Goal: Task Accomplishment & Management: Manage account settings

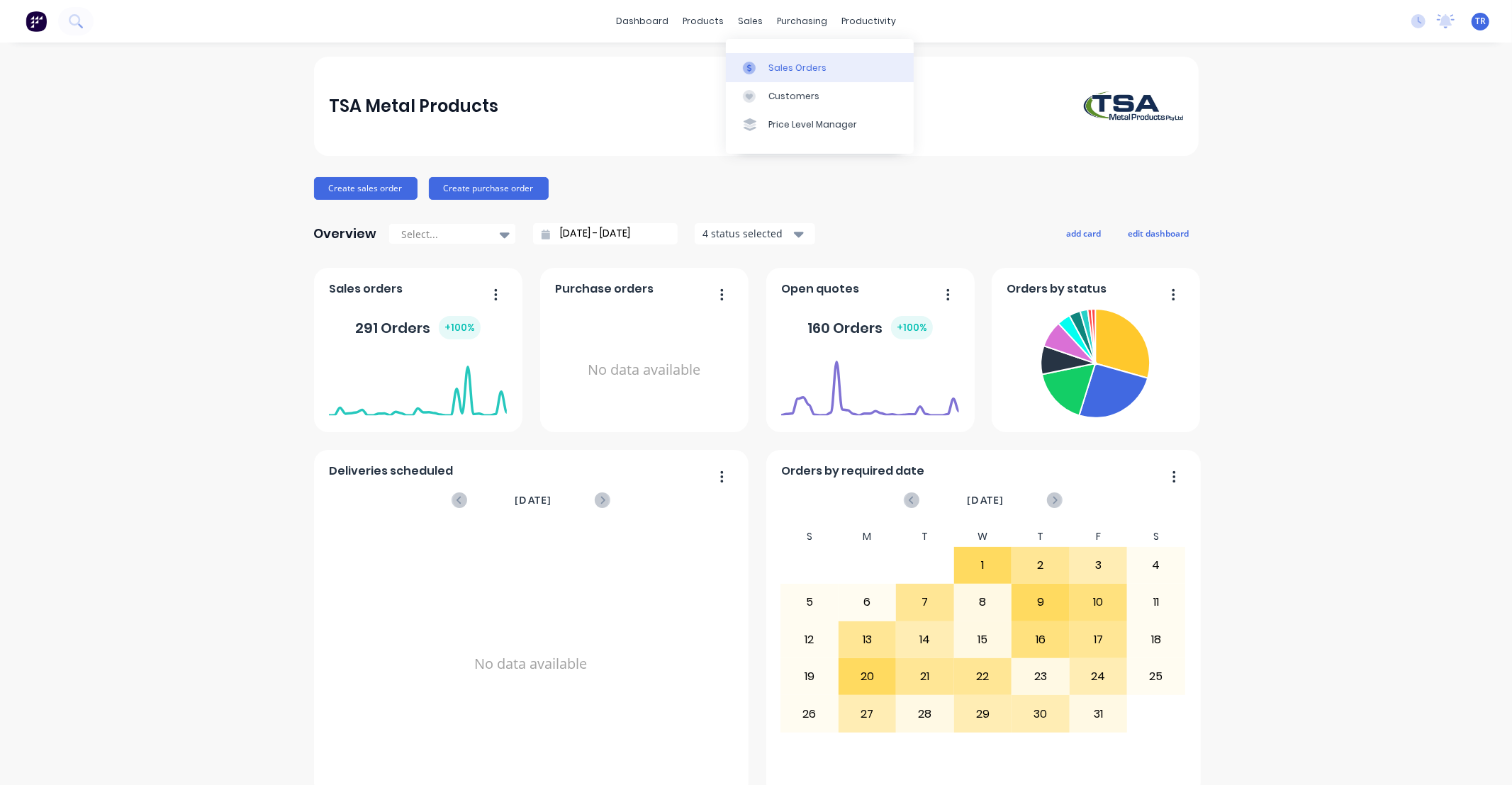
click at [733, 66] on div "Sales Orders" at bounding box center [798, 68] width 58 height 12
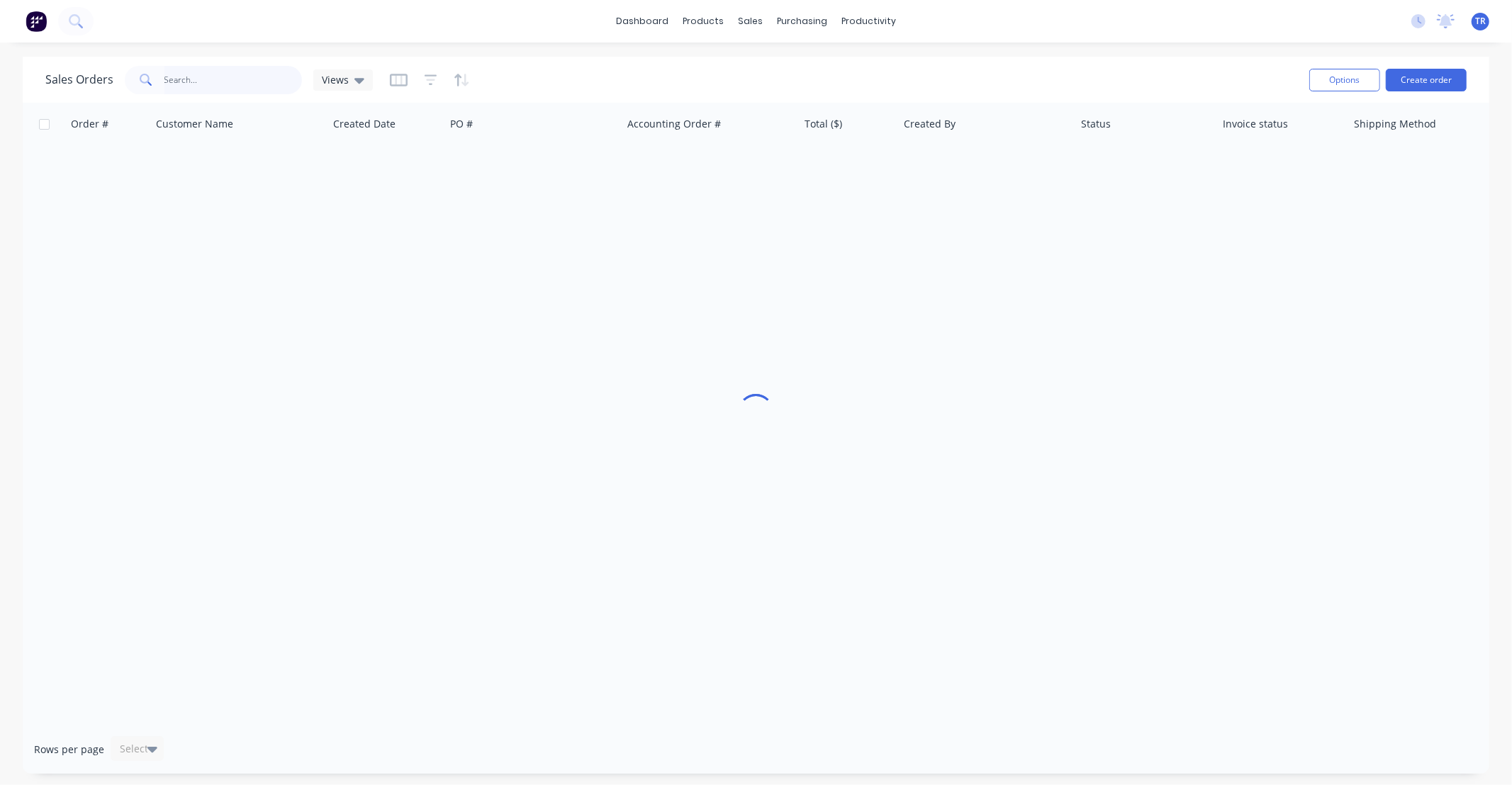
click at [243, 79] on input "text" at bounding box center [234, 80] width 138 height 28
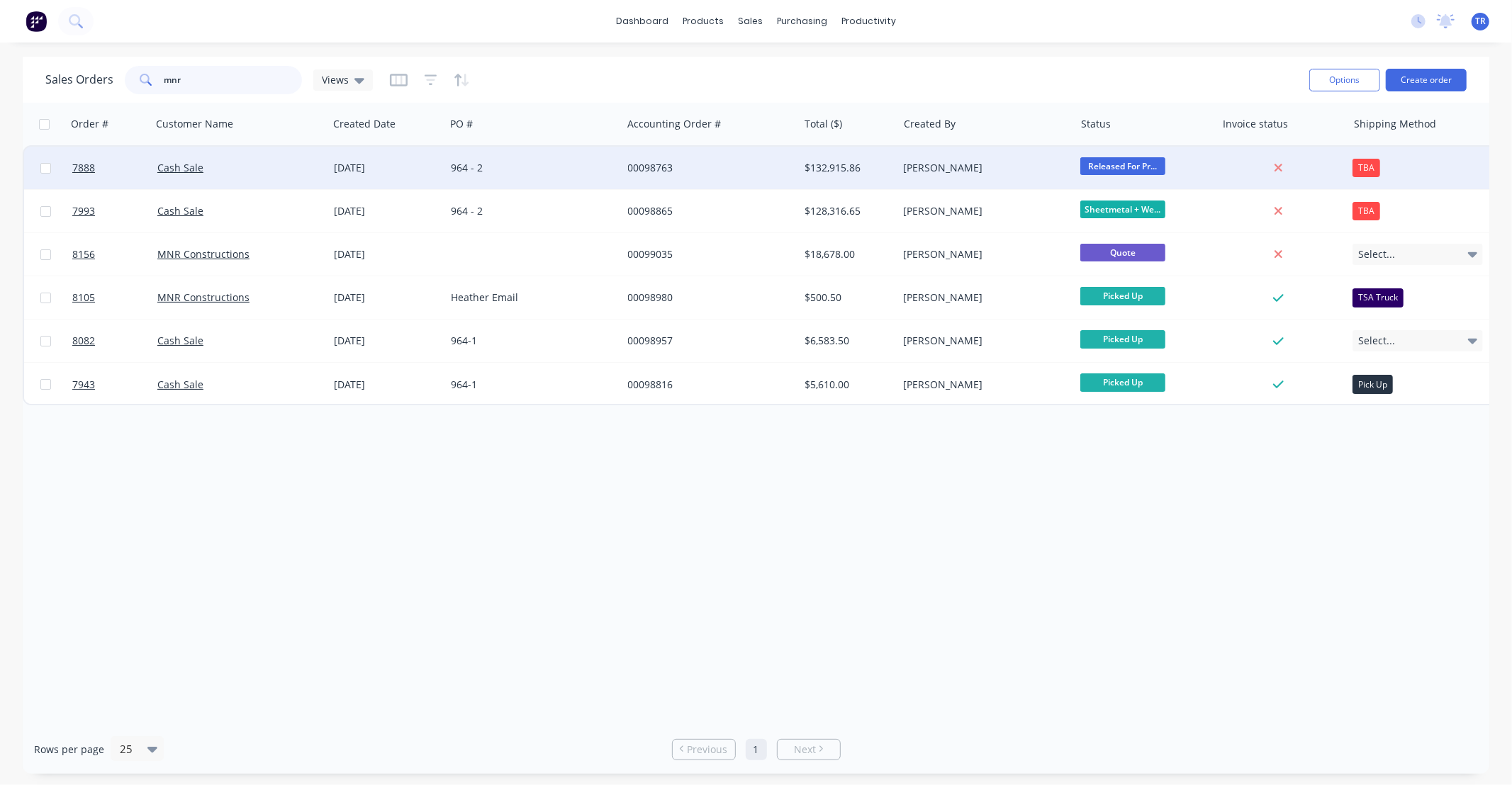
type input "mnr"
click at [279, 171] on div "Cash Sale" at bounding box center [237, 168] width 158 height 14
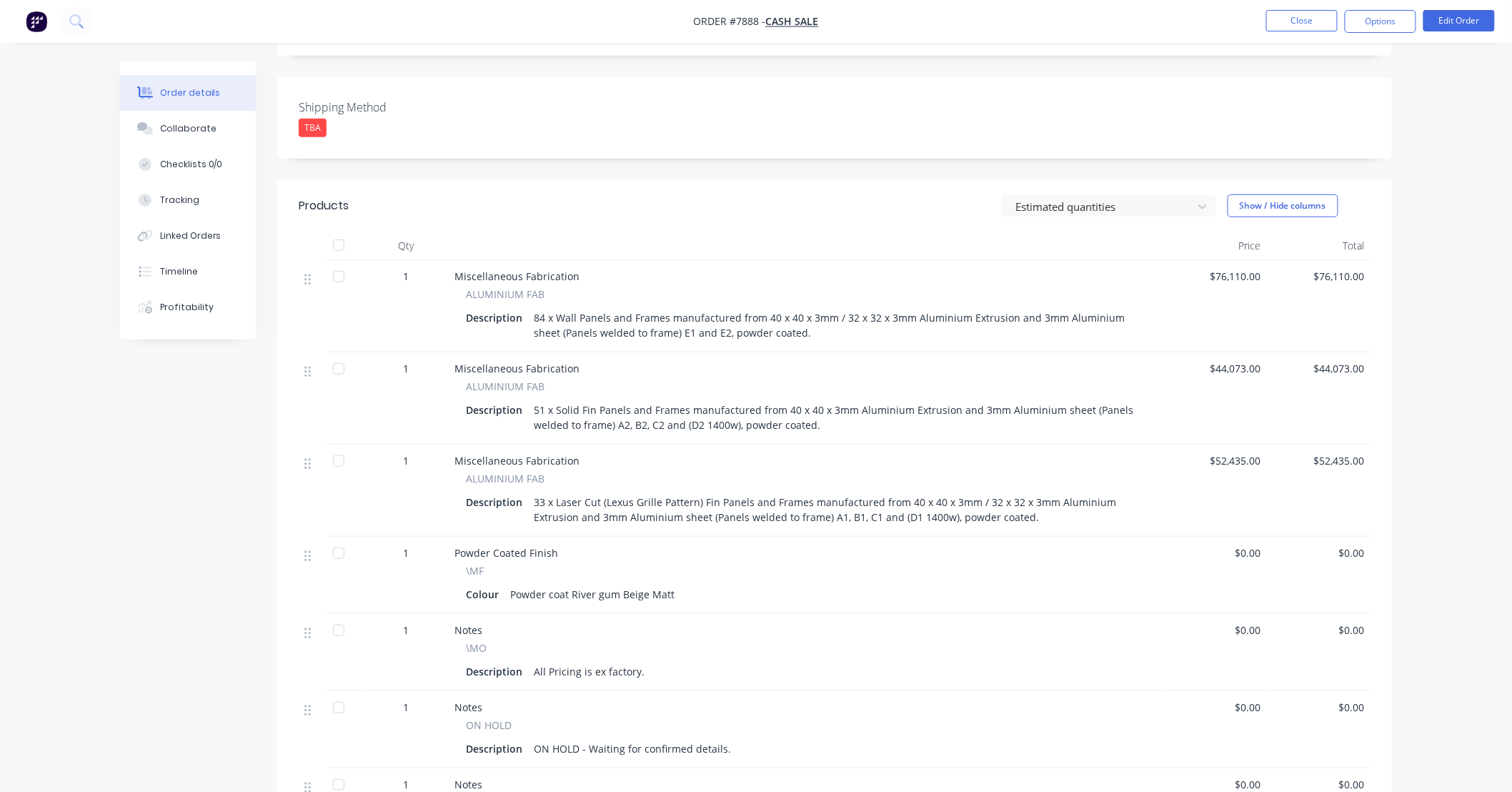
scroll to position [317, 0]
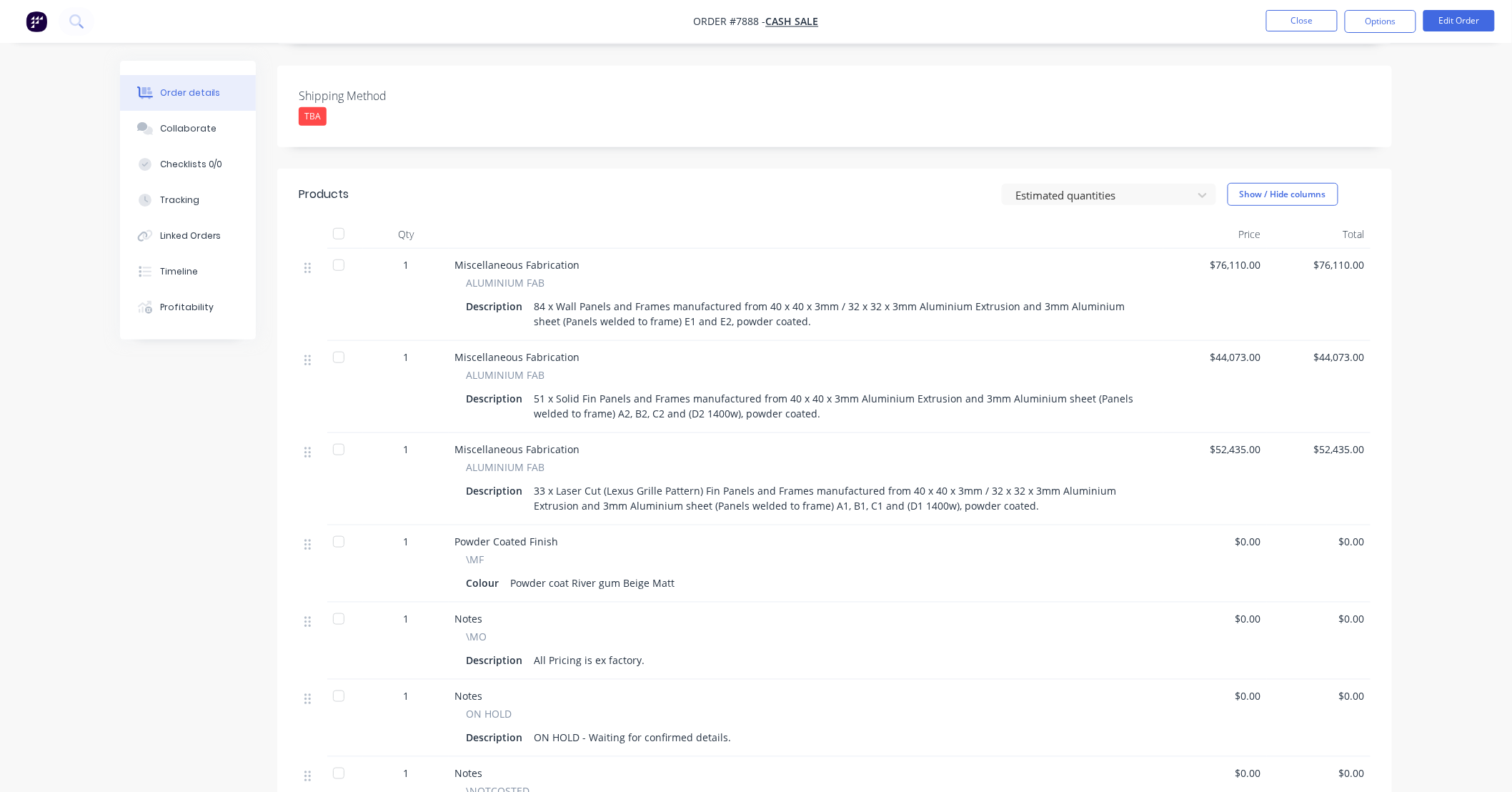
click at [539, 309] on div "84 x Wall Panels and Frames manufactured from 40 x 40 x 3mm / 32 x 32 x 3mm Alu…" at bounding box center [837, 314] width 618 height 36
click at [739, 20] on button "Edit Order" at bounding box center [1459, 21] width 71 height 21
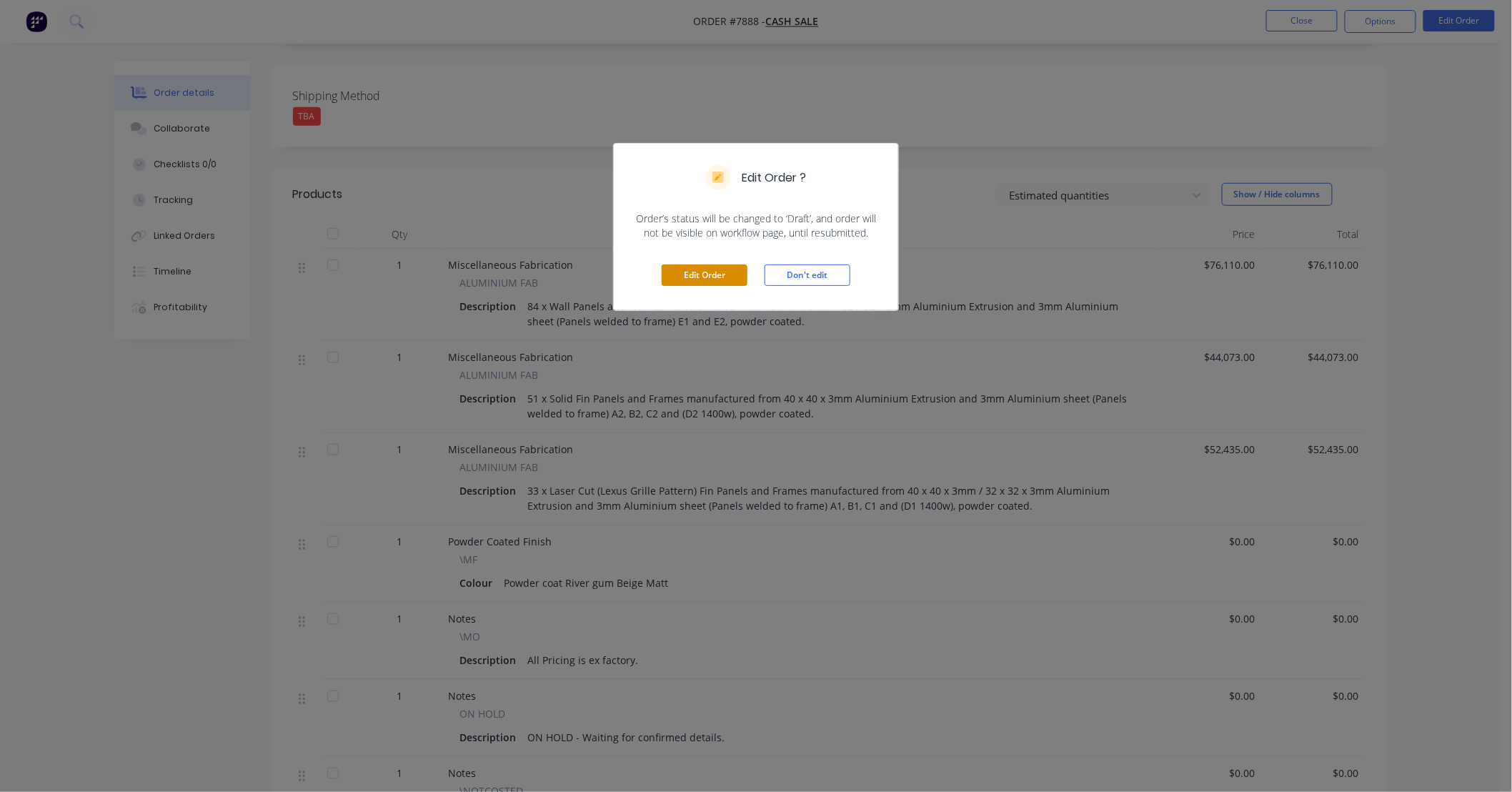
click at [710, 275] on button "Edit Order" at bounding box center [705, 275] width 86 height 21
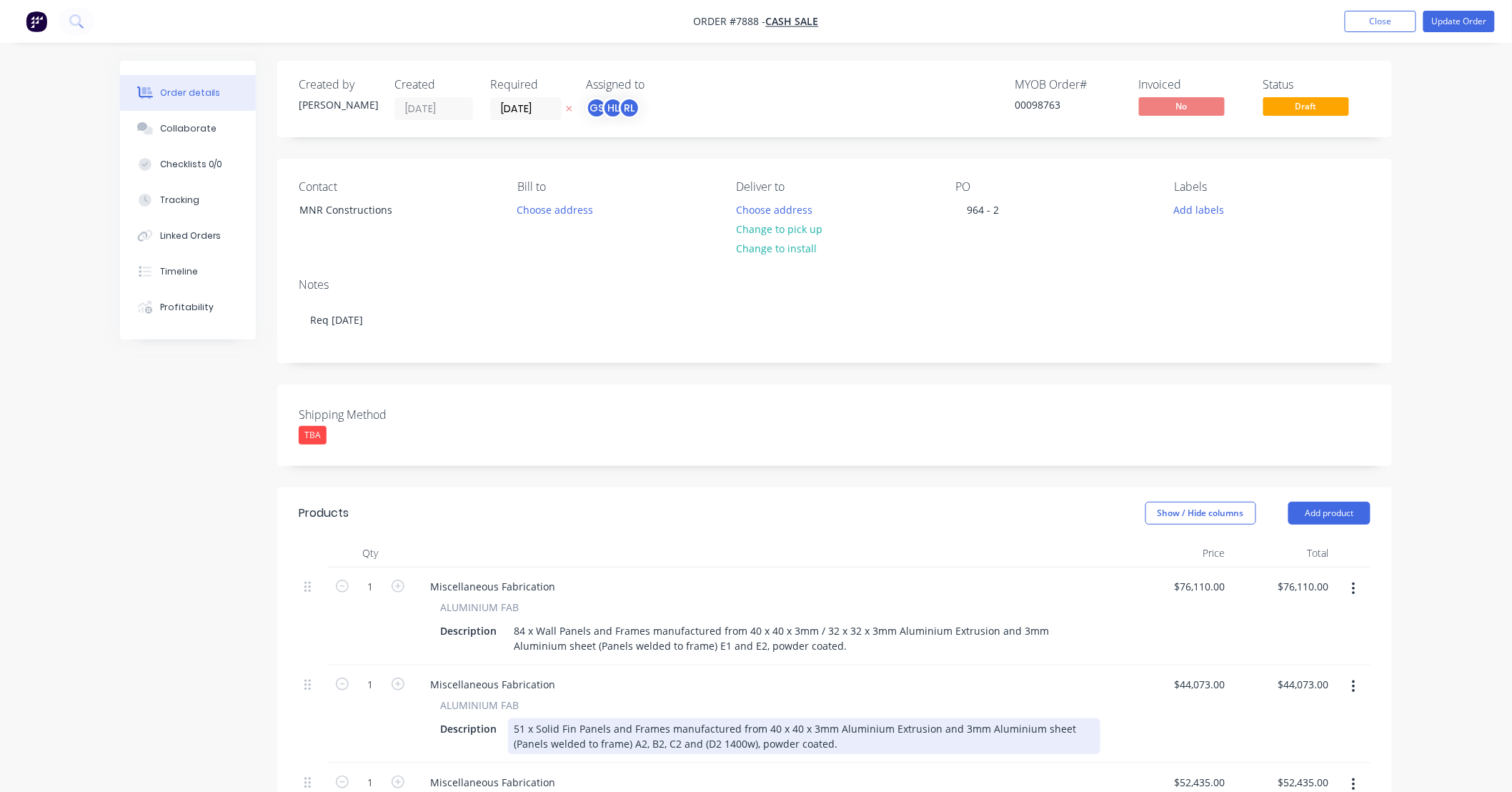
scroll to position [212, 0]
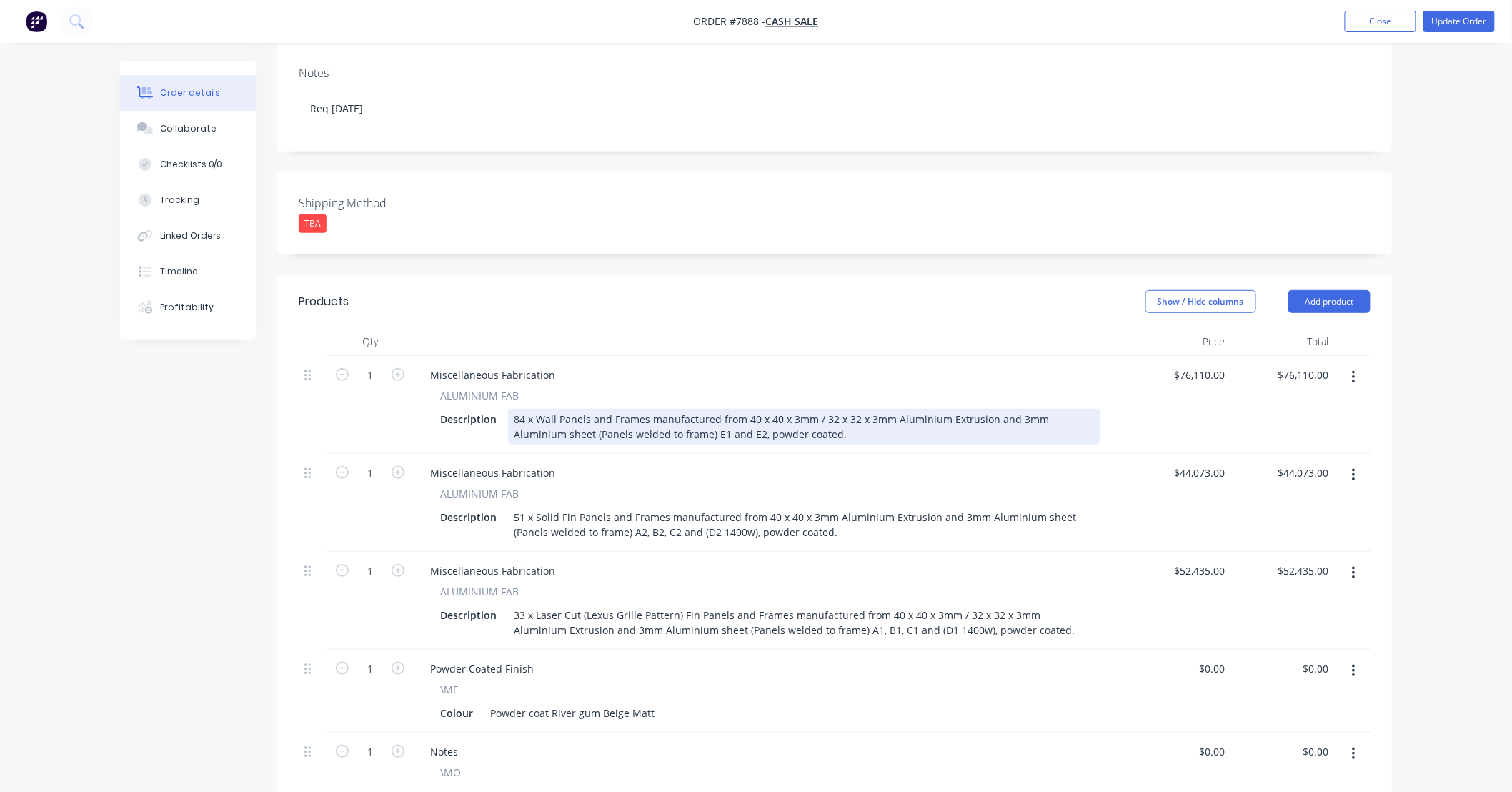
click at [523, 417] on div "84 x Wall Panels and Frames manufactured from 40 x 40 x 3mm / 32 x 32 x 3mm Alu…" at bounding box center [804, 427] width 592 height 36
click at [739, 434] on div "83 x Wall Panels and Frames manufactured from 40 x 40 x 3mm / 32 x 32 x 3mm Alu…" at bounding box center [804, 427] width 592 height 36
type input "$76,514.00"
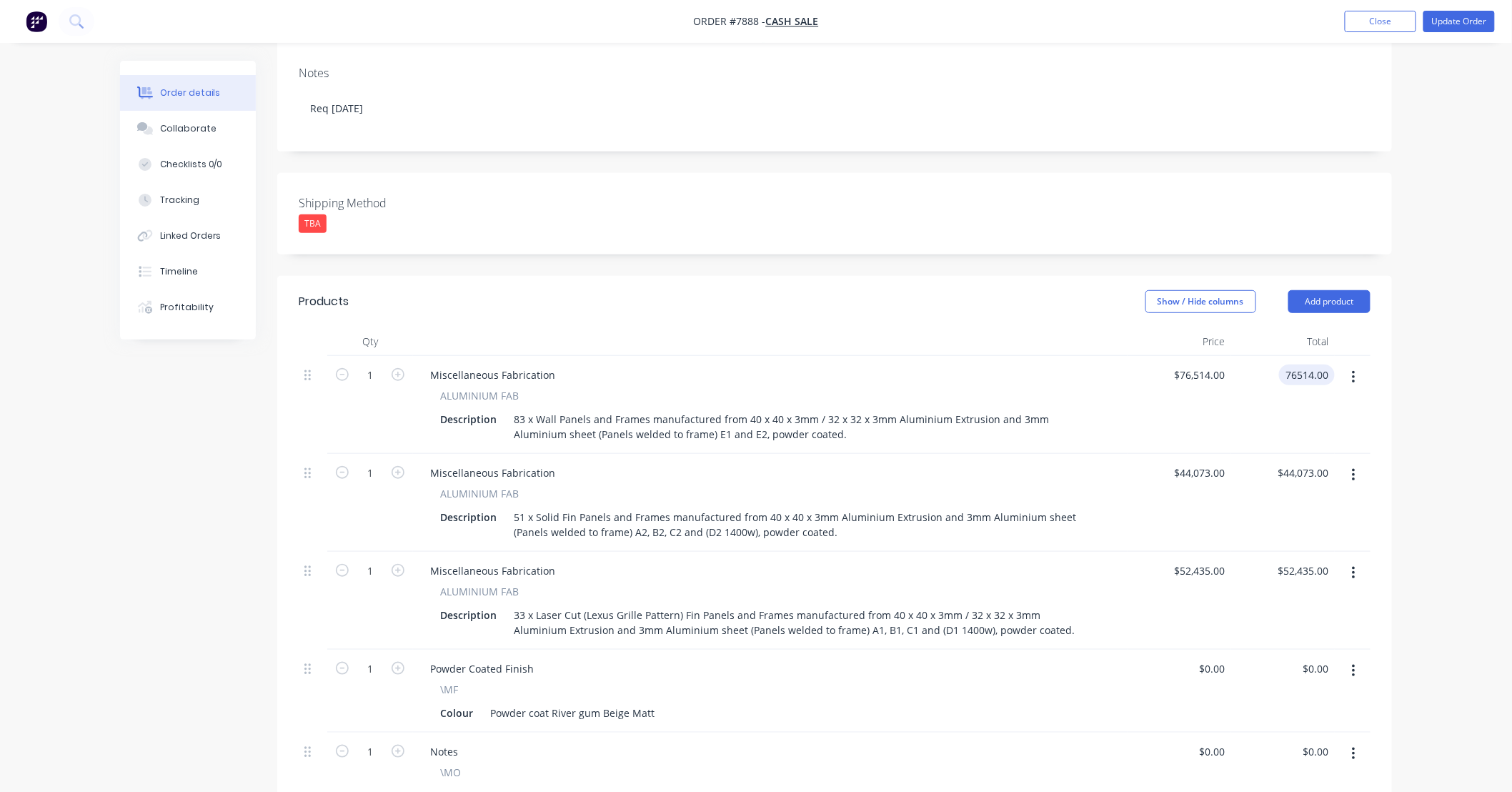
type input "$76,514.00"
click at [739, 417] on div "$76,514.00 $76,514.00" at bounding box center [1180, 405] width 104 height 98
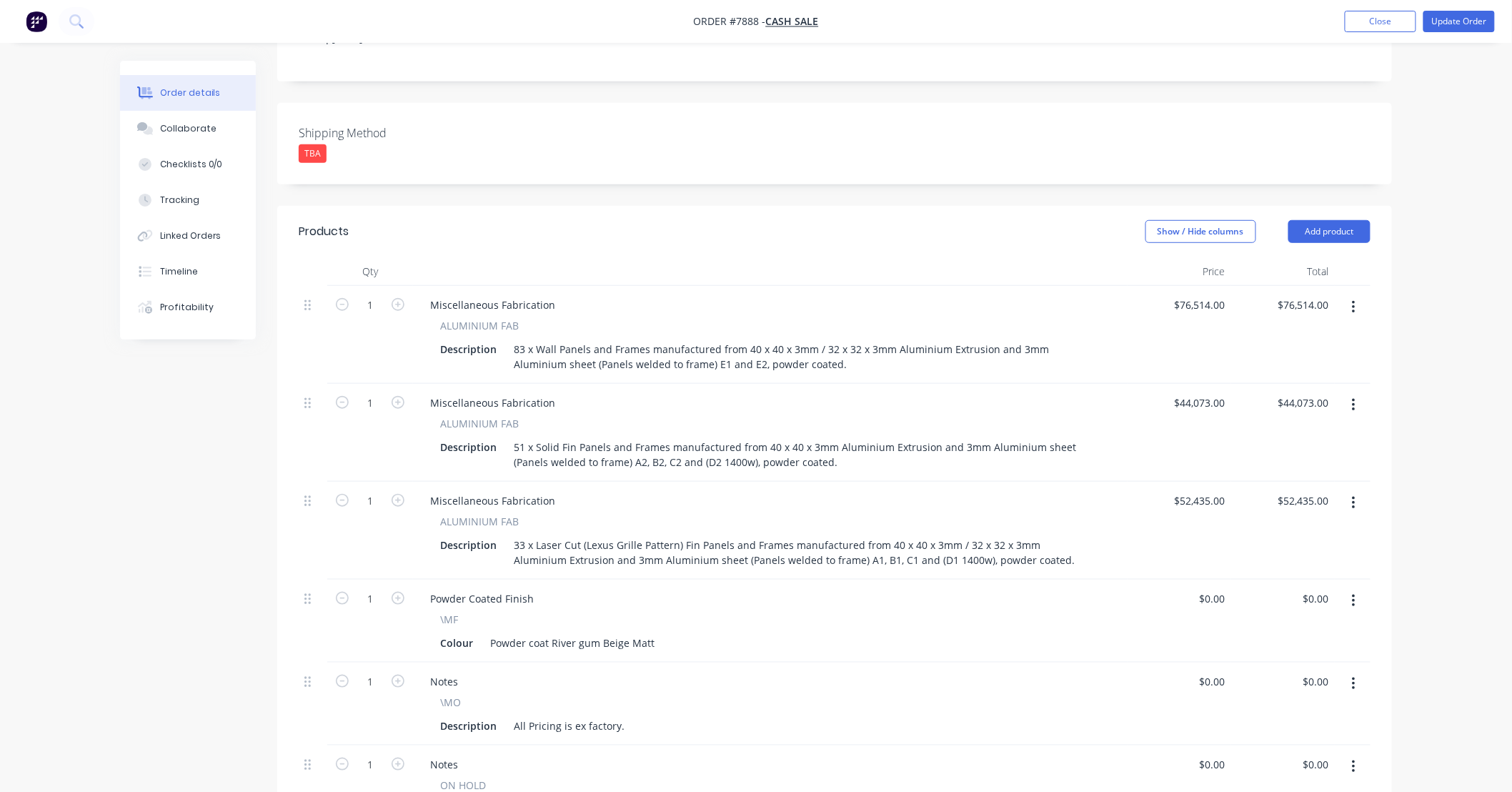
scroll to position [317, 0]
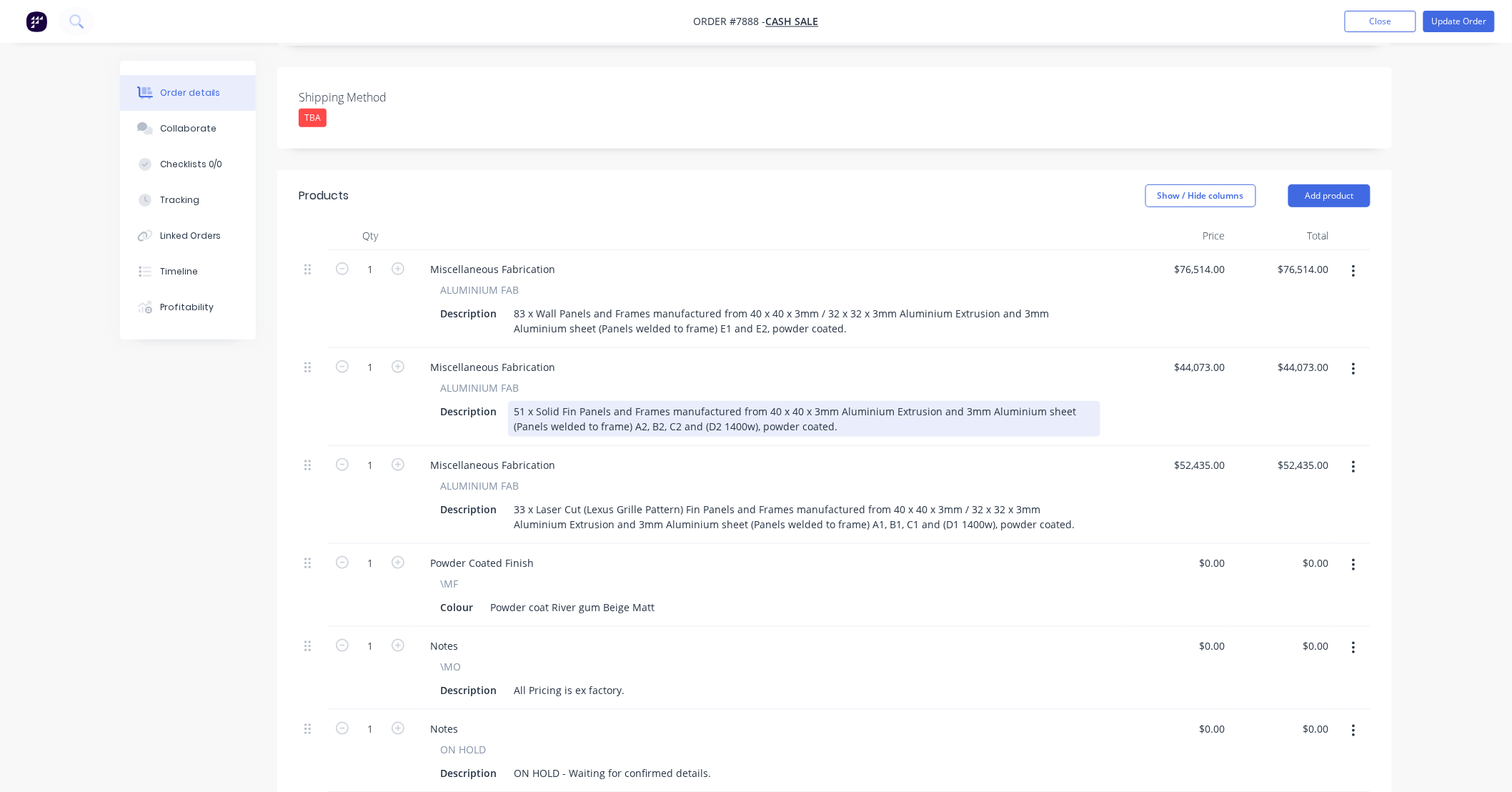
drag, startPoint x: 517, startPoint y: 406, endPoint x: 530, endPoint y: 410, distance: 13.6
click at [519, 409] on div "51 x Solid Fin Panels and Frames manufactured from 40 x 40 x 3mm Aluminium Extr…" at bounding box center [804, 419] width 592 height 36
type input "$57,816.00"
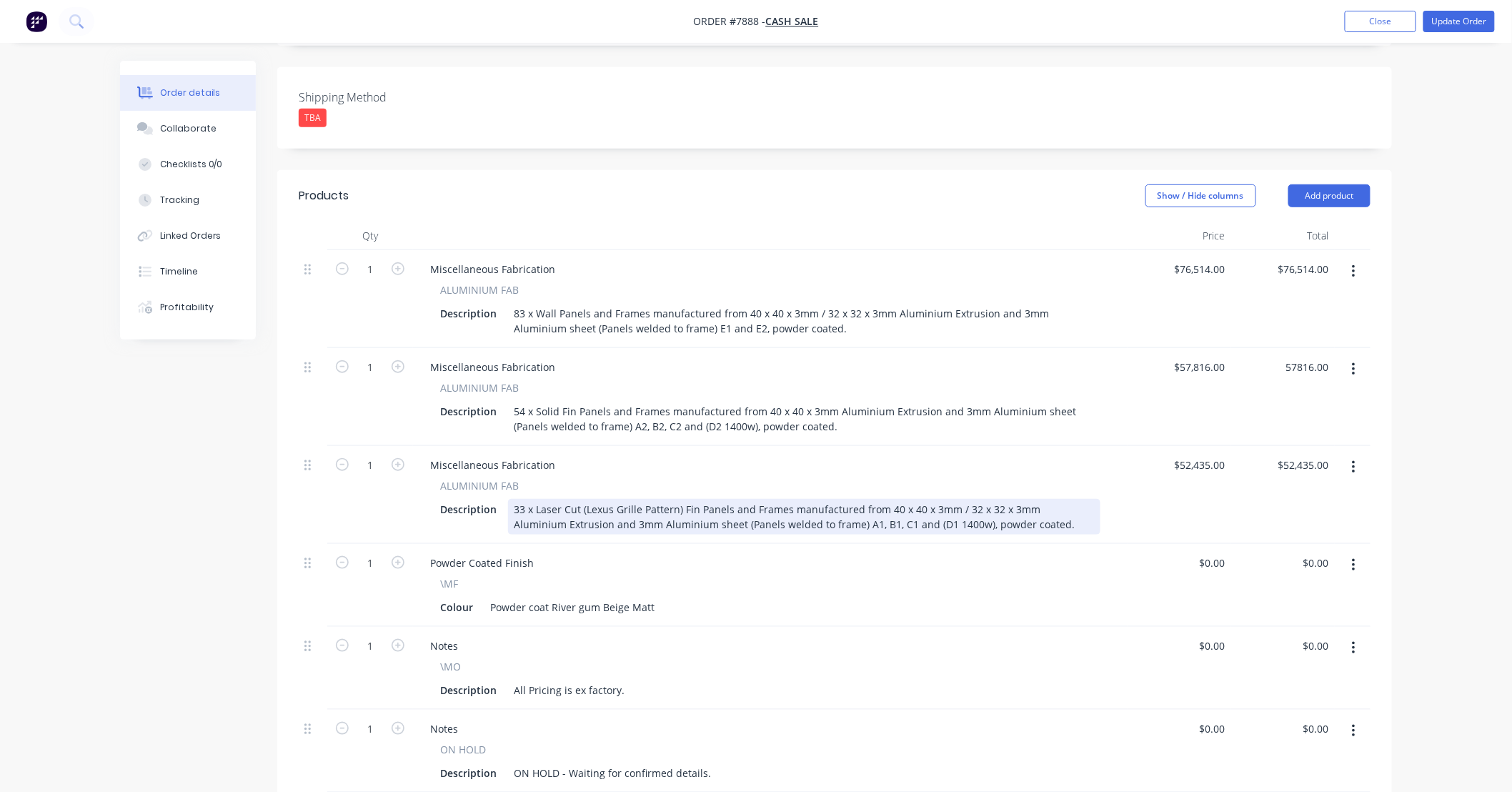
type input "$57,816.00"
click at [523, 505] on div "33 x Laser Cut (Lexus Grille Pattern) Fin Panels and Frames manufactured from 4…" at bounding box center [804, 517] width 592 height 36
click at [522, 506] on div "33 x Laser Cut (Lexus Grille Pattern) Fin Panels and Frames manufactured from 4…" at bounding box center [804, 517] width 592 height 36
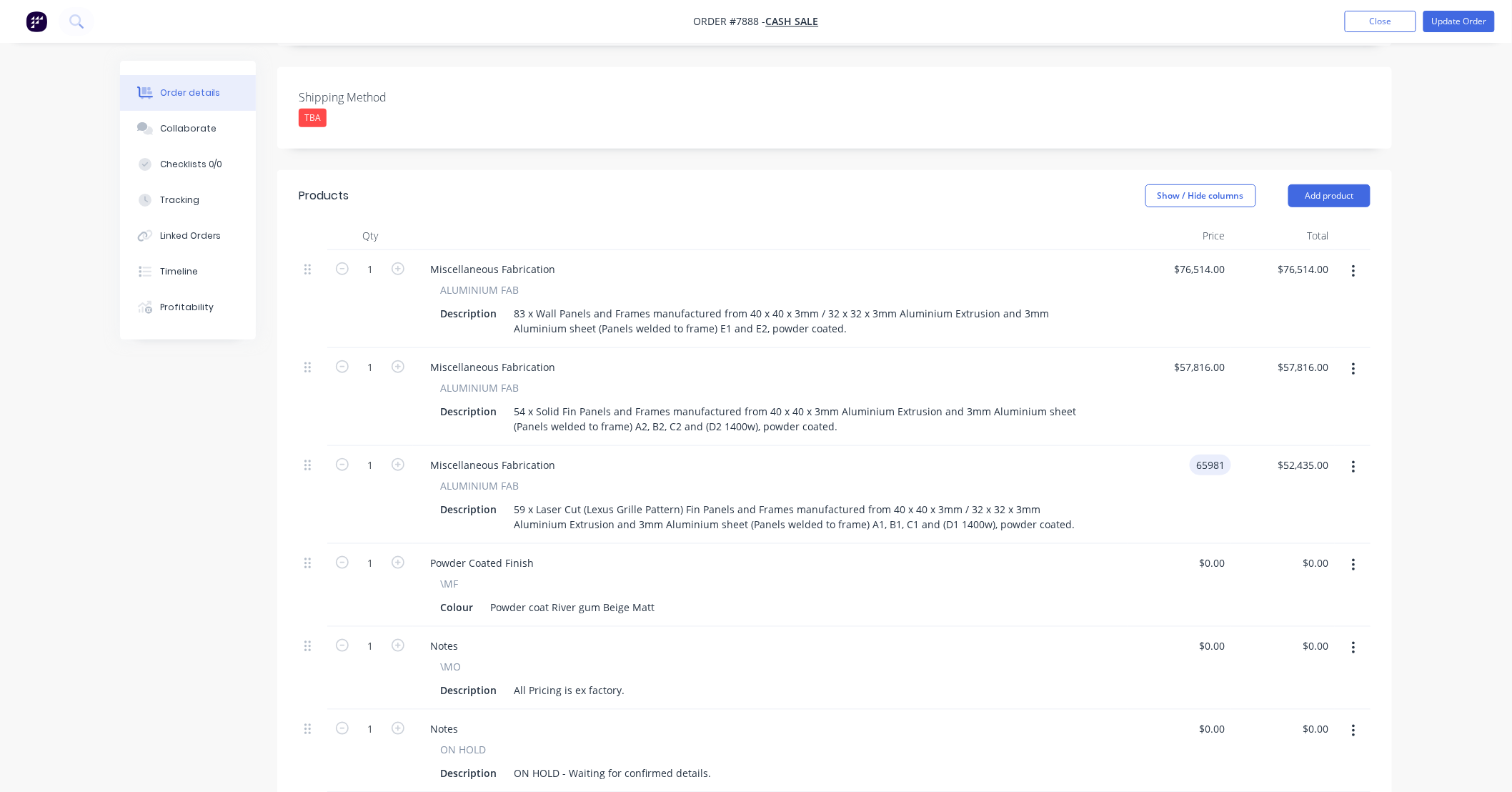
type input "$65,981.00"
click at [739, 492] on div "Order details Collaborate Checklists 0/0 Tracking Linked Orders Timeline Profit…" at bounding box center [756, 510] width 1512 height 1656
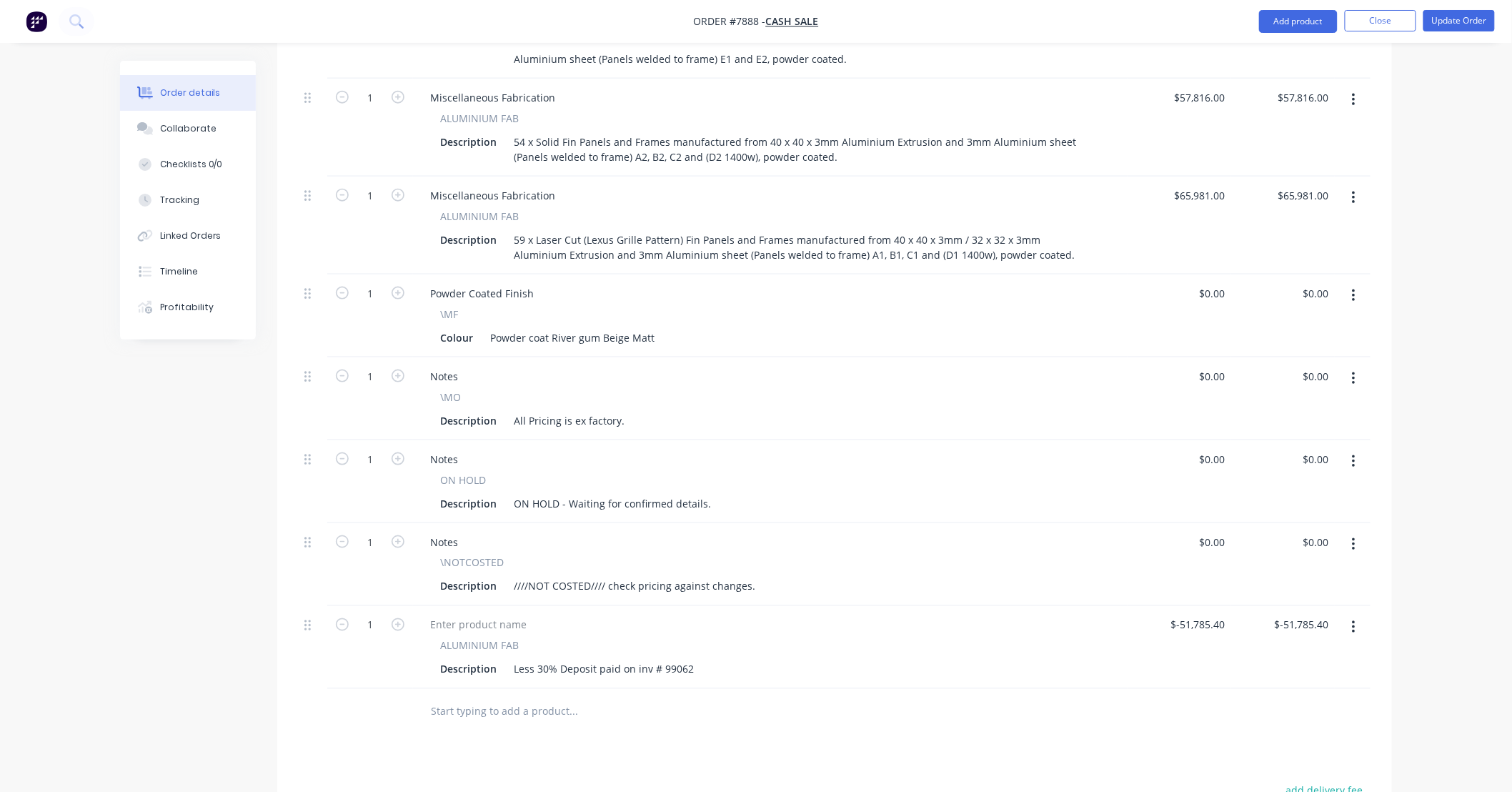
scroll to position [635, 0]
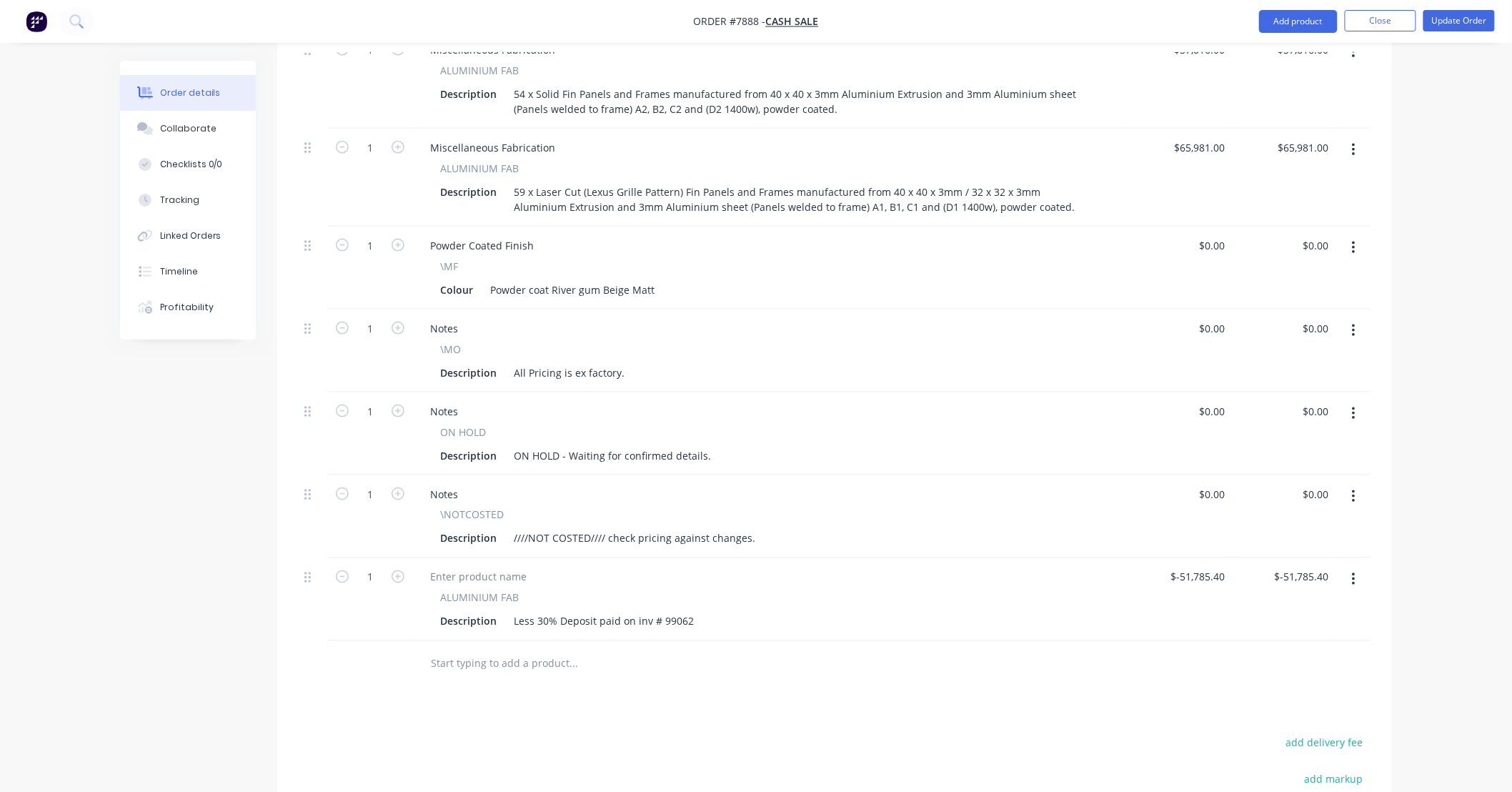
click at [739, 416] on icon "button" at bounding box center [1354, 414] width 4 height 16
click at [739, 540] on div "Delete" at bounding box center [1303, 536] width 110 height 21
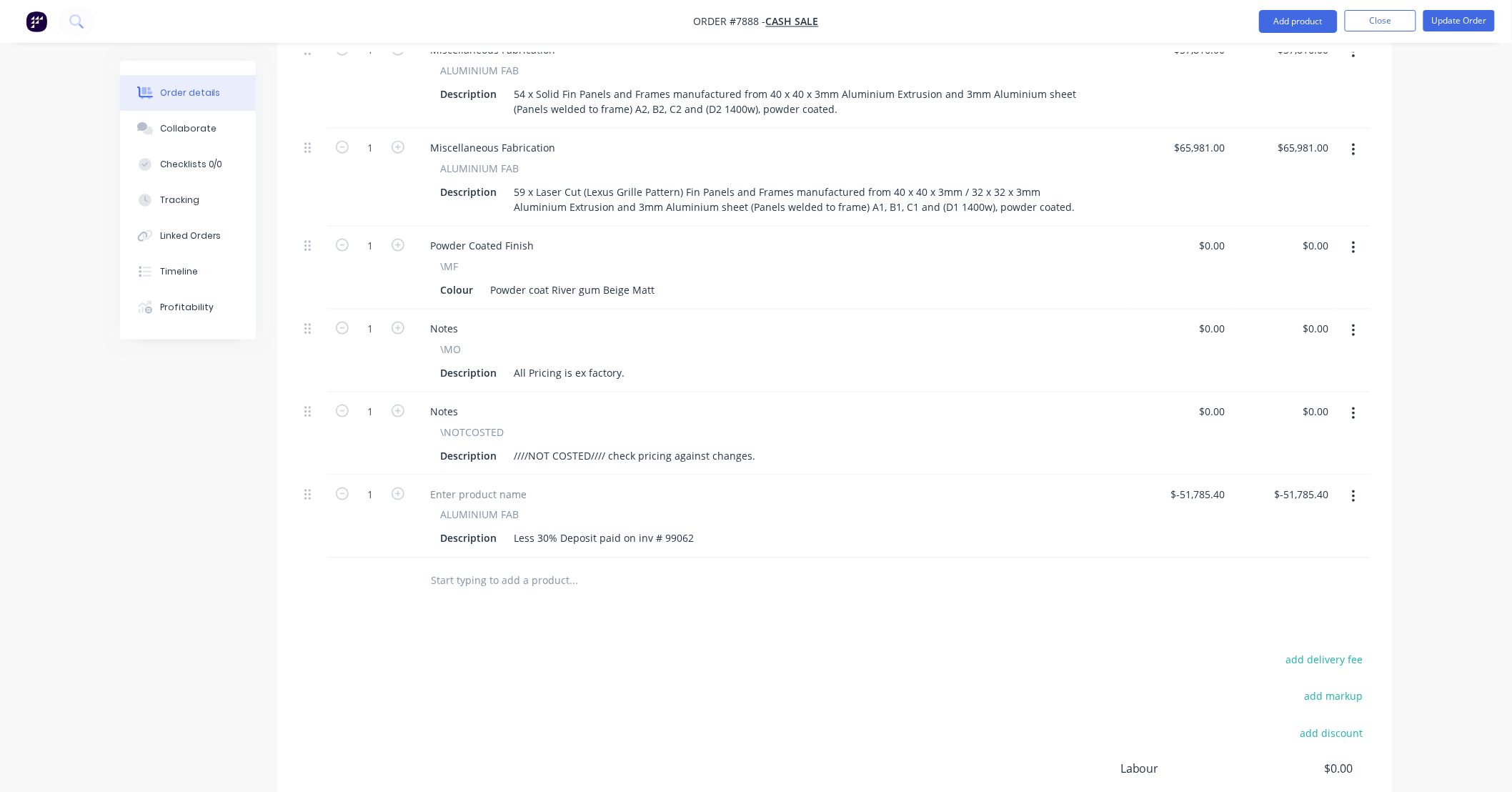
click at [739, 413] on icon "button" at bounding box center [1353, 414] width 3 height 13
click at [739, 534] on div "Delete" at bounding box center [1303, 536] width 110 height 21
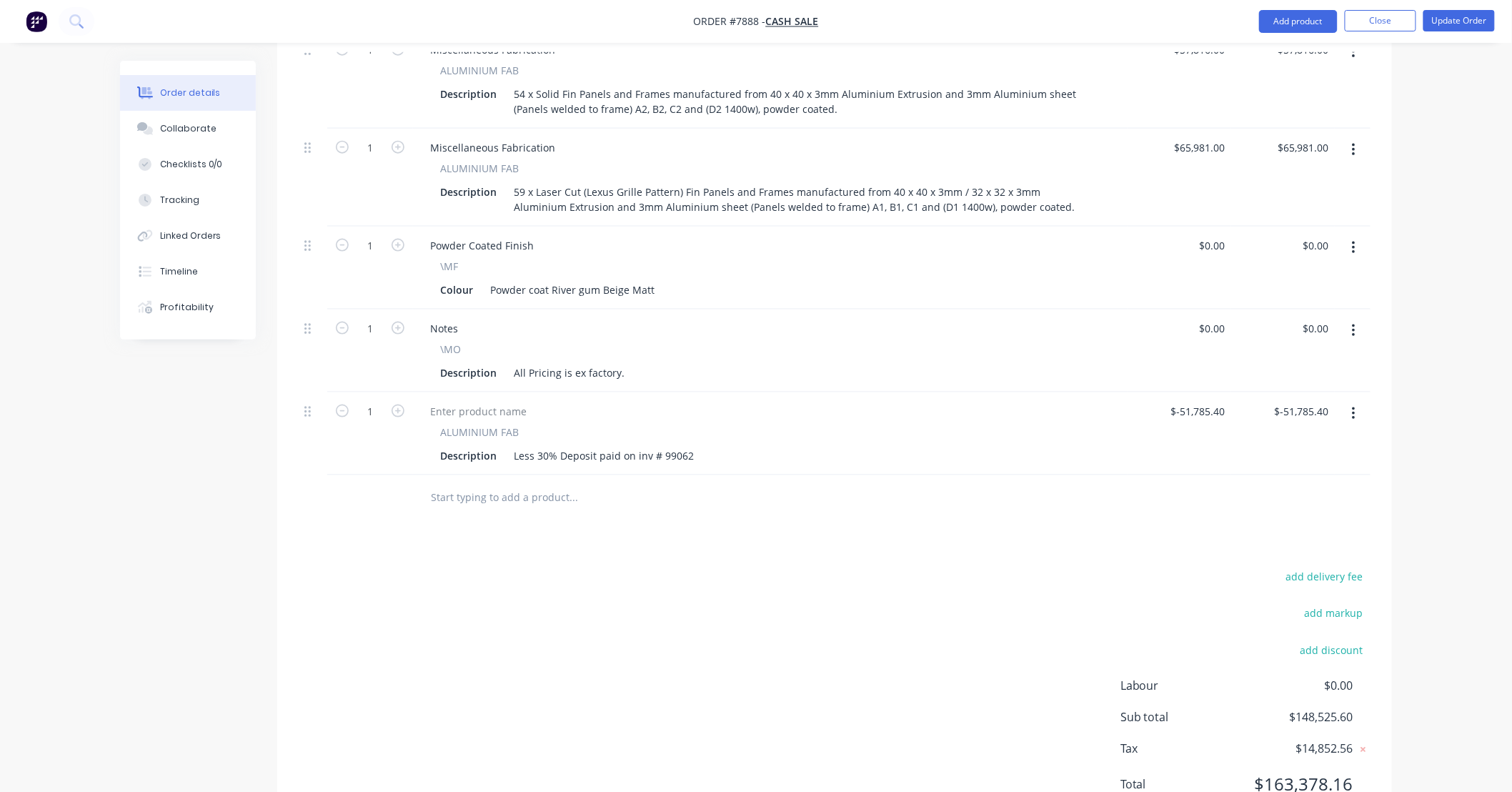
click at [739, 591] on div "add delivery fee add markup add discount Labour $0.00 Sub total $148,525.60 Tax…" at bounding box center [835, 690] width 1072 height 245
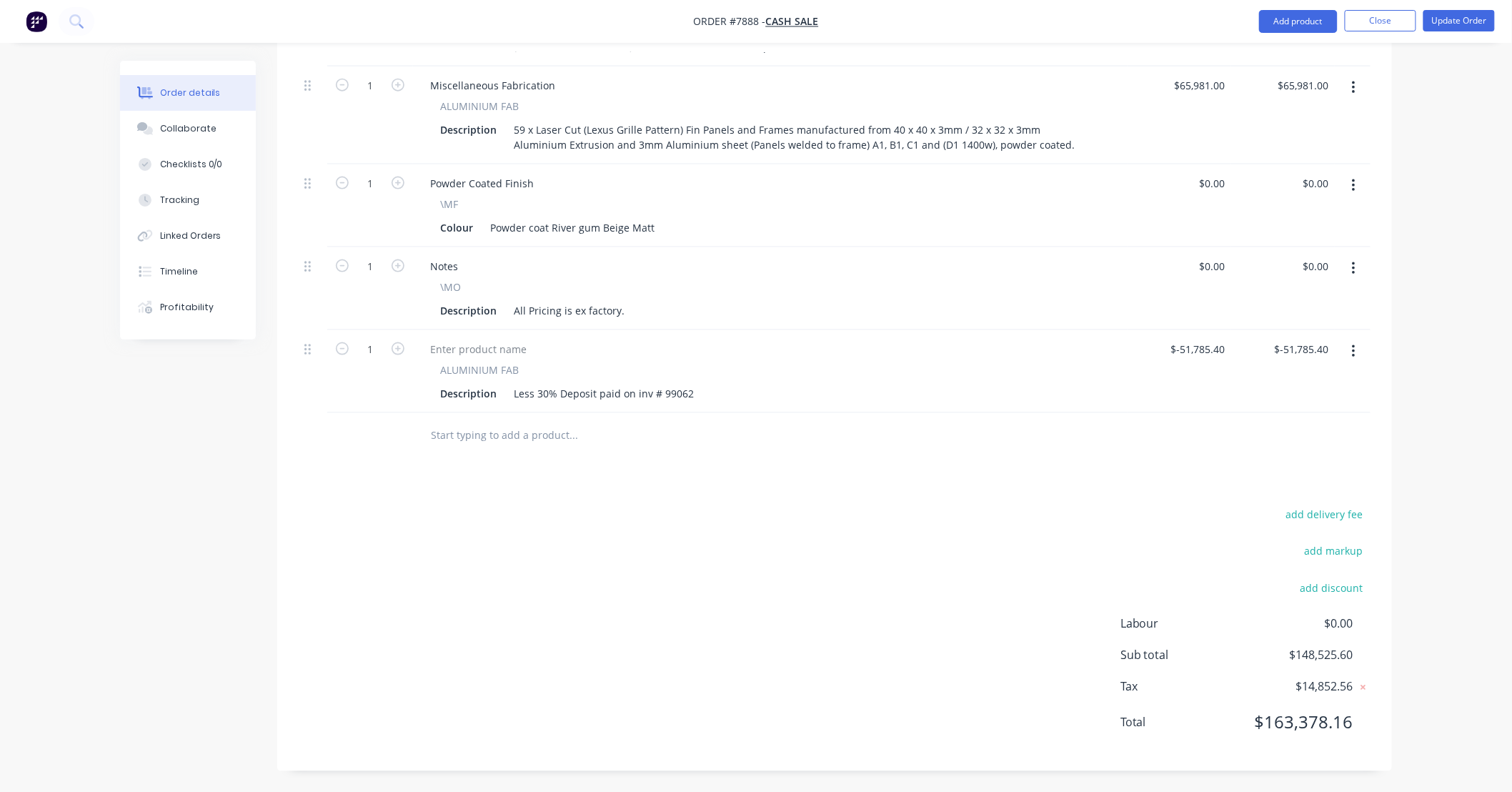
click at [739, 568] on div "add delivery fee add markup add discount Labour $0.00 Sub total $148,525.60 Tax…" at bounding box center [835, 628] width 1072 height 245
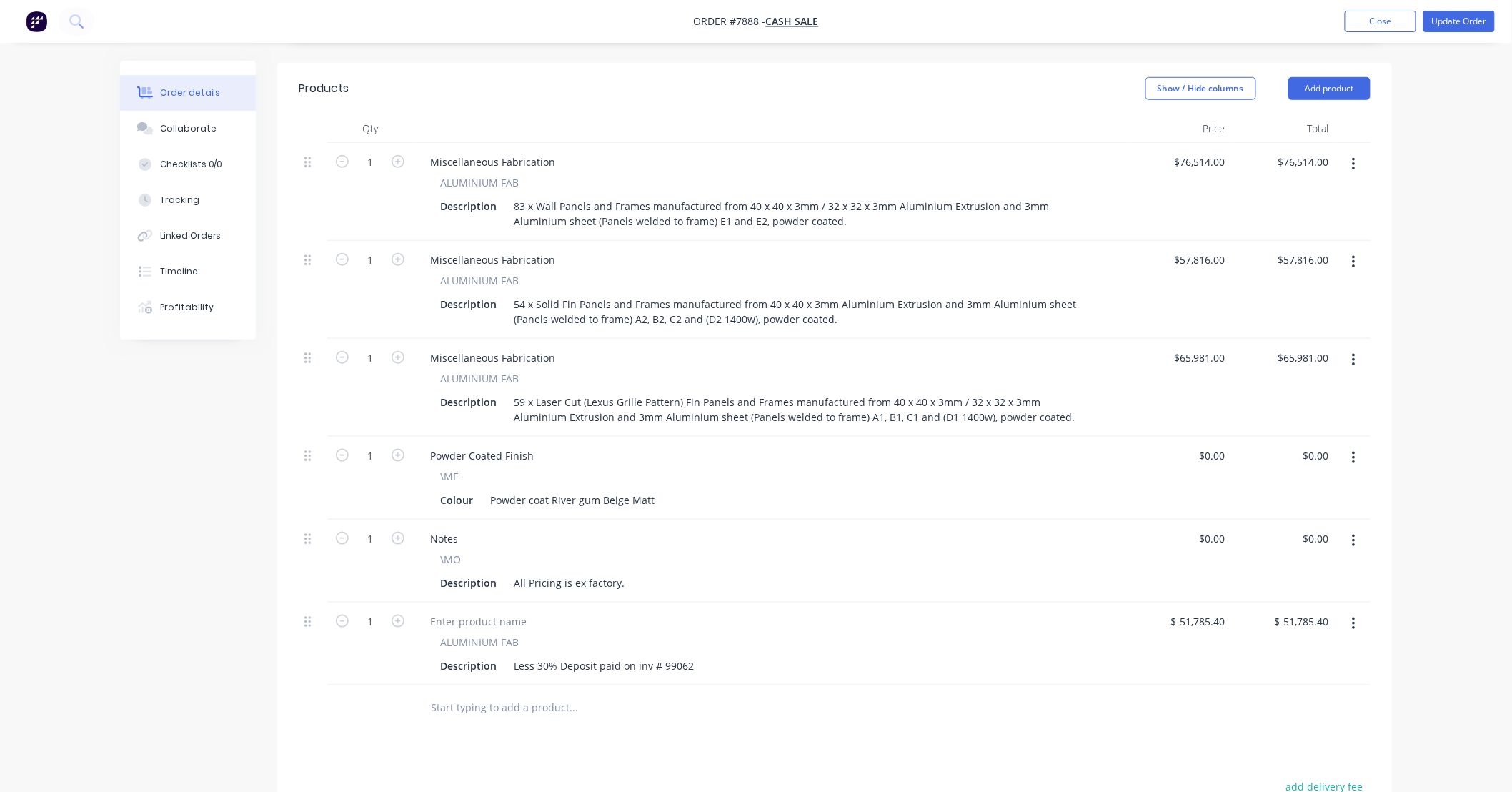
scroll to position [0, 0]
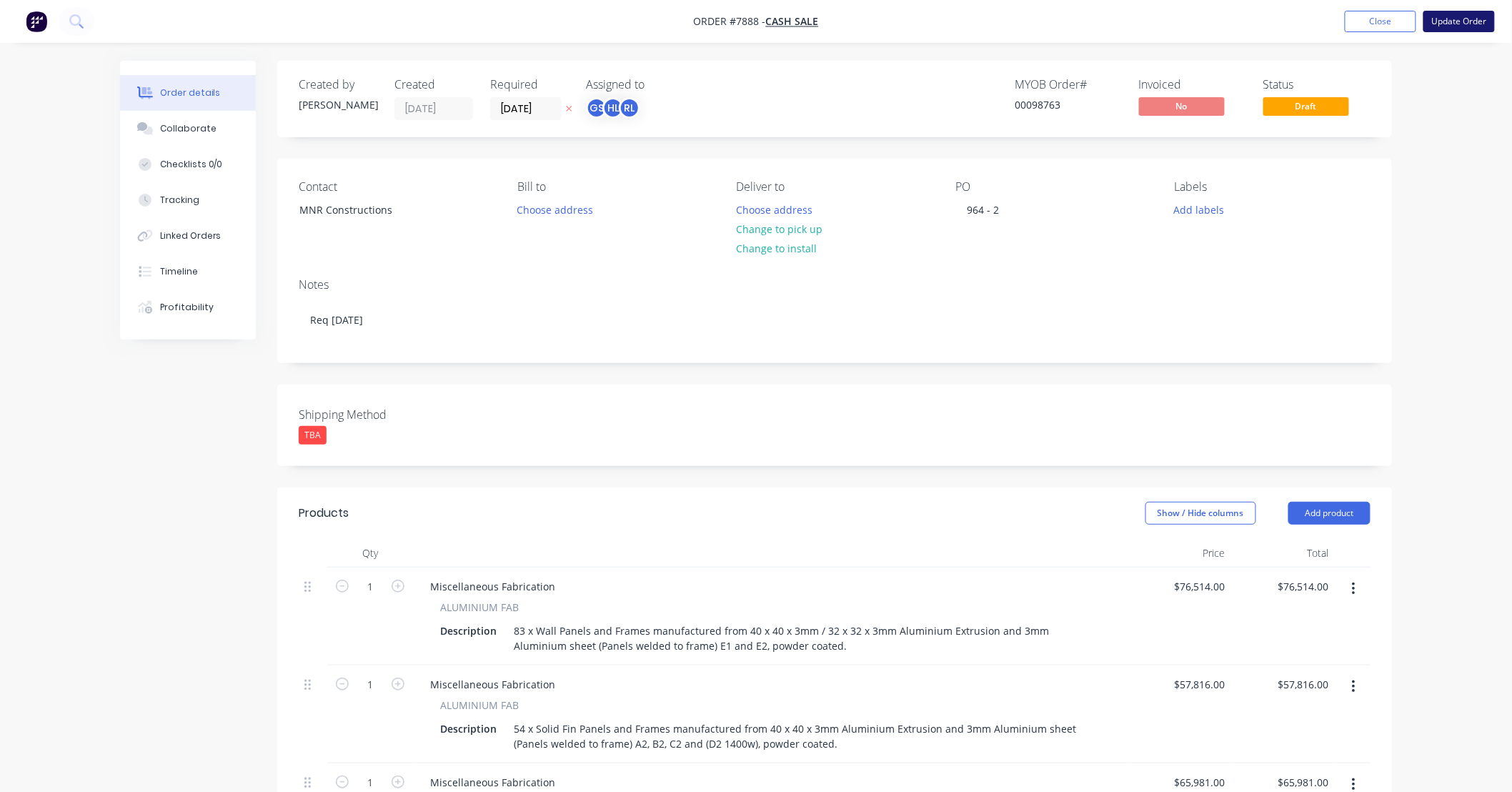
click at [739, 19] on button "Update Order" at bounding box center [1459, 21] width 71 height 21
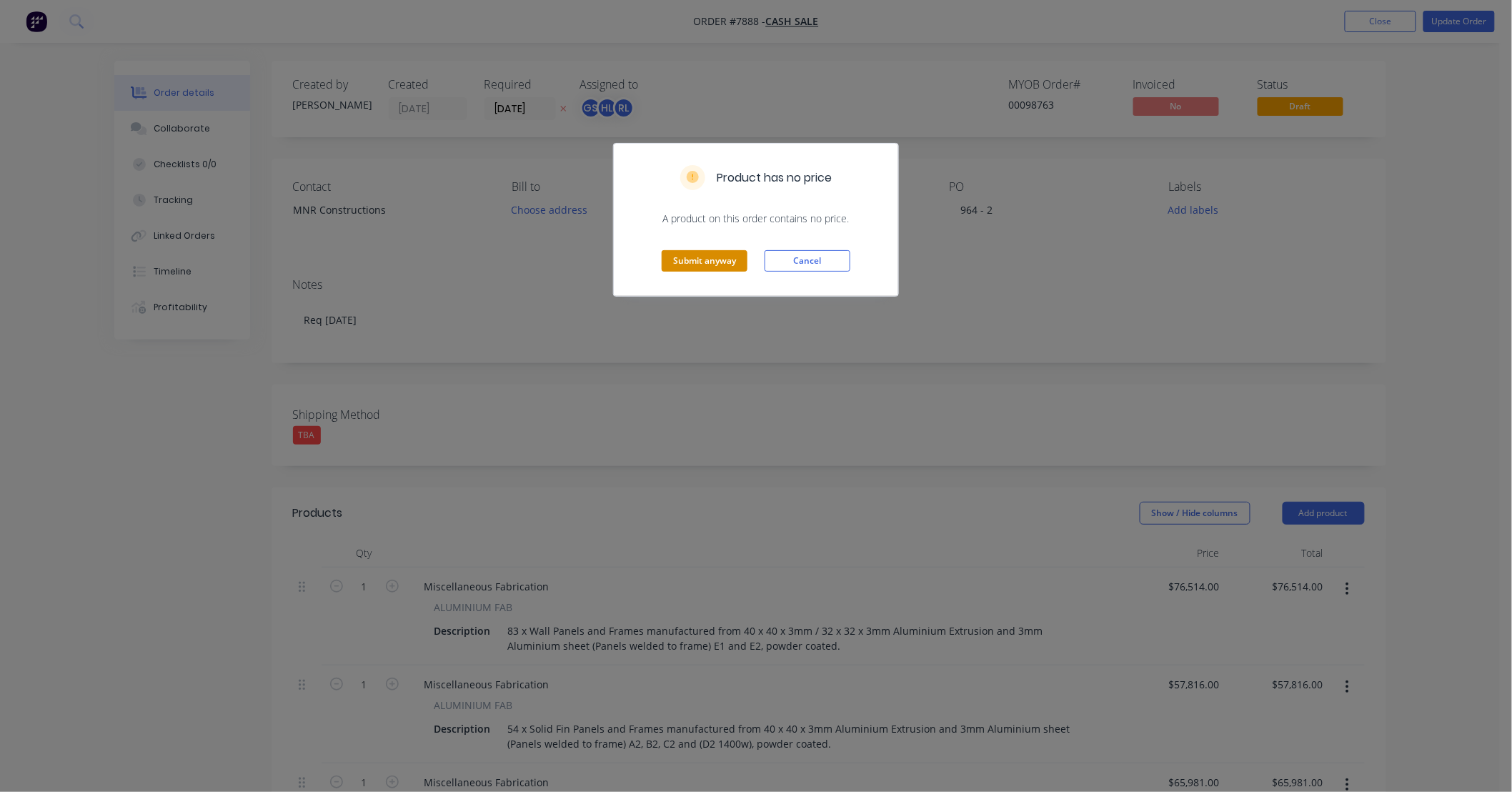
click at [720, 261] on button "Submit anyway" at bounding box center [705, 261] width 86 height 21
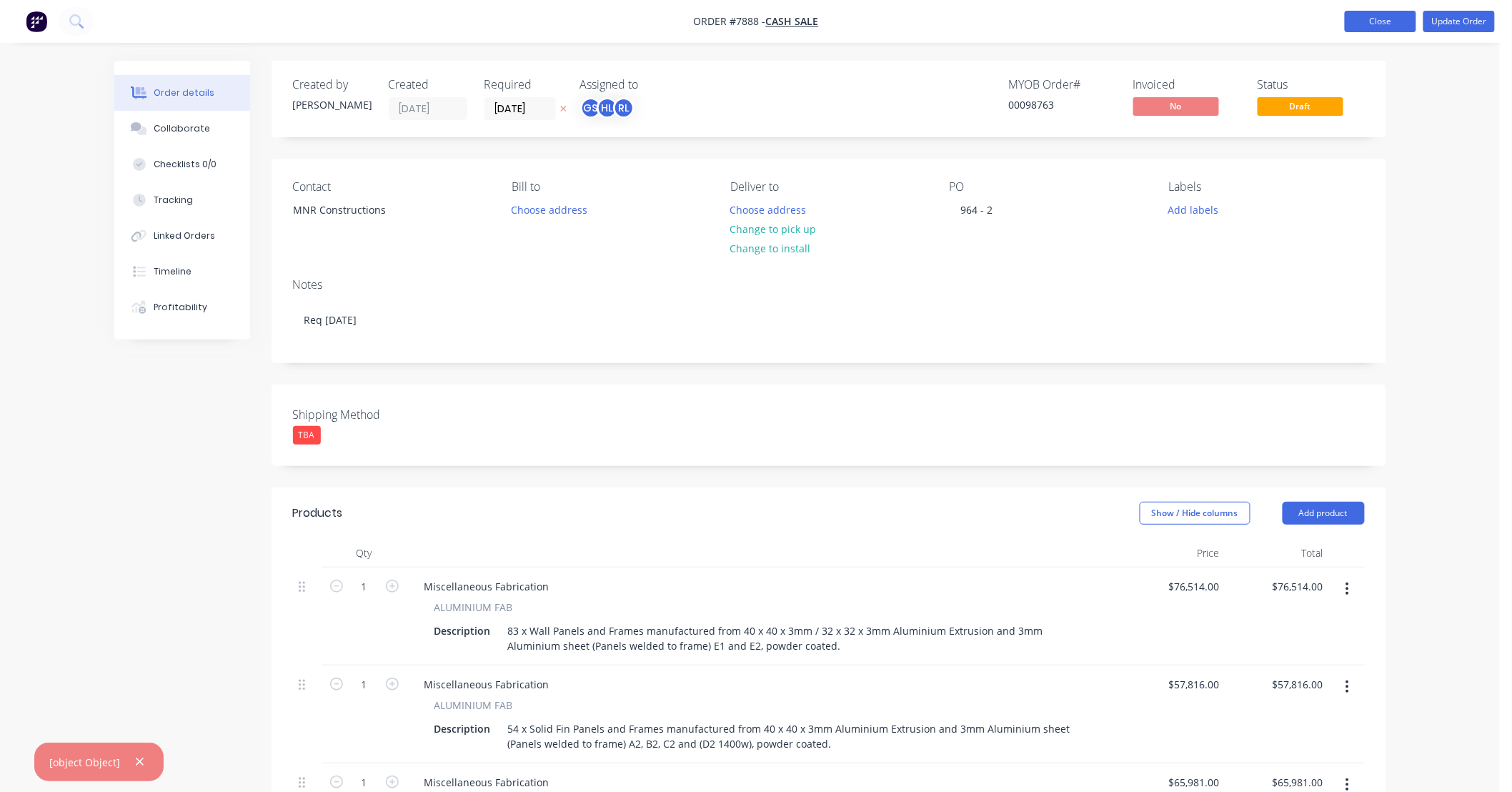
click at [739, 27] on button "Close" at bounding box center [1381, 21] width 71 height 21
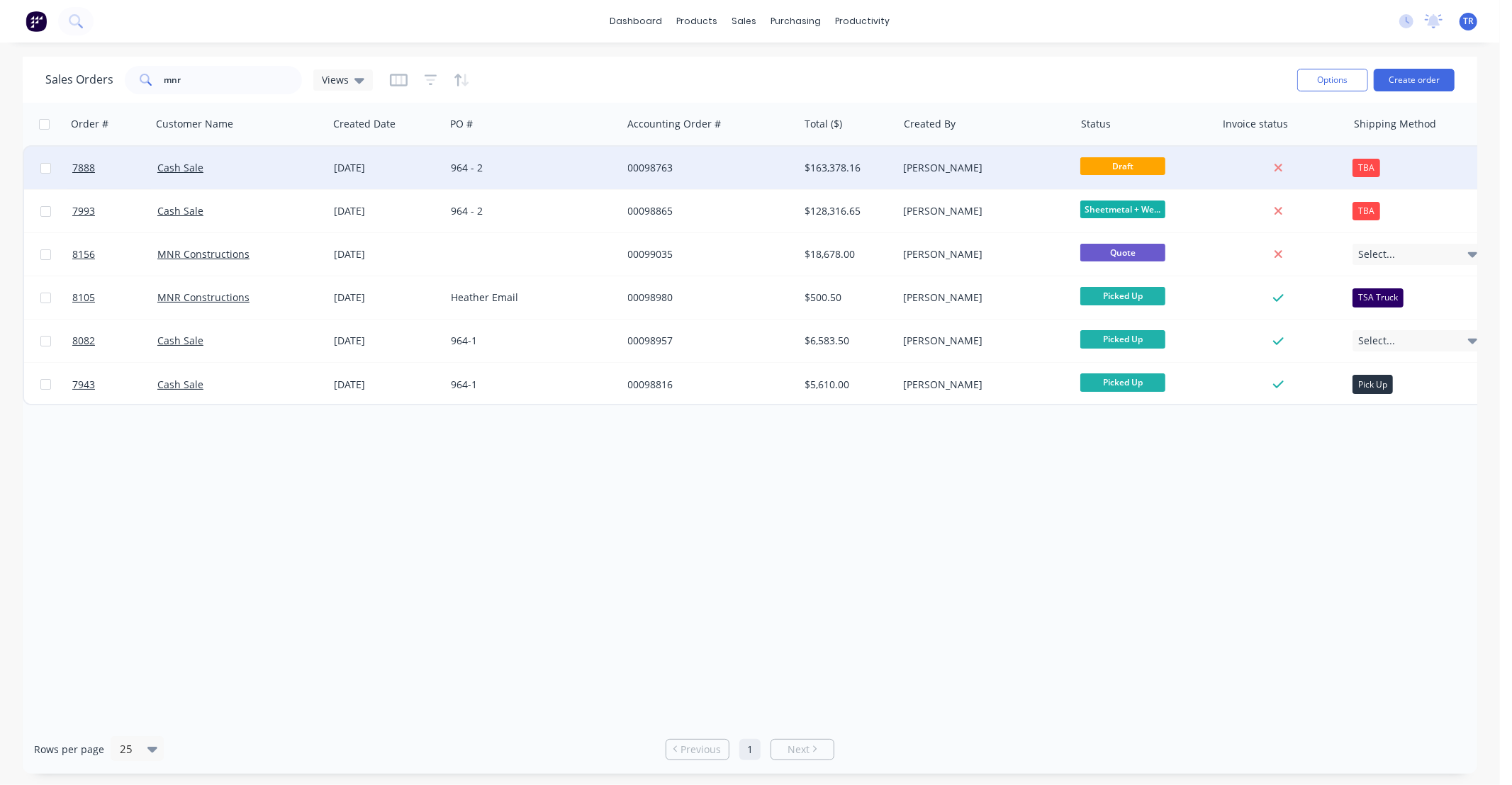
click at [558, 172] on div "964 - 2" at bounding box center [530, 168] width 158 height 14
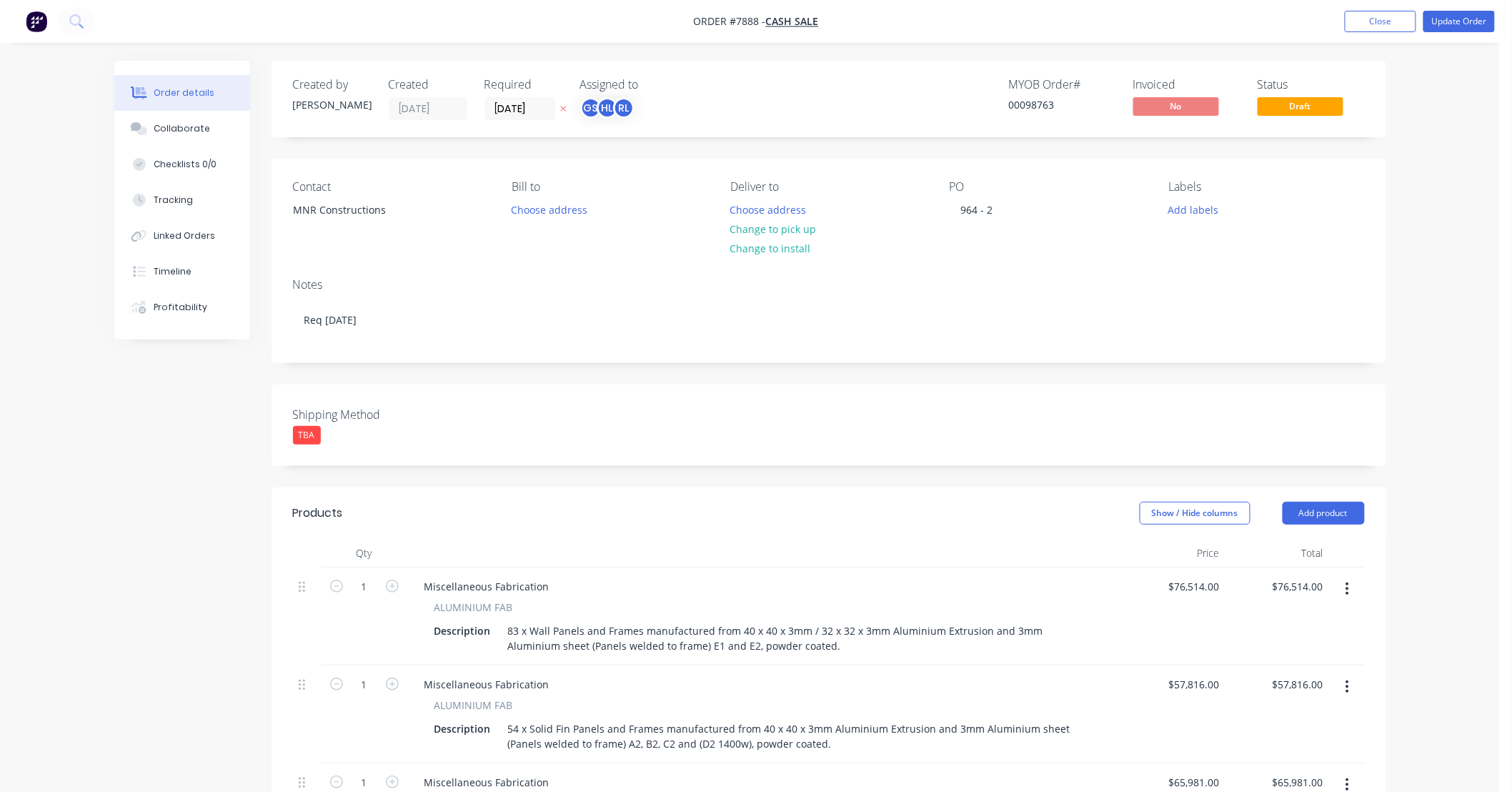
click at [739, 146] on div "Order details Collaborate Checklists 0/0 Tracking Linked Orders Timeline Profit…" at bounding box center [750, 745] width 1500 height 1490
click at [739, 16] on button "Update Order" at bounding box center [1459, 21] width 71 height 21
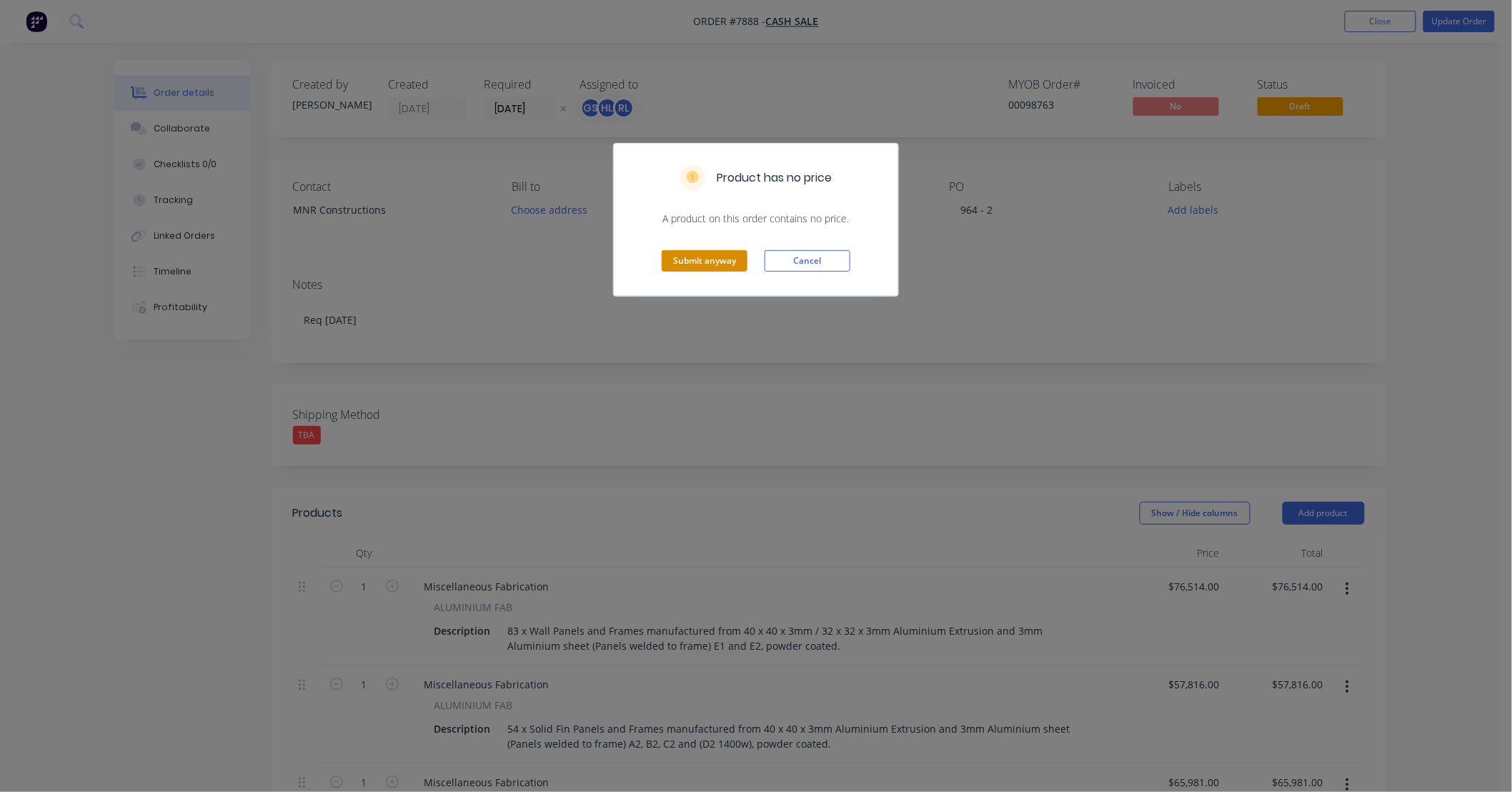
click at [712, 265] on button "Submit anyway" at bounding box center [705, 261] width 86 height 21
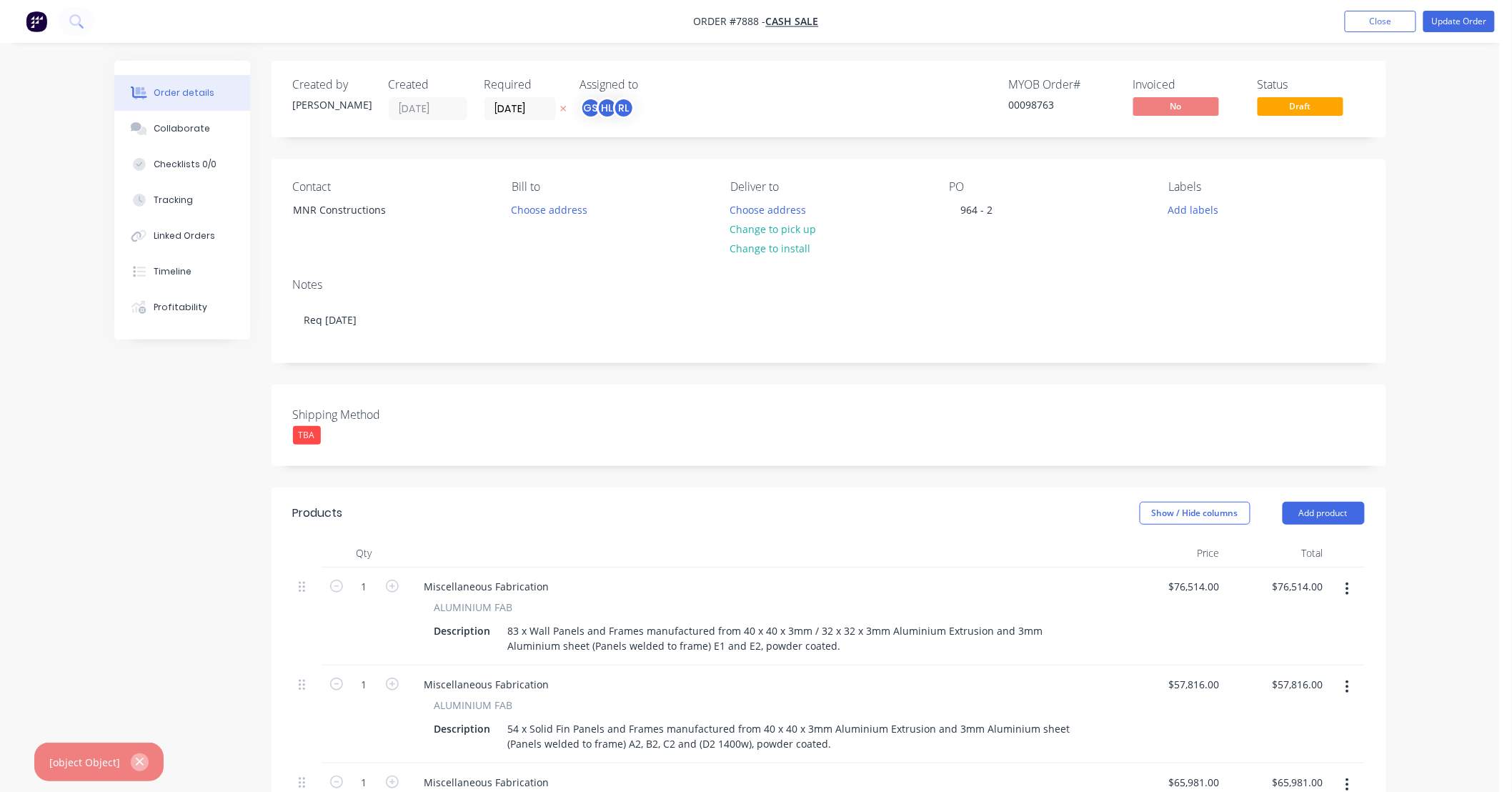
click at [139, 612] on icon "button" at bounding box center [139, 762] width 9 height 13
click at [739, 15] on button "Update Order" at bounding box center [1459, 21] width 71 height 21
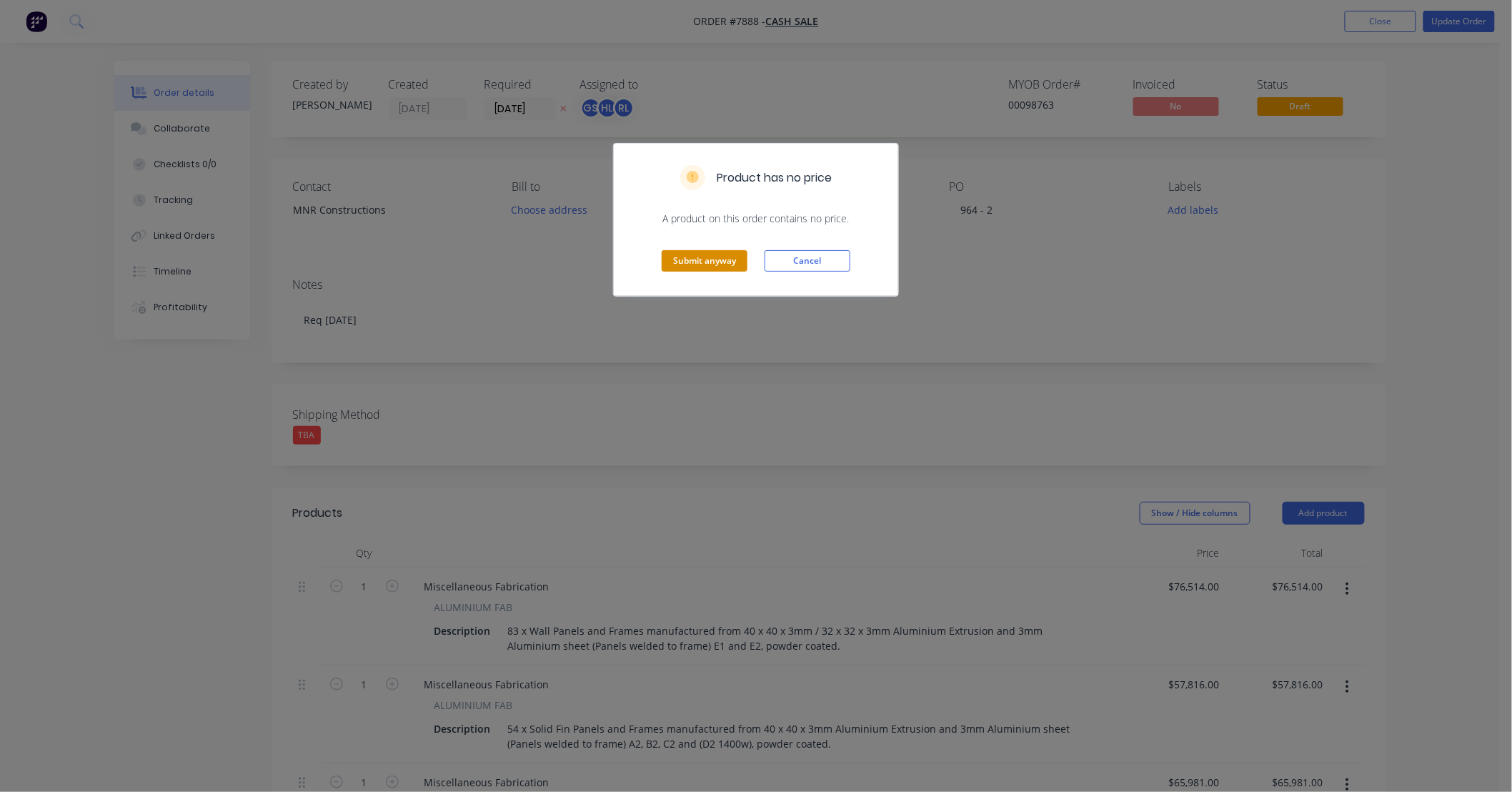
click at [709, 267] on button "Submit anyway" at bounding box center [705, 261] width 86 height 21
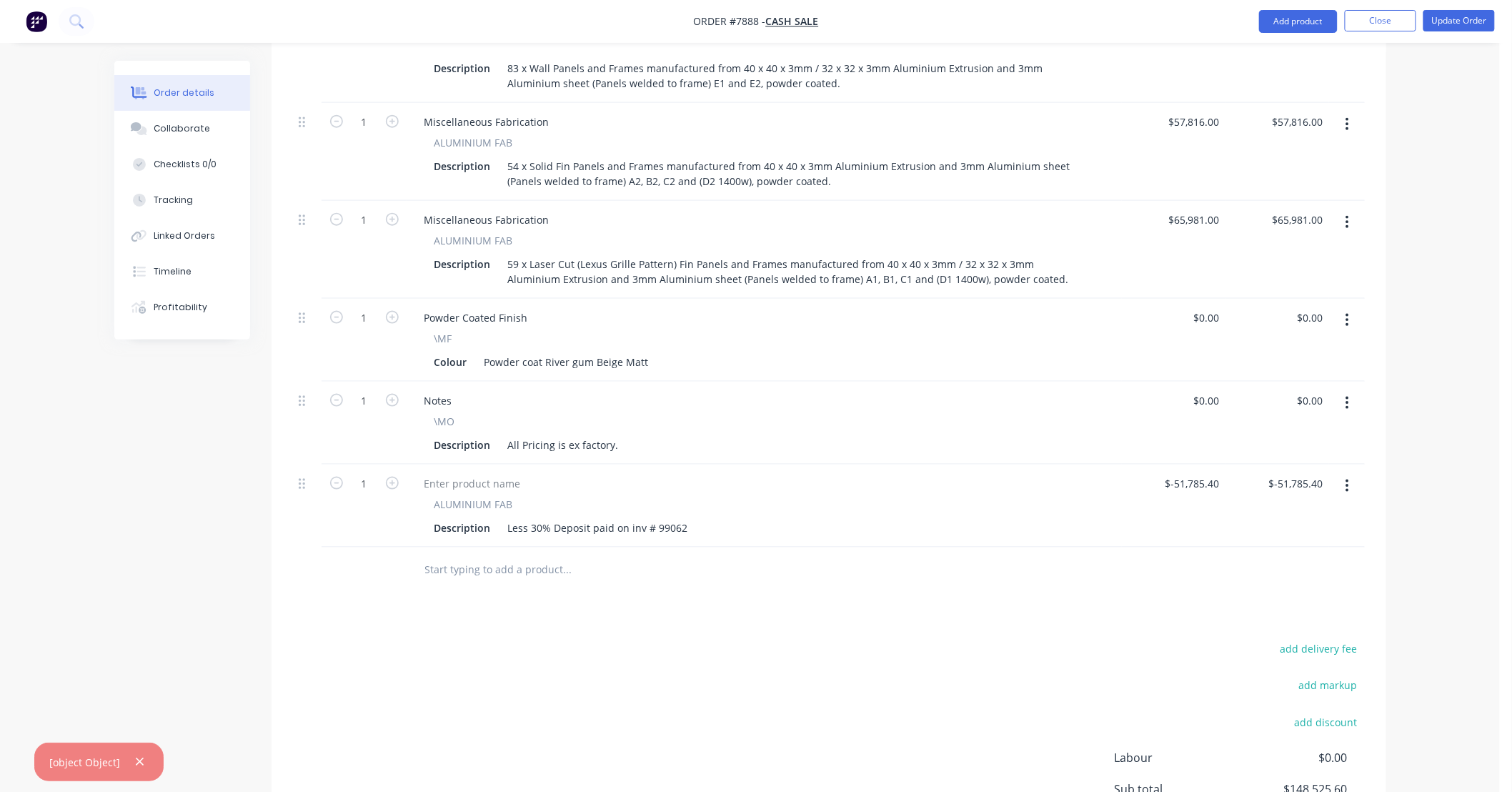
scroll to position [697, 0]
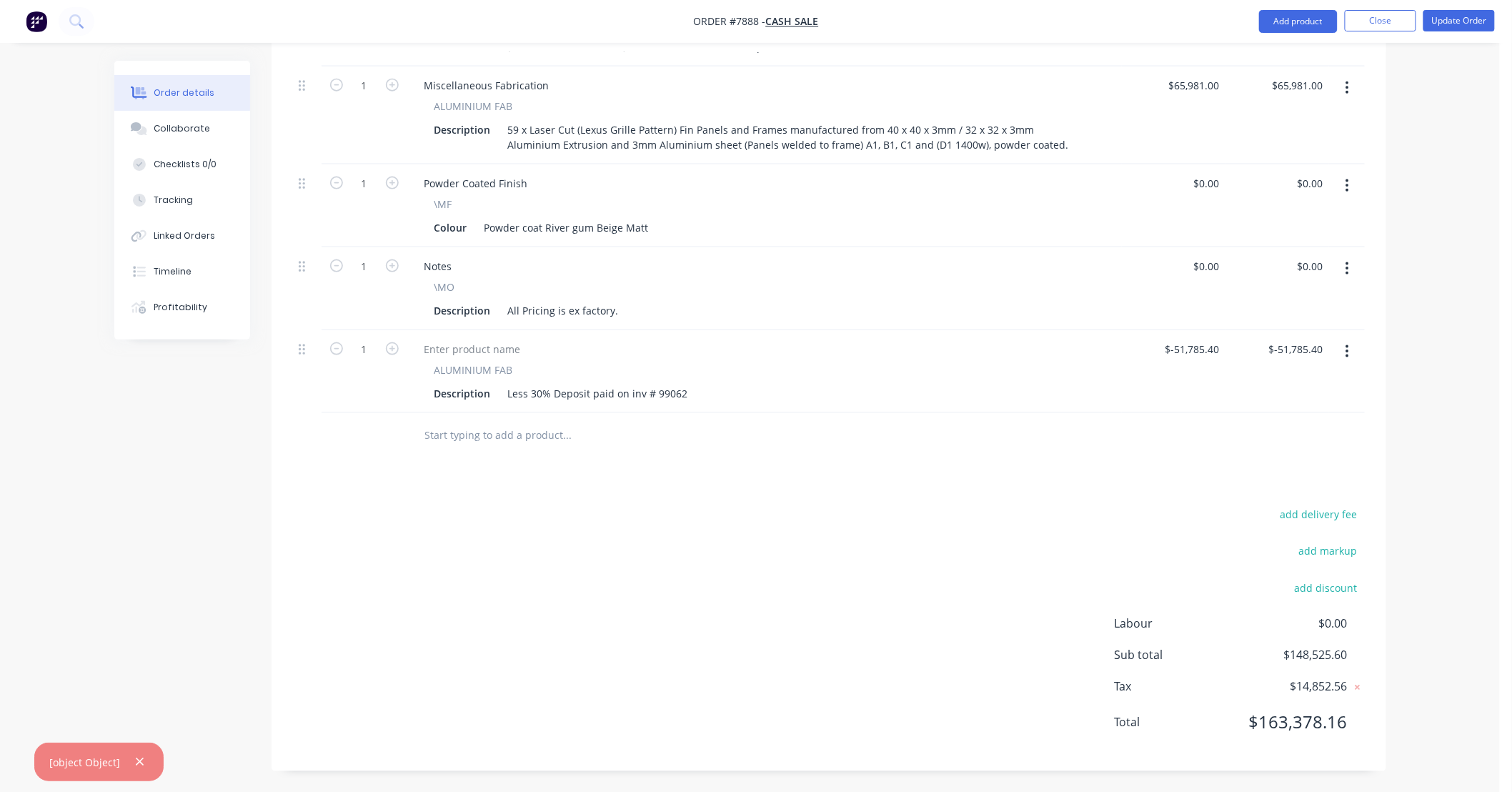
click at [554, 430] on input "text" at bounding box center [567, 436] width 286 height 29
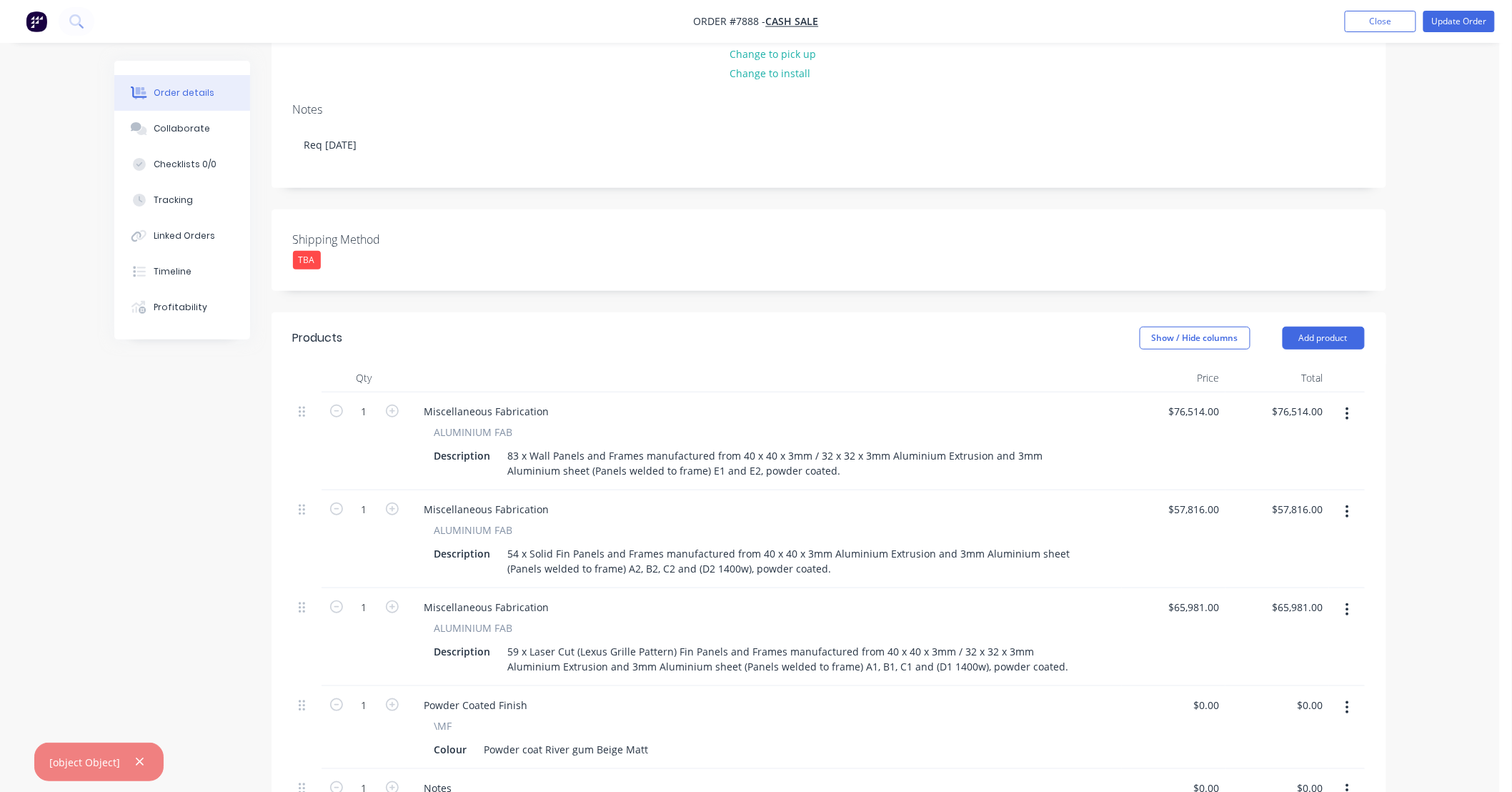
scroll to position [0, 0]
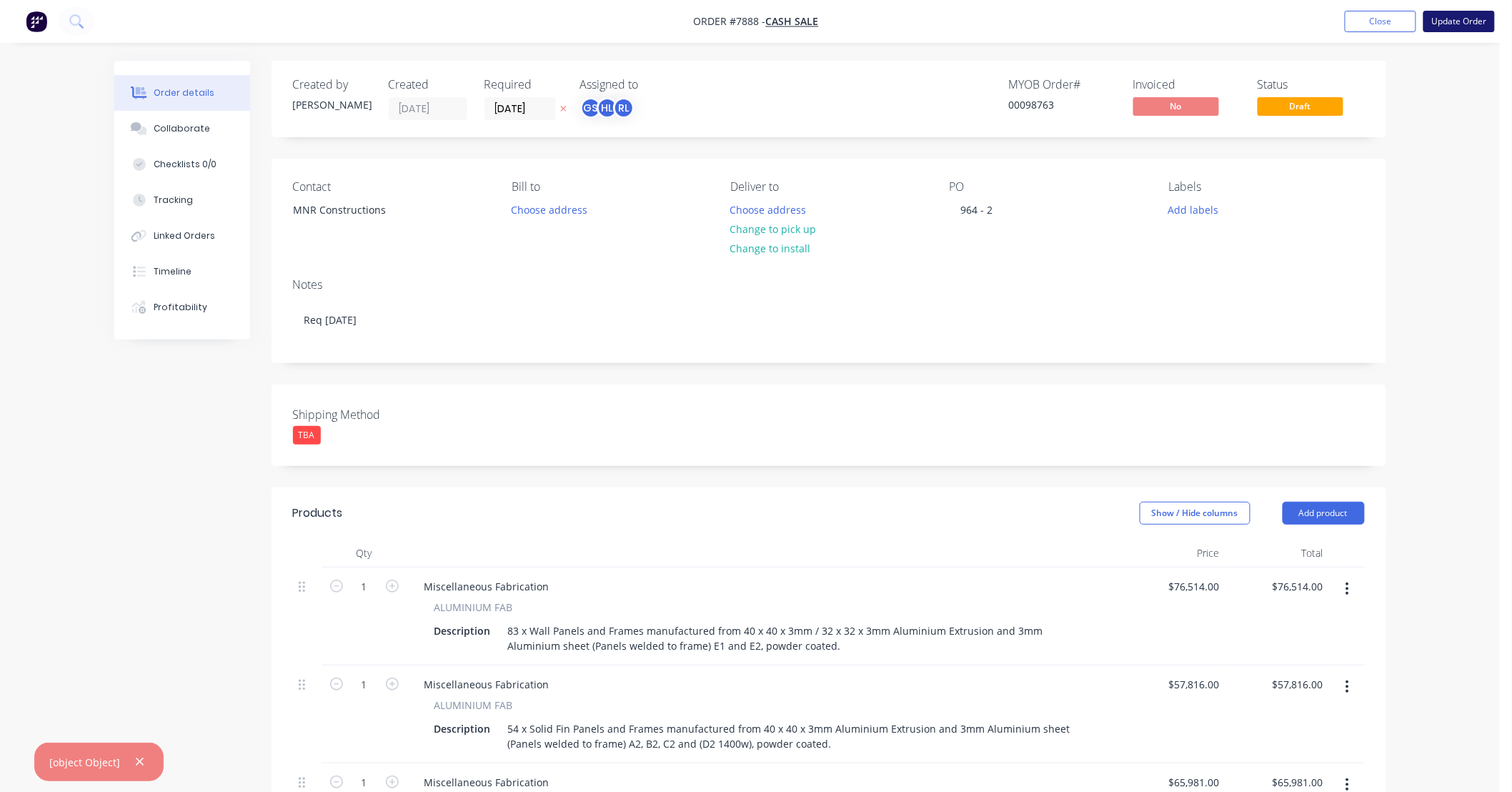
click at [739, 19] on button "Update Order" at bounding box center [1459, 21] width 71 height 21
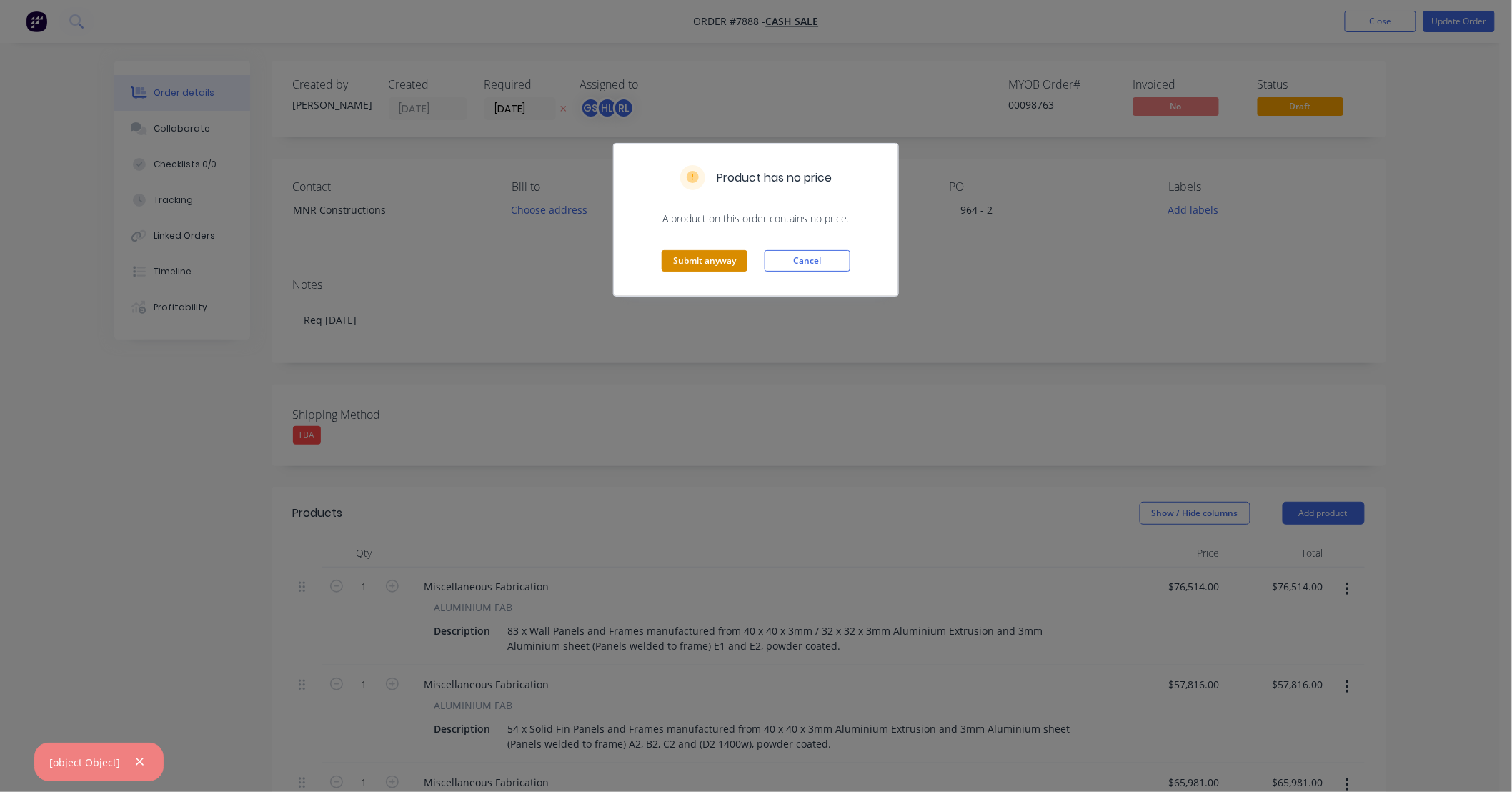
click at [687, 260] on button "Submit anyway" at bounding box center [705, 261] width 86 height 21
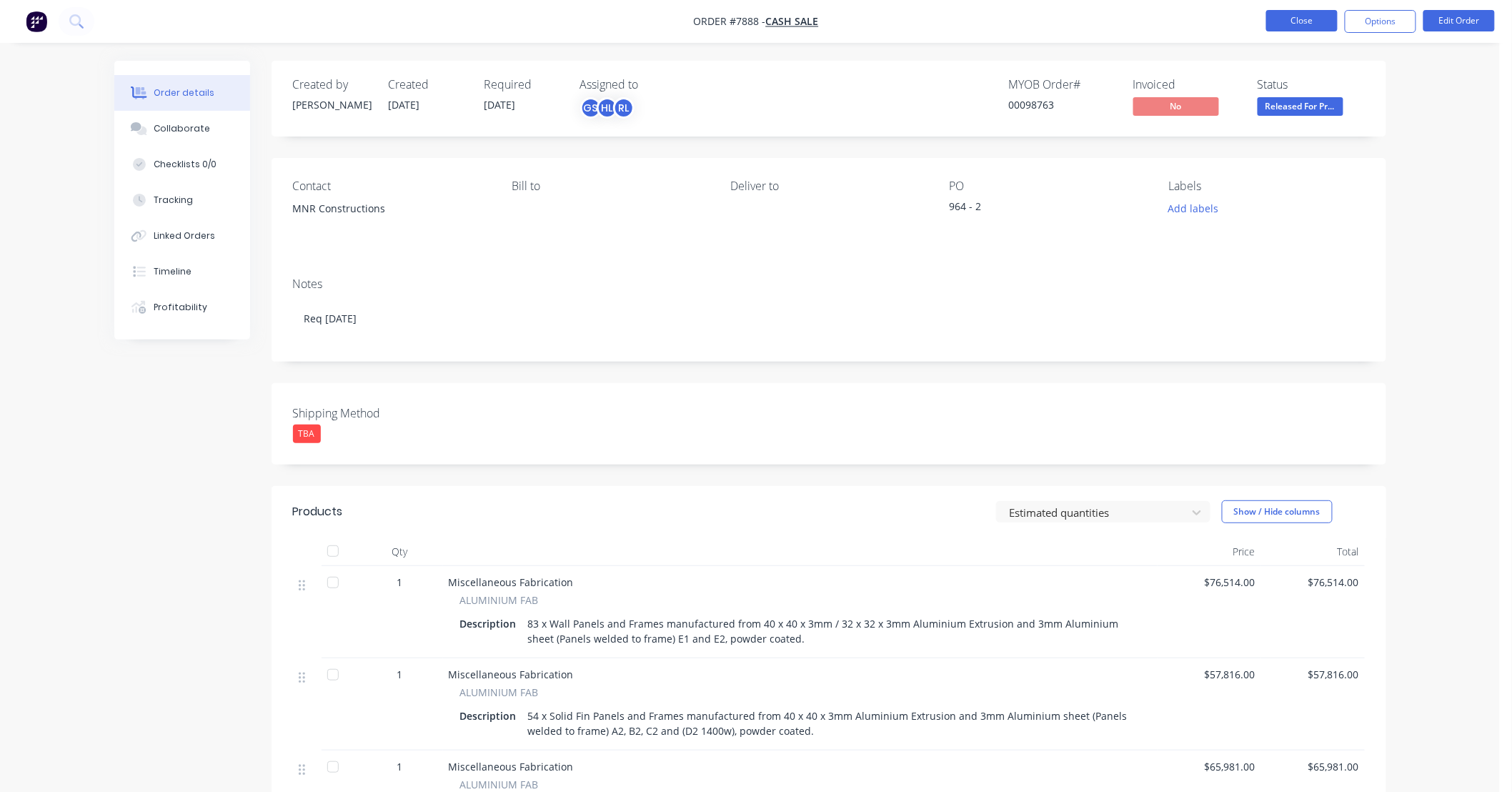
click at [739, 14] on button "Close" at bounding box center [1302, 21] width 71 height 21
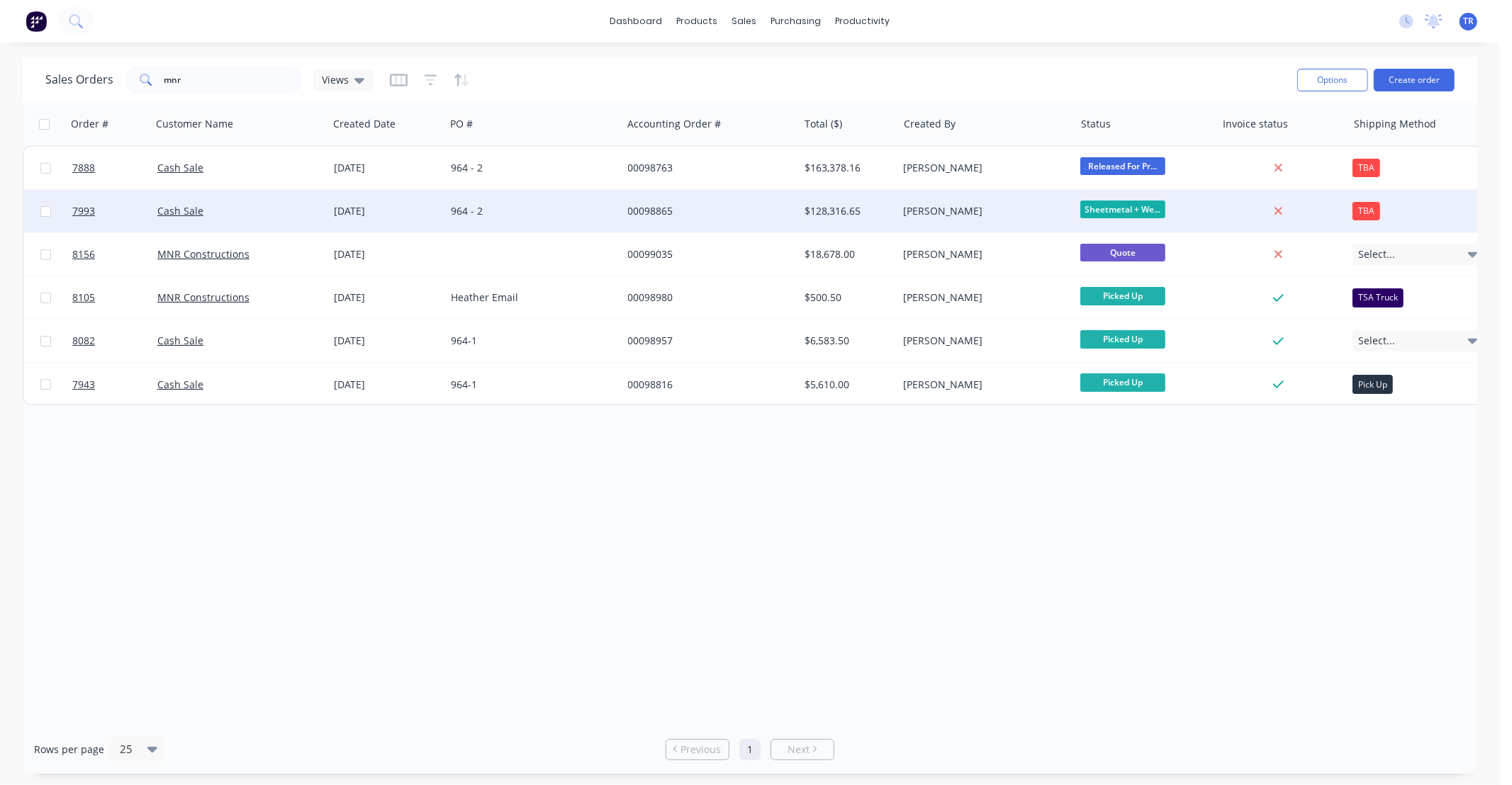
click at [550, 201] on div "964 - 2" at bounding box center [533, 211] width 176 height 43
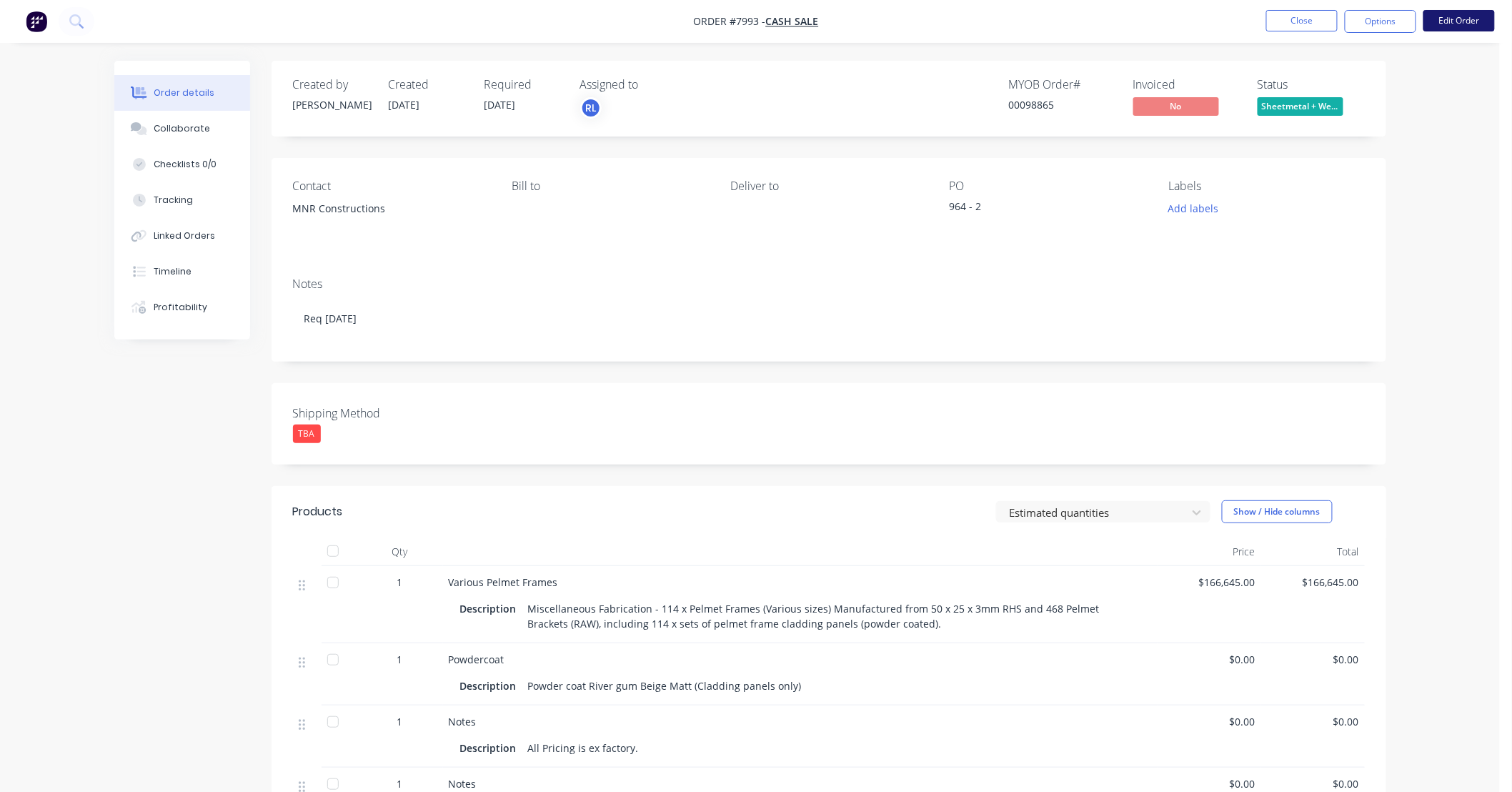
click at [739, 20] on button "Edit Order" at bounding box center [1459, 21] width 71 height 21
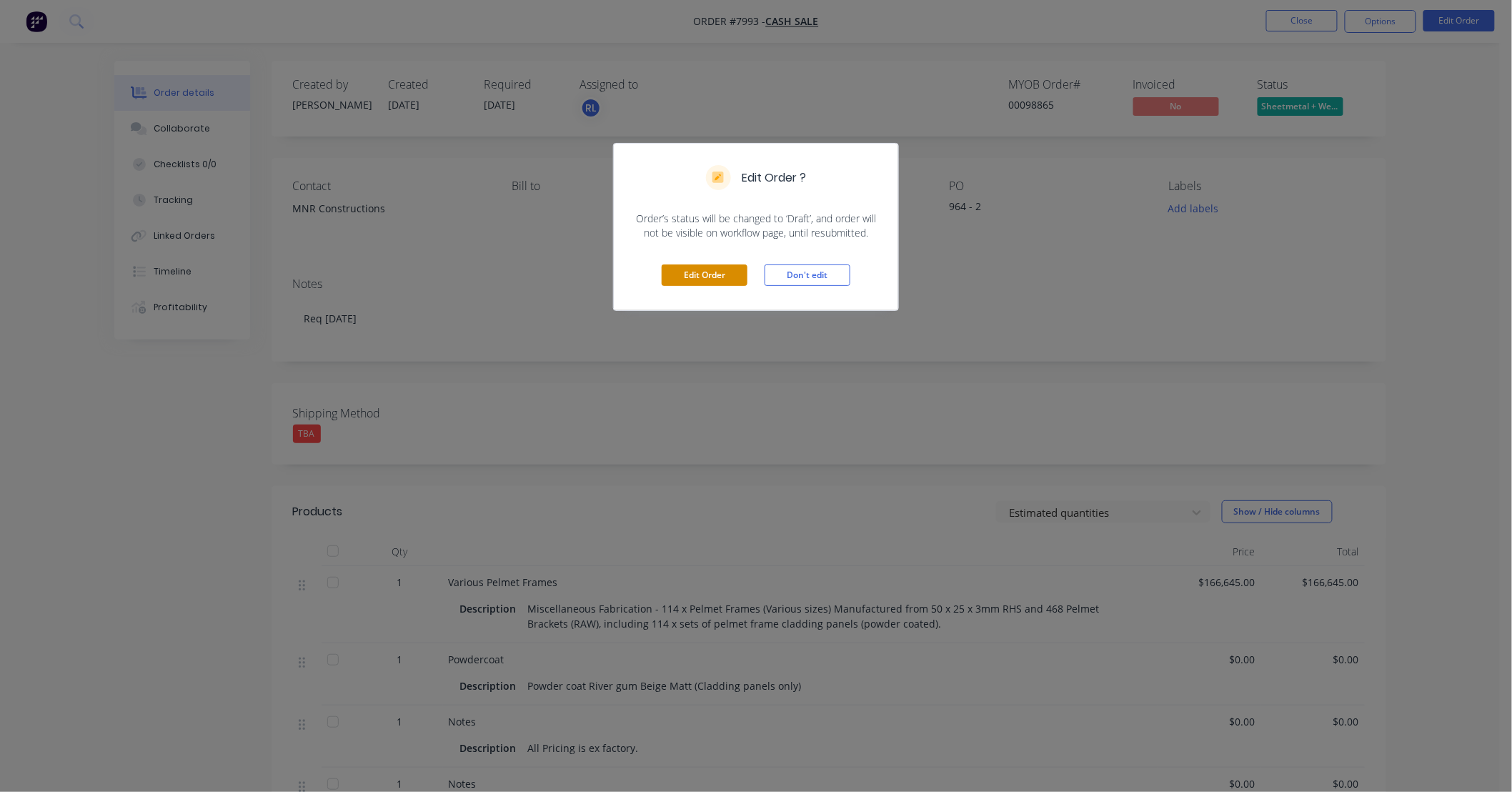
click at [729, 274] on button "Edit Order" at bounding box center [705, 275] width 86 height 21
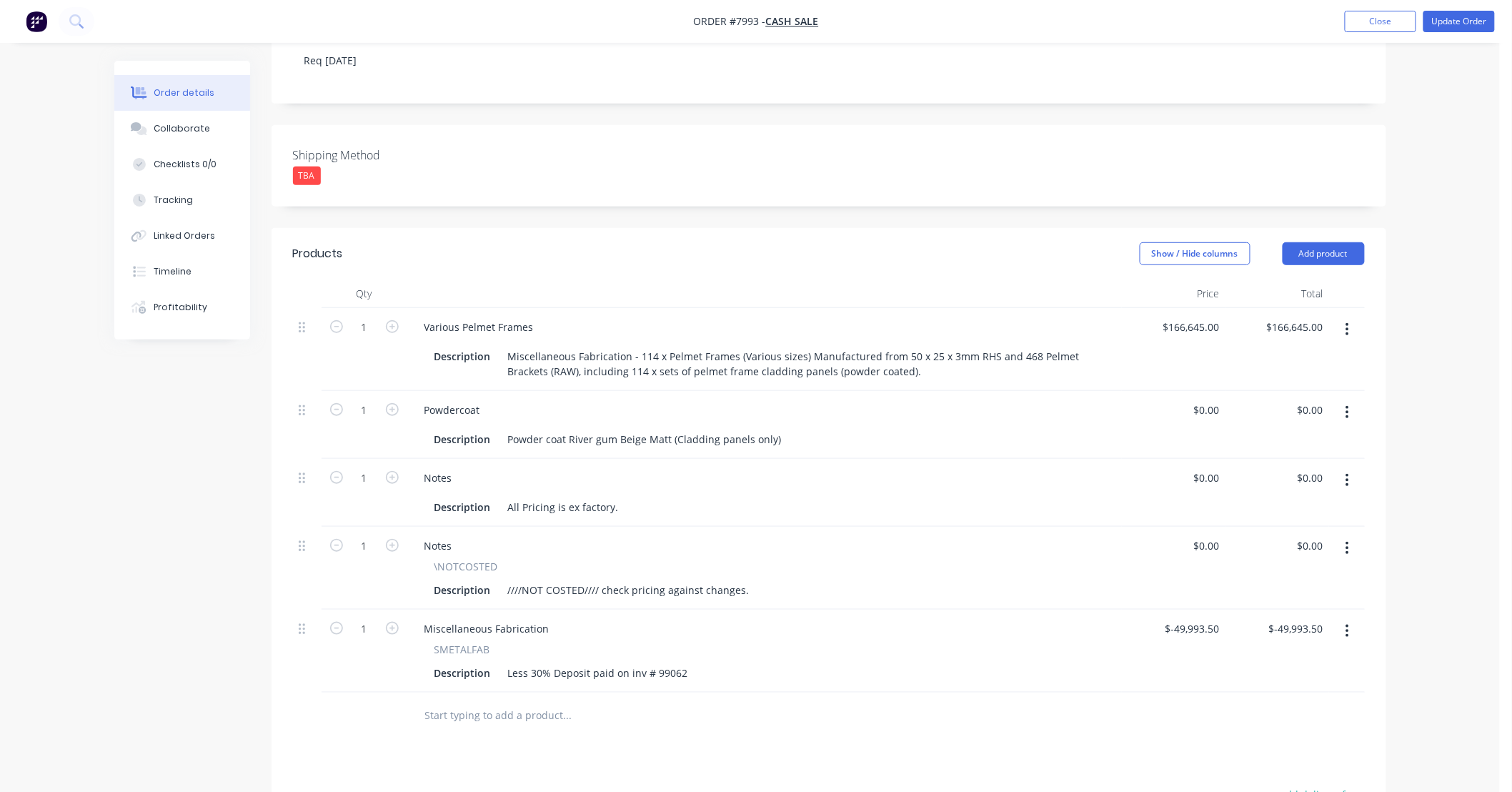
scroll to position [317, 0]
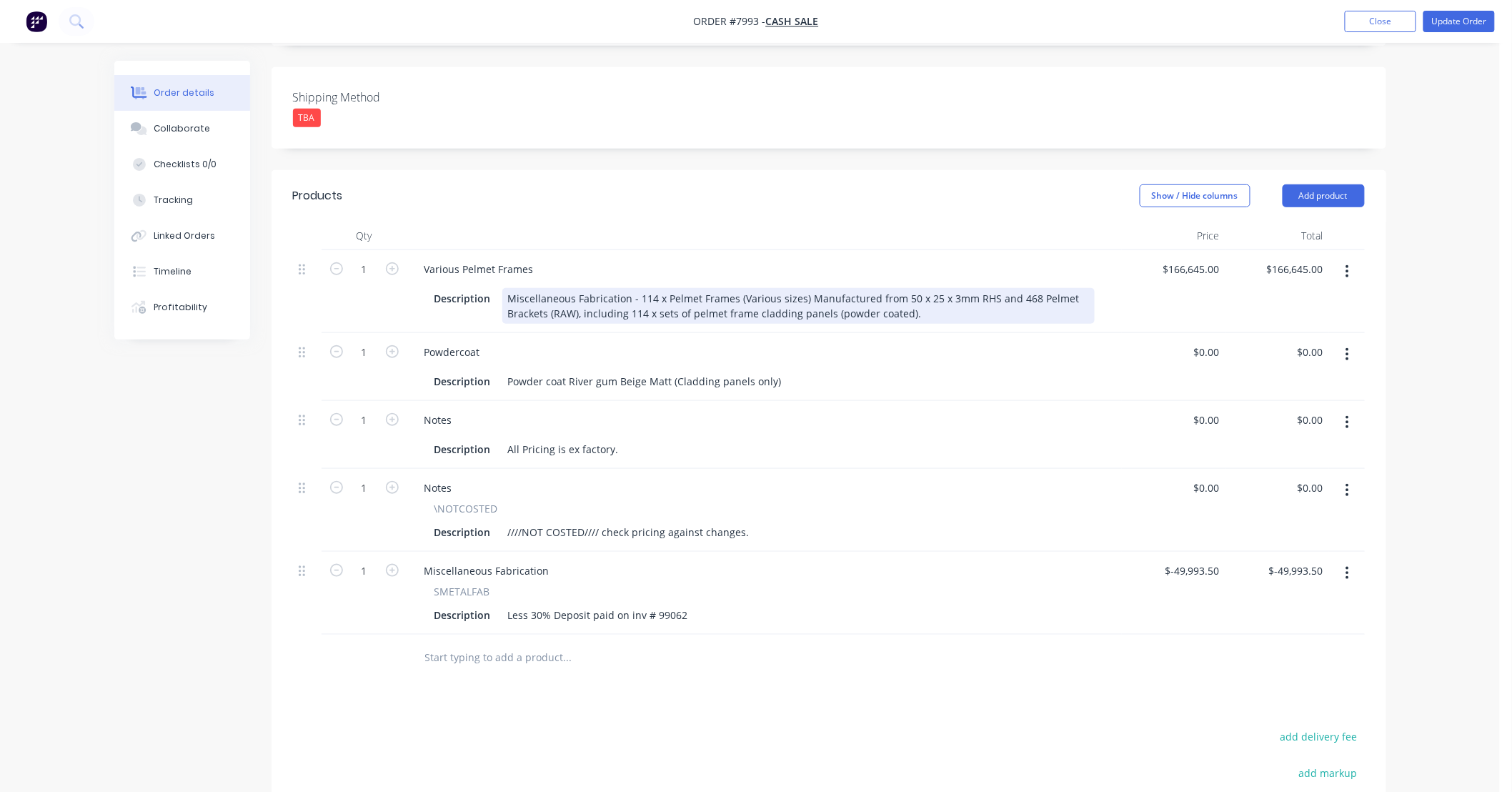
click at [739, 299] on div "Miscellaneous Fabrication - 114 x Pelmet Frames (Various sizes) Manufactured fr…" at bounding box center [798, 306] width 592 height 36
click at [739, 295] on div "Miscellaneous Fabrication - 114 x Pelmet Frames (Various sizes) Manufactured fr…" at bounding box center [798, 306] width 592 height 36
click at [739, 312] on div "Miscellaneous Fabrication - 114 x Pelmet Frames (Various sizes) Manufactured fr…" at bounding box center [798, 306] width 592 height 36
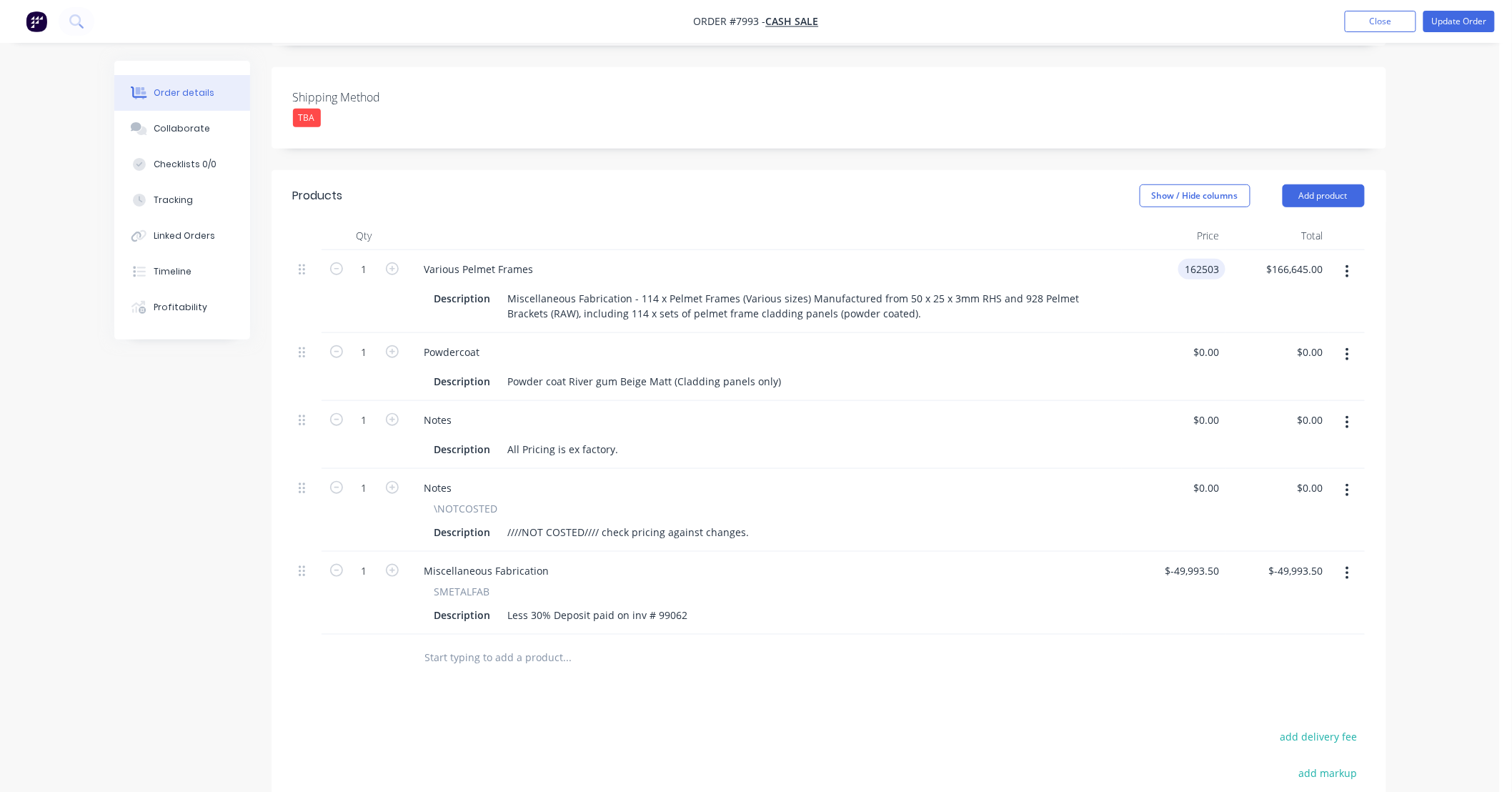
type input "$162,503.00"
click at [739, 334] on div "Order details Collaborate Checklists 0/0 Tracking Linked Orders Timeline Profit…" at bounding box center [750, 349] width 1500 height 1332
drag, startPoint x: 718, startPoint y: 705, endPoint x: 551, endPoint y: 663, distance: 172.2
click at [711, 612] on div "Products Show / Hide columns Add product Qty Price Total 1 Various Pelmet Frame…" at bounding box center [829, 581] width 1115 height 823
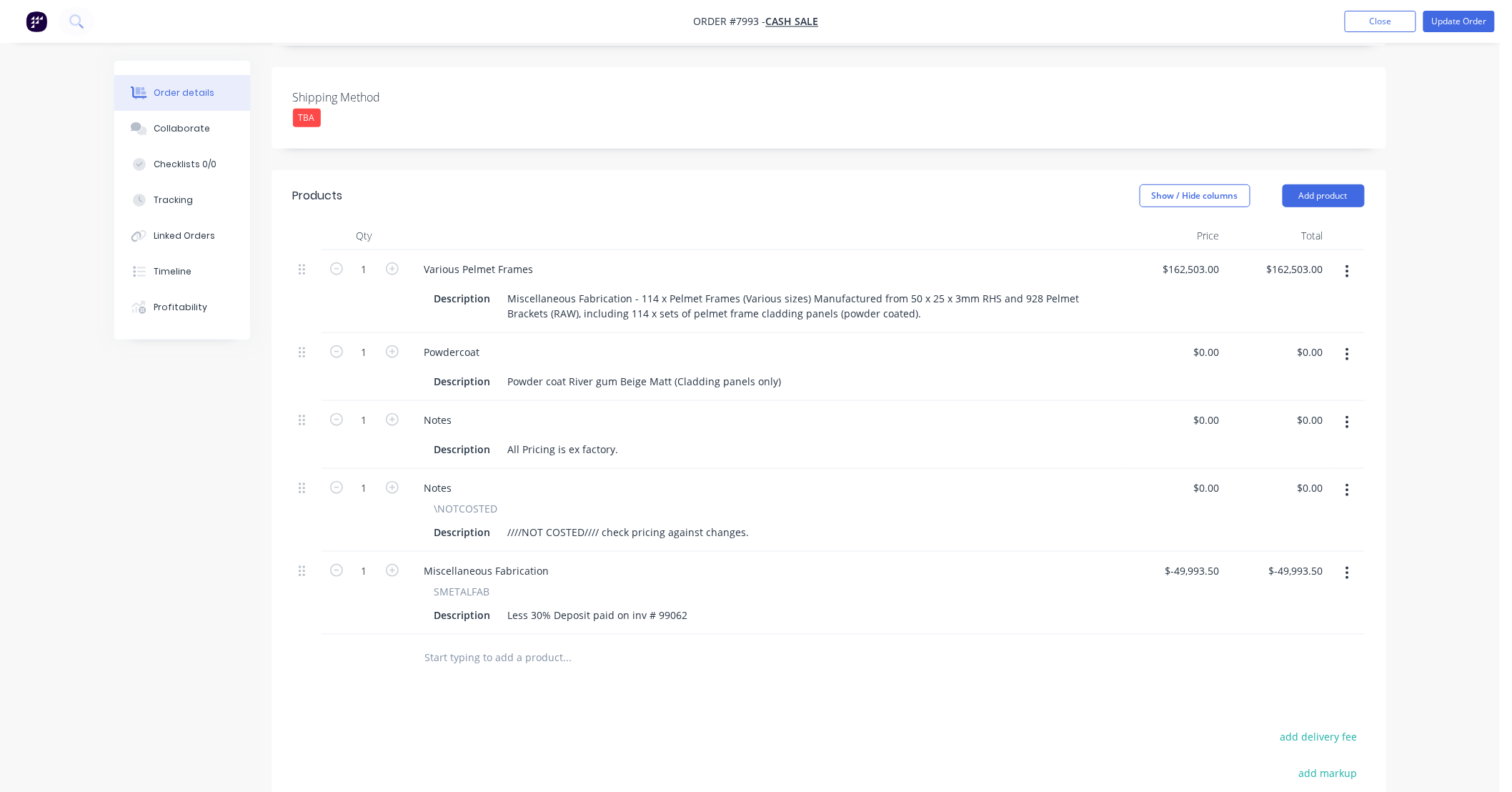
click at [533, 612] on input "text" at bounding box center [567, 658] width 286 height 29
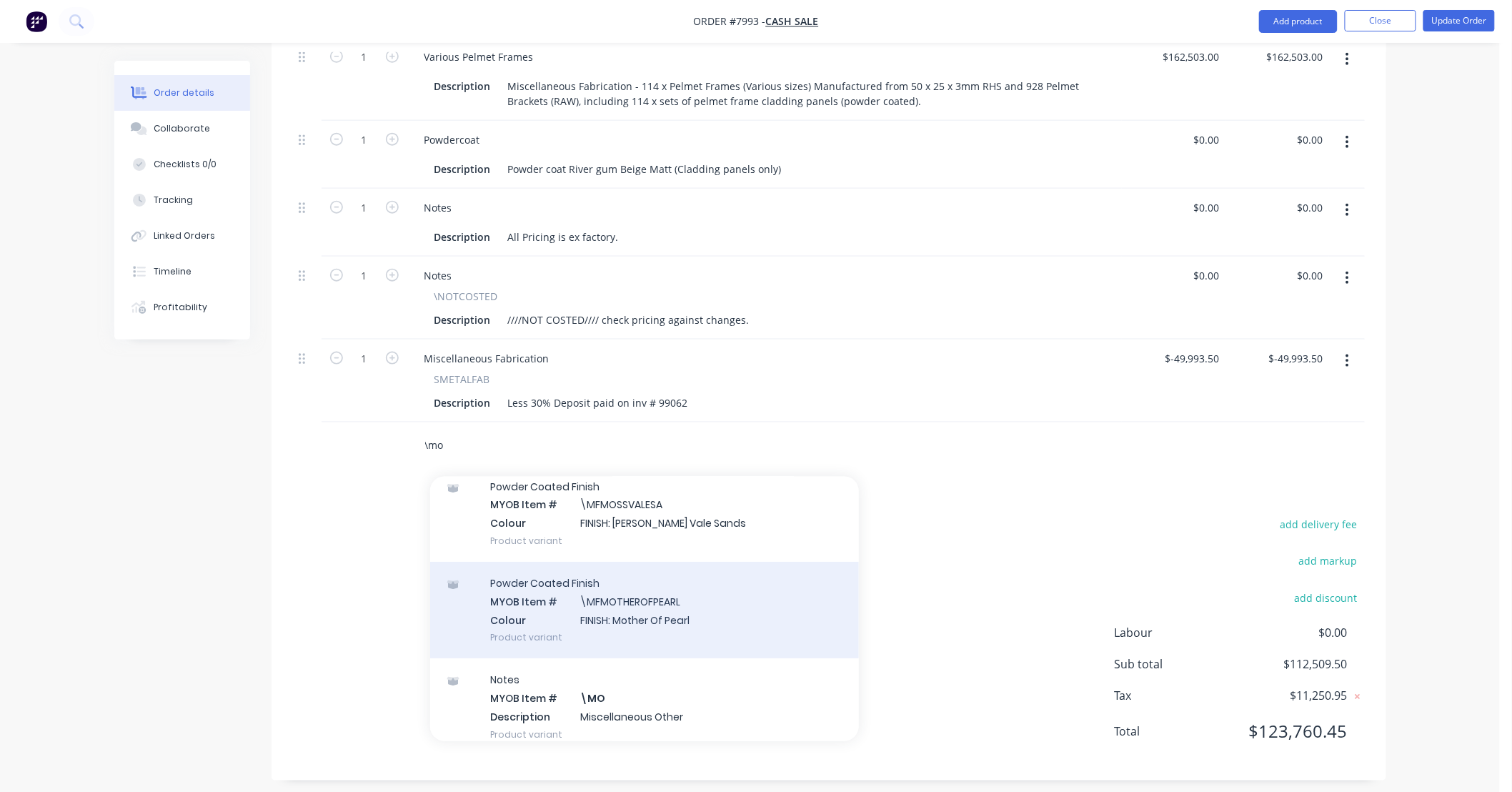
scroll to position [105, 0]
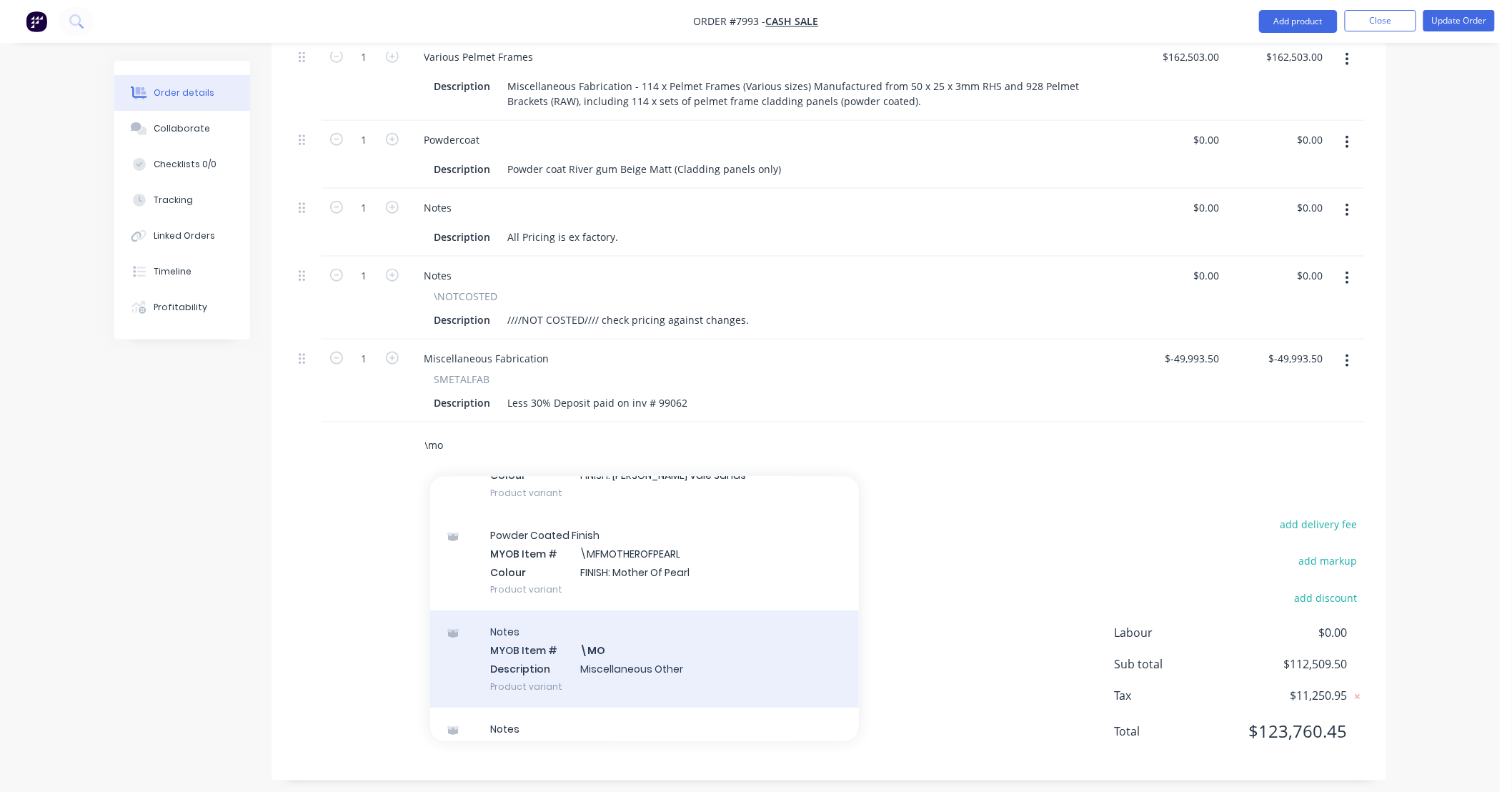
type input "\mo"
click at [674, 612] on div "Notes MYOB Item # \MO Description Miscellaneous Other Product variant" at bounding box center [645, 659] width 429 height 97
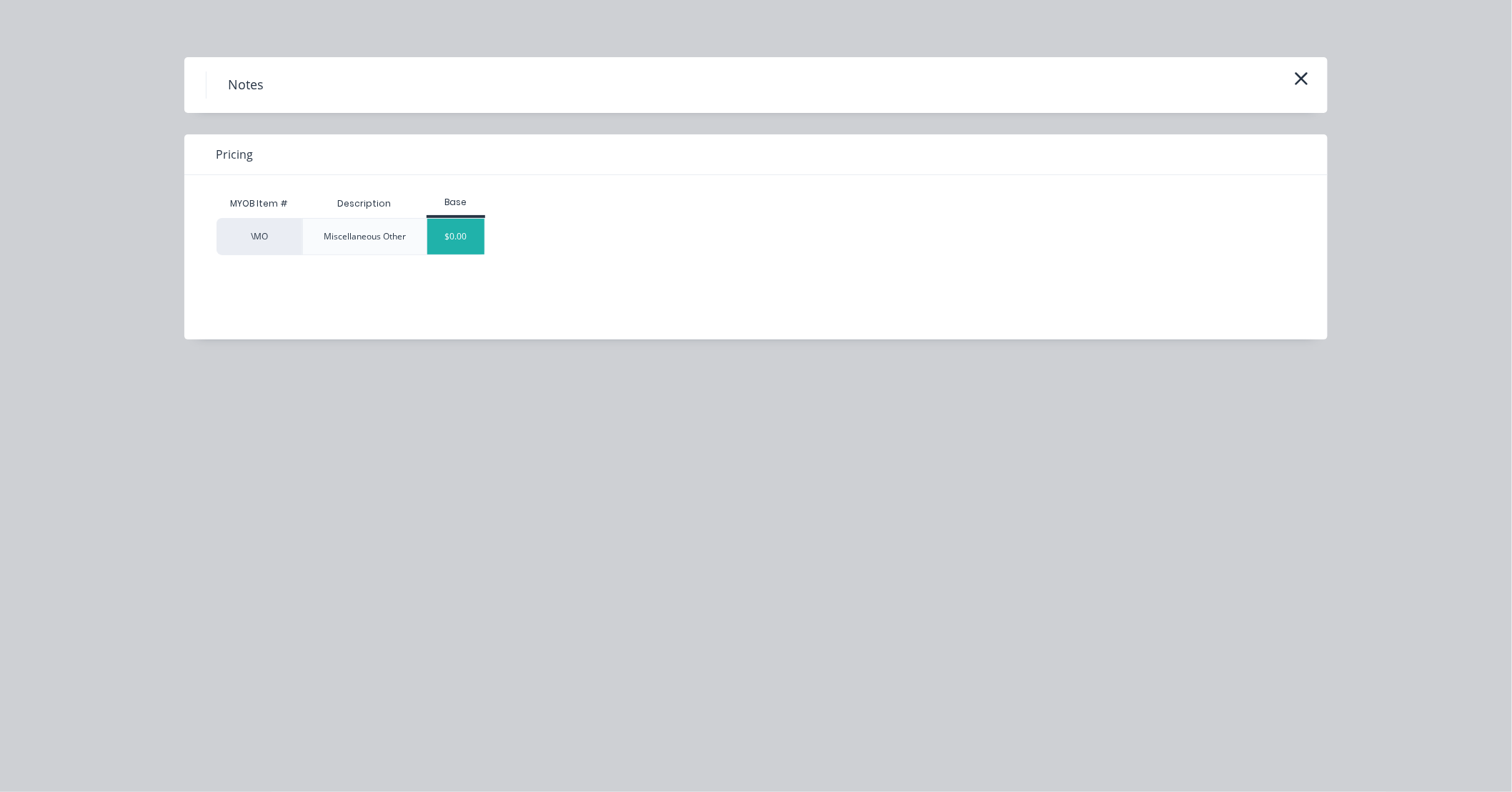
click at [455, 252] on div "$0.00" at bounding box center [456, 237] width 58 height 36
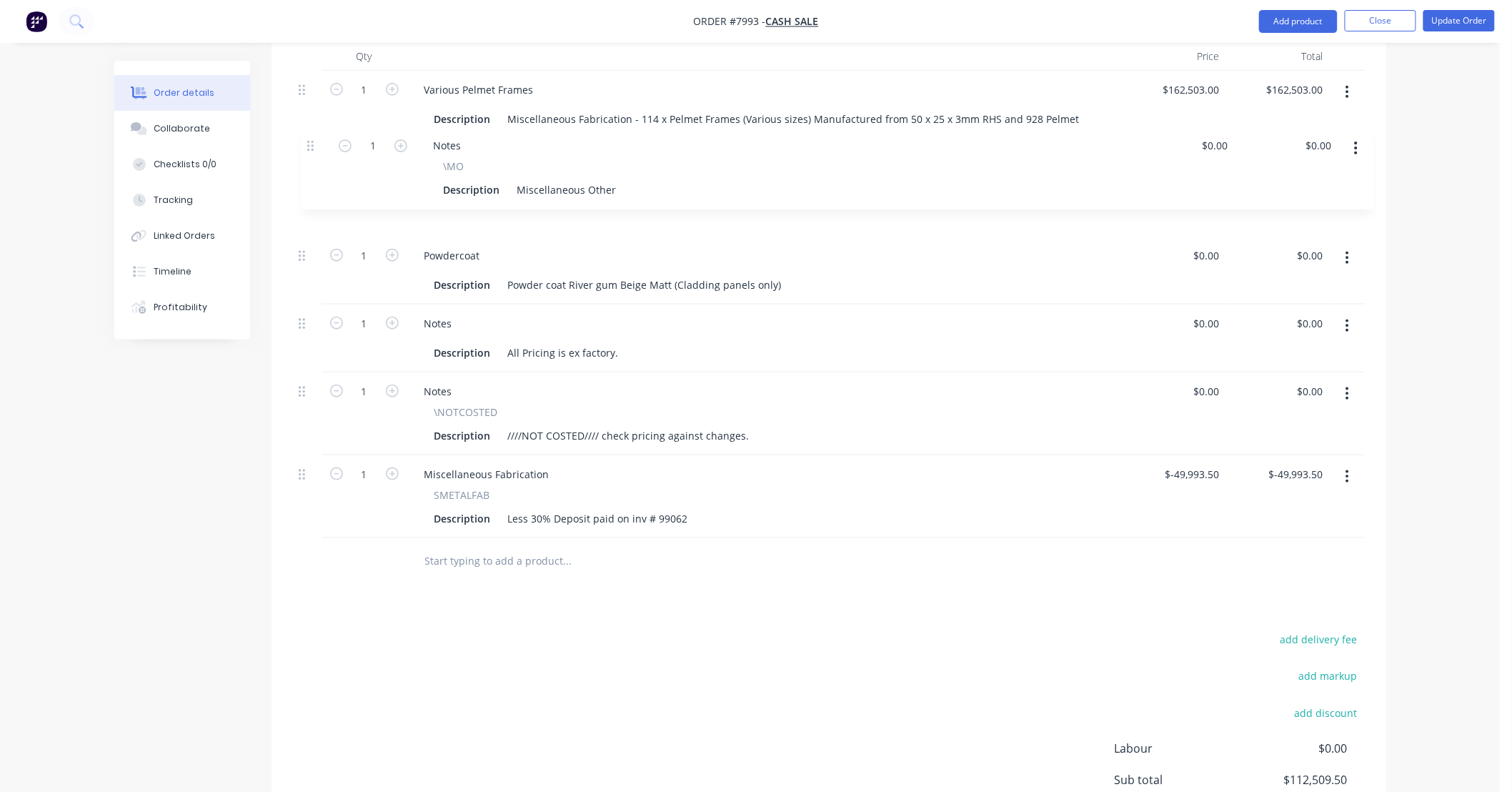
drag, startPoint x: 298, startPoint y: 442, endPoint x: 309, endPoint y: 140, distance: 302.2
click at [309, 140] on div "1 Various Pelmet Frames Description Miscellaneous Fabrication - 114 x Pelmet Fr…" at bounding box center [829, 304] width 1072 height 468
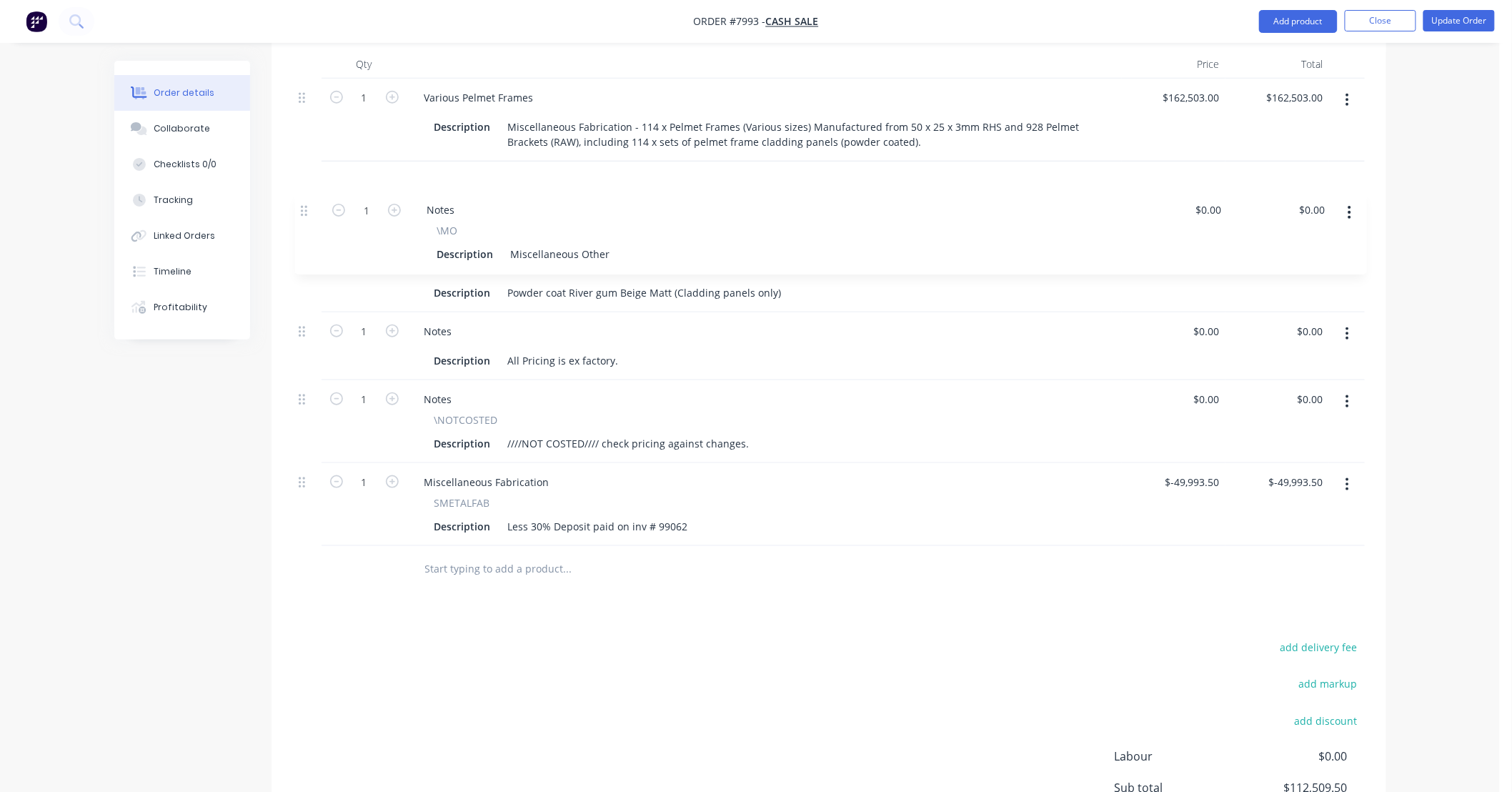
scroll to position [488, 0]
drag, startPoint x: 306, startPoint y: 215, endPoint x: 309, endPoint y: 254, distance: 39.1
click at [309, 254] on div "1 Various Pelmet Frames Description Miscellaneous Fabrication - 114 x Pelmet Fr…" at bounding box center [829, 313] width 1072 height 468
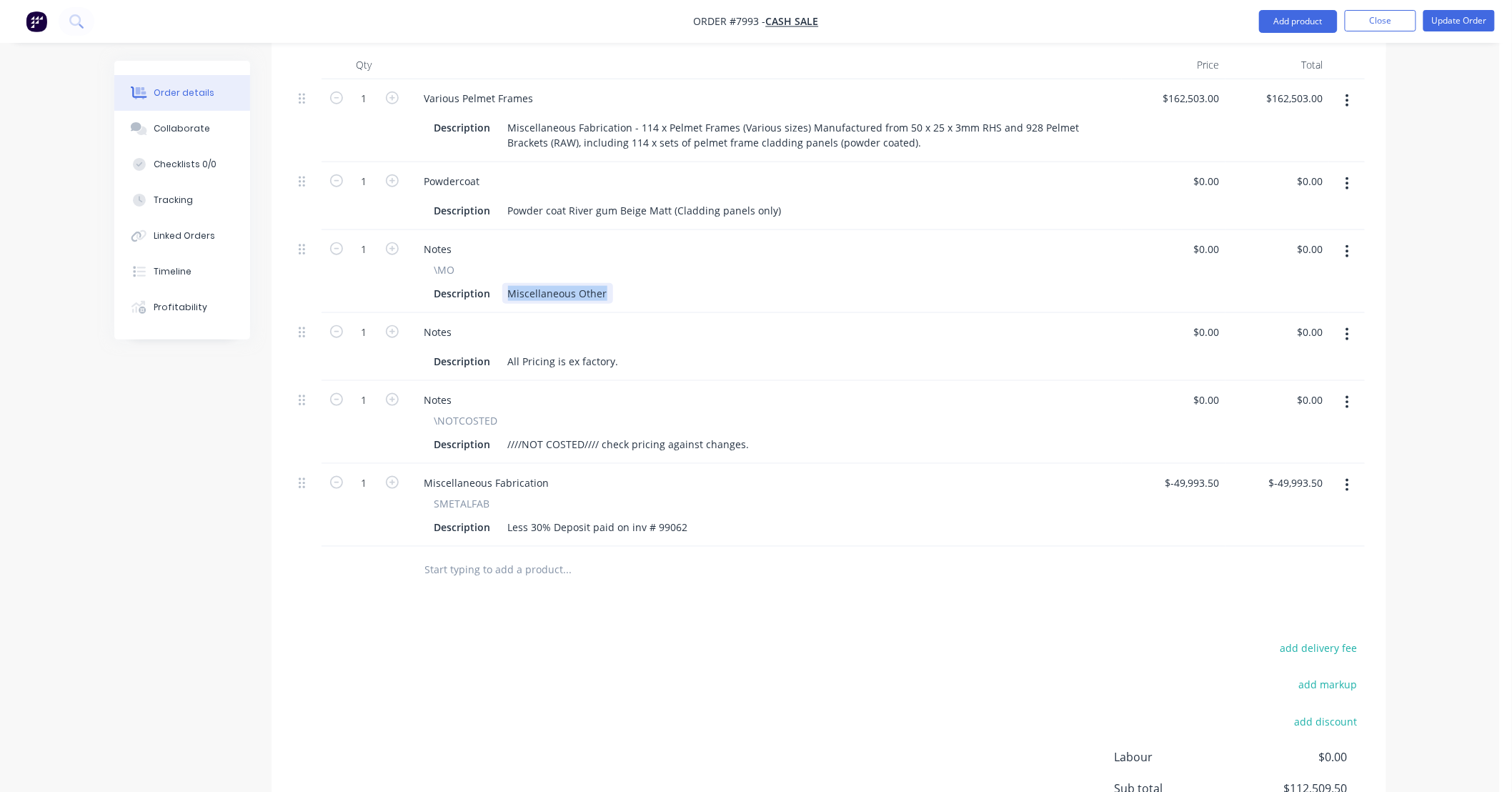
drag, startPoint x: 605, startPoint y: 294, endPoint x: 497, endPoint y: 299, distance: 108.1
click at [497, 299] on div "Description Miscellaneous Other" at bounding box center [761, 293] width 666 height 21
click at [739, 289] on div "Description River gum Satin Powder coat ordered for frames." at bounding box center [761, 293] width 666 height 21
type input "$1,000.00"
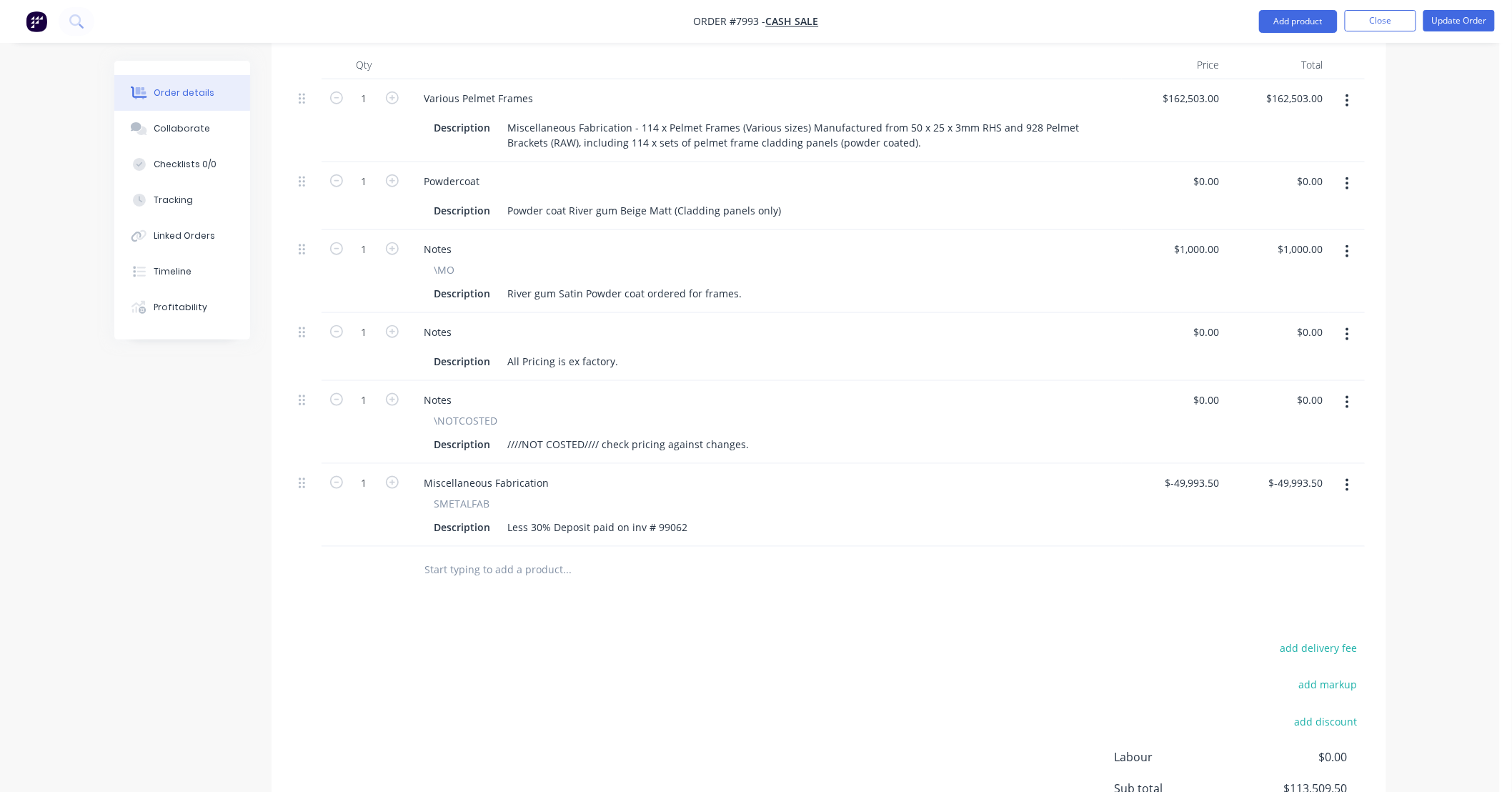
drag, startPoint x: 487, startPoint y: 569, endPoint x: 499, endPoint y: 569, distance: 12.0
click at [488, 569] on input "text" at bounding box center [567, 569] width 286 height 29
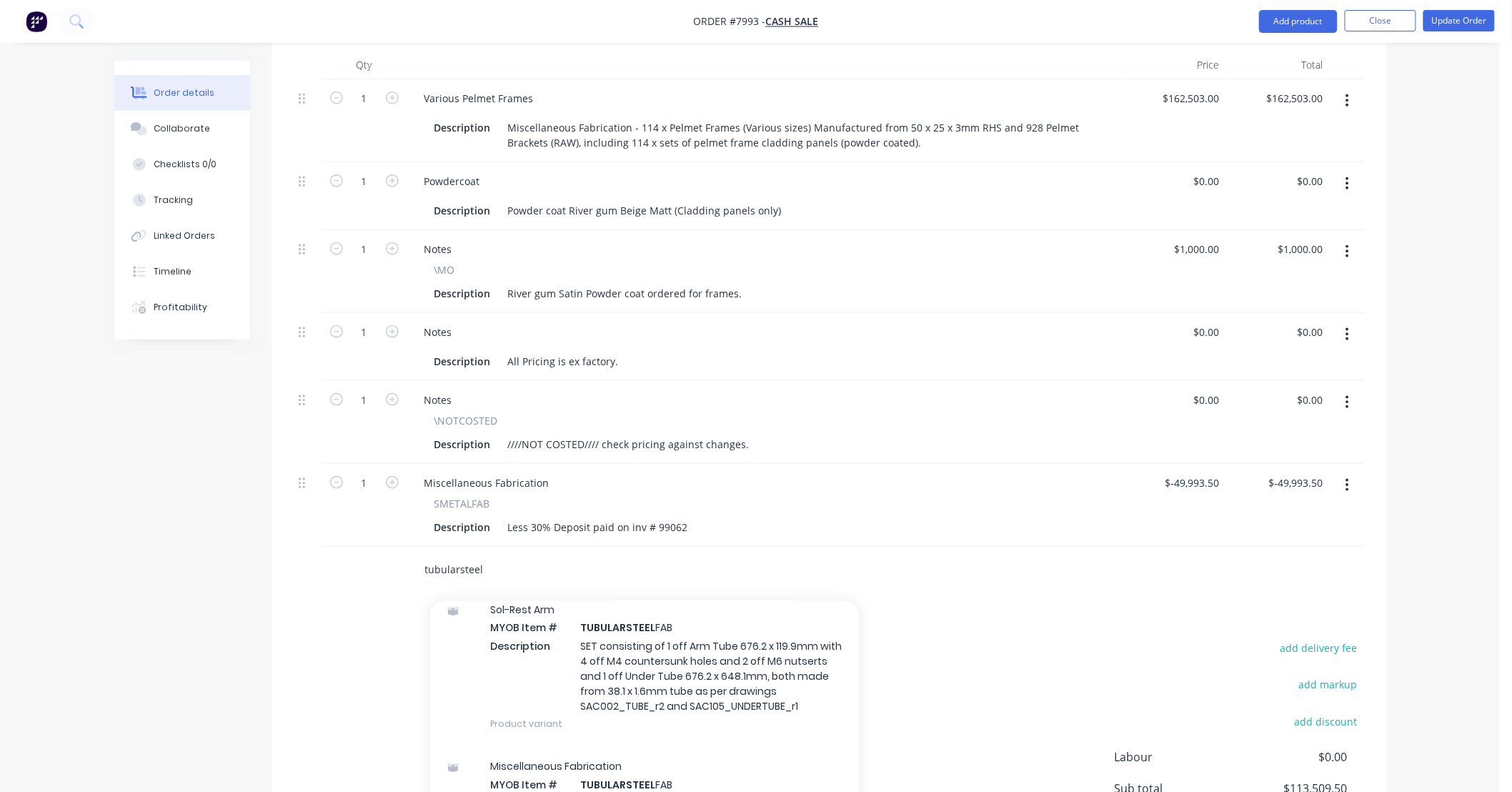
scroll to position [154, 0]
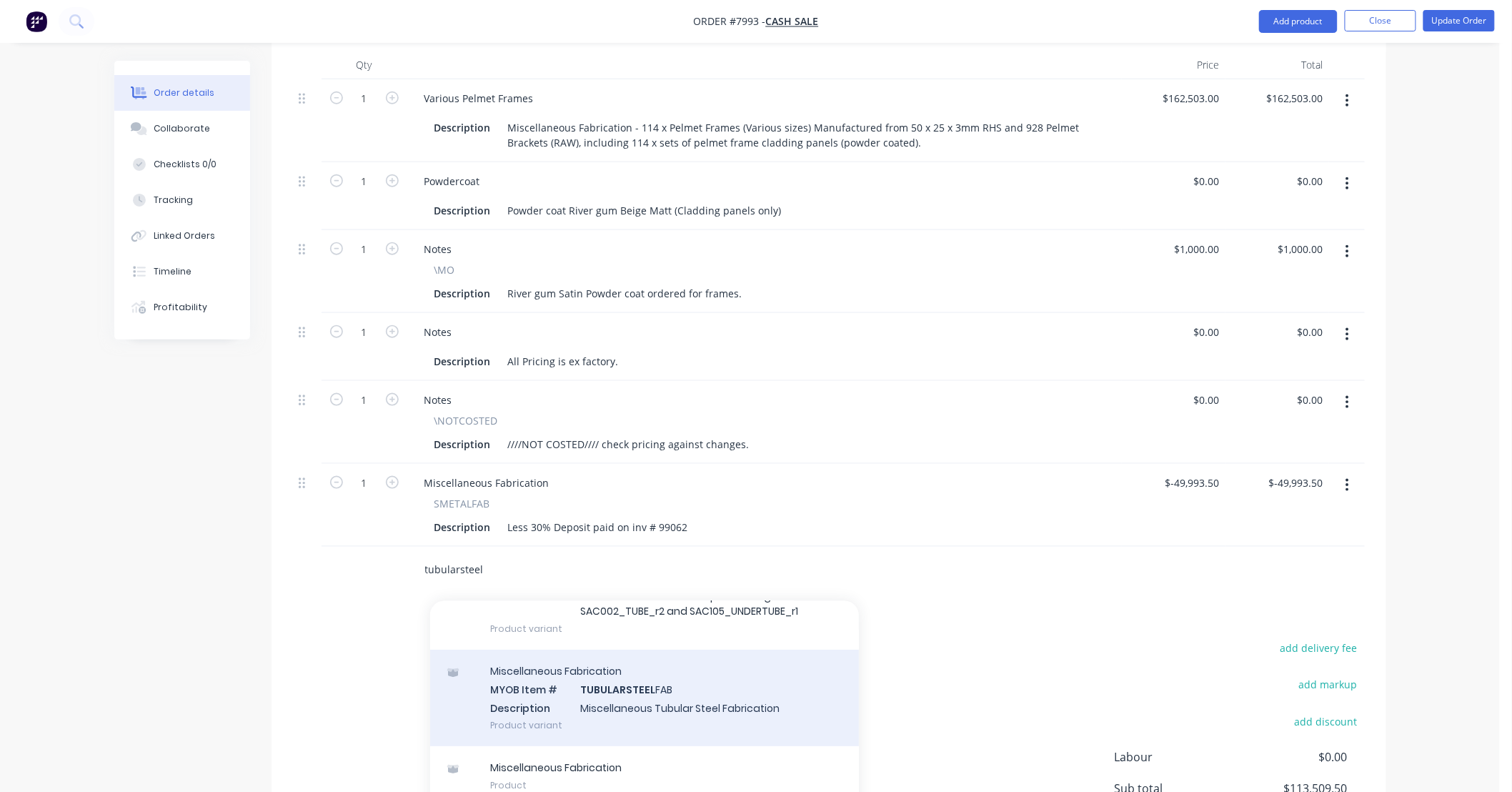
type input "tubularsteel"
click at [704, 612] on div "Miscellaneous Fabrication MYOB Item # TUBULARSTEEL FAB Description Miscellaneou…" at bounding box center [645, 698] width 429 height 97
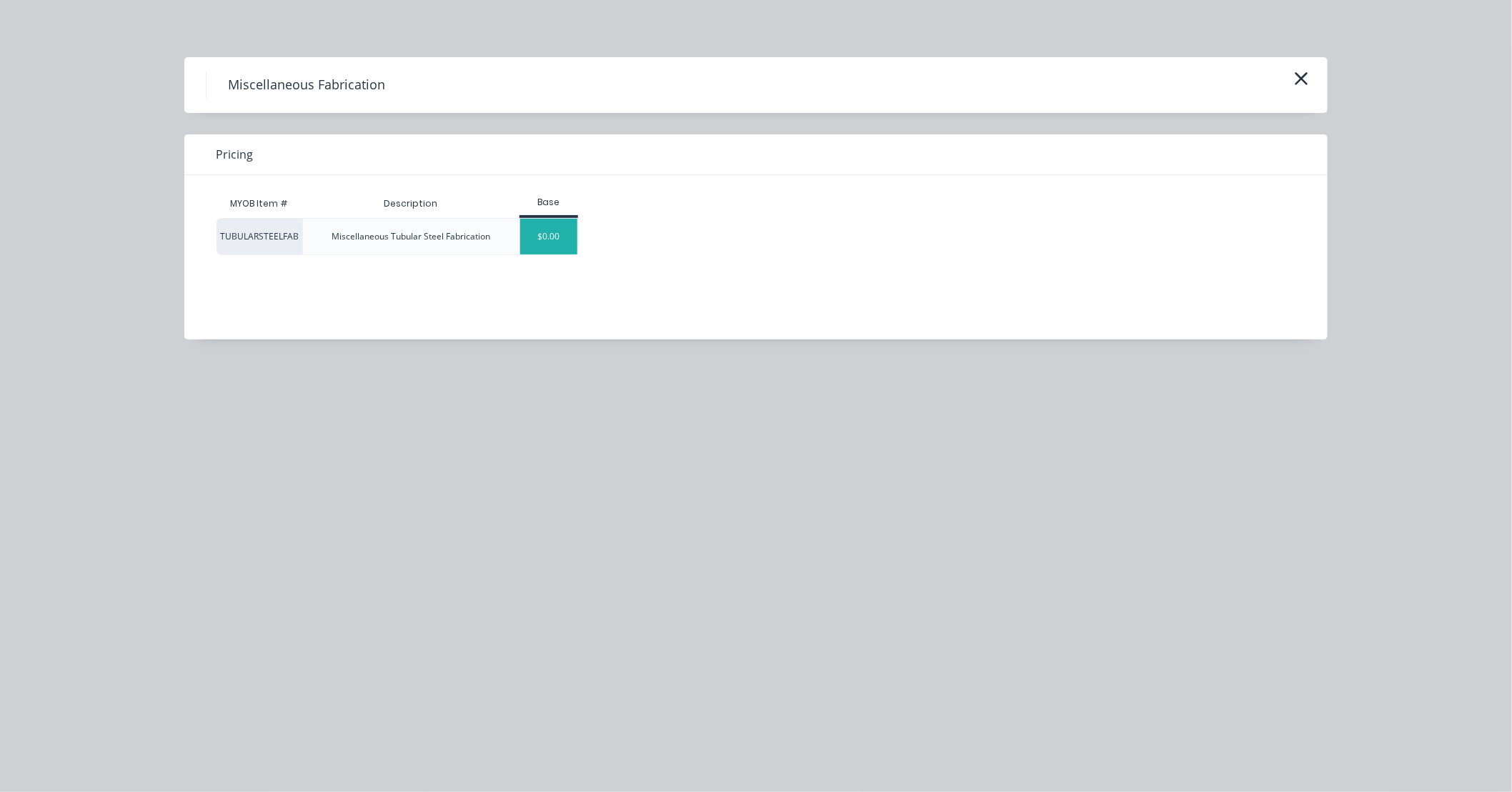
click at [556, 237] on div "$0.00" at bounding box center [549, 237] width 58 height 36
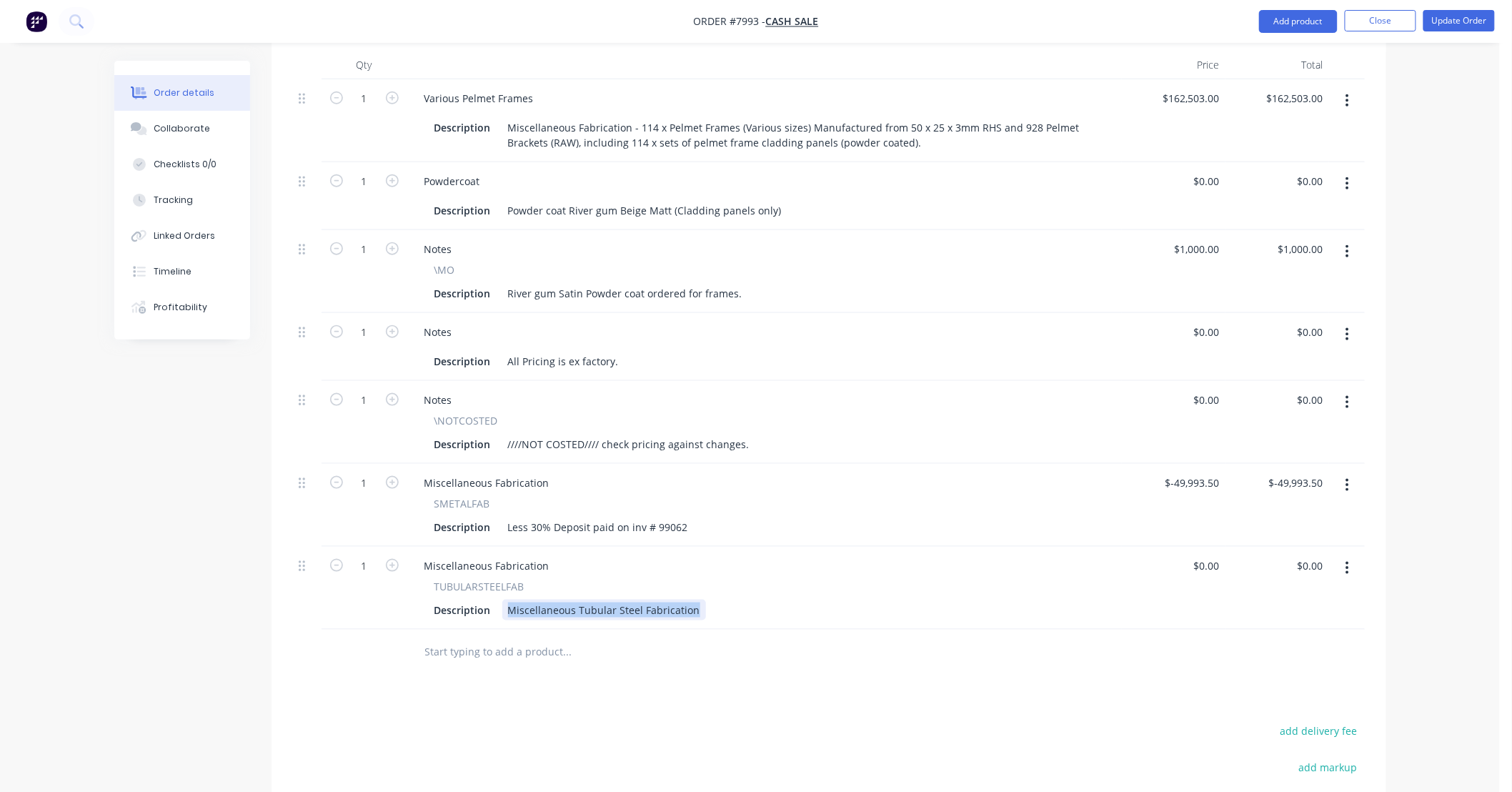
drag, startPoint x: 506, startPoint y: 608, endPoint x: 752, endPoint y: 604, distance: 246.0
click at [739, 604] on div "Description Miscellaneous Tubular Steel Fabrication" at bounding box center [761, 610] width 666 height 21
type input "$1,750.00"
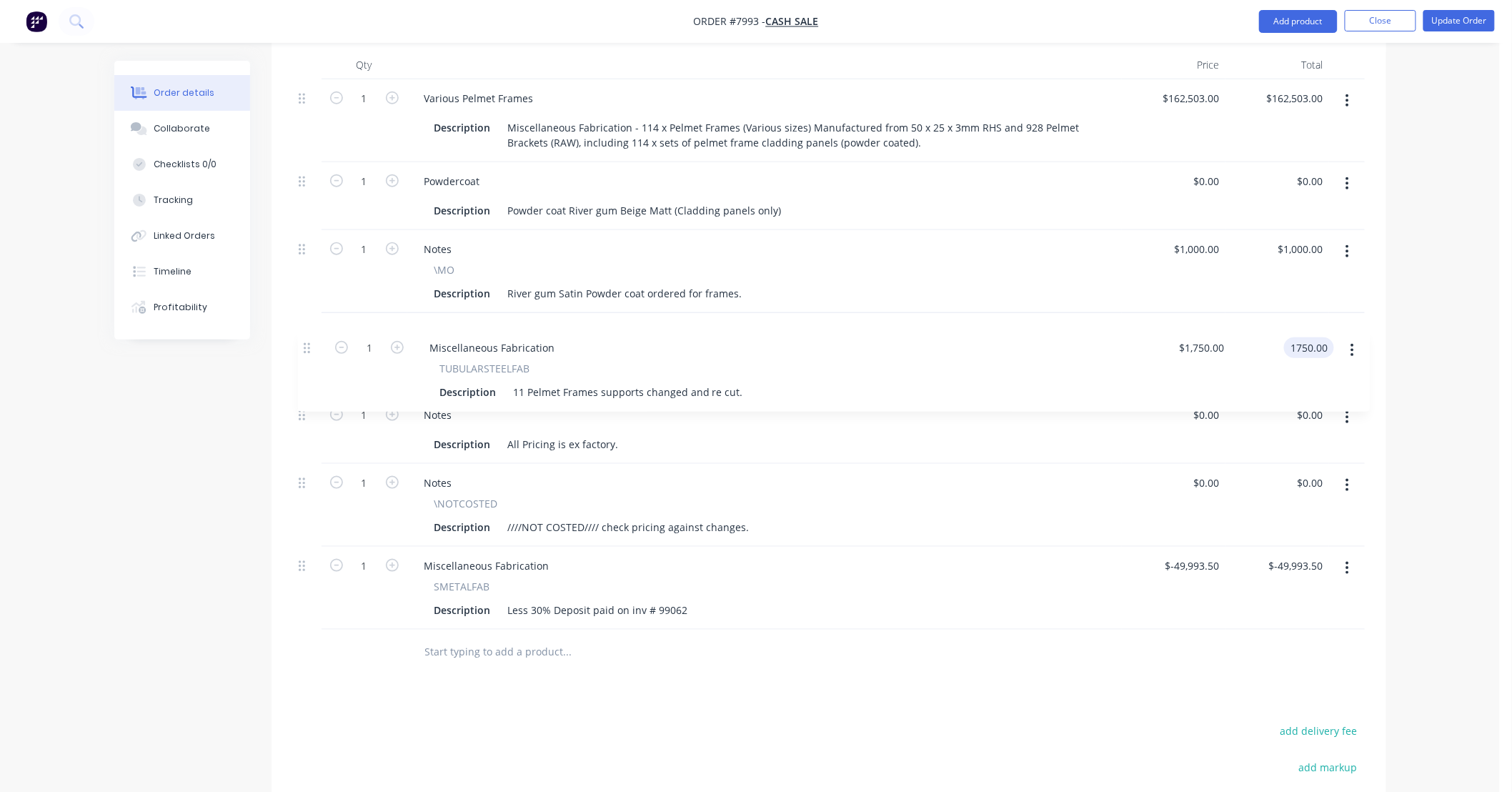
drag, startPoint x: 300, startPoint y: 569, endPoint x: 306, endPoint y: 345, distance: 224.1
click at [306, 345] on div "1 Various Pelmet Frames Description Miscellaneous Fabrication - 114 x Pelmet Fr…" at bounding box center [829, 355] width 1072 height 551
type input "$1,750.00"
drag, startPoint x: 531, startPoint y: 651, endPoint x: 541, endPoint y: 654, distance: 10.4
click at [537, 612] on input "text" at bounding box center [567, 653] width 286 height 29
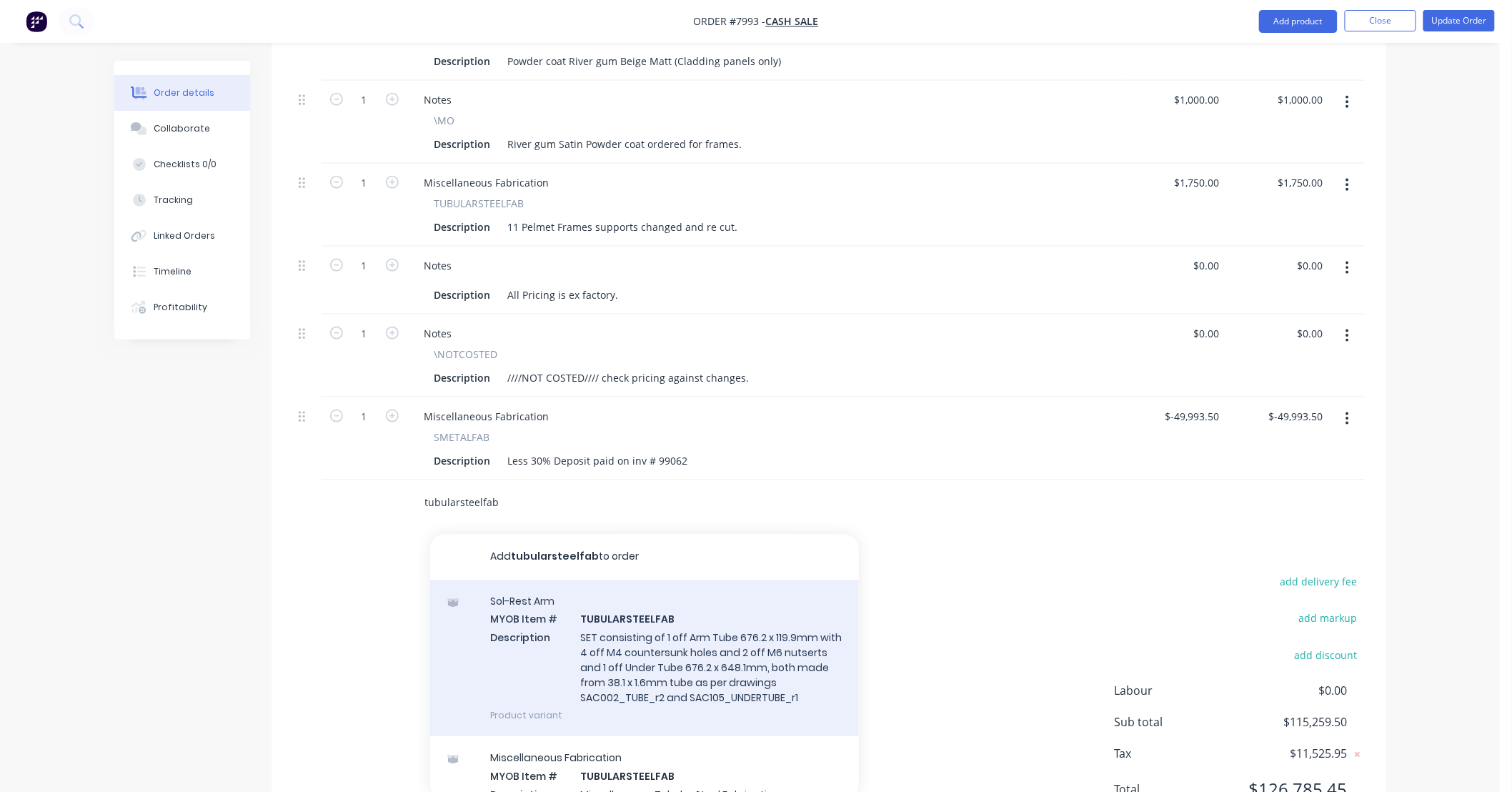
scroll to position [705, 0]
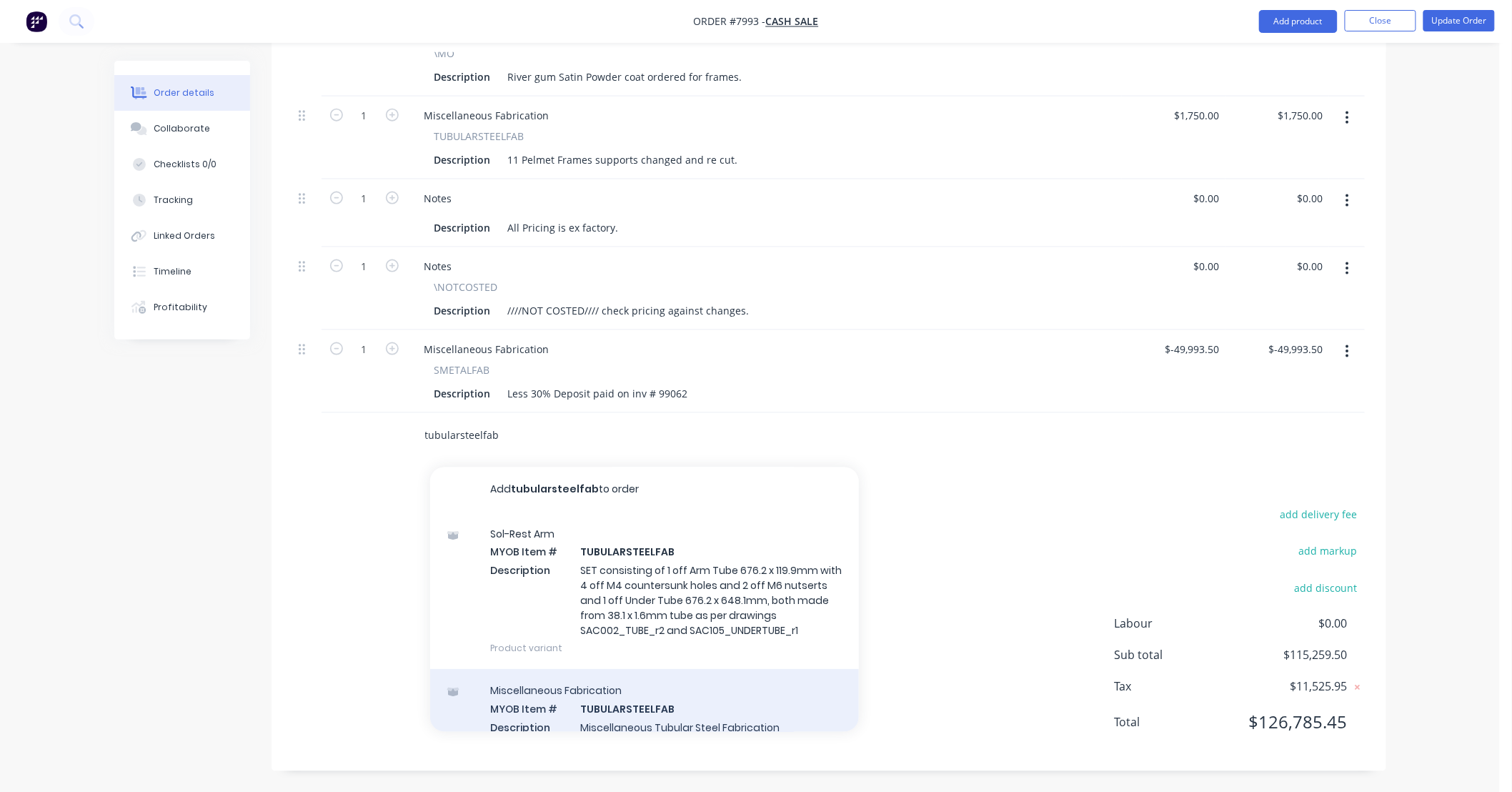
type input "tubularsteelfab"
click at [697, 612] on div "Miscellaneous Fabrication MYOB Item # TUBULARSTEELFAB Description Miscellaneous…" at bounding box center [645, 718] width 429 height 97
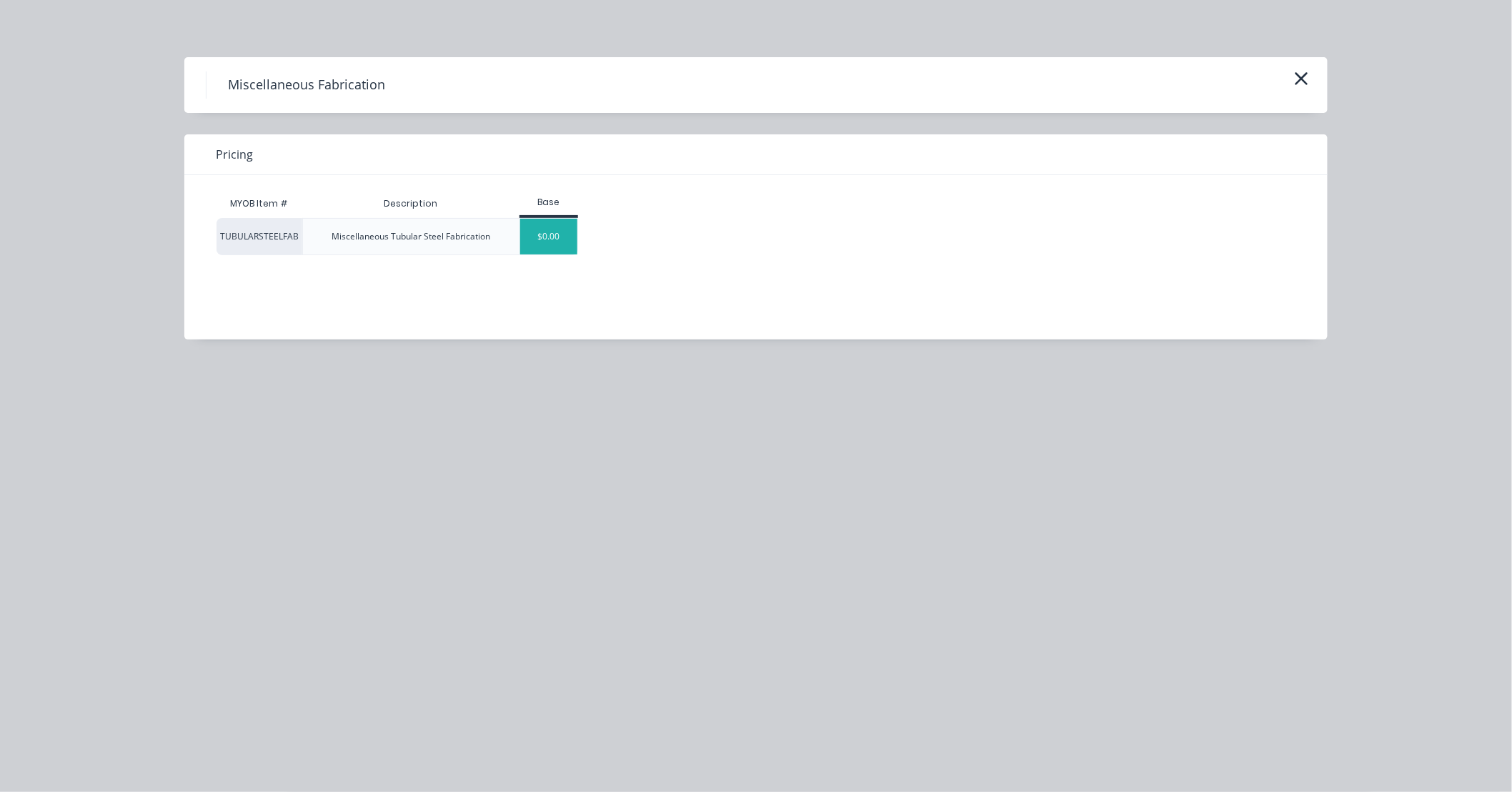
click at [544, 241] on div "$0.00" at bounding box center [549, 237] width 58 height 36
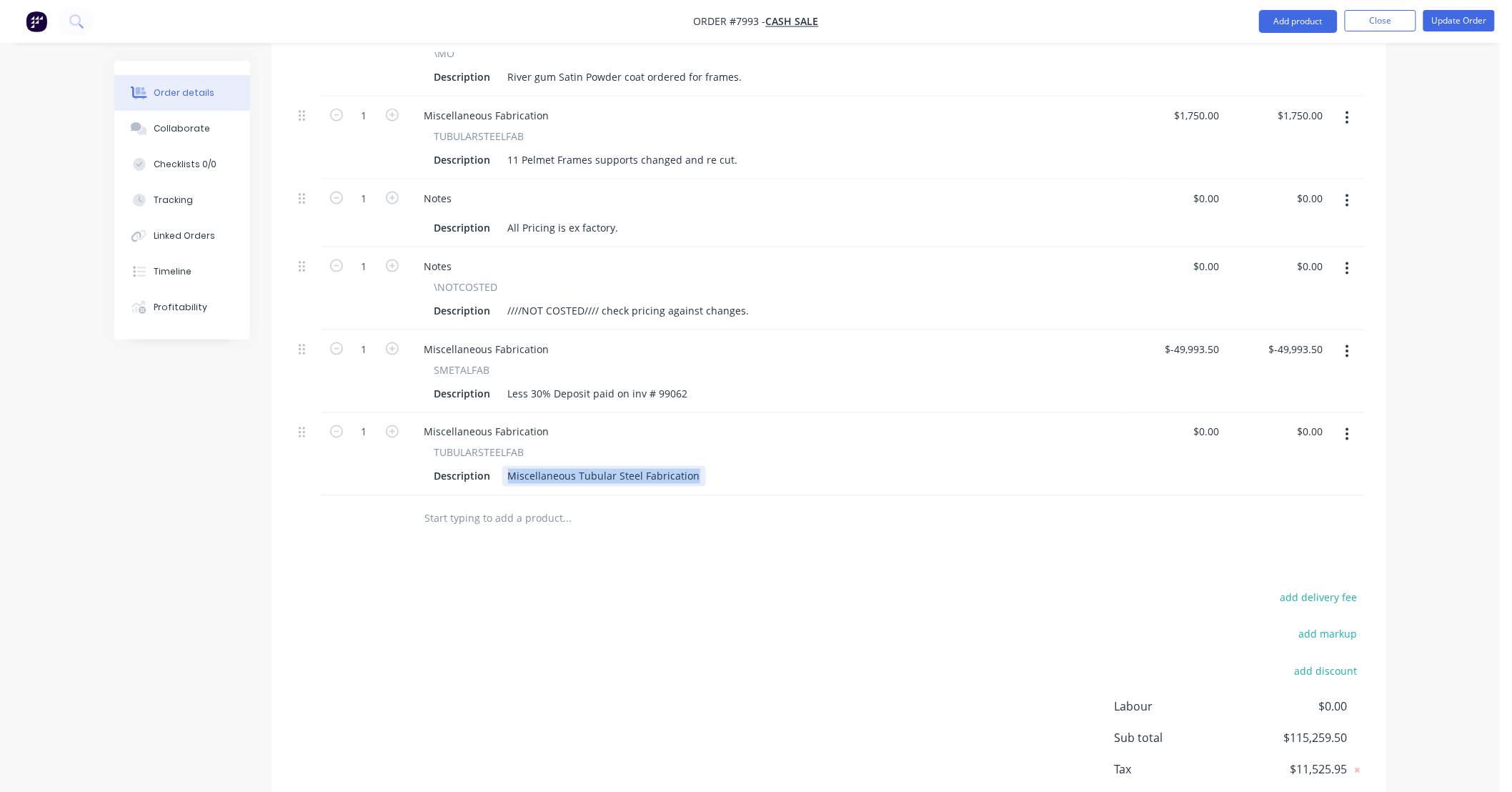
drag, startPoint x: 690, startPoint y: 473, endPoint x: 447, endPoint y: 490, distance: 243.6
click at [447, 490] on div "Miscellaneous Fabrication TUBULARSTEELFAB Description Miscellaneous Tubular Ste…" at bounding box center [765, 454] width 715 height 83
type input "$0.00"
click at [523, 155] on div "11 Pelmet Frames supports changed and re cut." at bounding box center [623, 159] width 241 height 21
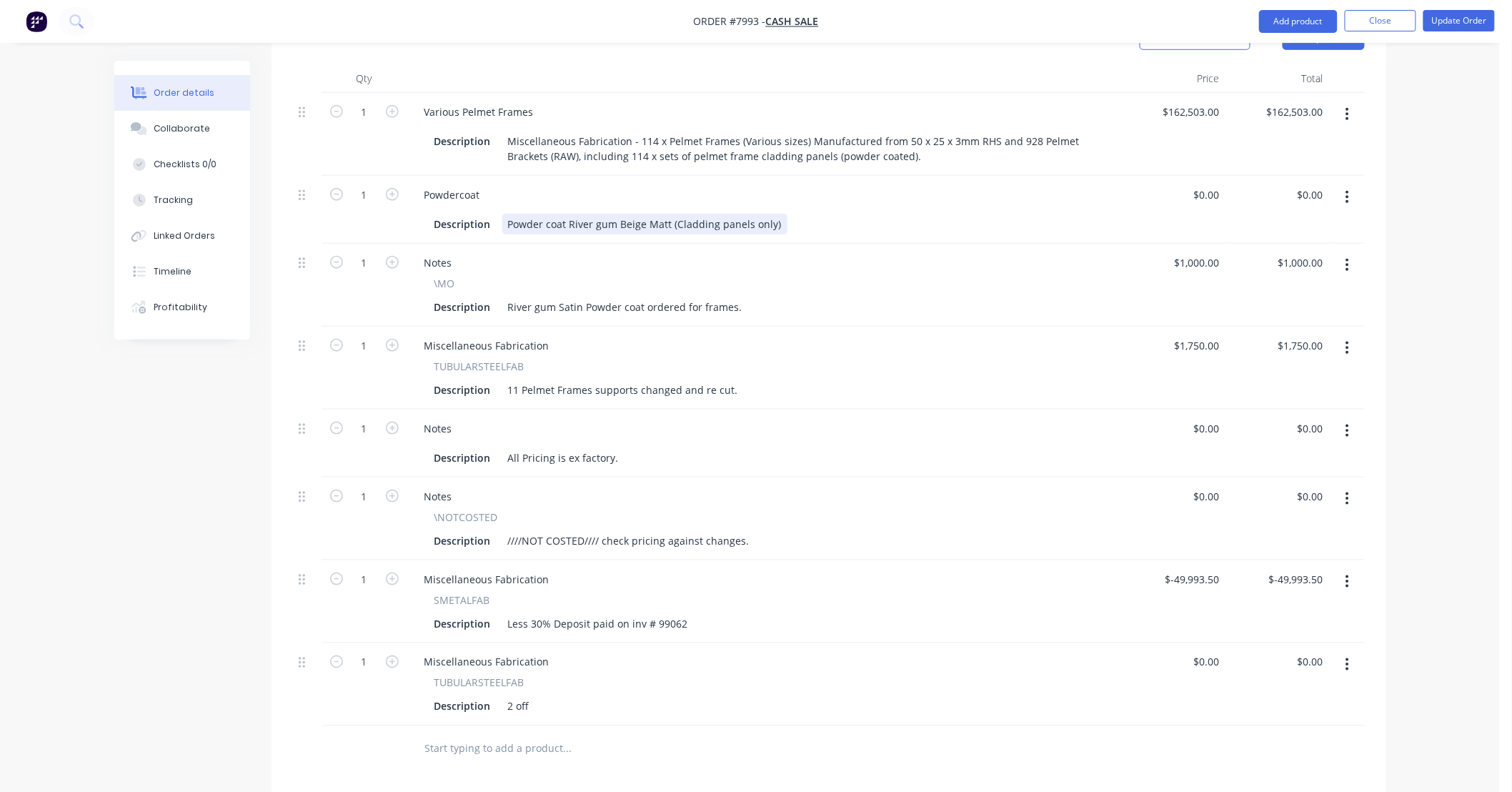
scroll to position [469, 0]
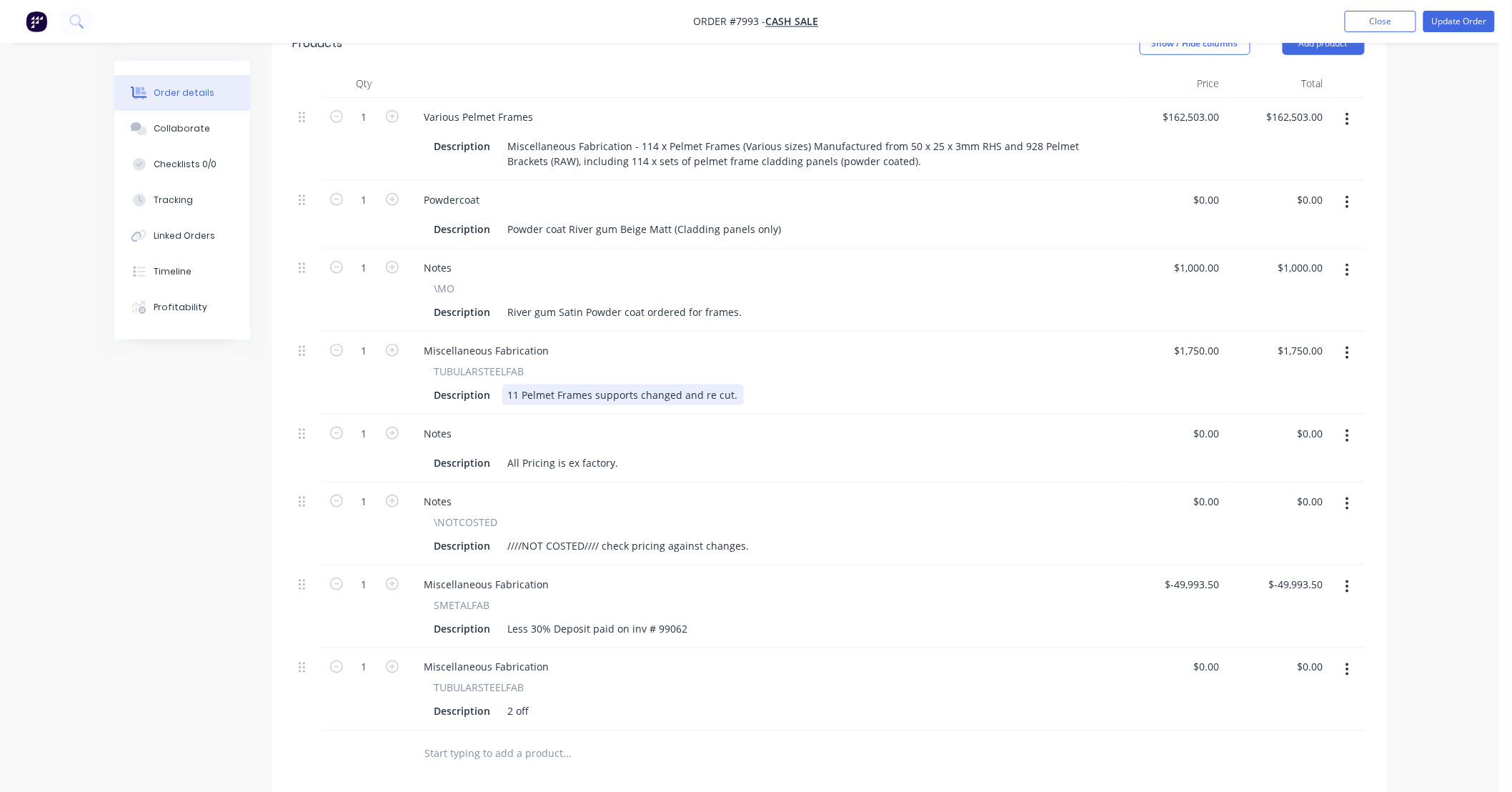
drag, startPoint x: 519, startPoint y: 395, endPoint x: 550, endPoint y: 399, distance: 31.3
click at [519, 395] on div "11 Pelmet Frames supports changed and re cut." at bounding box center [623, 394] width 241 height 21
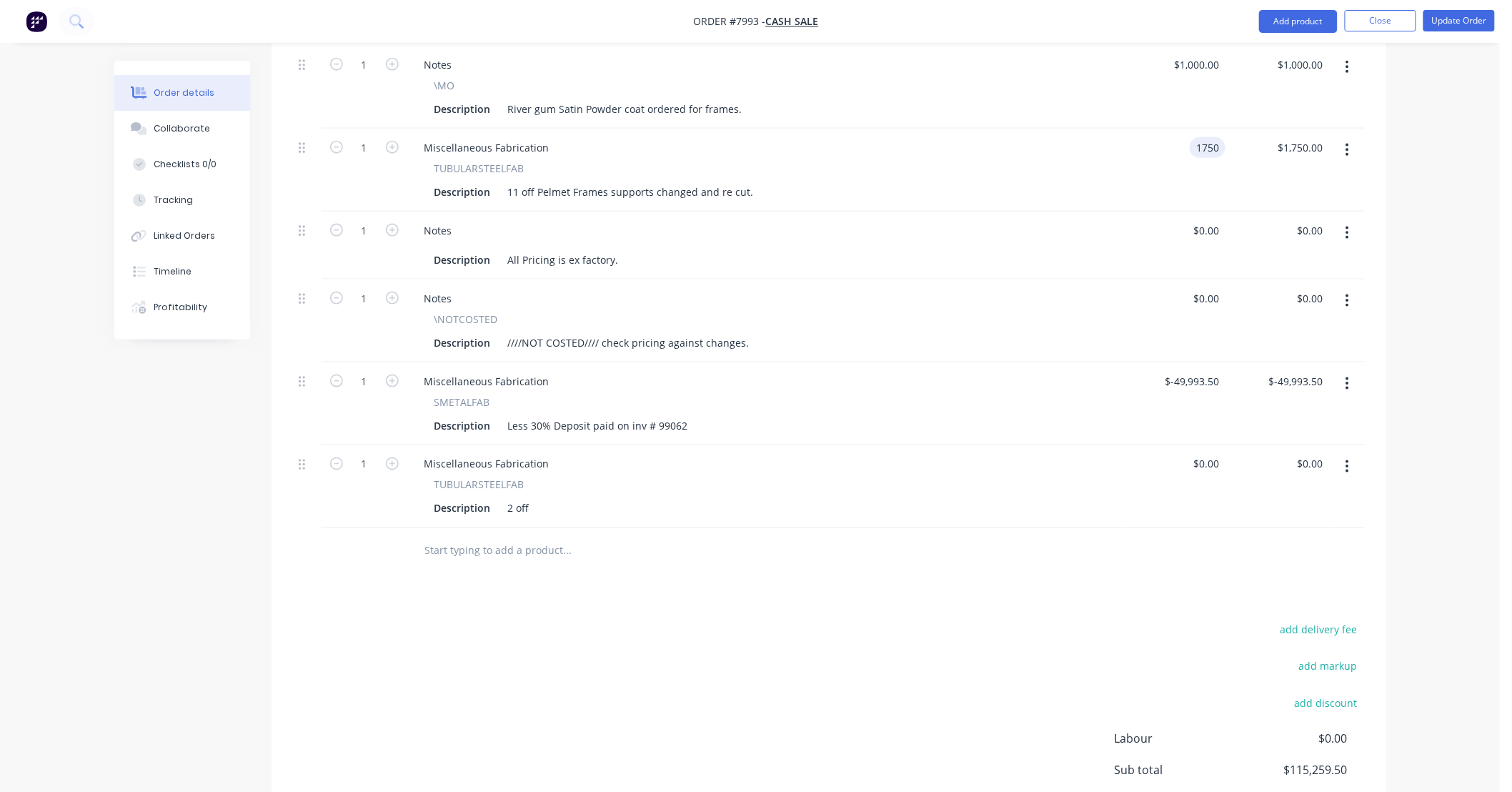
scroll to position [682, 0]
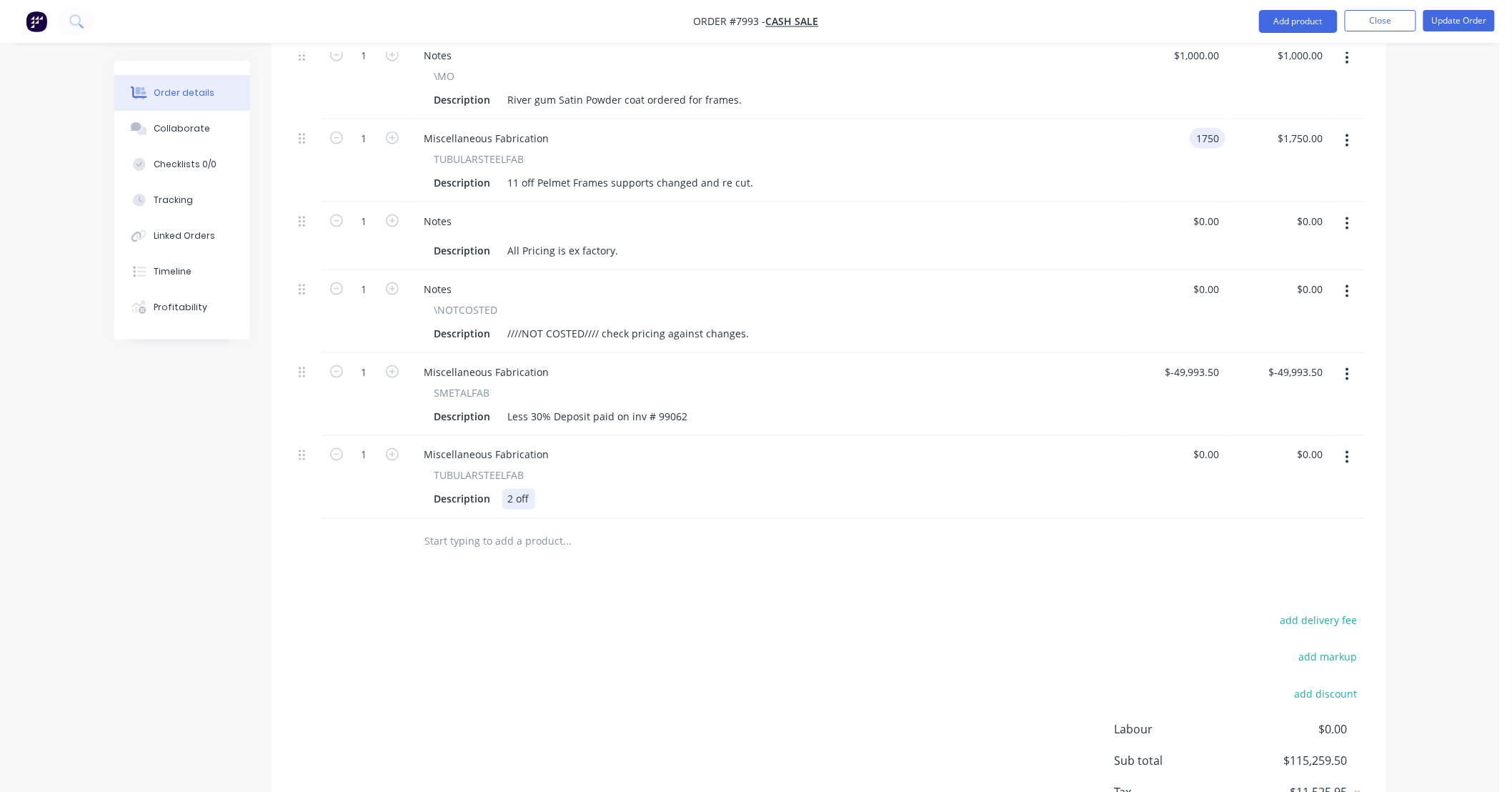
type input "$1,750.00"
click at [533, 498] on div "2 off" at bounding box center [518, 499] width 33 height 21
click at [524, 498] on div "2 off" at bounding box center [518, 499] width 33 height 21
type input "$250.00"
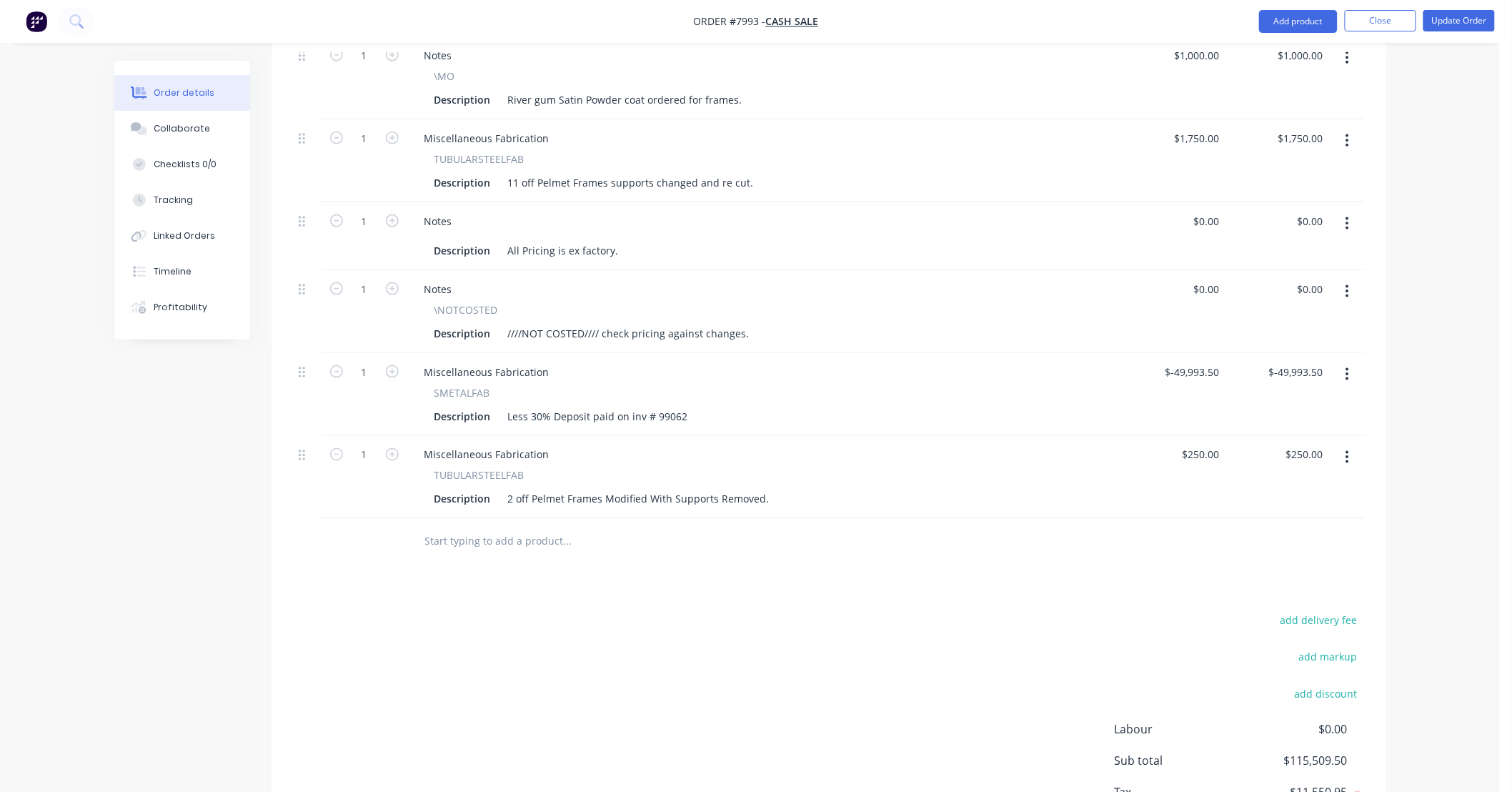
click at [739, 588] on div "Products Show / Hide columns Add product Qty Price Total 1 Various Pelmet Frame…" at bounding box center [829, 341] width 1115 height 1072
drag, startPoint x: 483, startPoint y: 538, endPoint x: 526, endPoint y: 546, distance: 43.7
click at [483, 539] on input "text" at bounding box center [567, 542] width 286 height 29
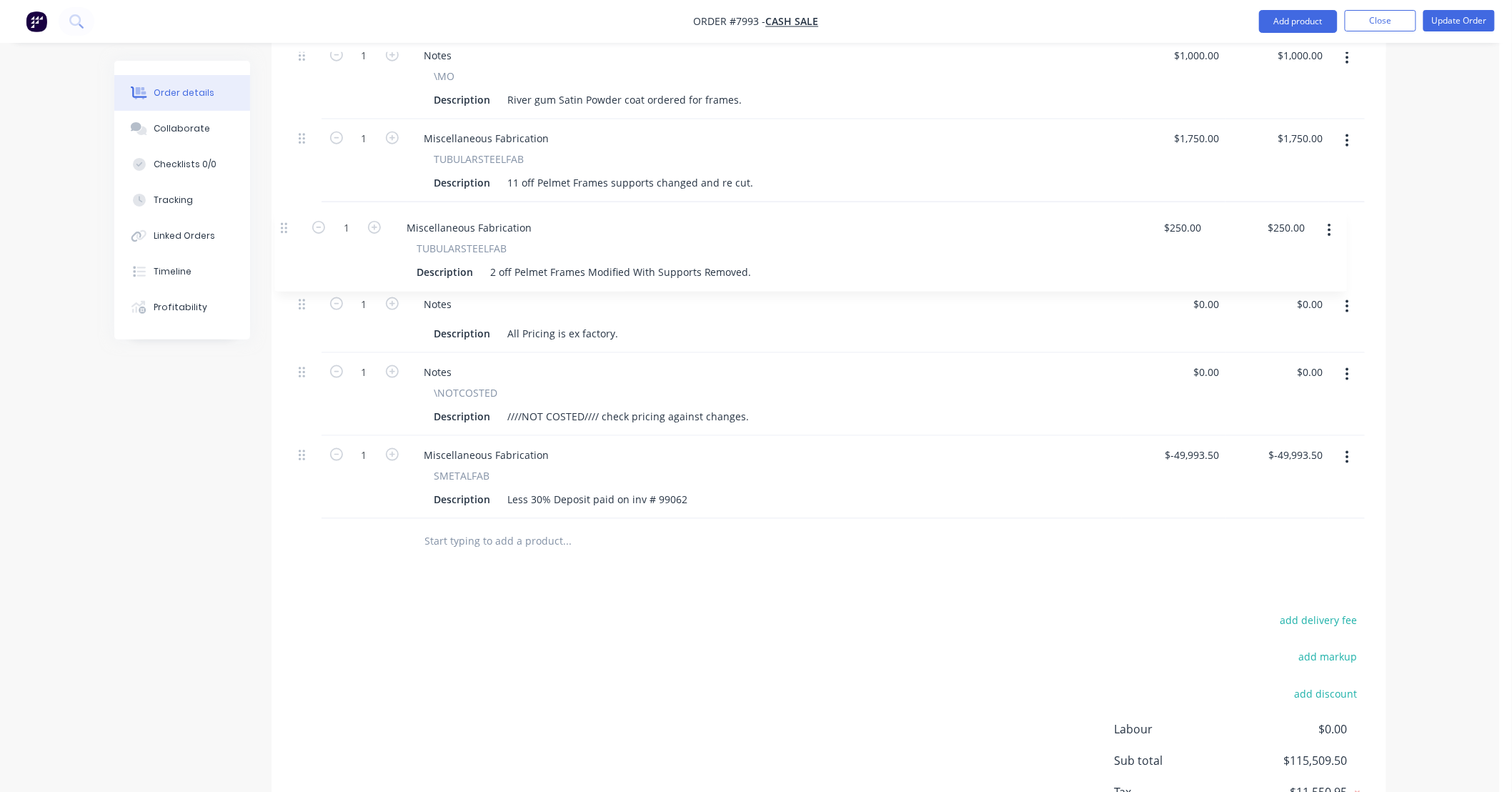
drag, startPoint x: 300, startPoint y: 455, endPoint x: 282, endPoint y: 223, distance: 232.7
click at [282, 223] on div "Qty Price Total 1 Various Pelmet Frames Description Miscellaneous Fabrication -…" at bounding box center [829, 211] width 1115 height 709
click at [480, 542] on input "text" at bounding box center [567, 542] width 286 height 29
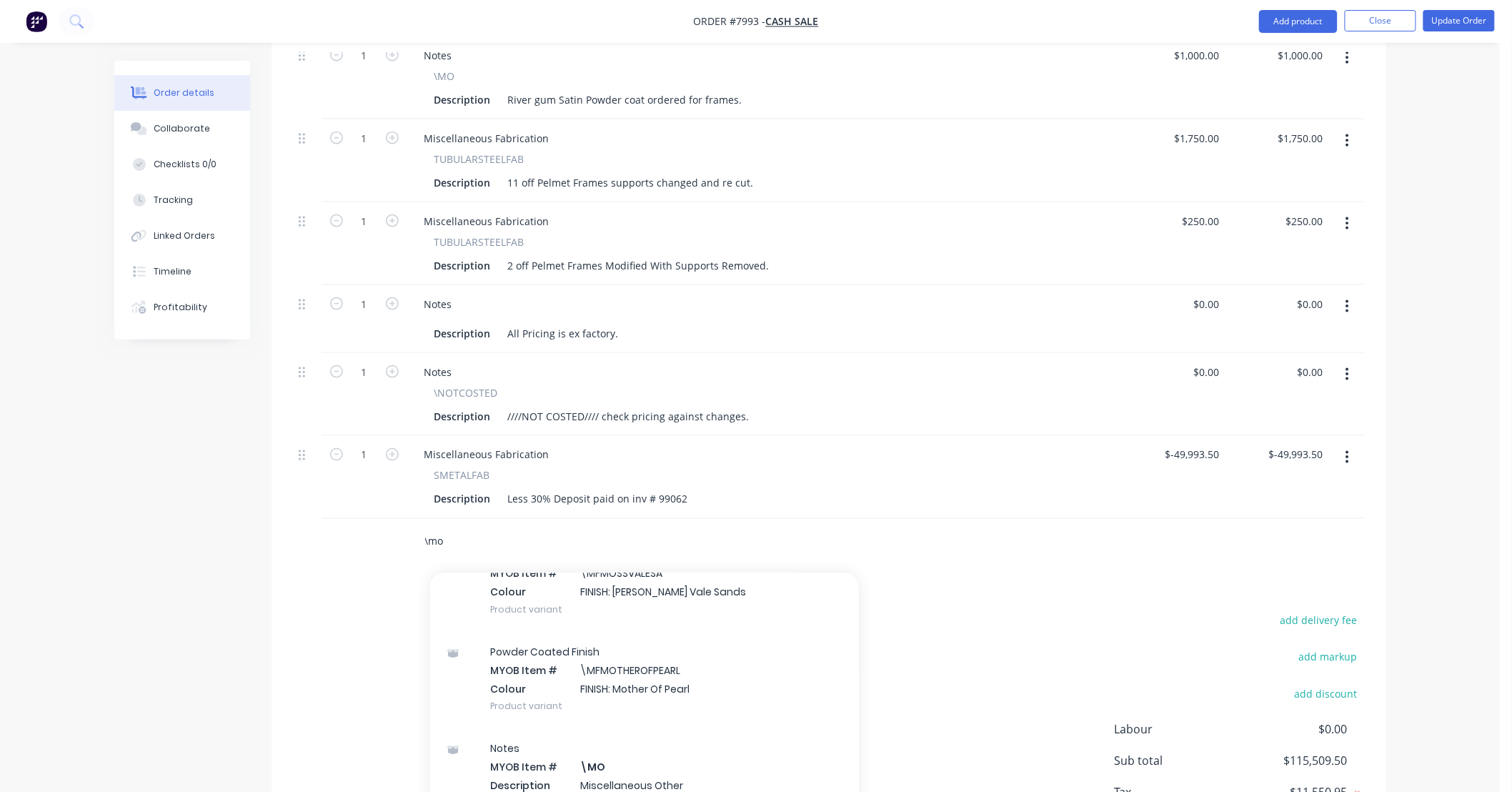
scroll to position [212, 0]
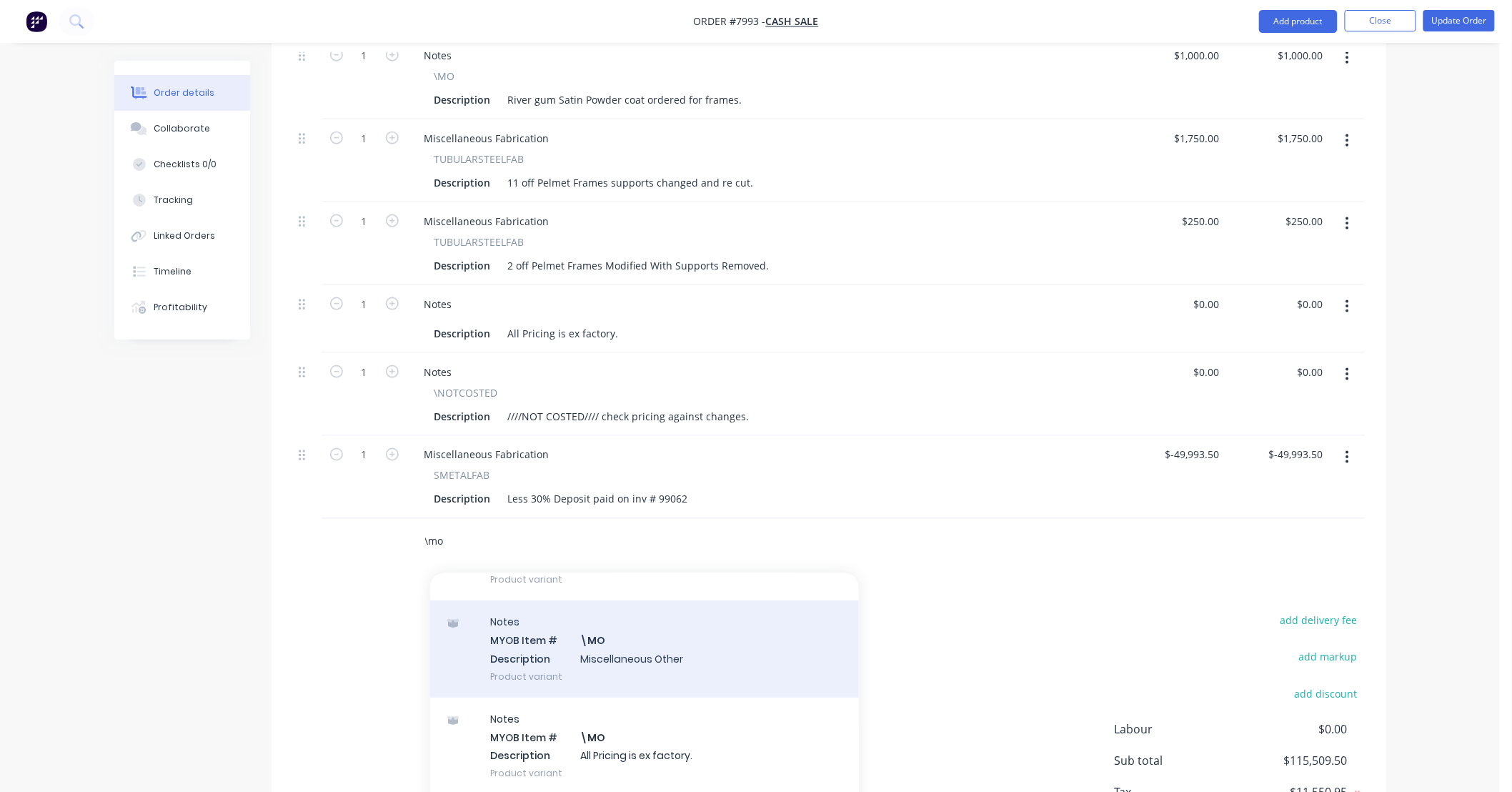
type input "\mo"
click at [659, 612] on div "Notes MYOB Item # \MO Description Miscellaneous Other Product variant" at bounding box center [645, 649] width 429 height 97
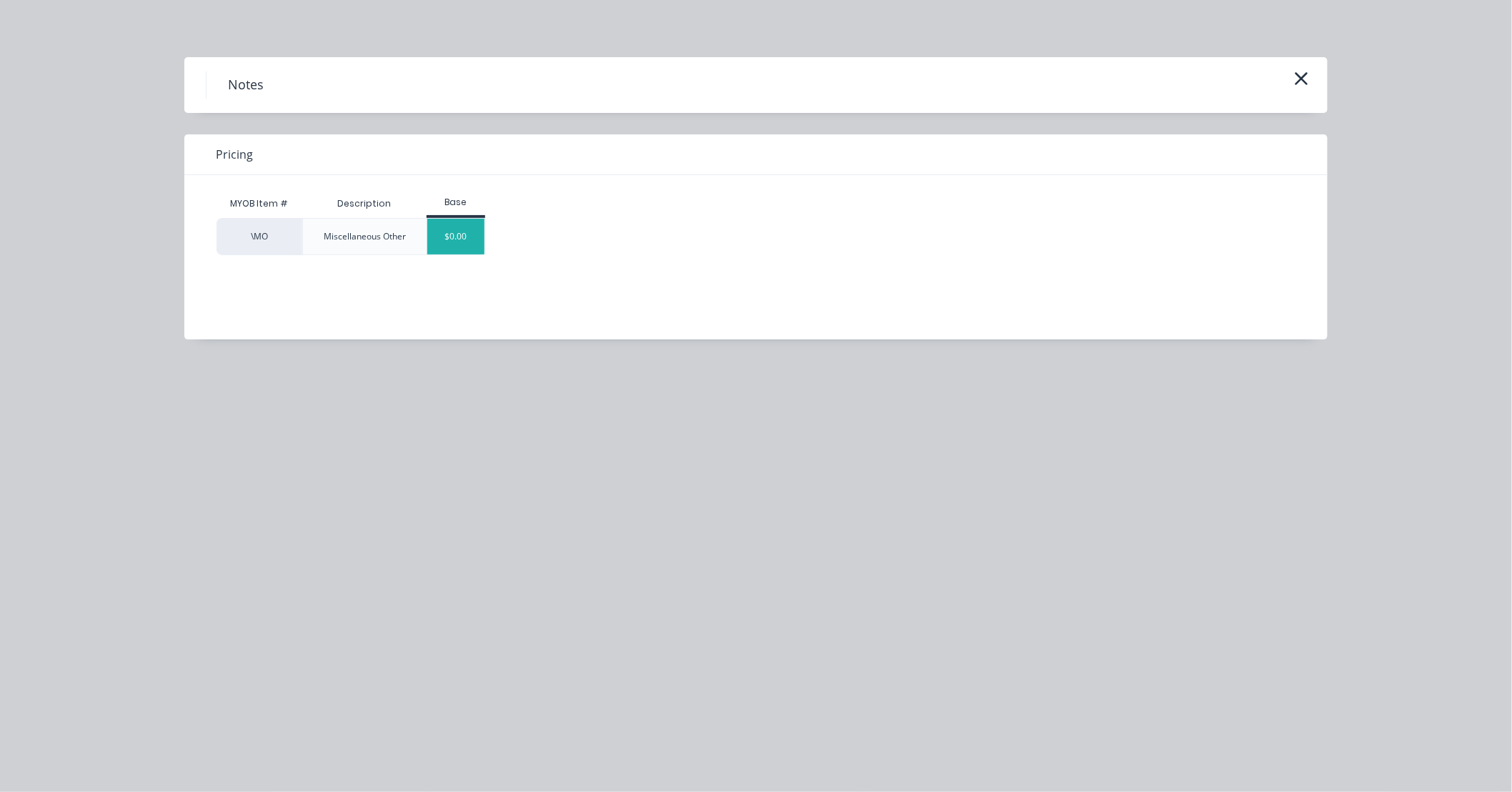
click at [454, 238] on div "$0.00" at bounding box center [456, 237] width 58 height 36
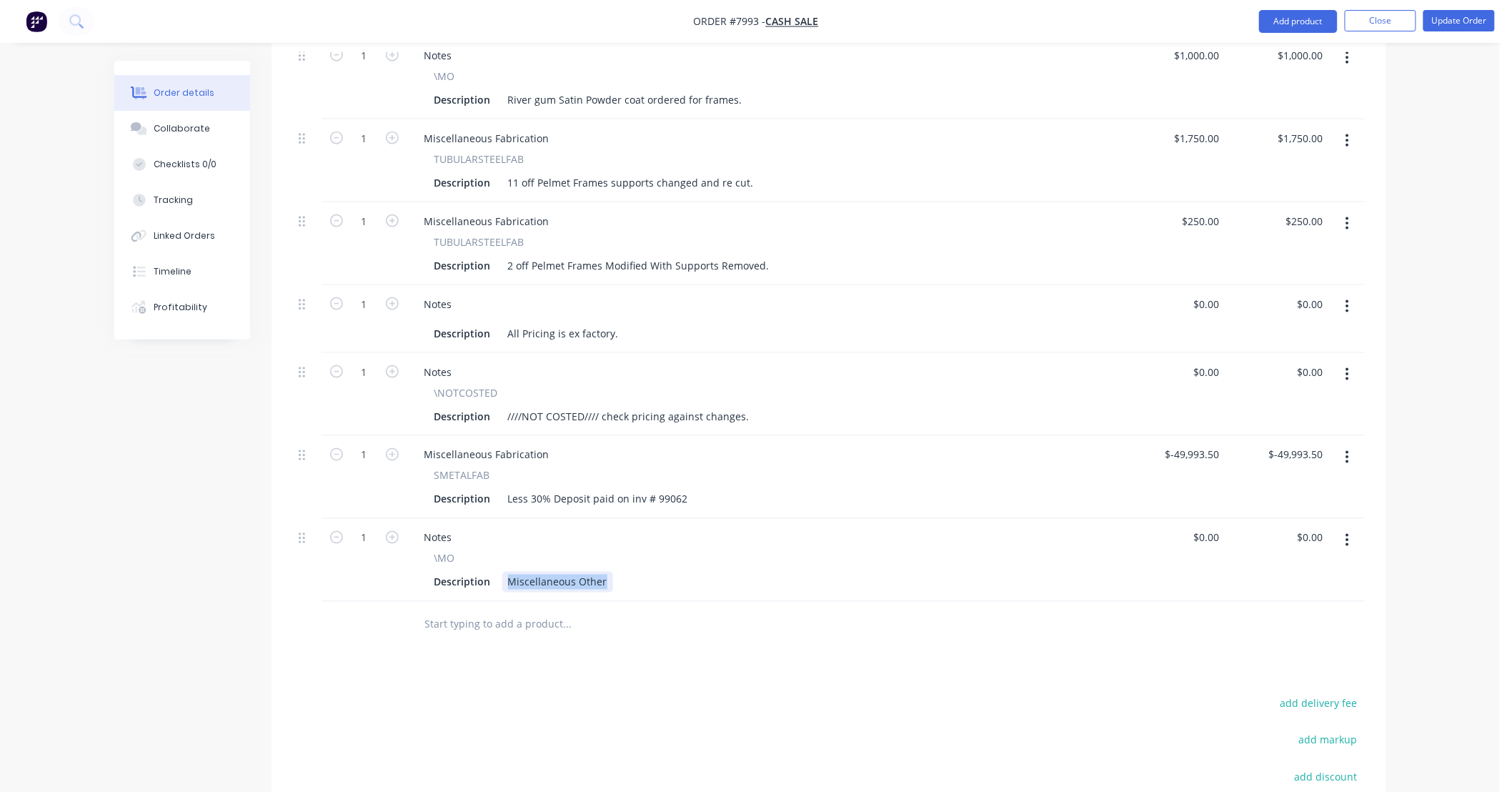
drag, startPoint x: 604, startPoint y: 581, endPoint x: 504, endPoint y: 592, distance: 100.6
click at [506, 594] on div "Notes \MO Description Miscellaneous Other" at bounding box center [765, 560] width 715 height 83
type input "$577.50"
click at [739, 612] on div "Products Show / Hide columns Add product Qty Price Total 1 Various Pelmet Frame…" at bounding box center [829, 383] width 1115 height 1155
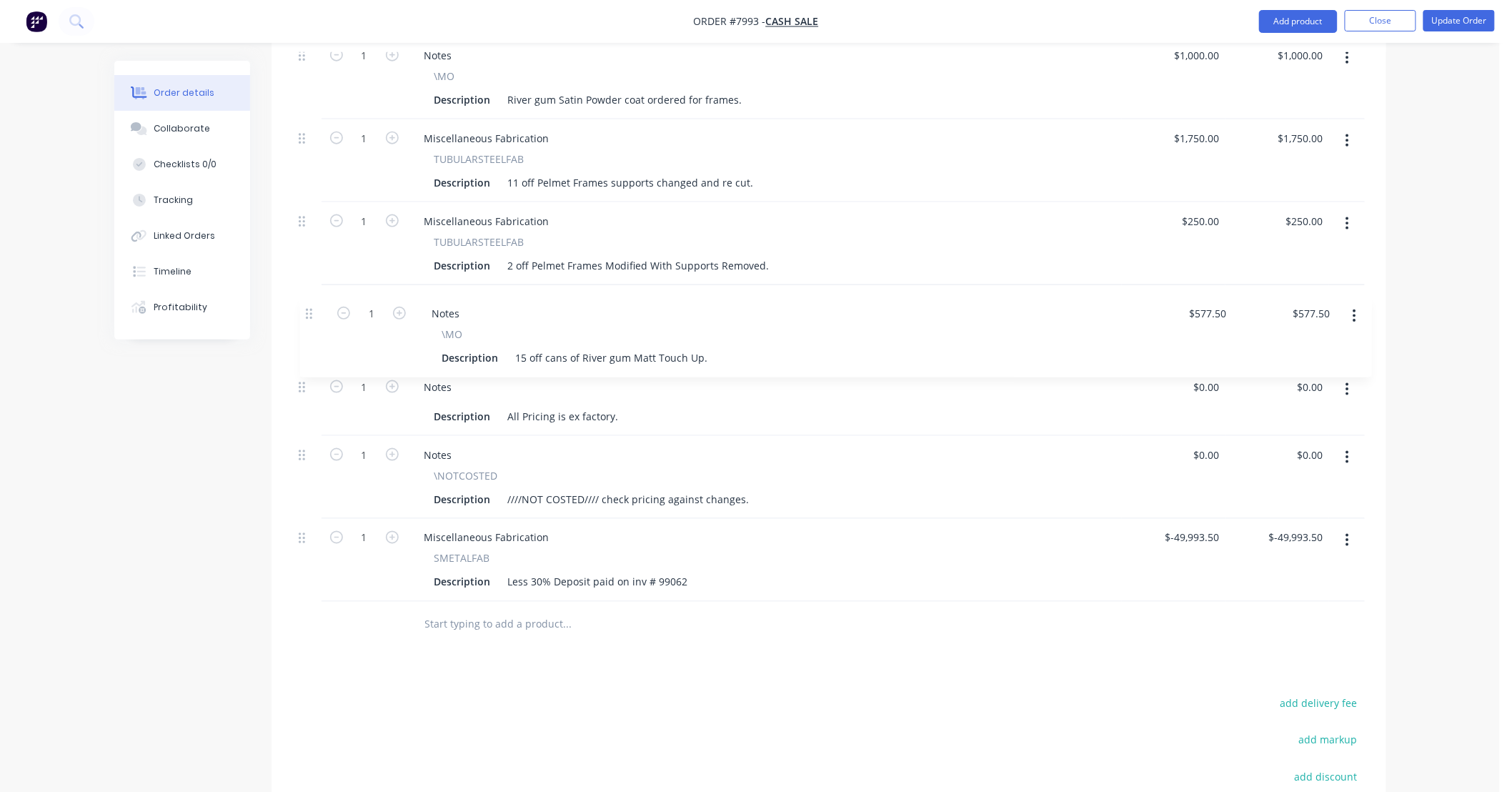
drag, startPoint x: 298, startPoint y: 539, endPoint x: 307, endPoint y: 282, distance: 257.2
click at [307, 282] on div "1 Various Pelmet Frames Description Miscellaneous Fabrication - 114 x Pelmet Fr…" at bounding box center [829, 243] width 1072 height 716
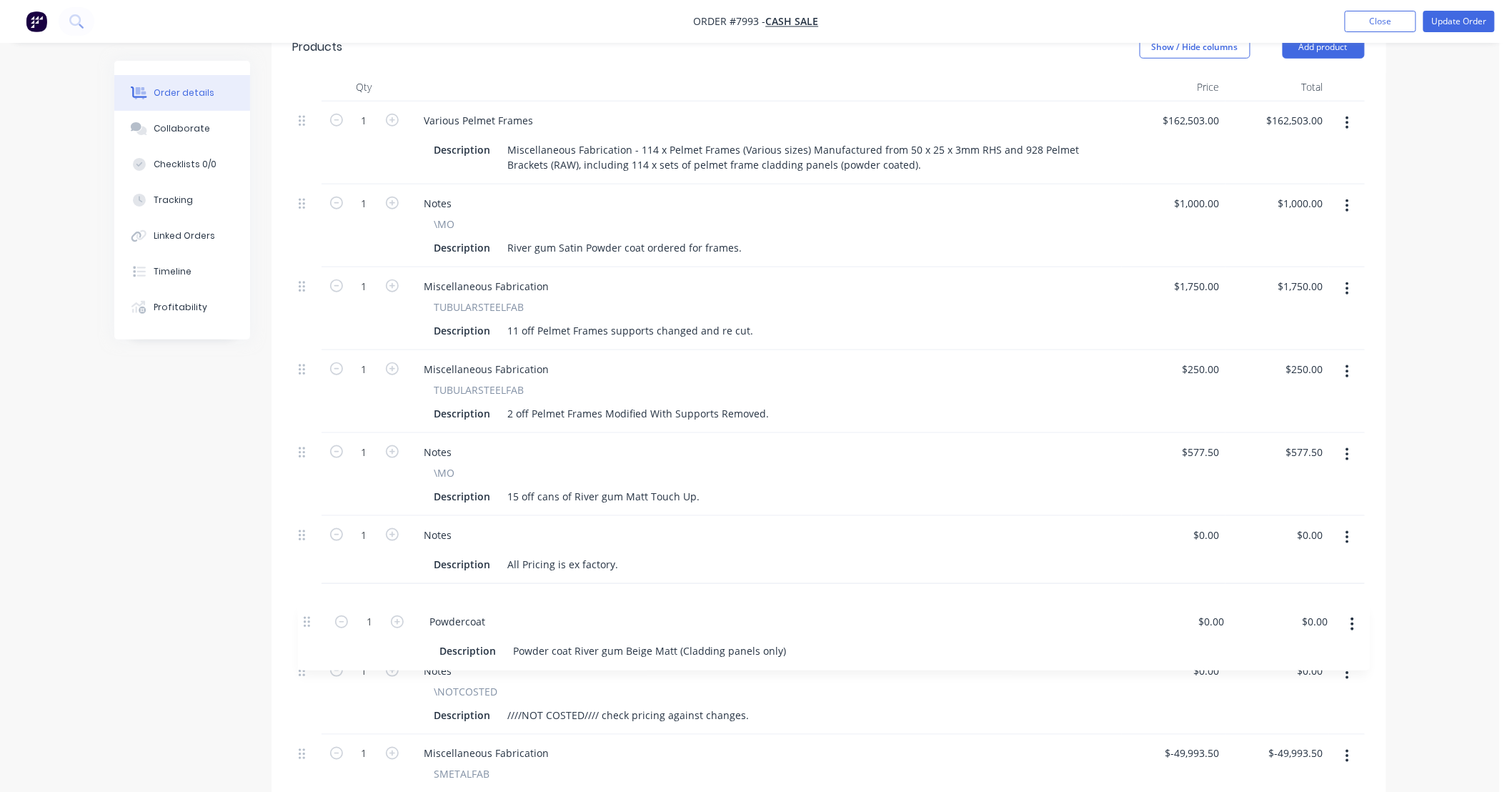
scroll to position [467, 0]
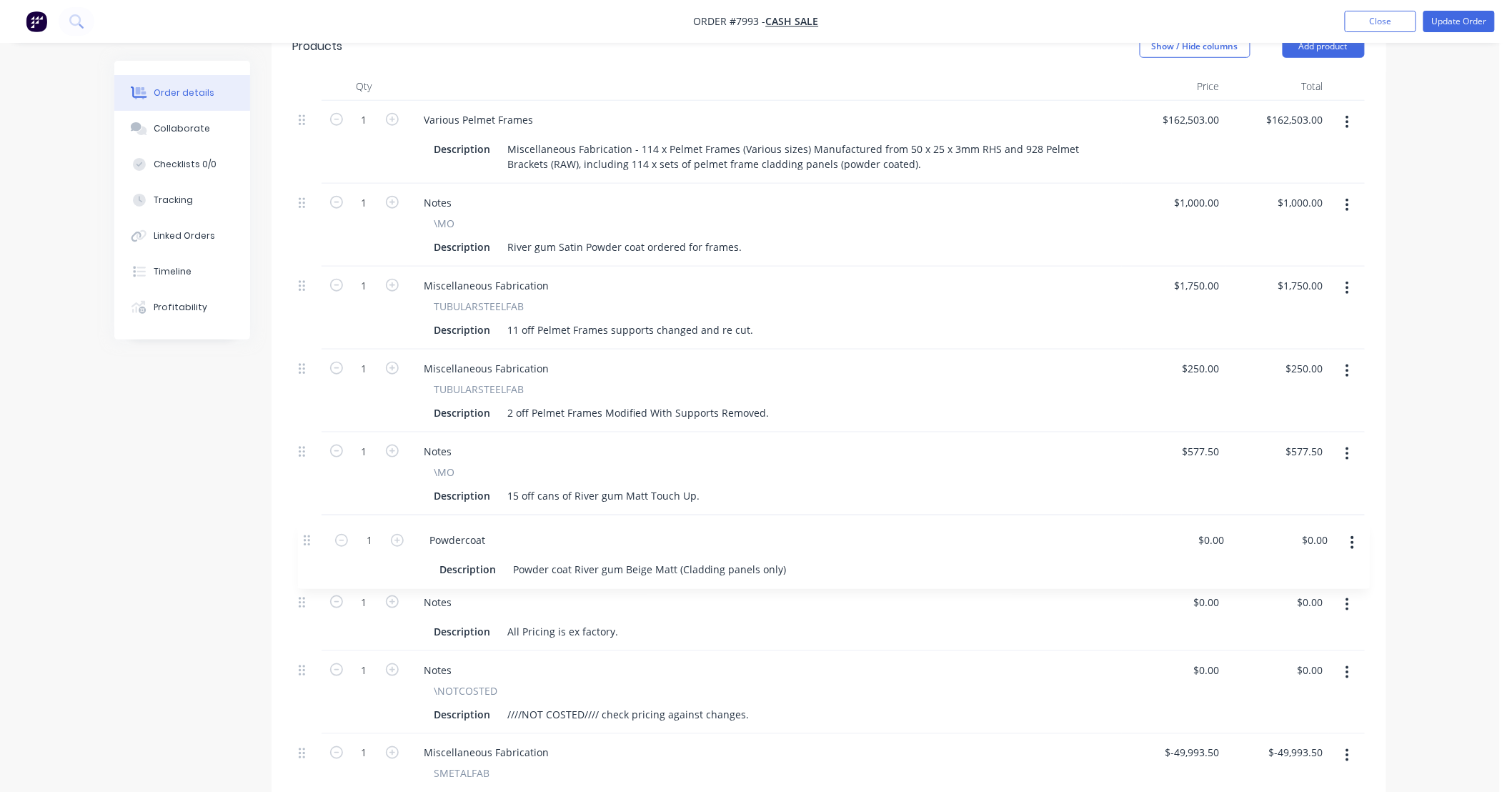
drag, startPoint x: 306, startPoint y: 309, endPoint x: 313, endPoint y: 548, distance: 239.1
click at [313, 548] on div "1 Various Pelmet Frames Description Miscellaneous Fabrication - 114 x Pelmet Fr…" at bounding box center [829, 459] width 1072 height 716
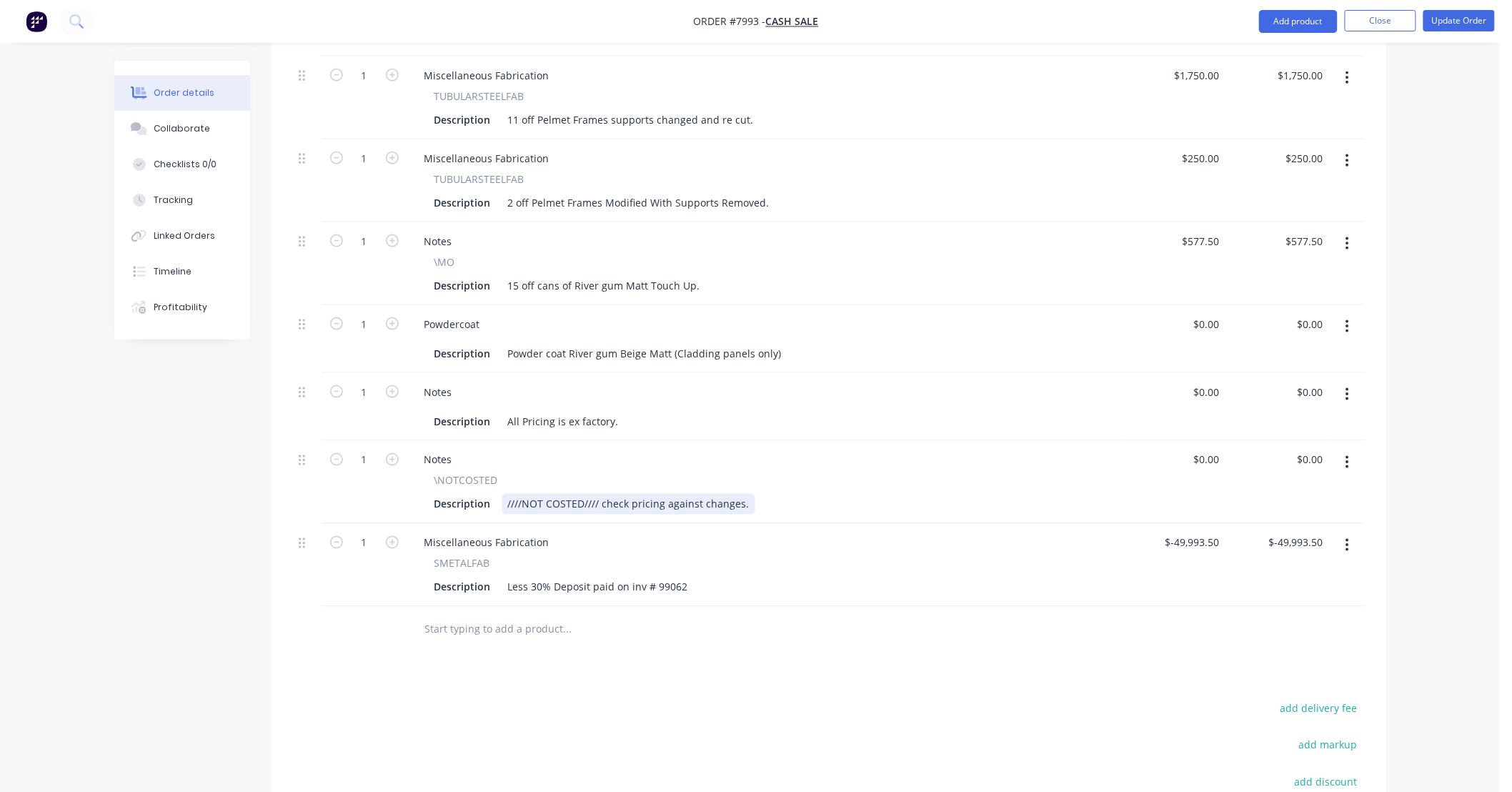
scroll to position [678, 0]
click at [739, 459] on icon "button" at bounding box center [1348, 462] width 4 height 16
click at [739, 581] on div "Delete" at bounding box center [1297, 585] width 110 height 21
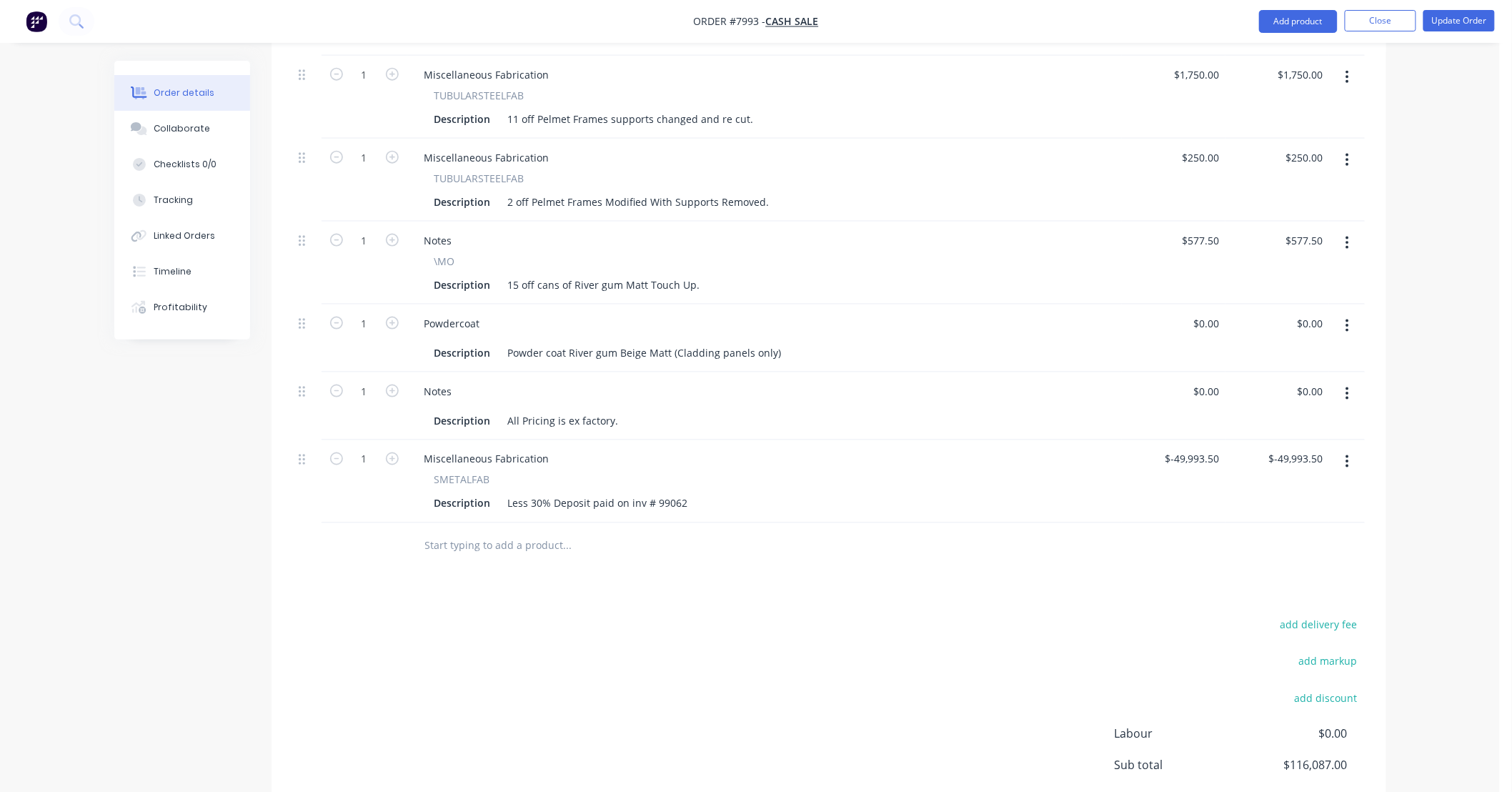
click at [734, 602] on div "Products Show / Hide columns Add product Qty Price Total 1 Various Pelmet Frame…" at bounding box center [829, 345] width 1115 height 1072
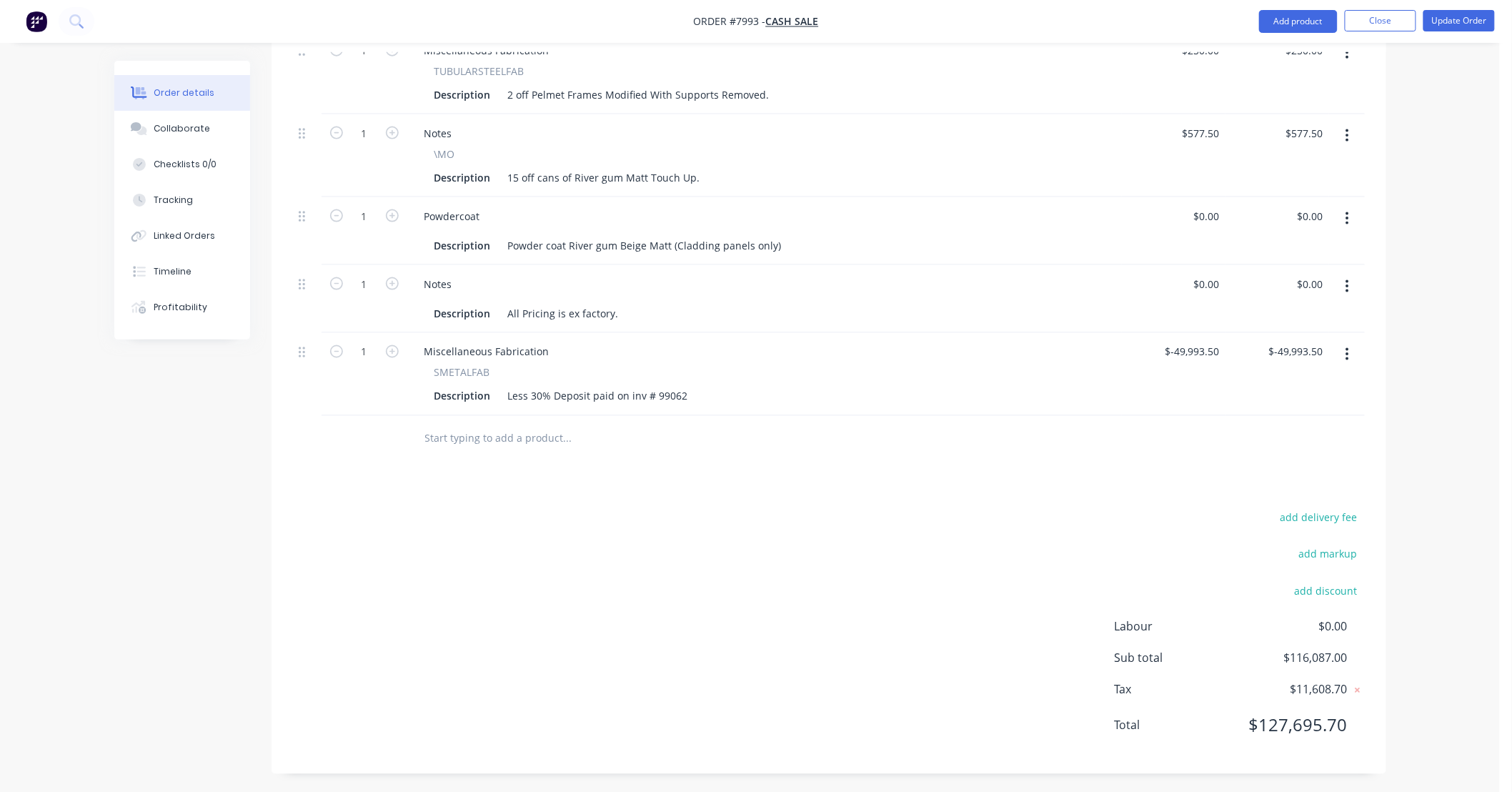
scroll to position [788, 0]
click at [734, 601] on div "add delivery fee add markup add discount Labour $0.00 Sub total $116,087.00 Tax…" at bounding box center [829, 628] width 1072 height 245
click at [739, 539] on div "add delivery fee add markup add discount Labour $0.00 Sub total $116,087.00 Tax…" at bounding box center [829, 628] width 1072 height 245
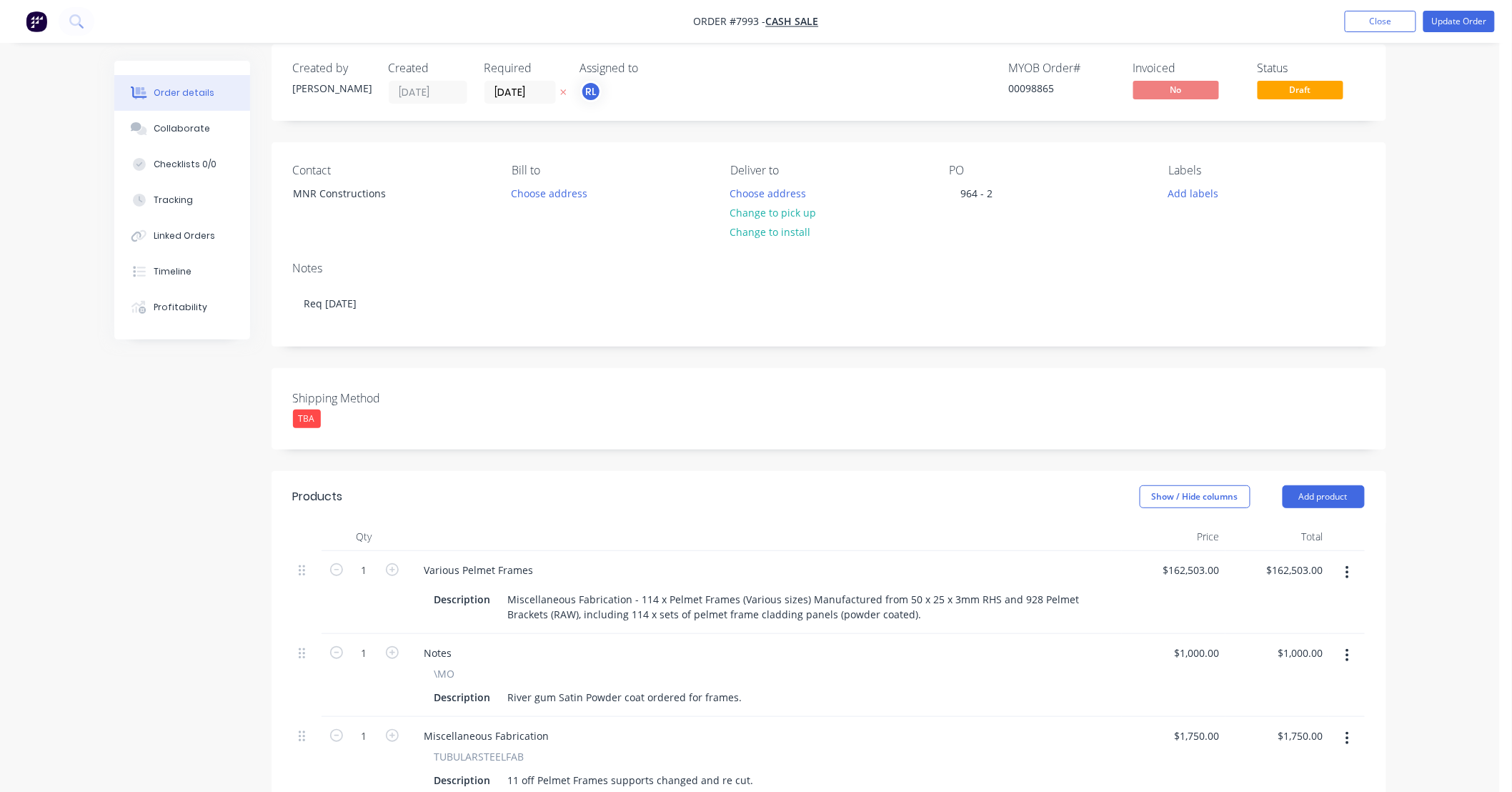
scroll to position [0, 0]
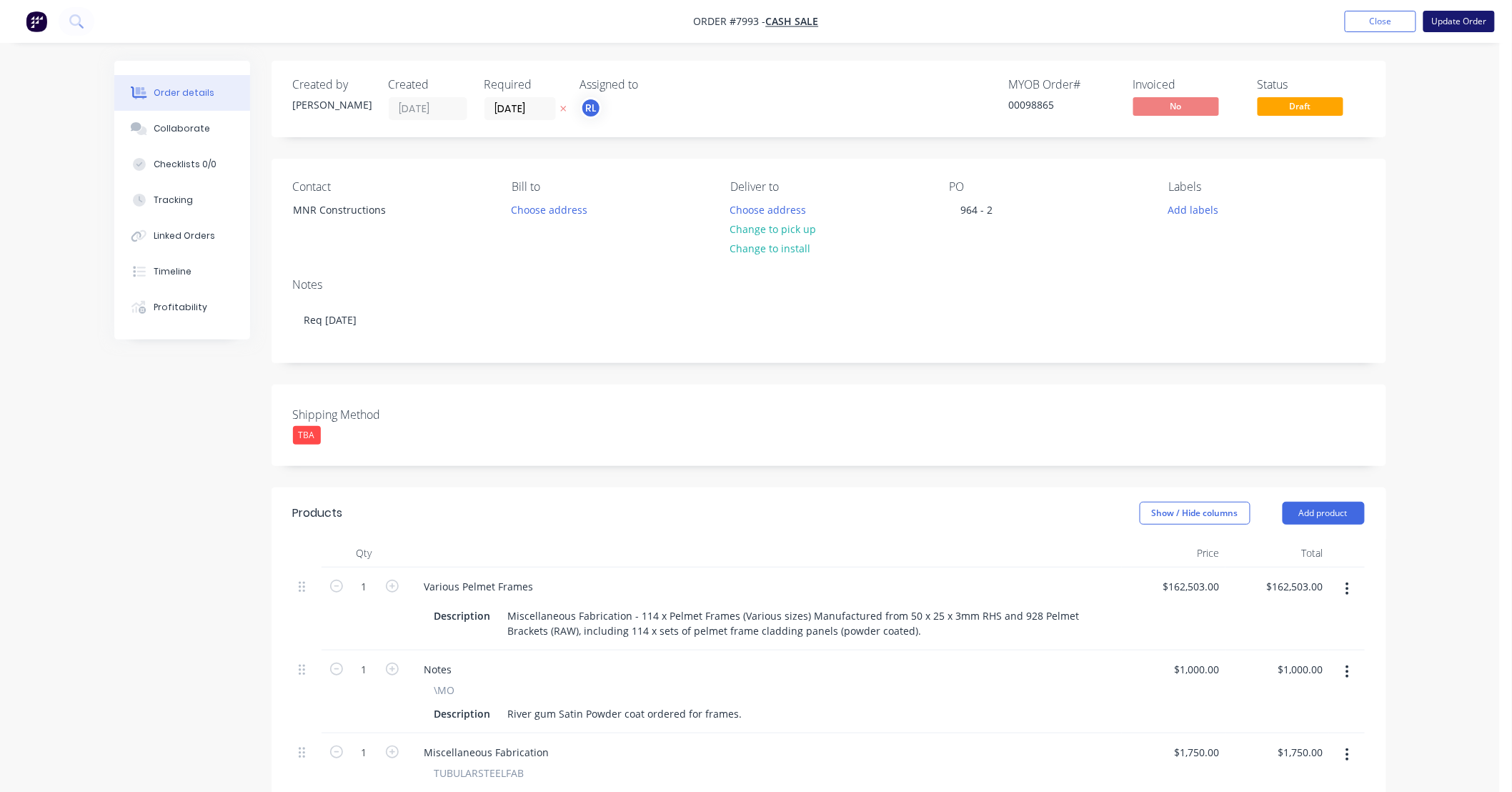
click at [739, 20] on button "Update Order" at bounding box center [1459, 21] width 71 height 21
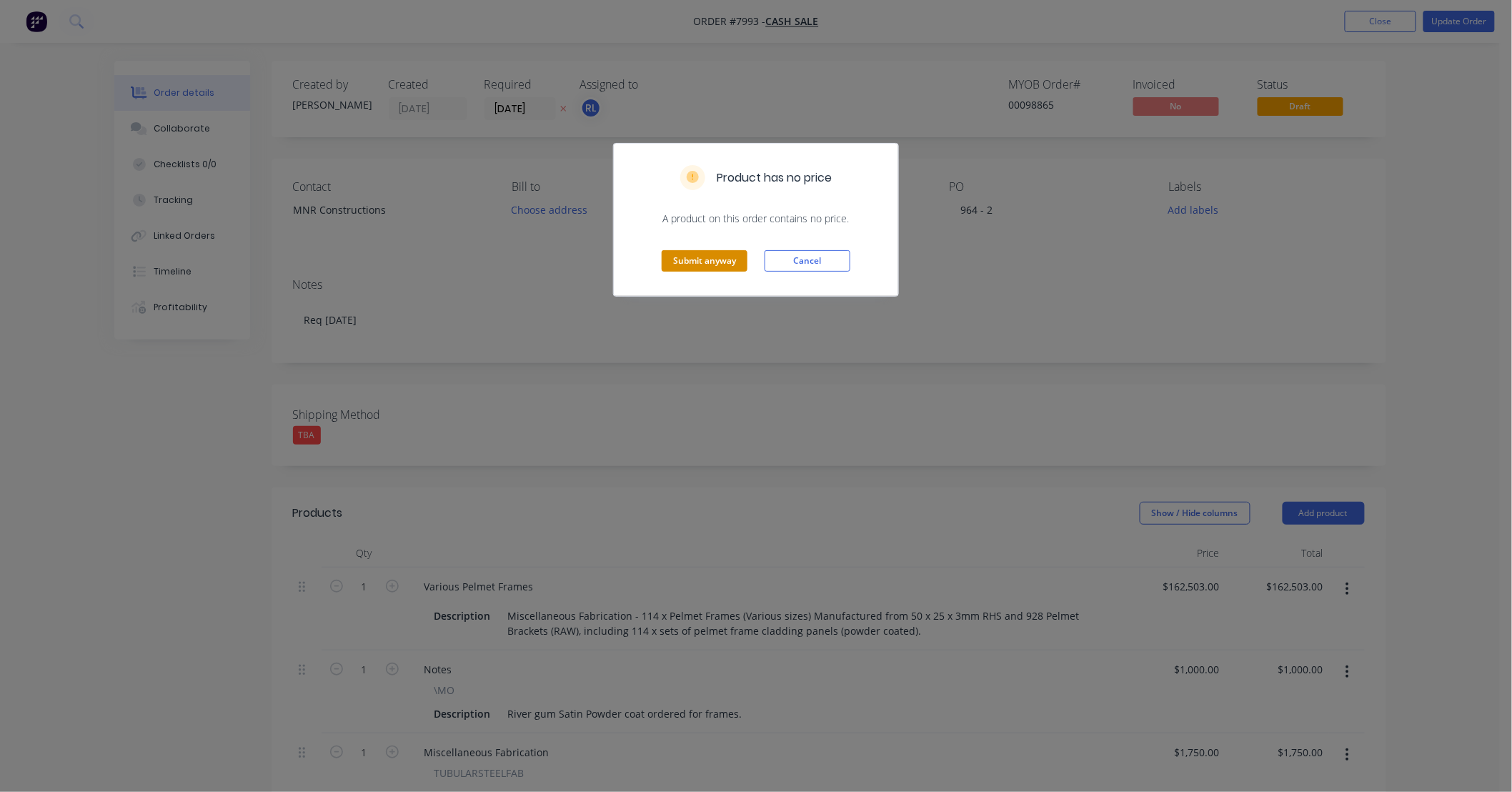
click at [708, 258] on button "Submit anyway" at bounding box center [705, 261] width 86 height 21
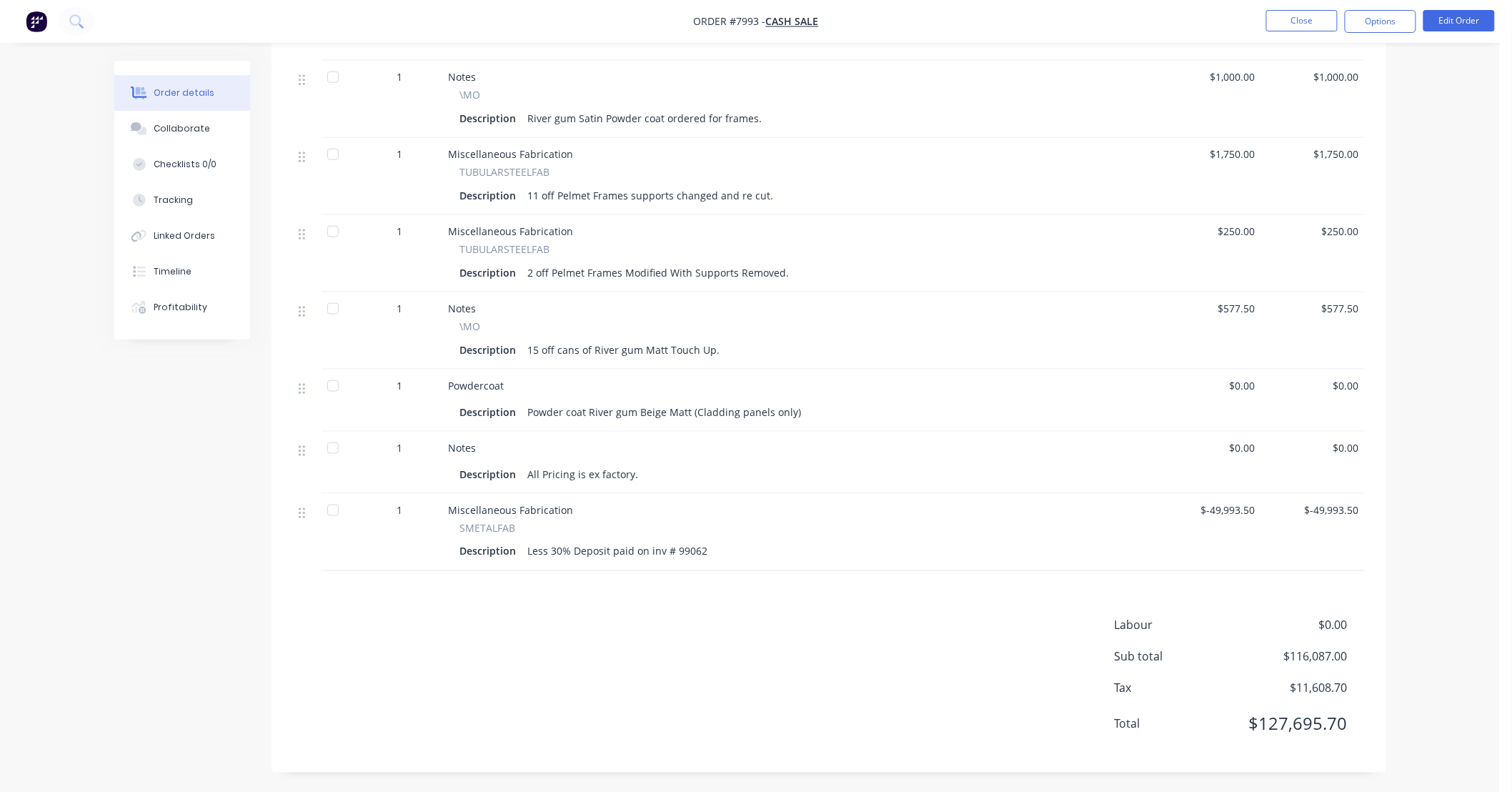
scroll to position [585, 0]
click at [739, 612] on div "Labour $0.00 Sub total $116,087.00 Tax $11,608.70 Total $127,695.70" at bounding box center [829, 682] width 1072 height 134
click at [739, 21] on button "Close" at bounding box center [1302, 21] width 71 height 21
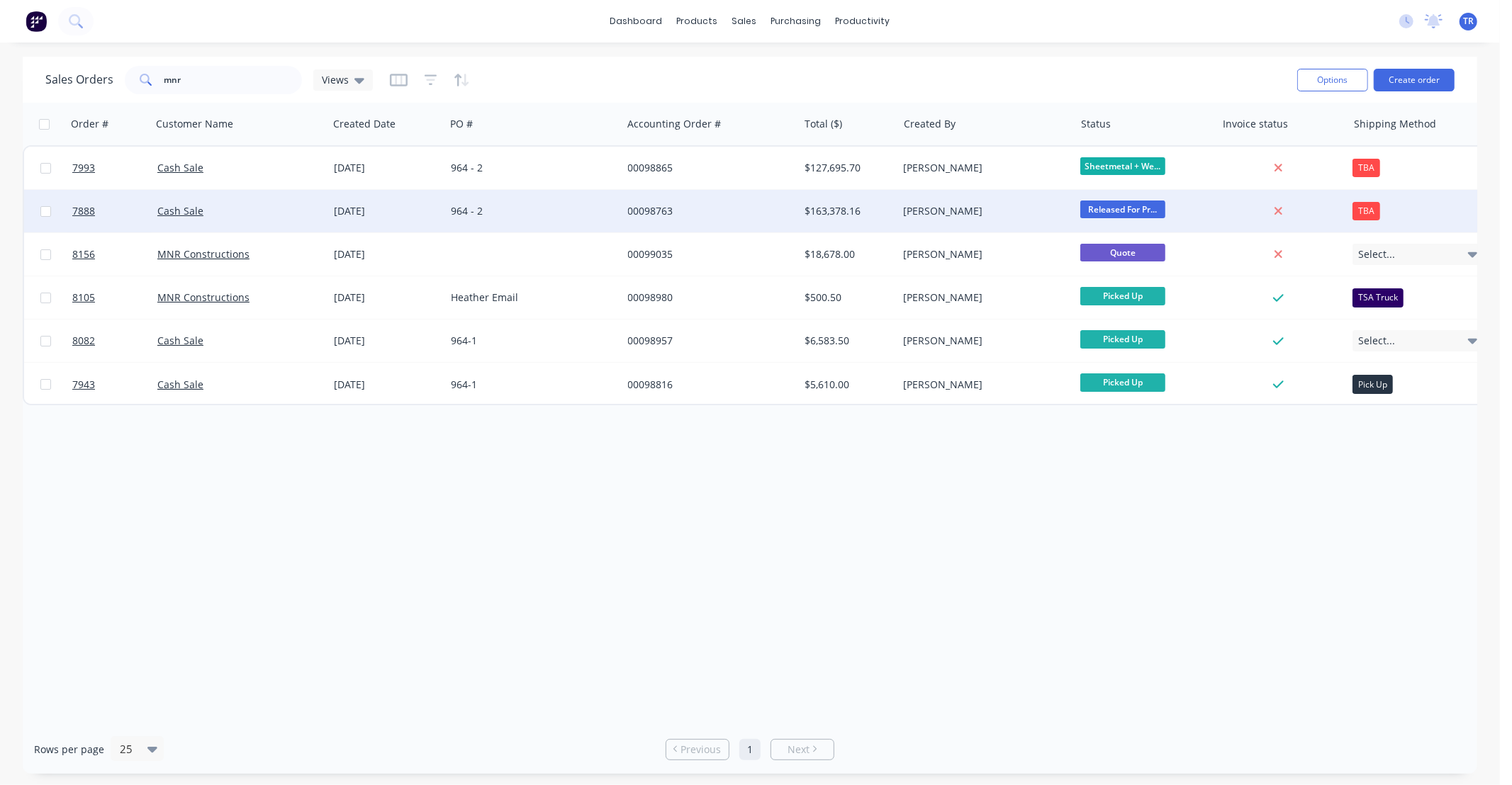
click at [561, 206] on div "964 - 2" at bounding box center [530, 211] width 158 height 14
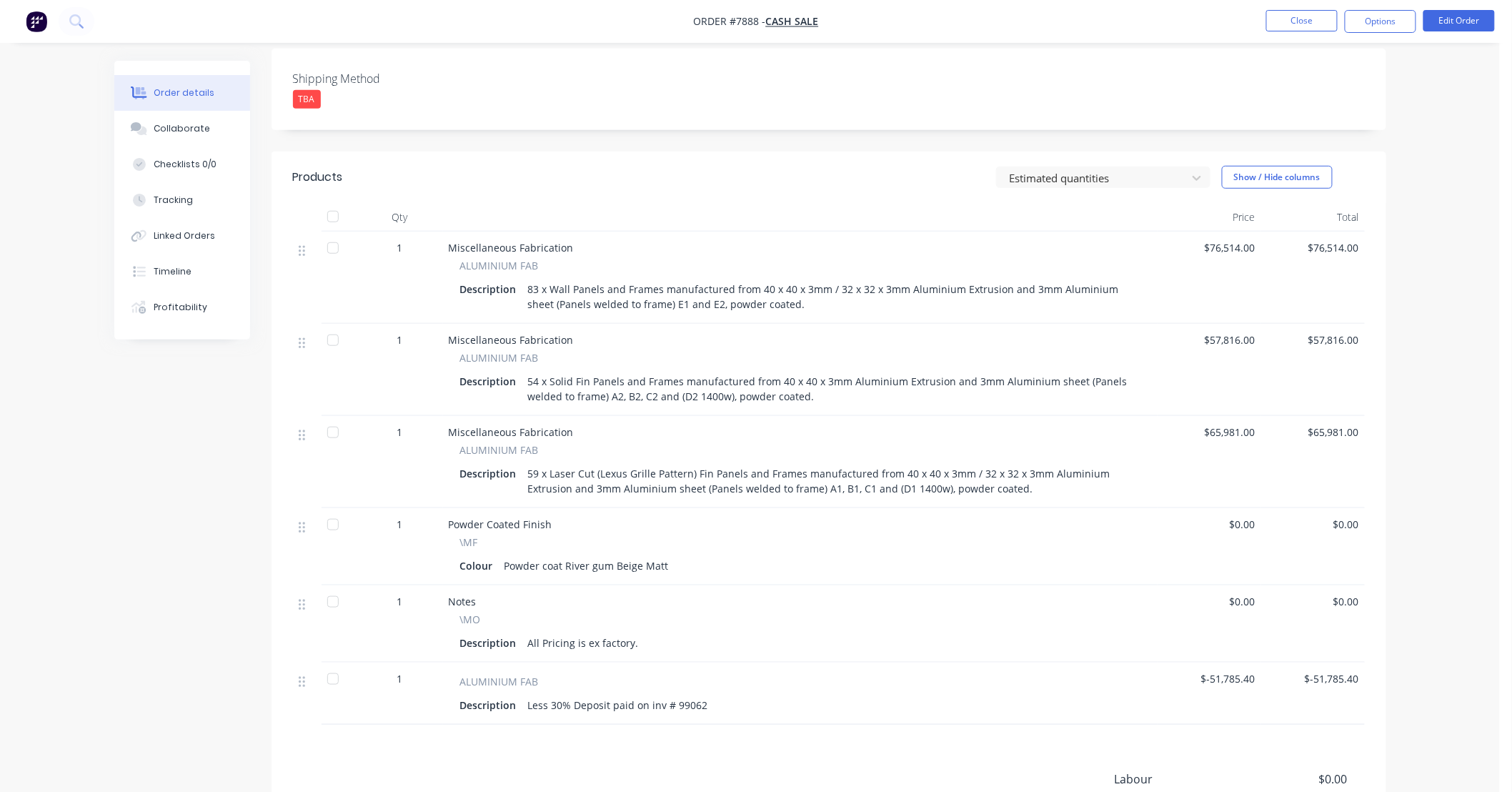
scroll to position [491, 0]
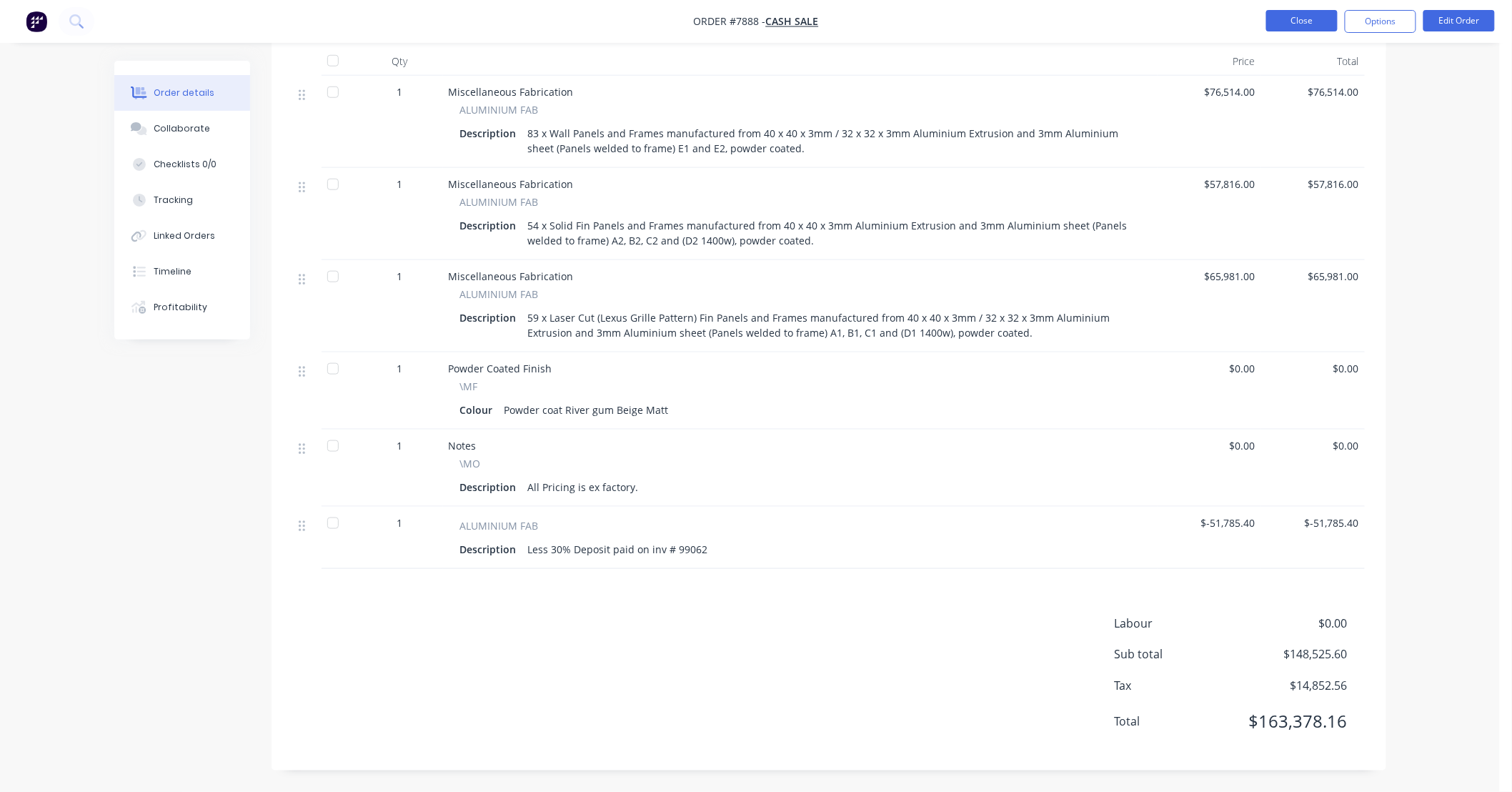
click at [739, 15] on button "Close" at bounding box center [1302, 21] width 71 height 21
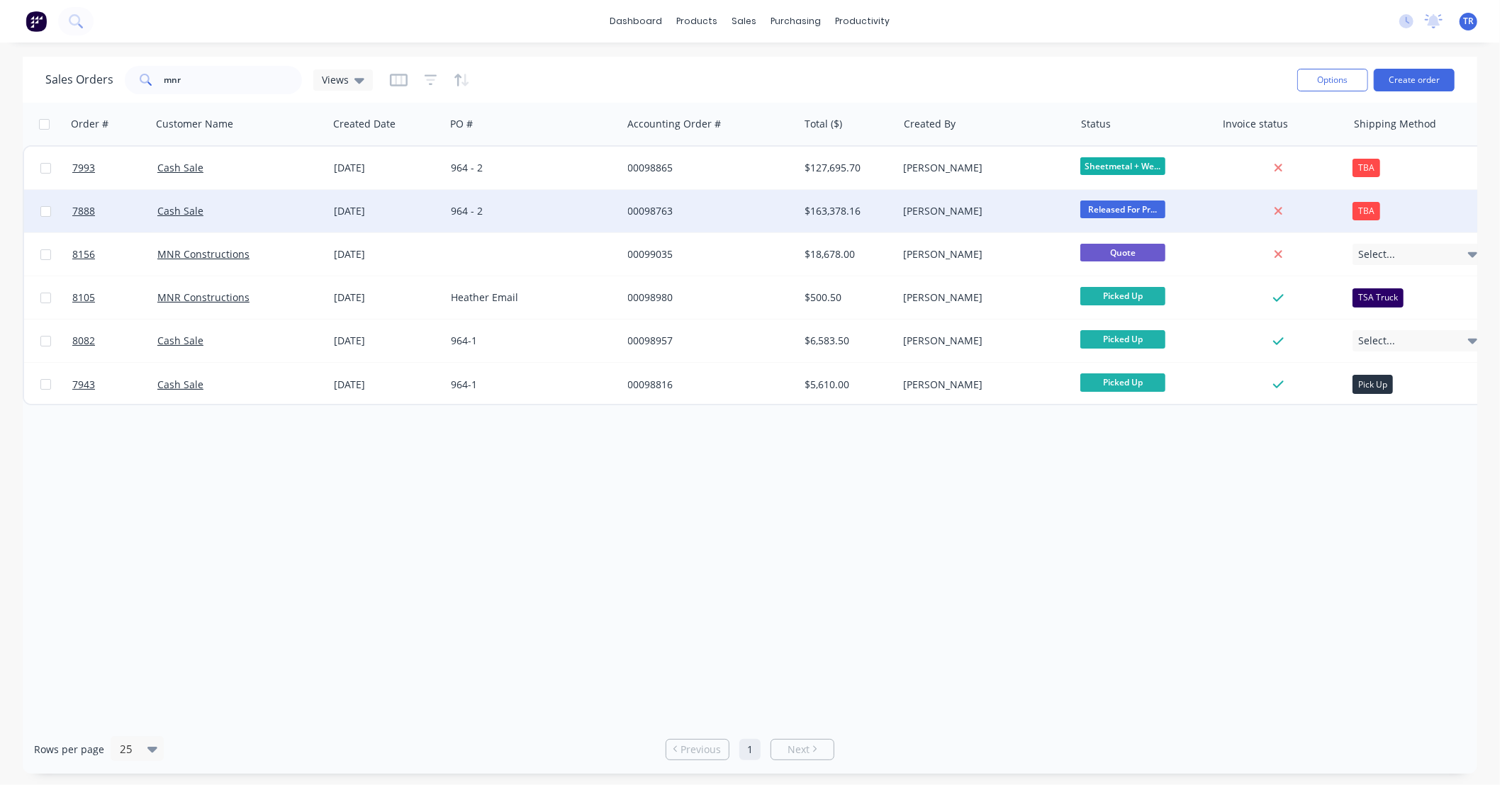
click at [534, 217] on div "964 - 2" at bounding box center [530, 211] width 158 height 14
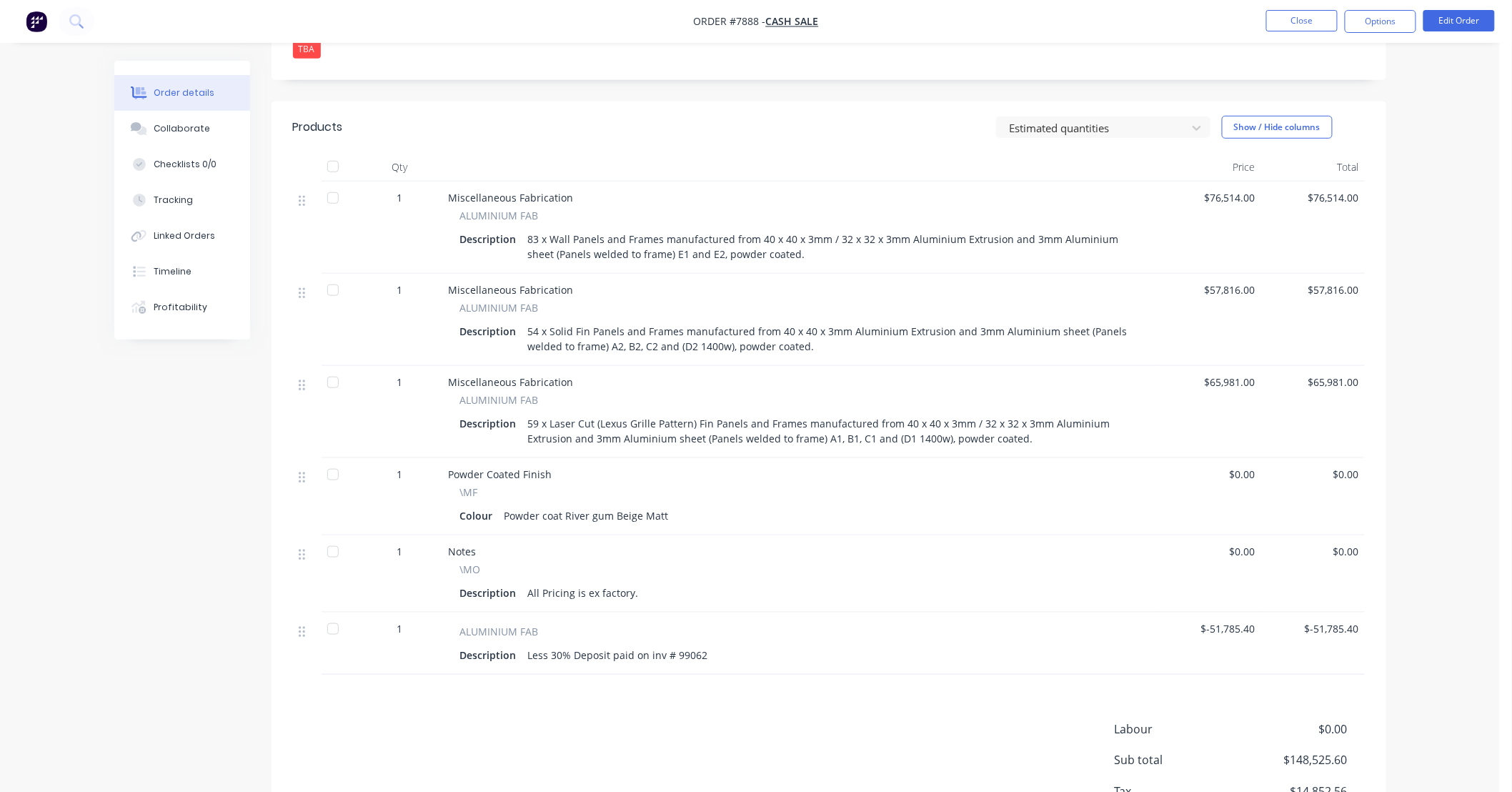
scroll to position [491, 0]
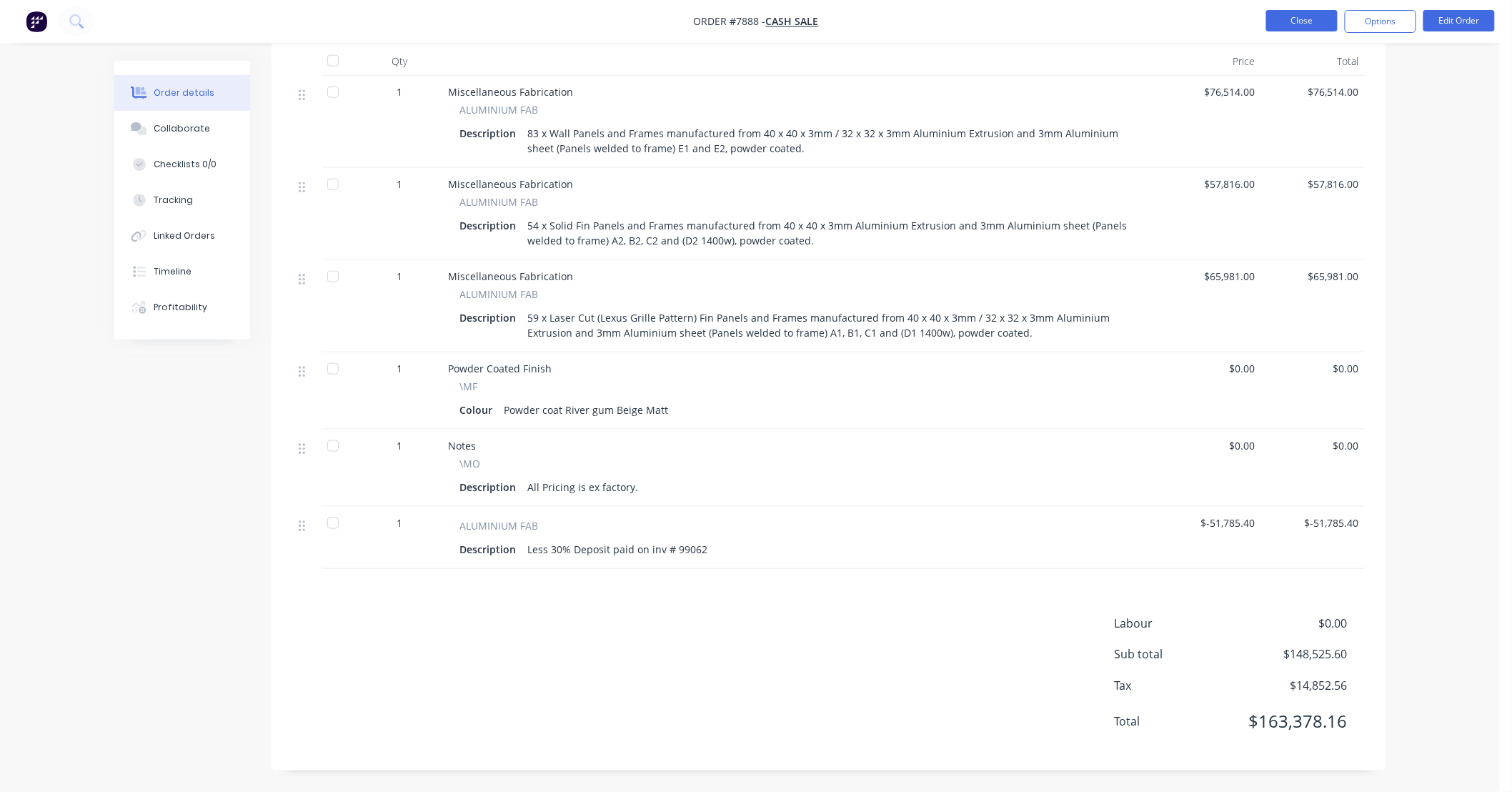
click at [739, 18] on button "Close" at bounding box center [1302, 21] width 71 height 21
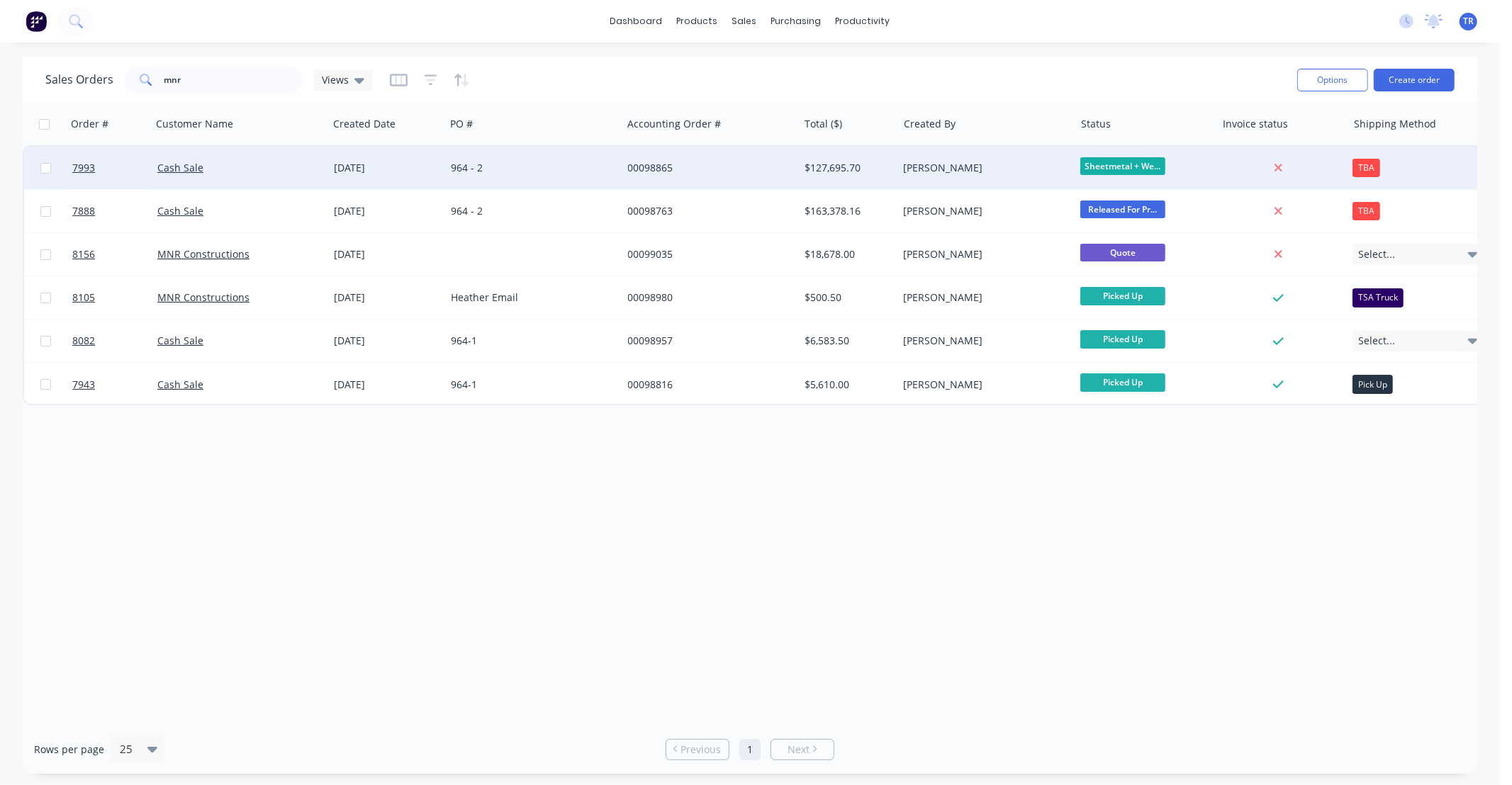
click at [733, 170] on div "$127,695.70" at bounding box center [846, 168] width 83 height 14
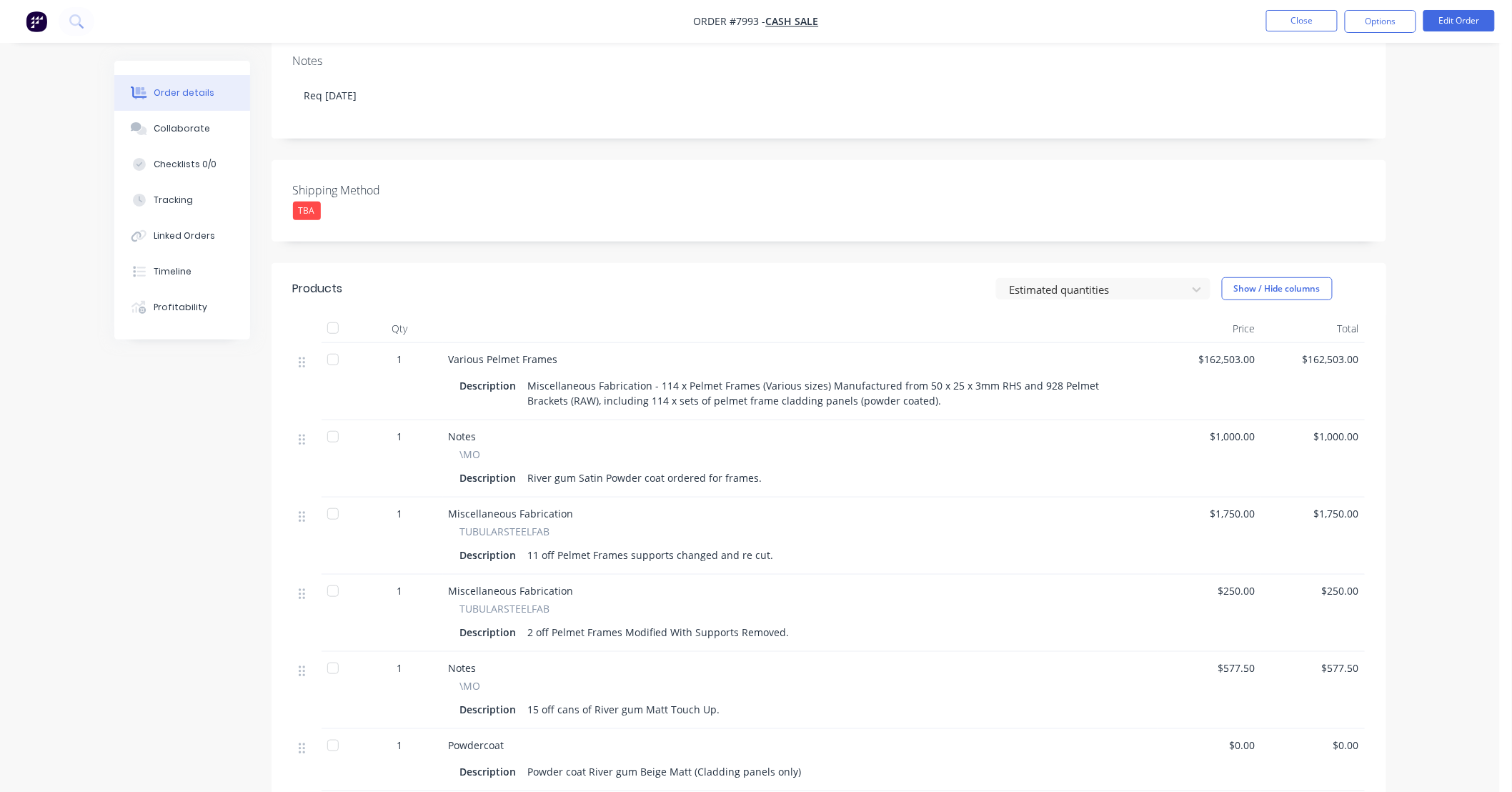
scroll to position [585, 0]
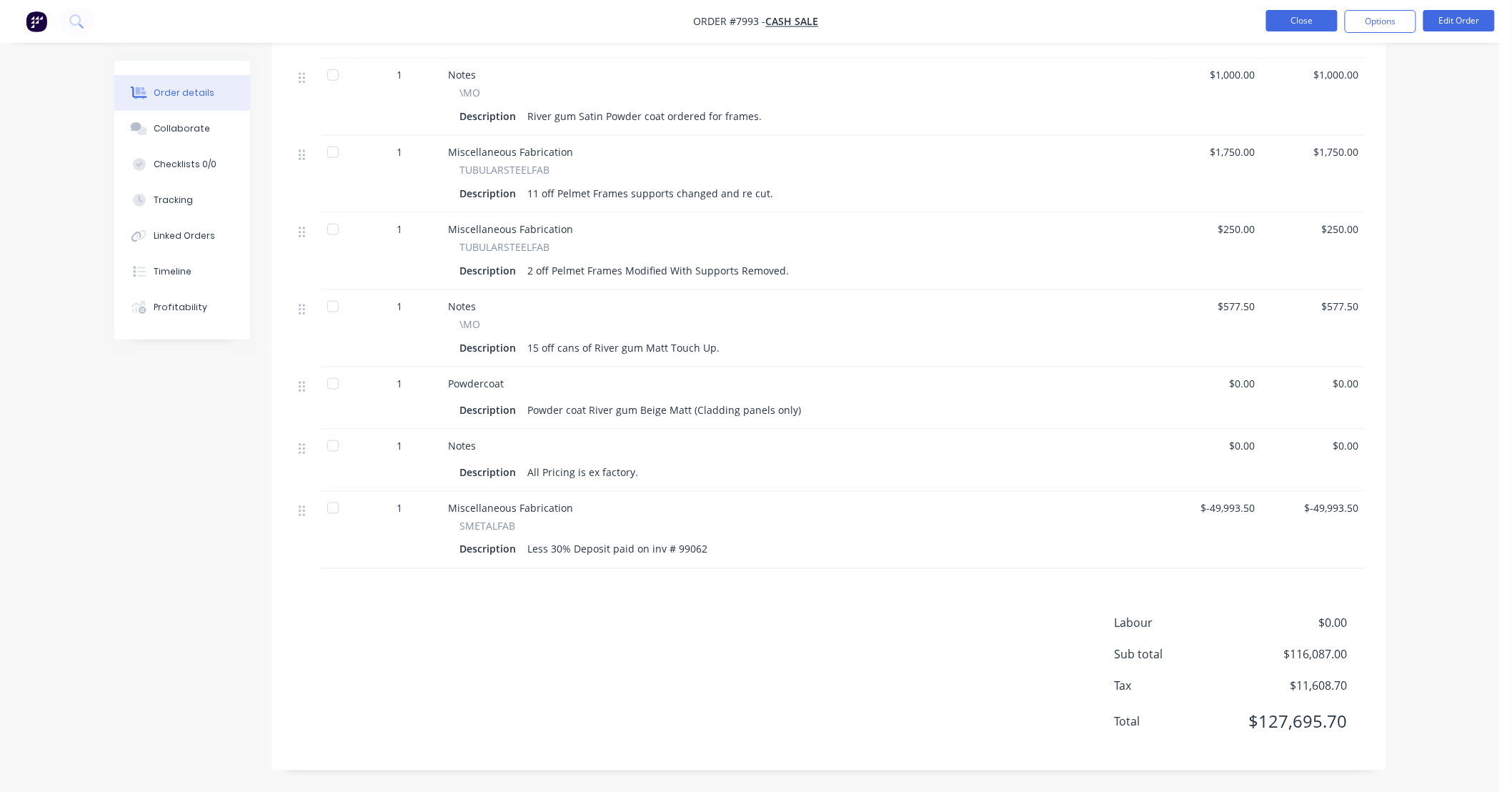
click at [739, 21] on button "Close" at bounding box center [1302, 21] width 71 height 21
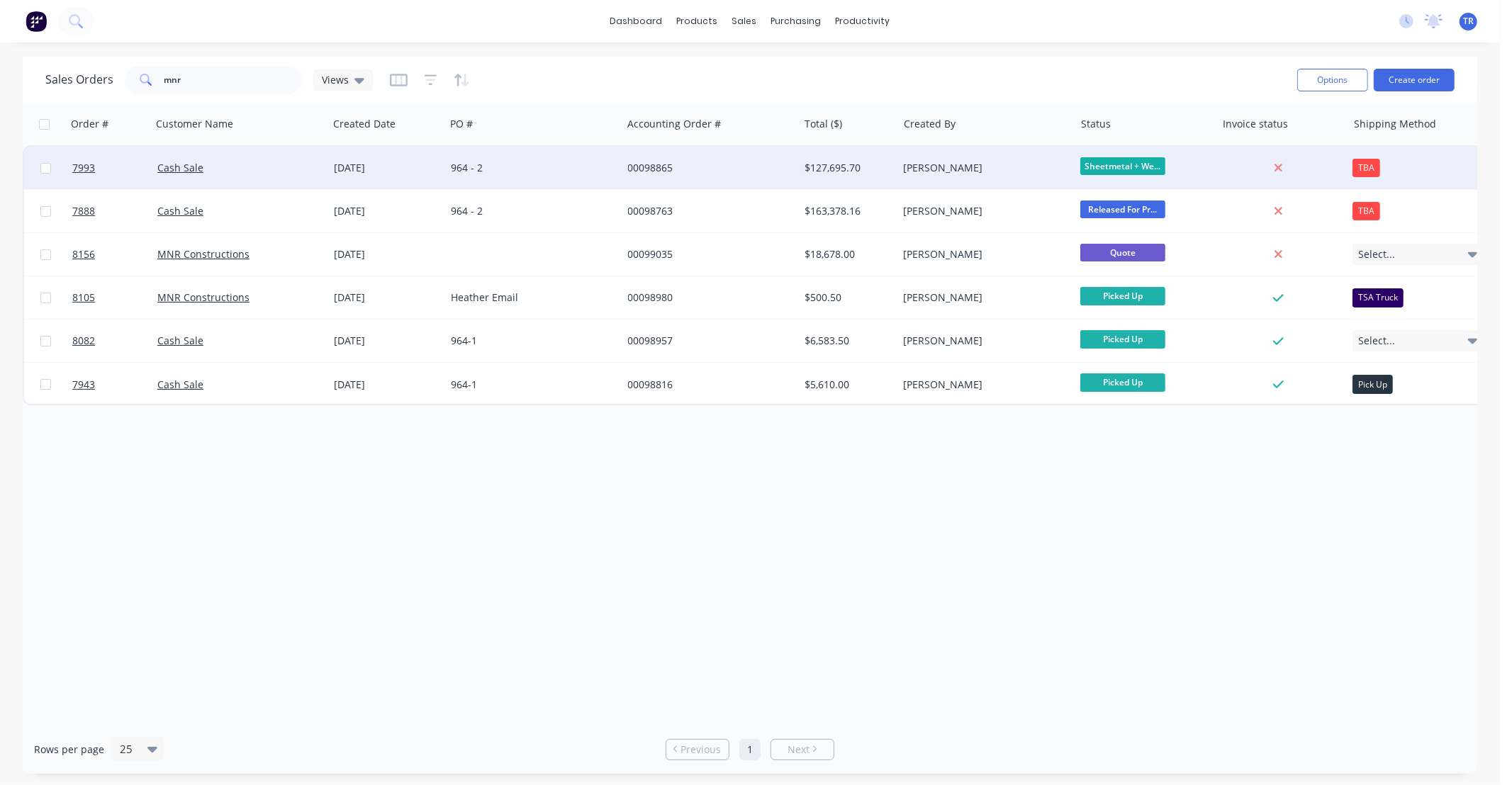
click at [733, 168] on div "00098865" at bounding box center [707, 168] width 158 height 14
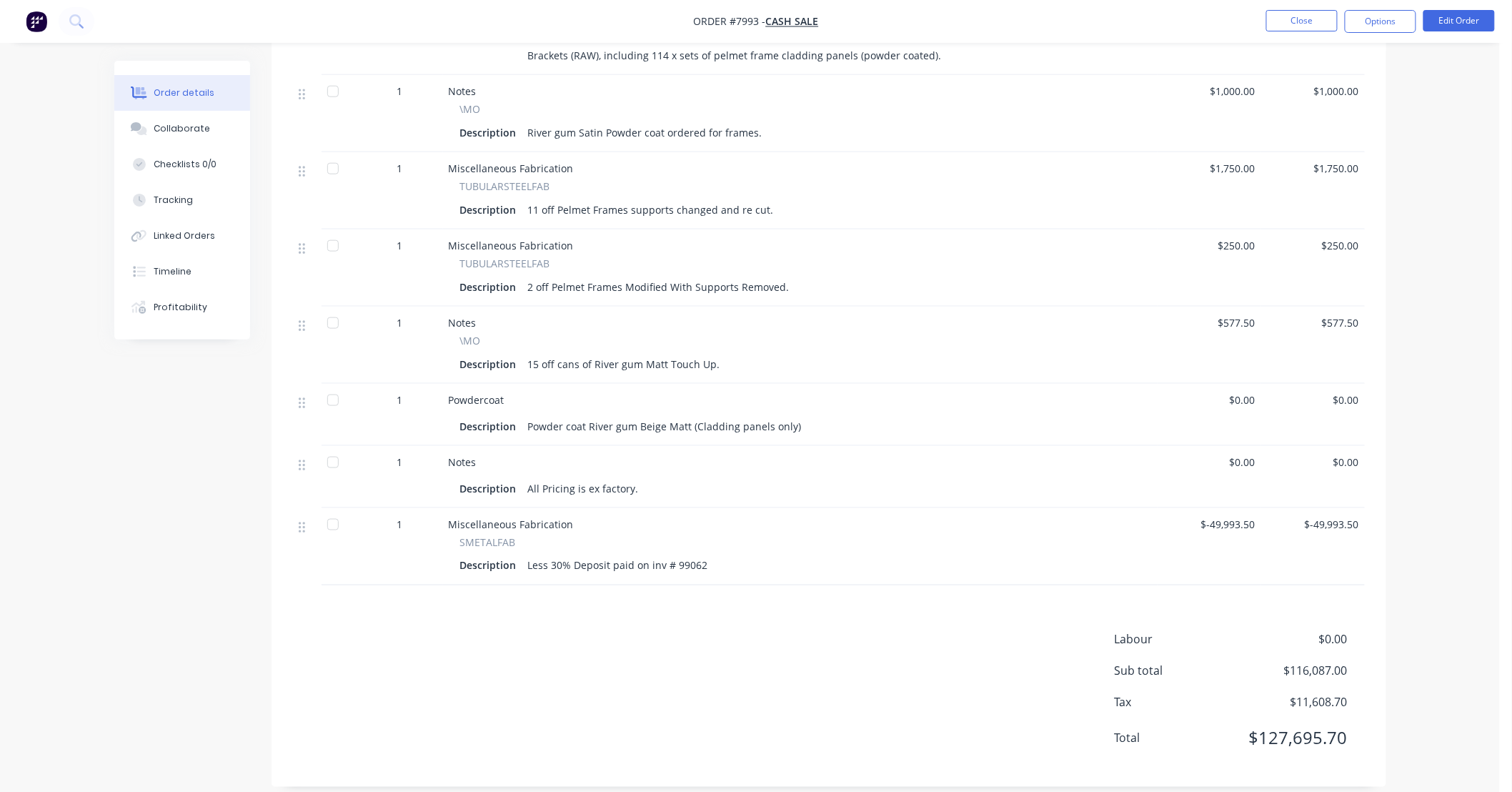
scroll to position [585, 0]
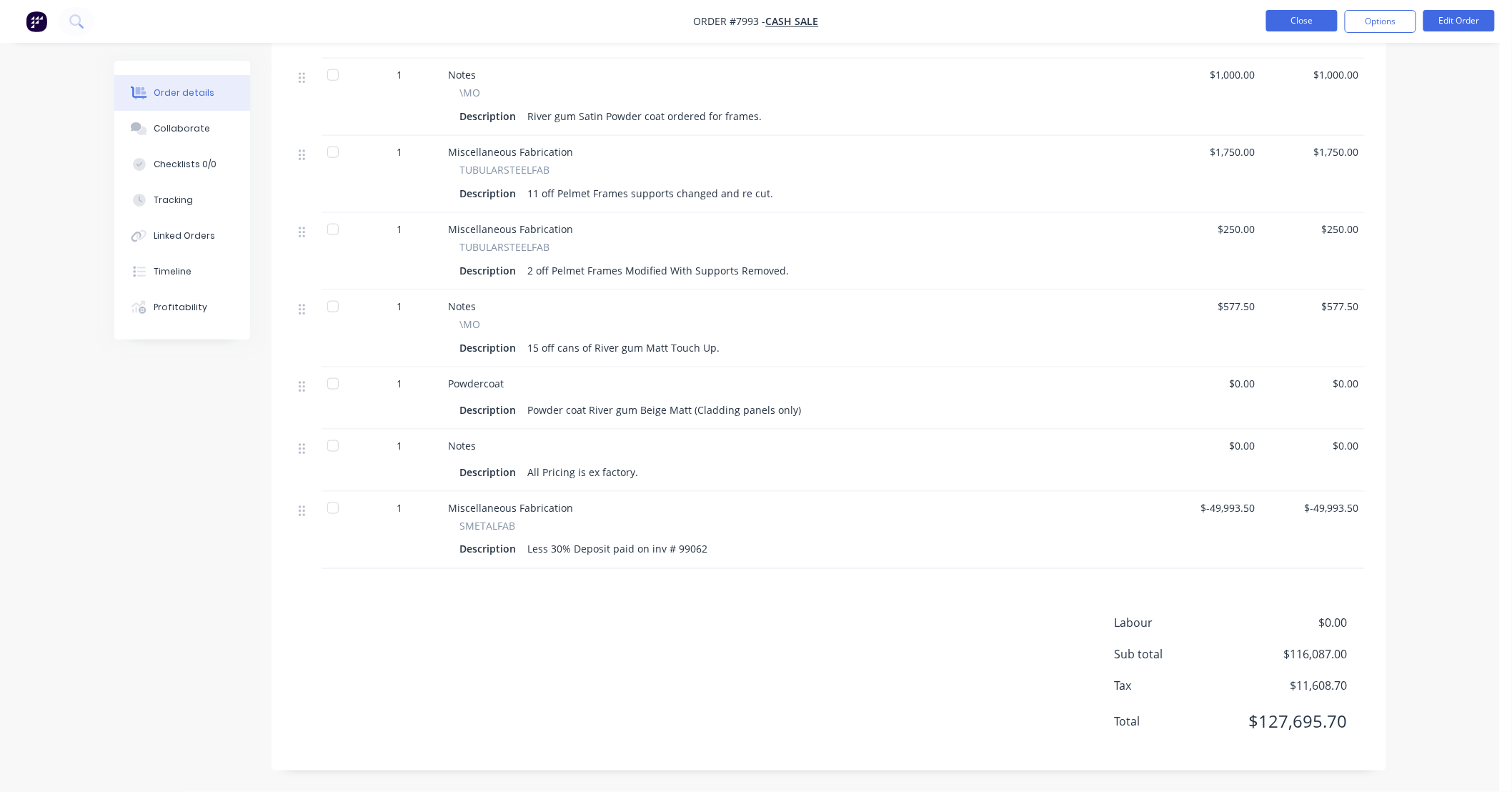
click at [739, 25] on button "Close" at bounding box center [1302, 21] width 71 height 21
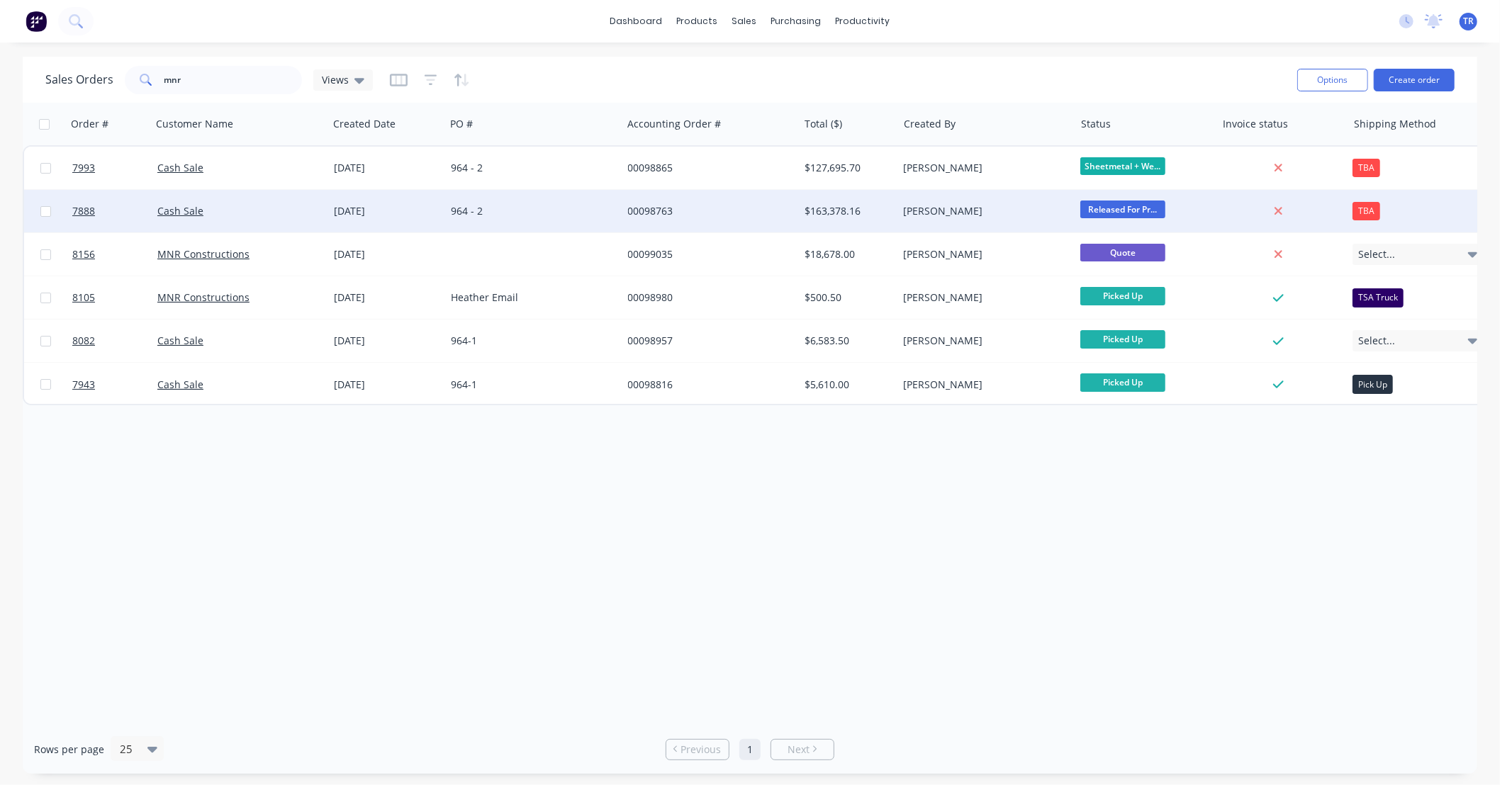
click at [725, 211] on div "00098763" at bounding box center [707, 211] width 158 height 14
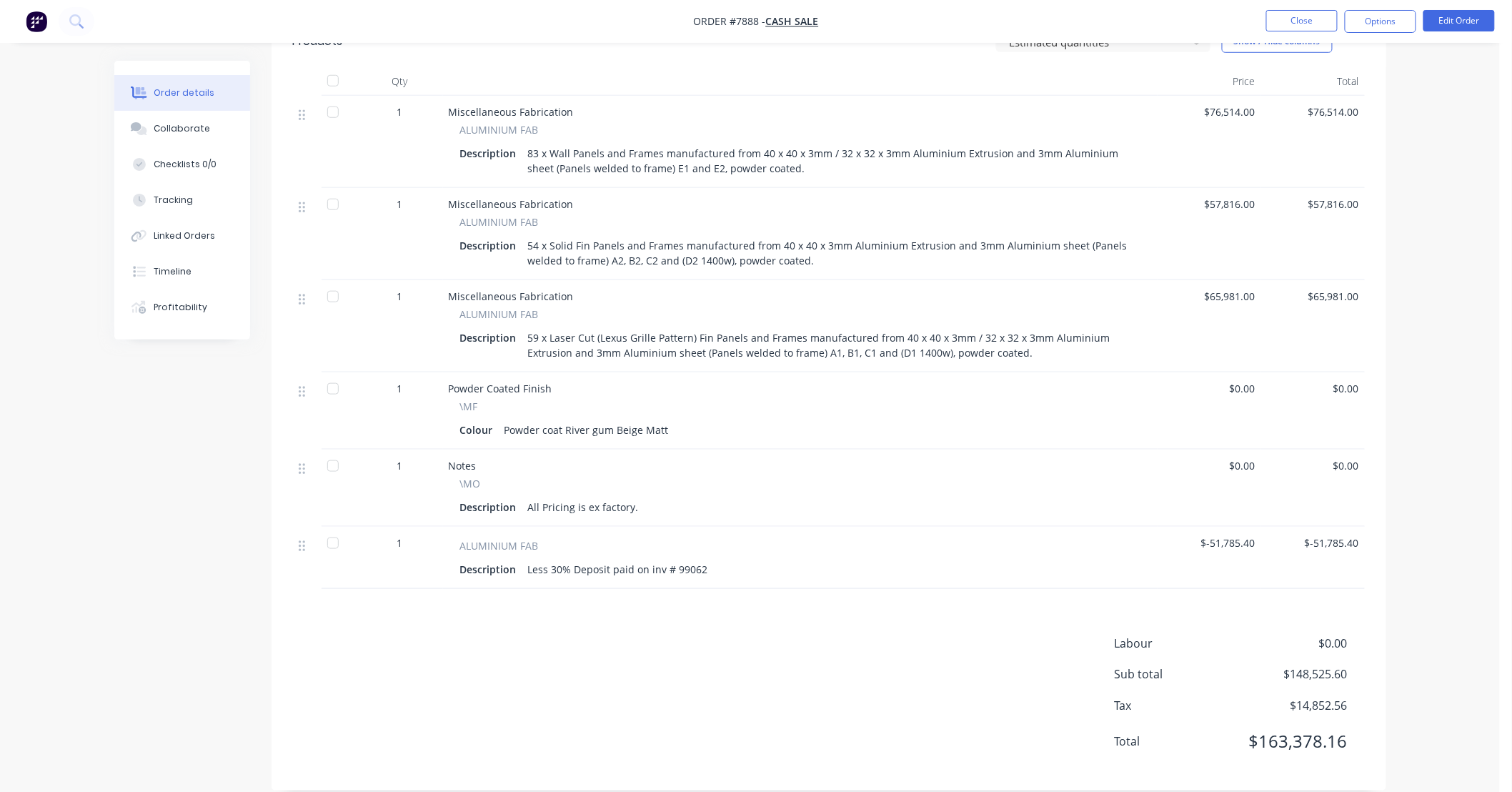
scroll to position [491, 0]
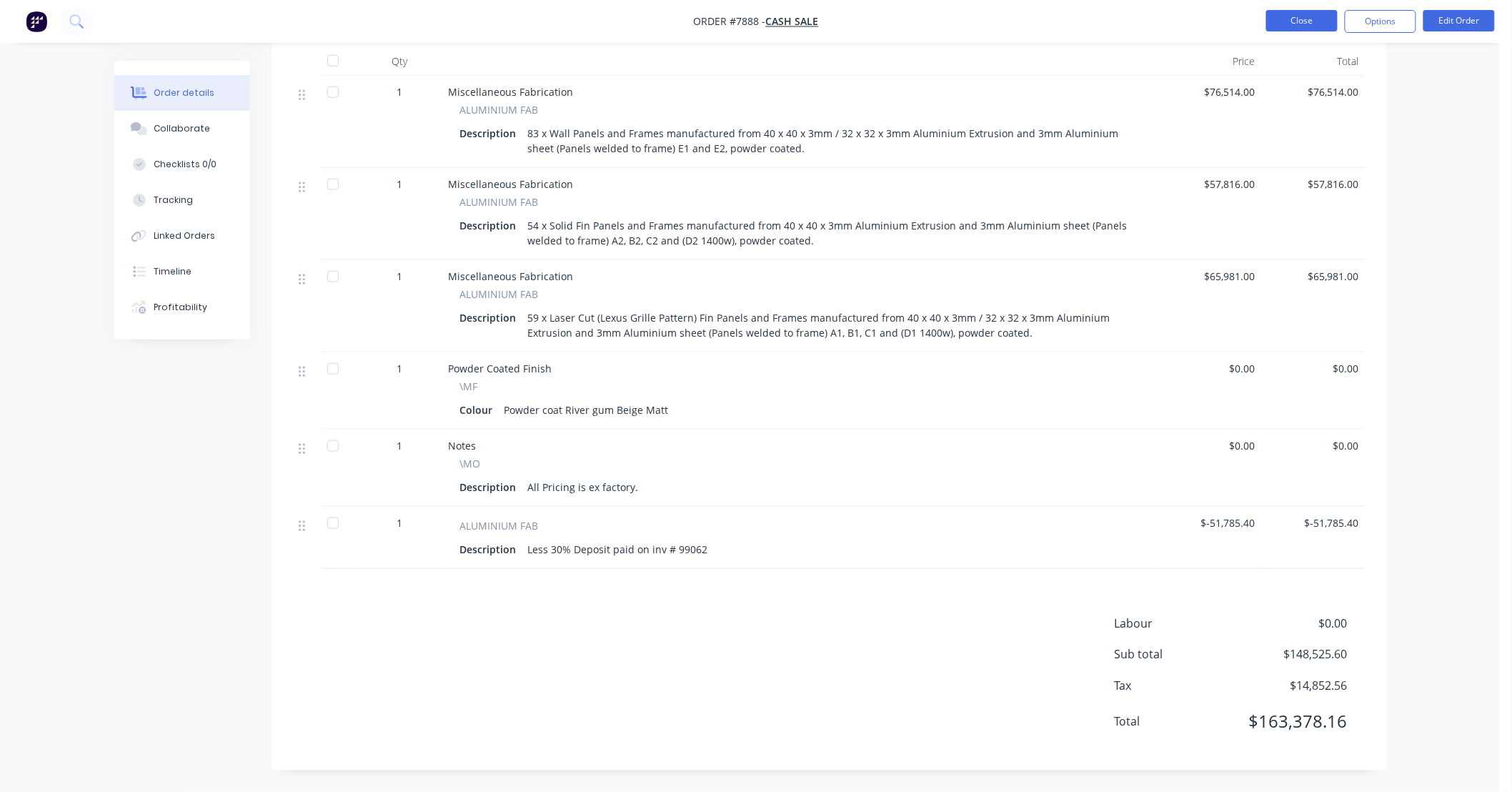
click at [739, 21] on button "Close" at bounding box center [1302, 21] width 71 height 21
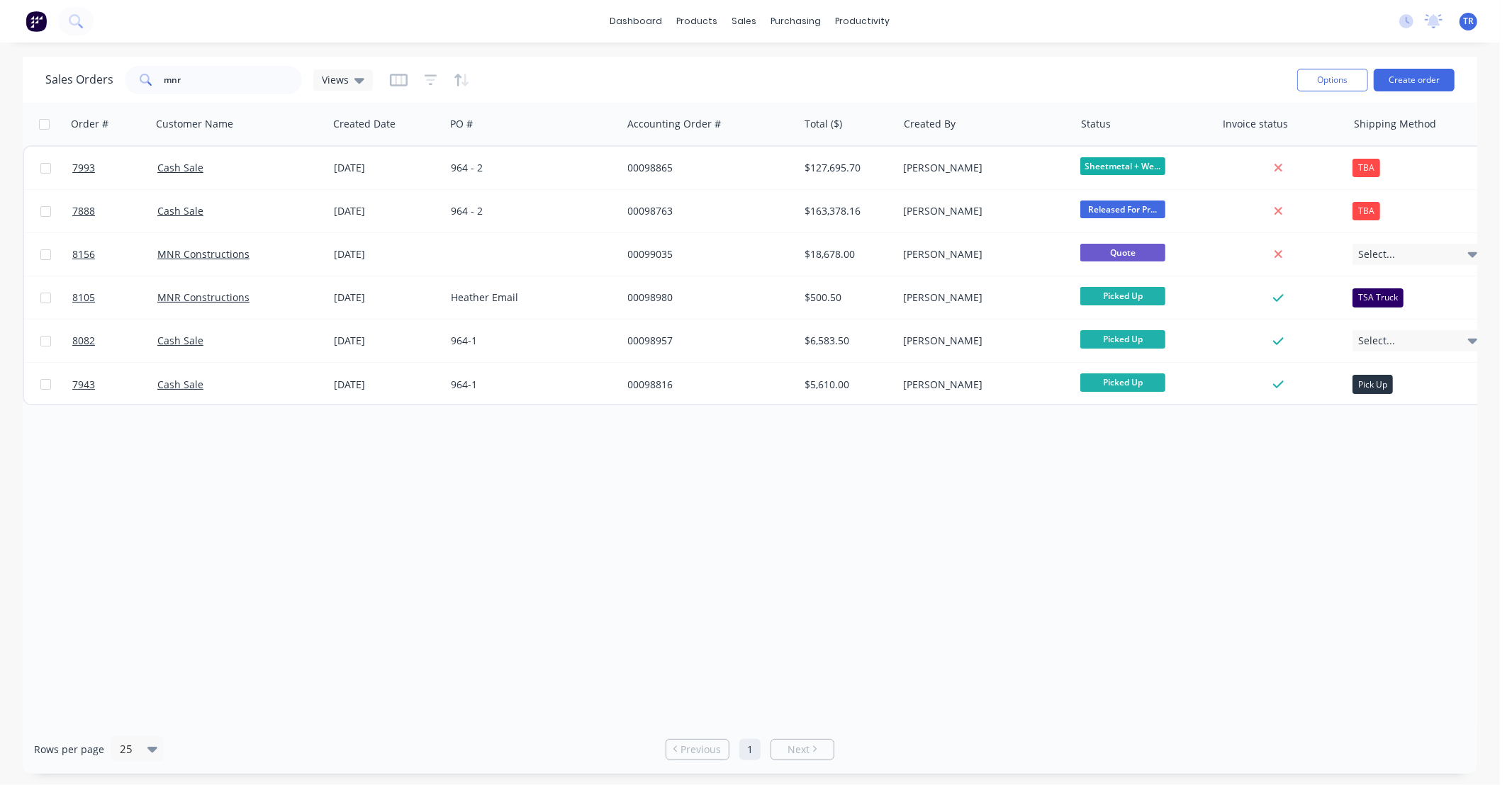
click at [733, 513] on div "Order # Customer Name Created Date PO # Accounting Order # Total ($) Created By…" at bounding box center [750, 414] width 1454 height 622
click at [733, 511] on div "Order # Customer Name Created Date PO # Accounting Order # Total ($) Created By…" at bounding box center [750, 414] width 1454 height 622
click at [733, 550] on div "Order # Customer Name Created Date PO # Accounting Order # Total ($) Created By…" at bounding box center [750, 414] width 1454 height 622
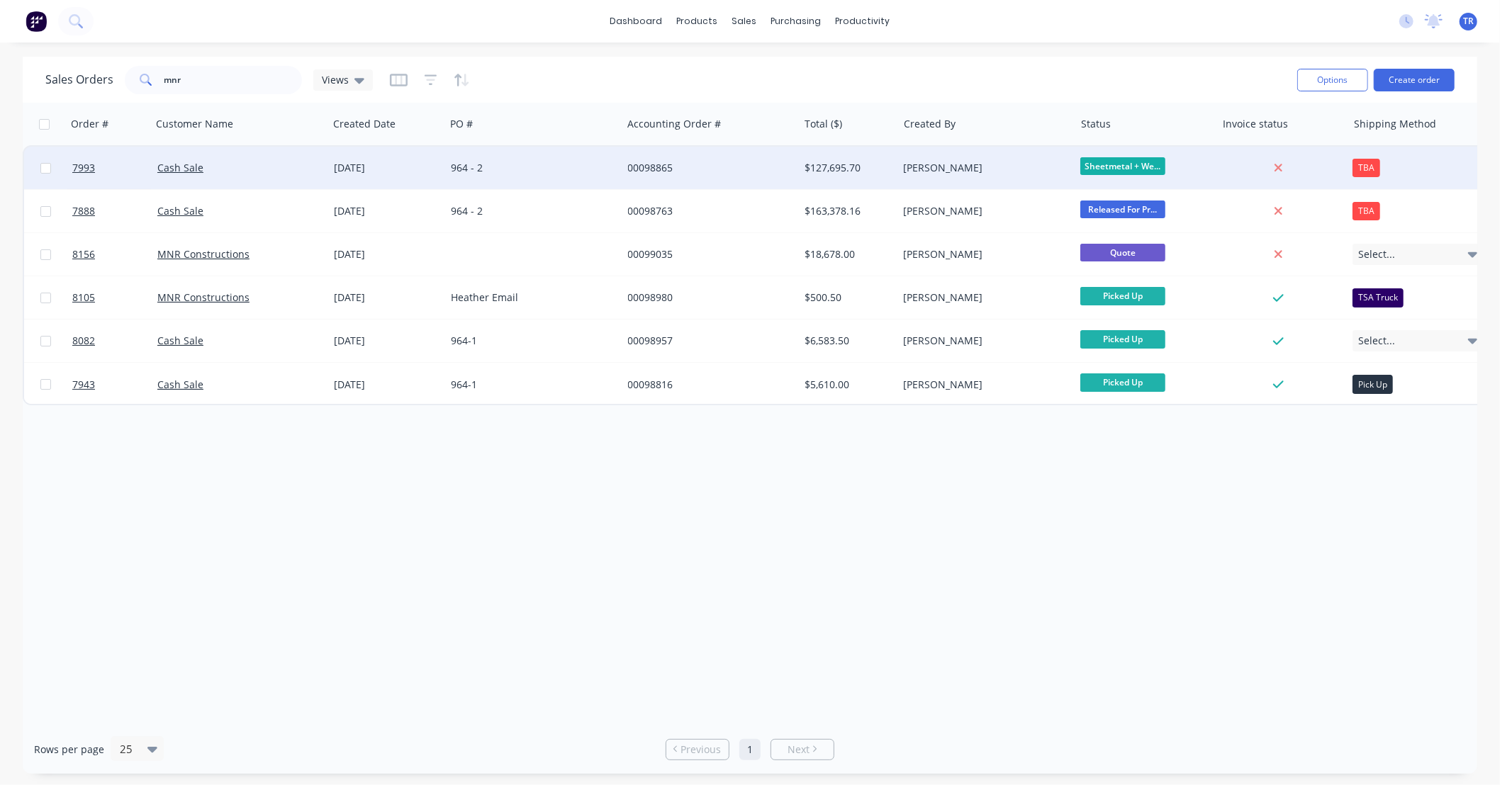
click at [733, 165] on div "00098865" at bounding box center [707, 168] width 158 height 14
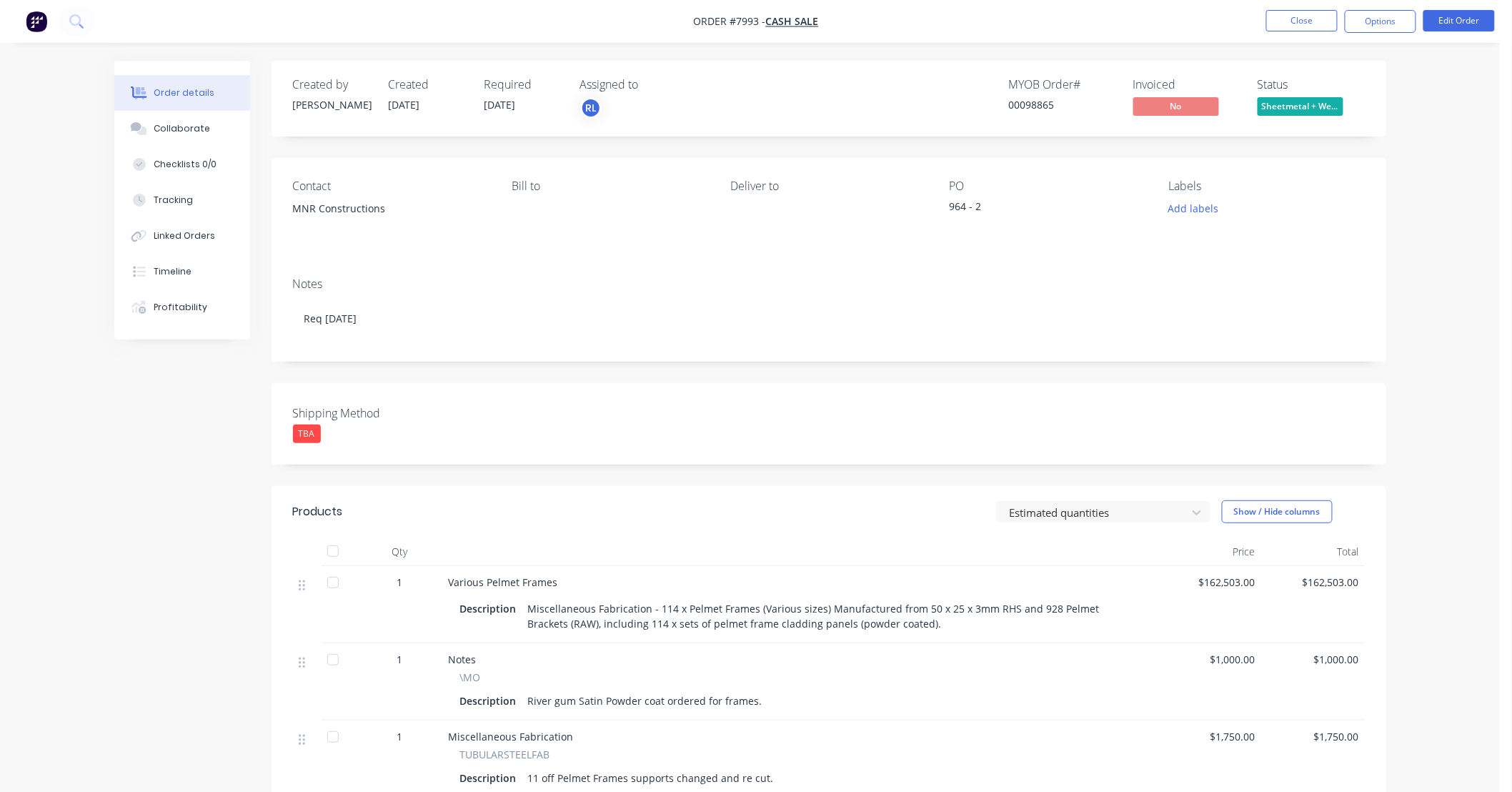
click at [739, 252] on div "Order details Collaborate Checklists 0/0 Tracking Linked Orders Timeline Profit…" at bounding box center [750, 688] width 1500 height 1377
click at [739, 16] on button "Close" at bounding box center [1302, 21] width 71 height 21
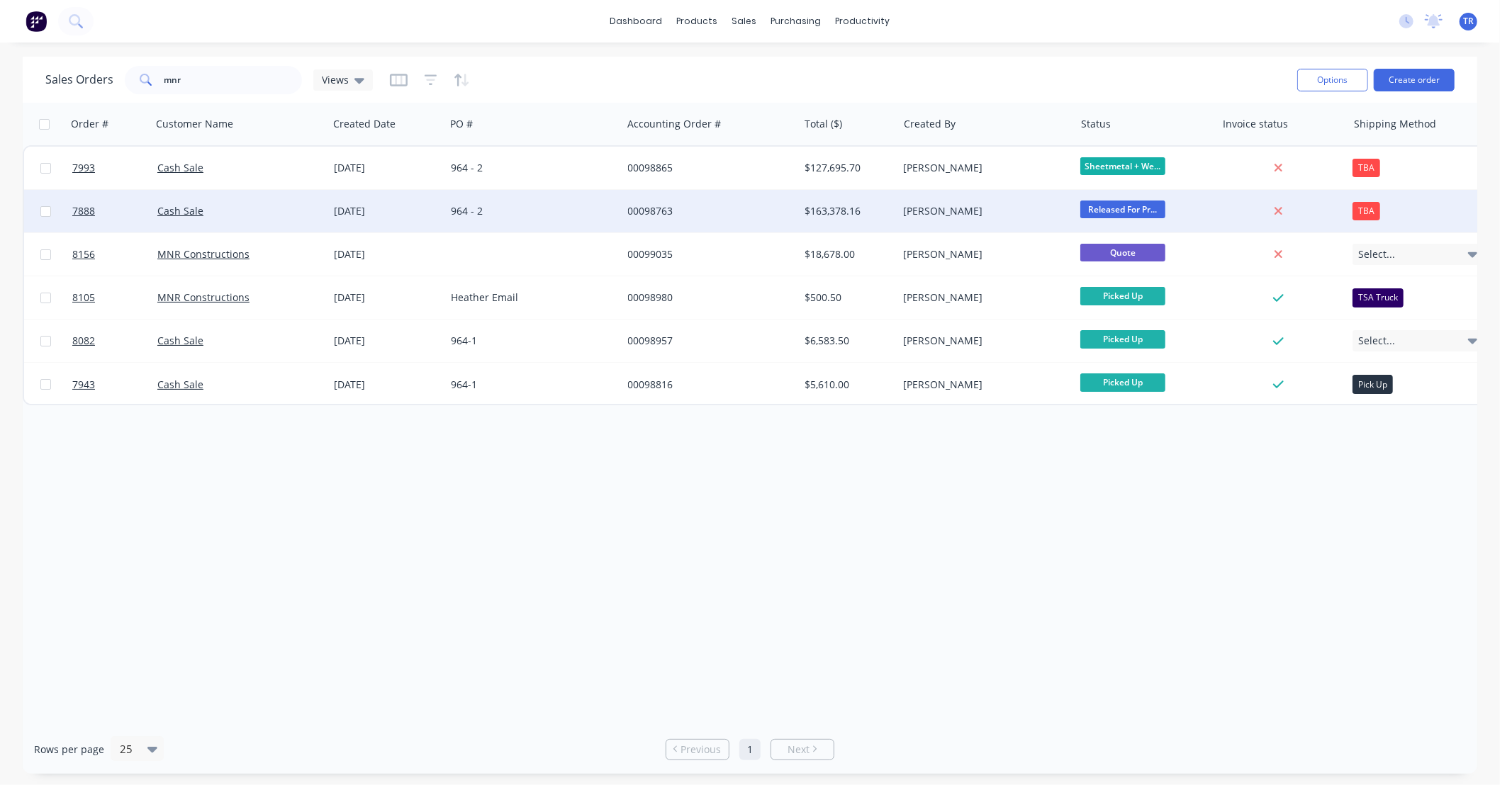
click at [424, 211] on div "[DATE]" at bounding box center [386, 211] width 105 height 14
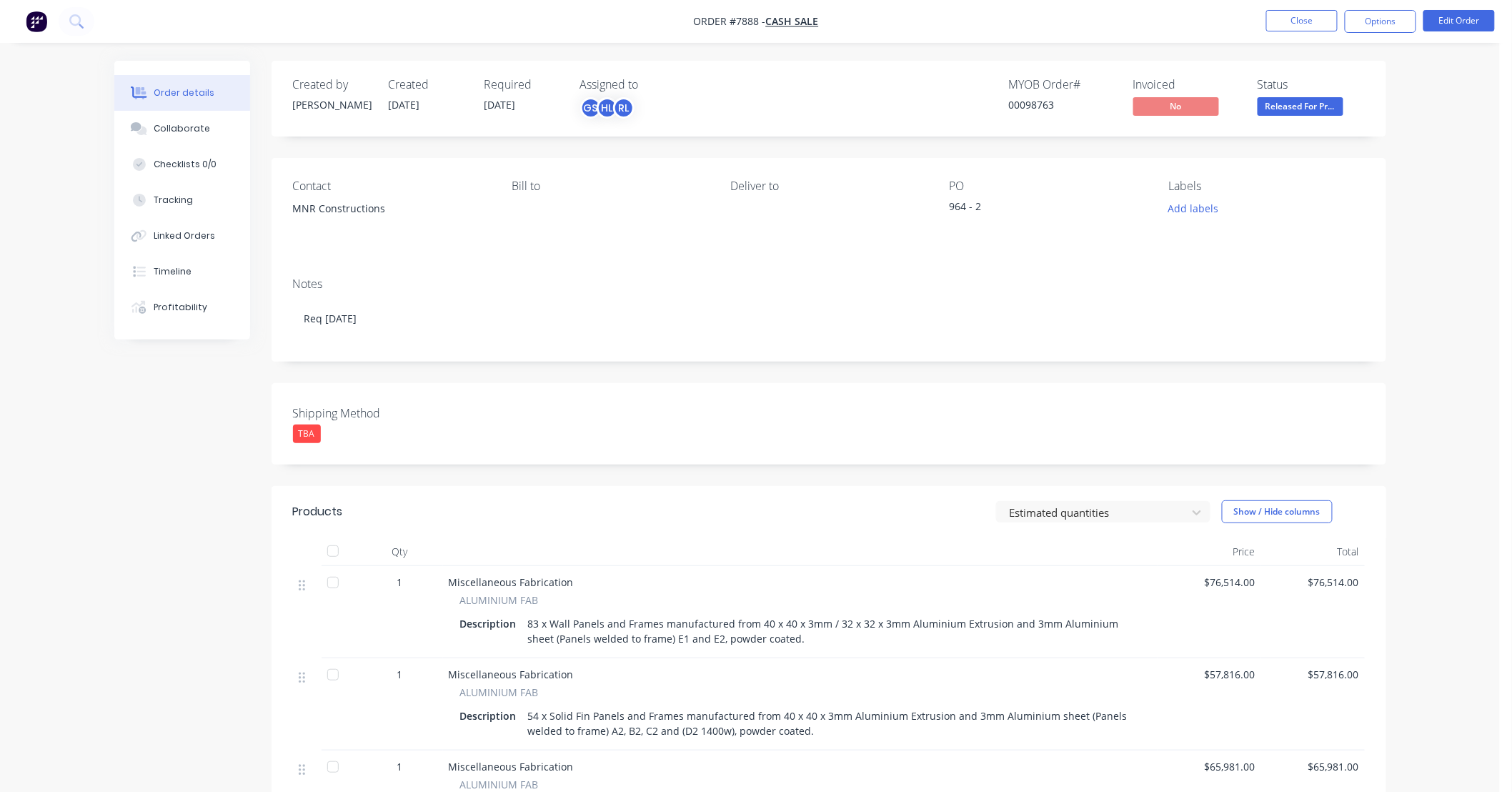
click at [739, 234] on div "Order details Collaborate Checklists 0/0 Tracking Linked Orders Timeline Profit…" at bounding box center [750, 641] width 1500 height 1283
click at [739, 25] on button "Close" at bounding box center [1302, 21] width 71 height 21
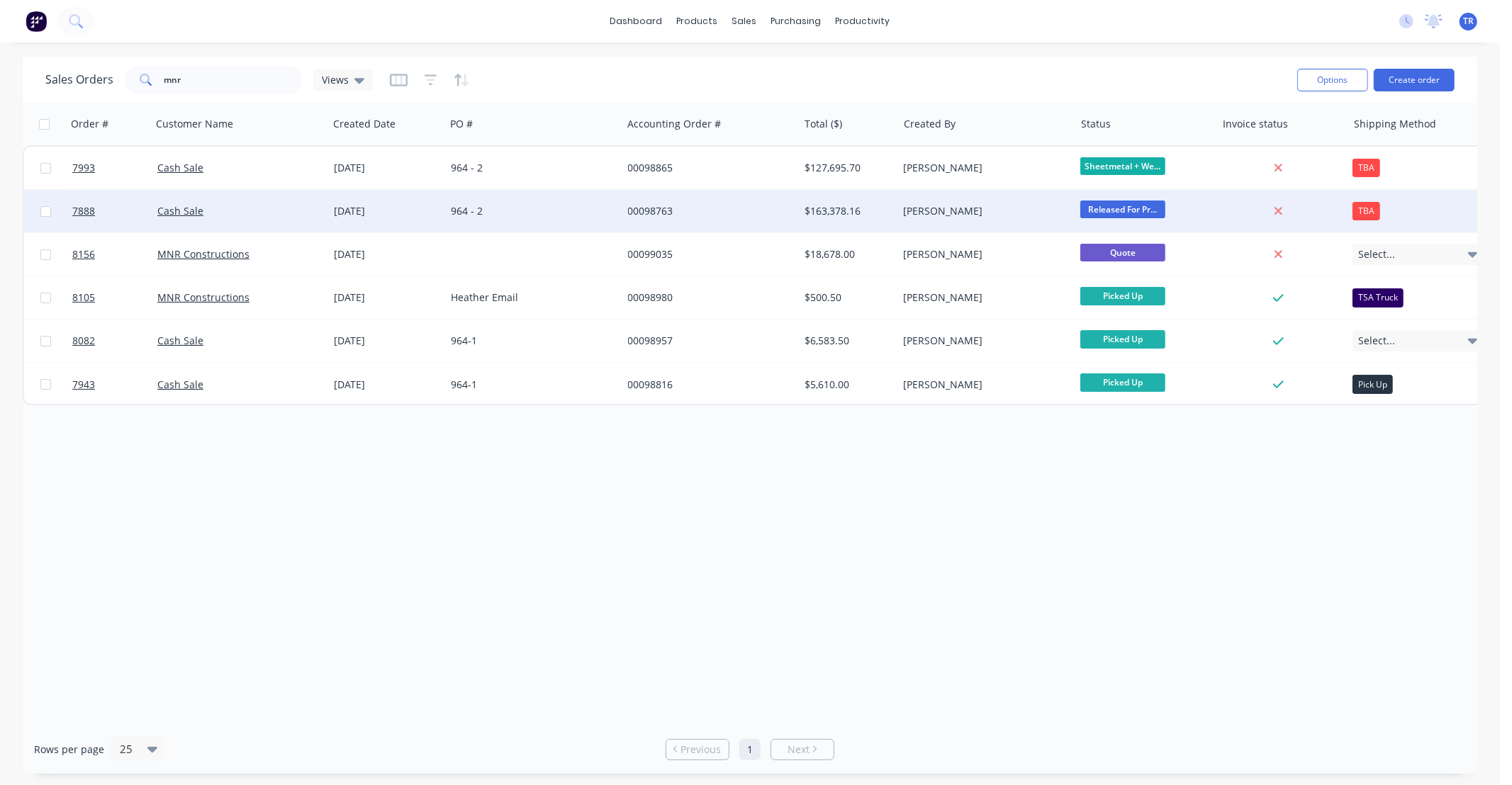
click at [733, 218] on div "00098763" at bounding box center [710, 211] width 176 height 43
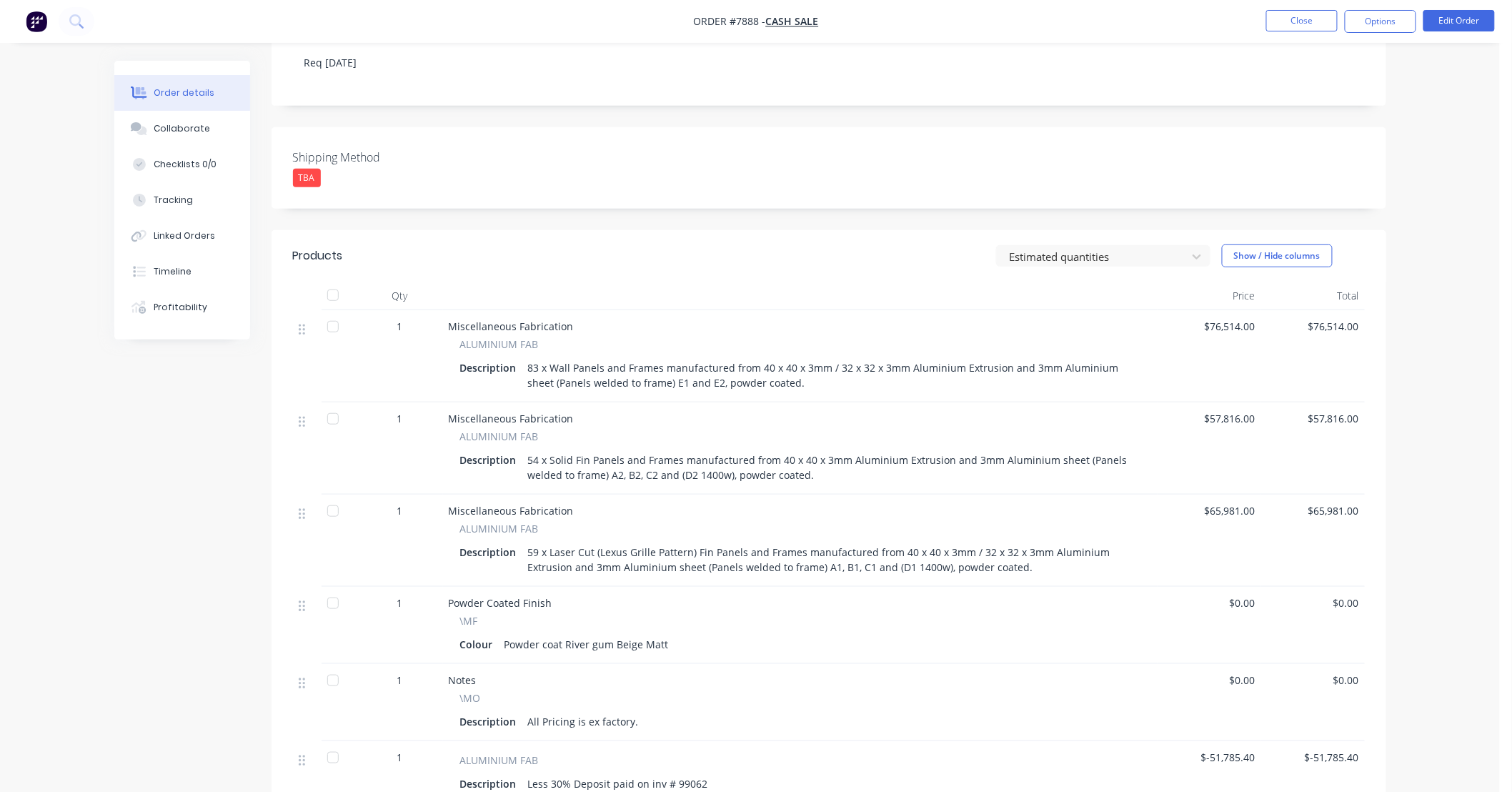
scroll to position [491, 0]
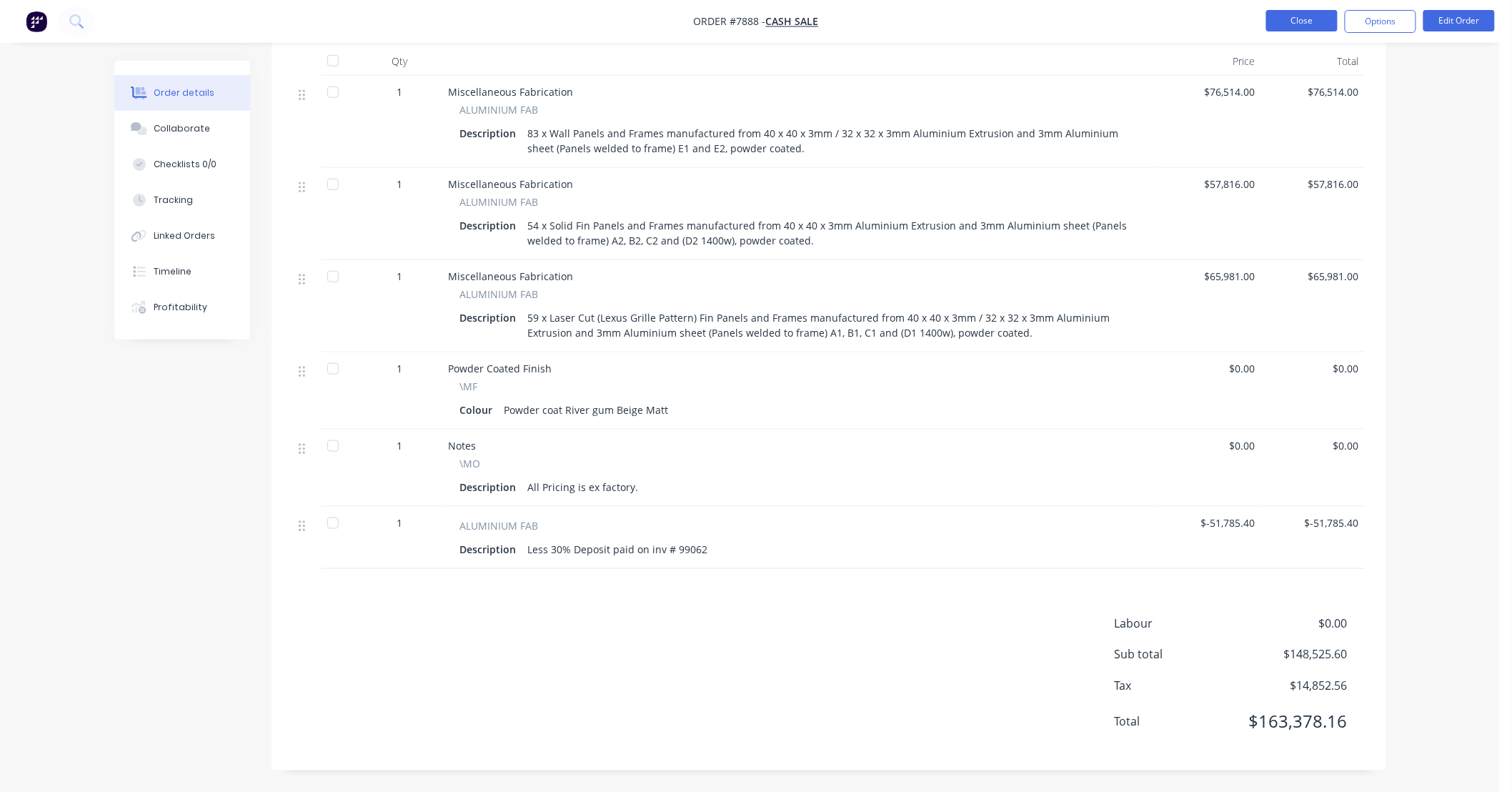
click at [739, 21] on button "Close" at bounding box center [1302, 21] width 71 height 21
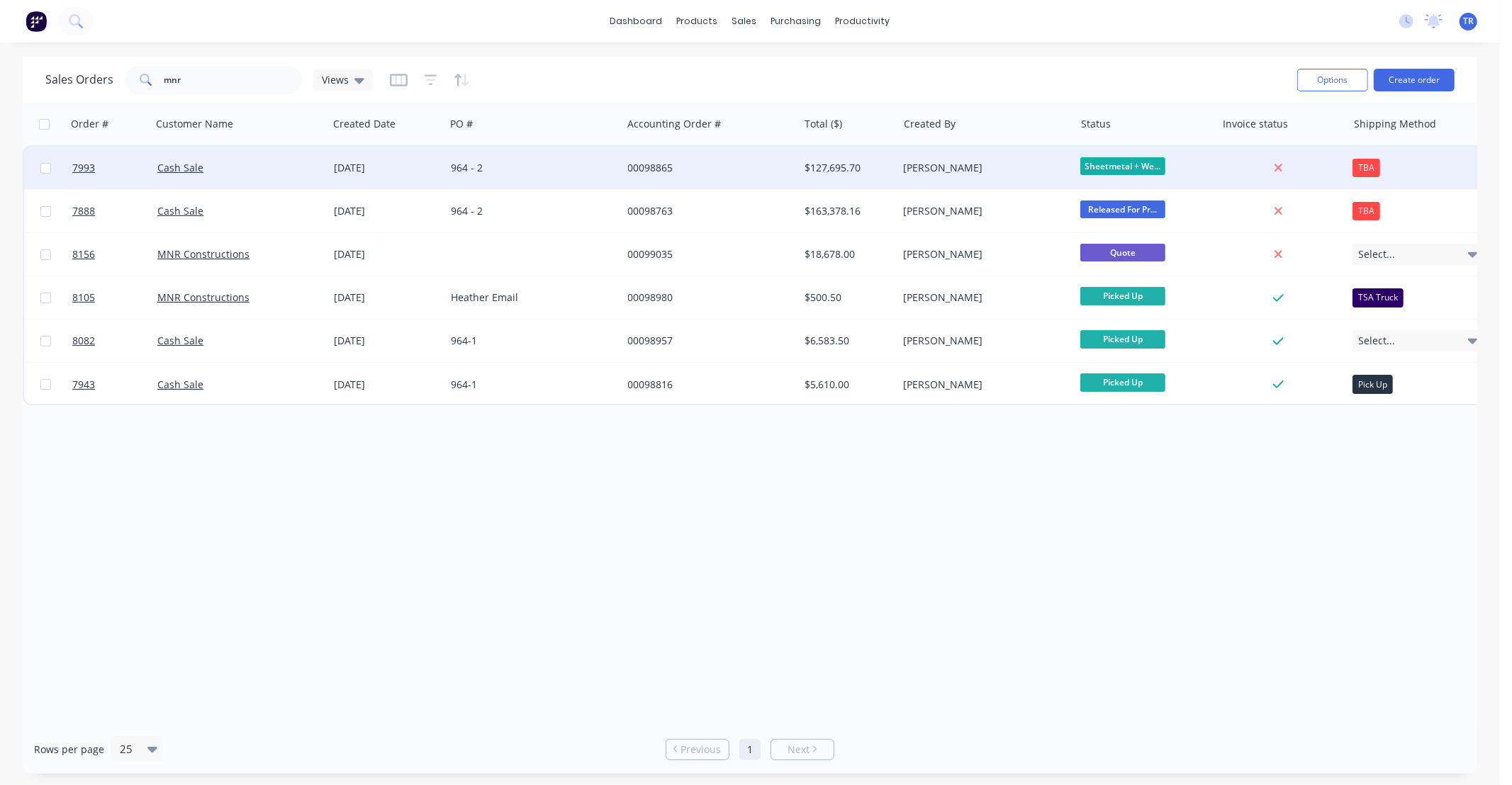
click at [725, 161] on div "00098865" at bounding box center [707, 168] width 158 height 14
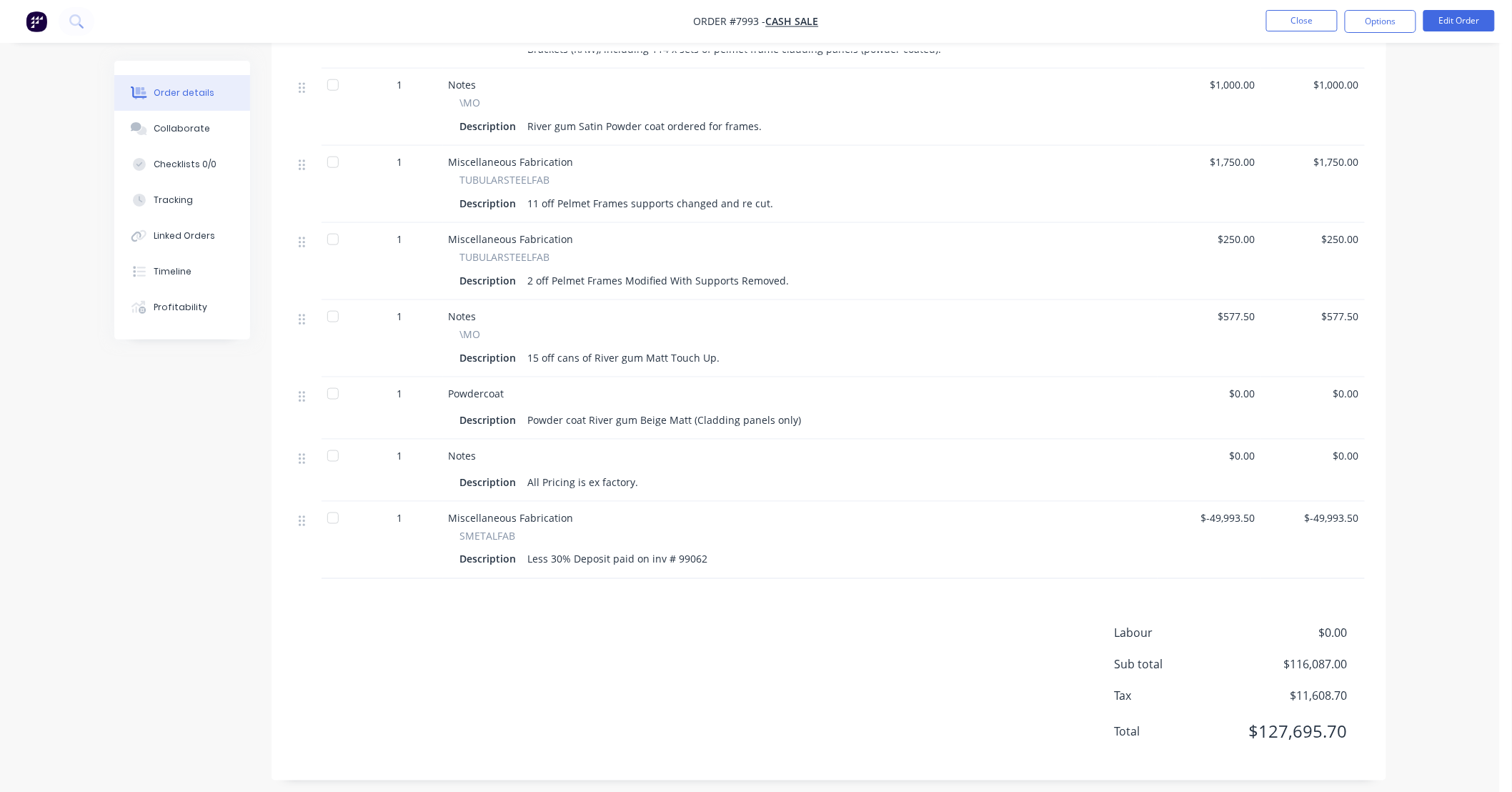
scroll to position [585, 0]
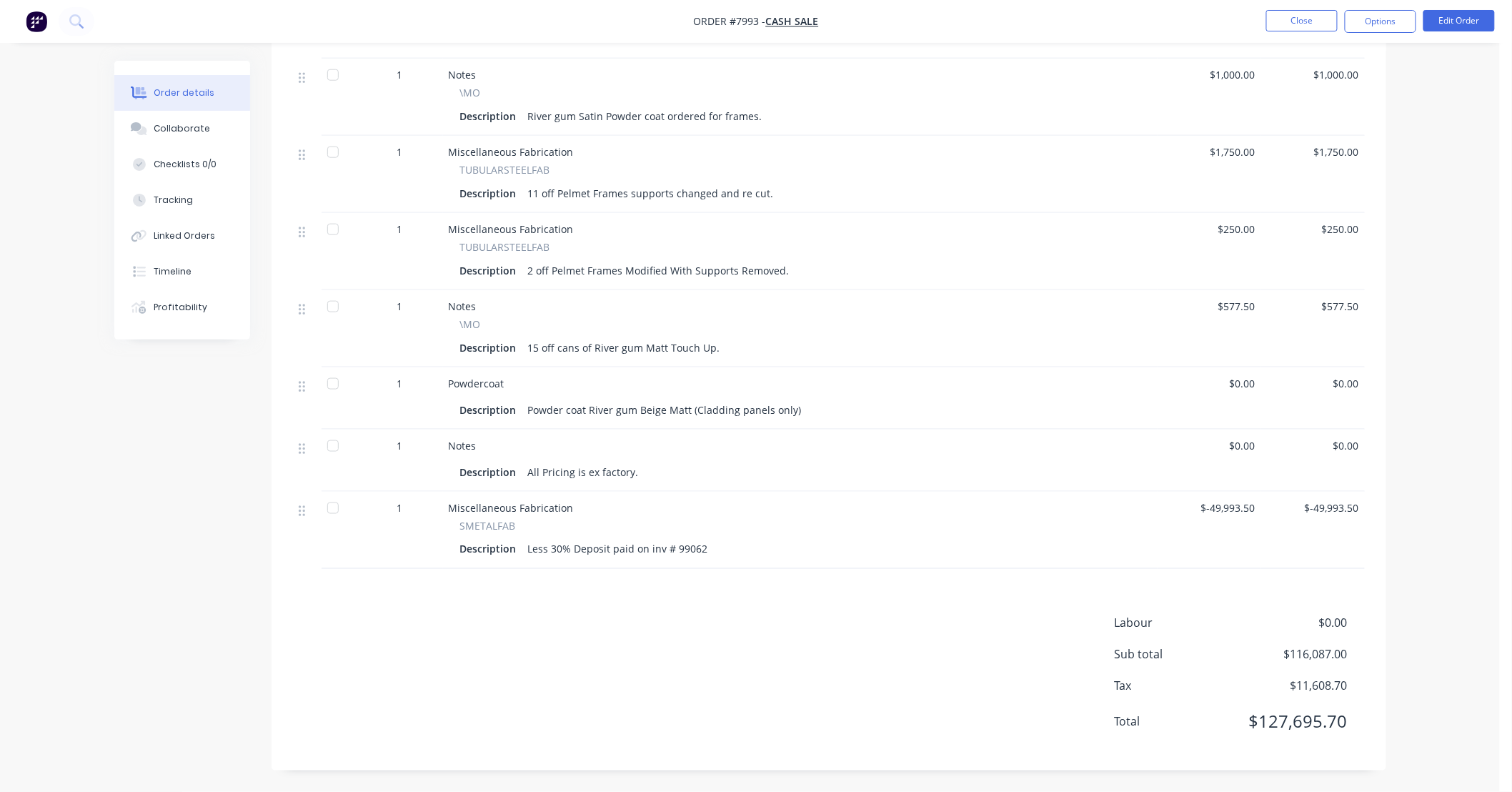
click at [739, 338] on div "Order details Collaborate Checklists 0/0 Tracking Linked Orders Timeline Profit…" at bounding box center [751, 134] width 1301 height 1316
click at [739, 30] on button "Close" at bounding box center [1302, 21] width 71 height 21
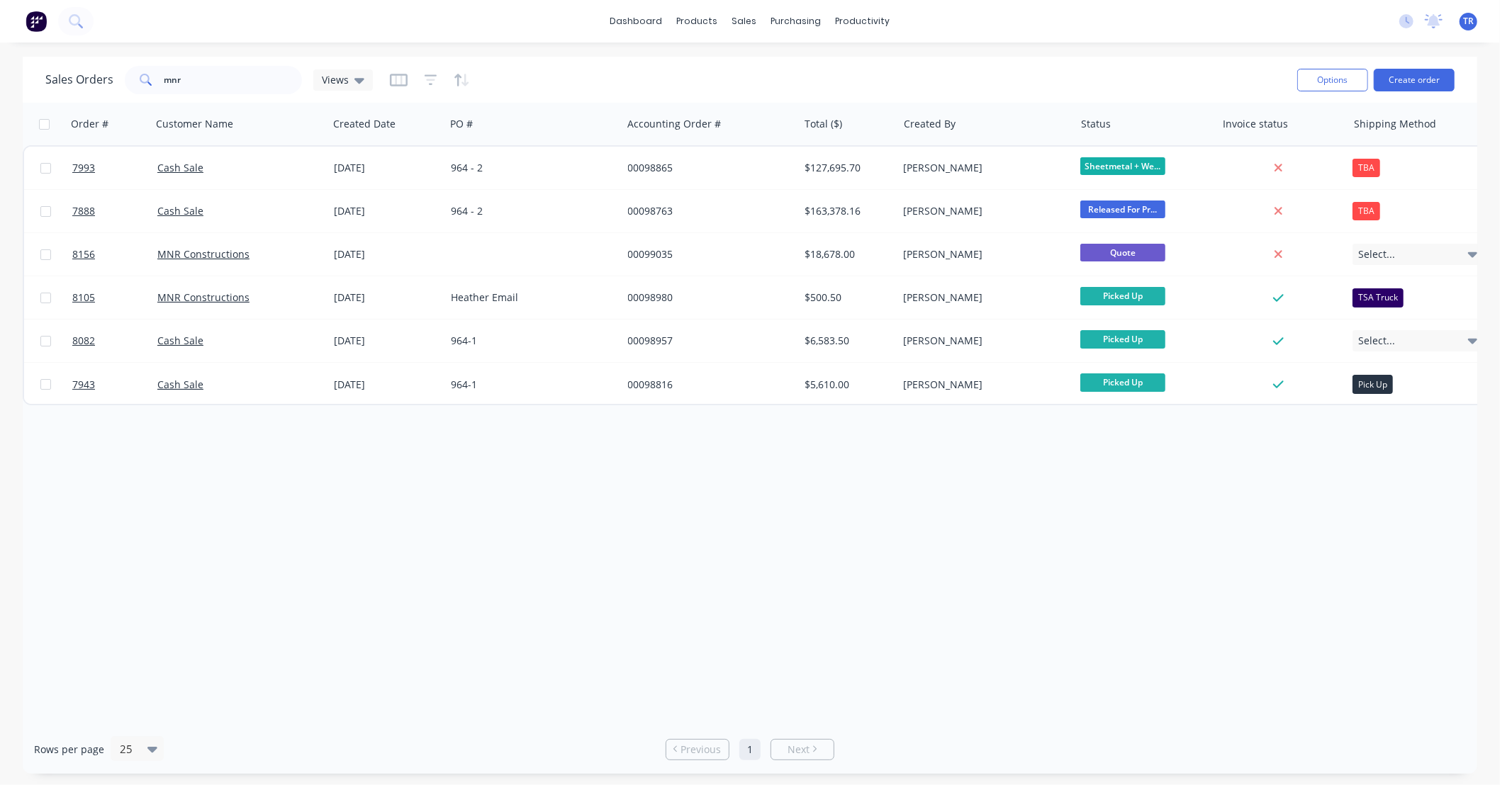
click at [733, 585] on div "Order # Customer Name Created Date PO # Accounting Order # Total ($) Created By…" at bounding box center [750, 414] width 1454 height 622
click at [733, 605] on div "Order # Customer Name Created Date PO # Accounting Order # Total ($) Created By…" at bounding box center [750, 414] width 1454 height 622
click at [632, 27] on link "dashboard" at bounding box center [636, 21] width 66 height 21
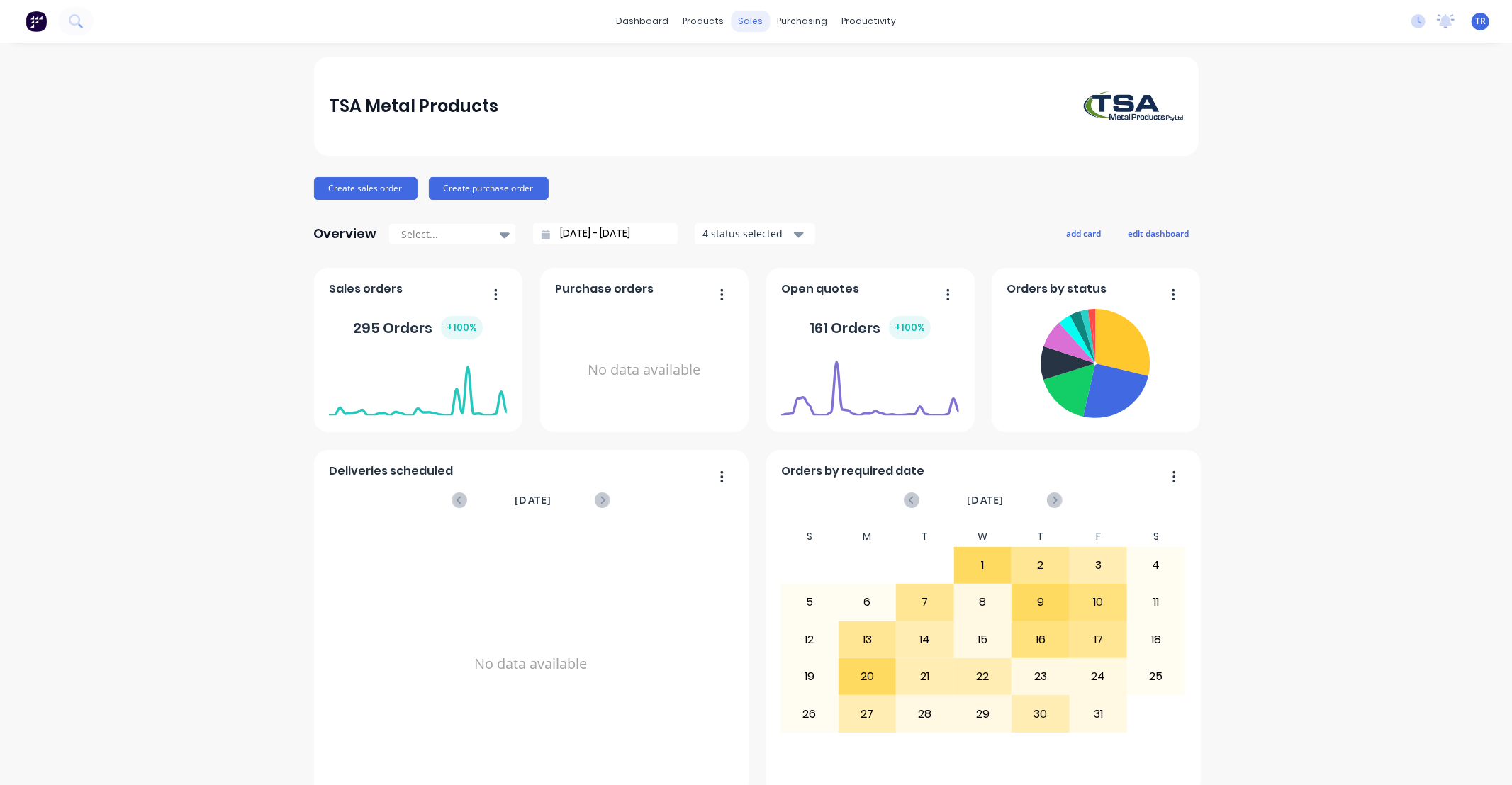
drag, startPoint x: 0, startPoint y: 0, endPoint x: 752, endPoint y: 16, distance: 752.2
click at [752, 16] on div "sales" at bounding box center [751, 21] width 39 height 21
click at [767, 62] on link "Sales Orders" at bounding box center [820, 67] width 188 height 28
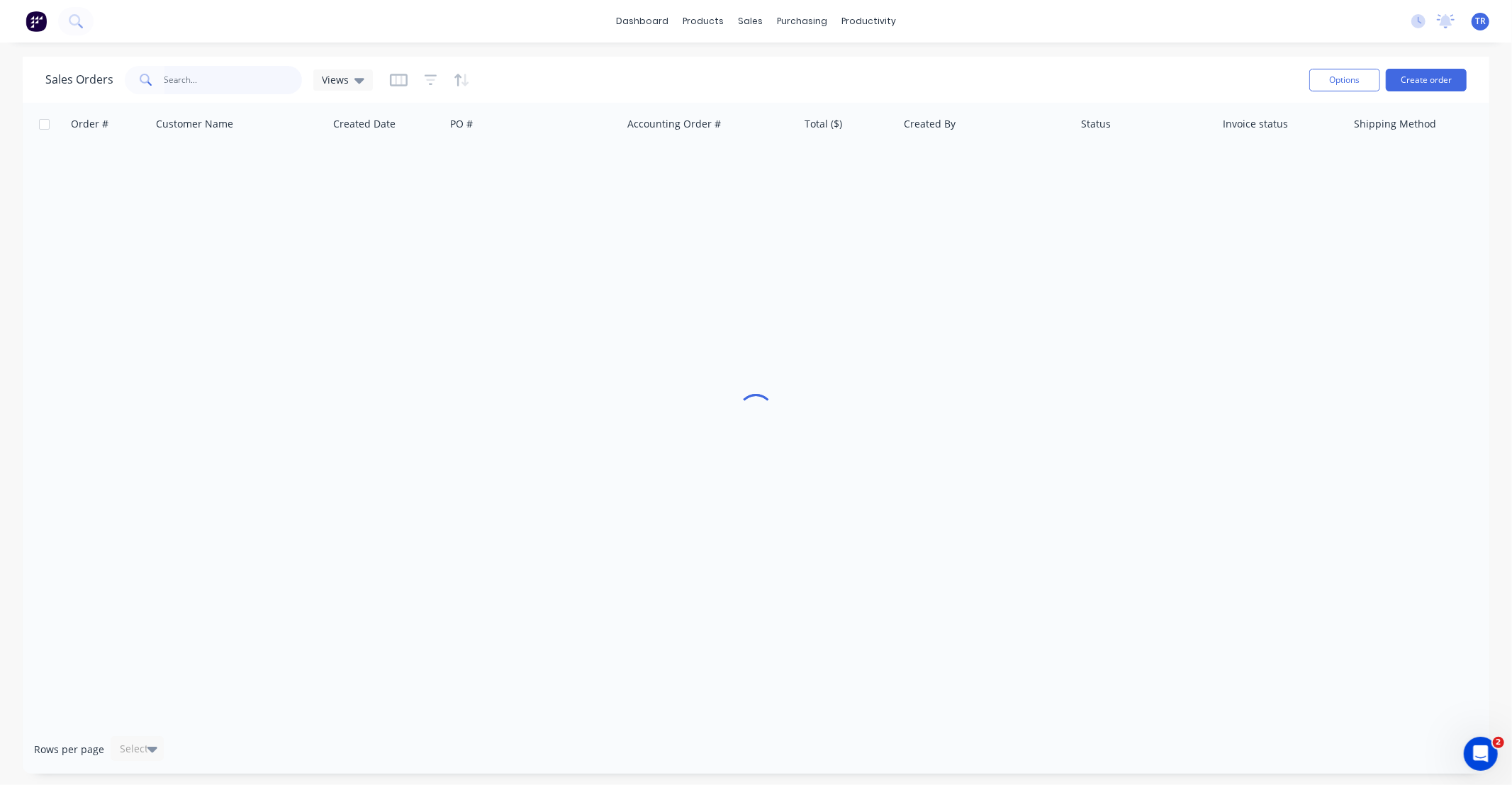
click at [225, 66] on input "text" at bounding box center [234, 80] width 138 height 28
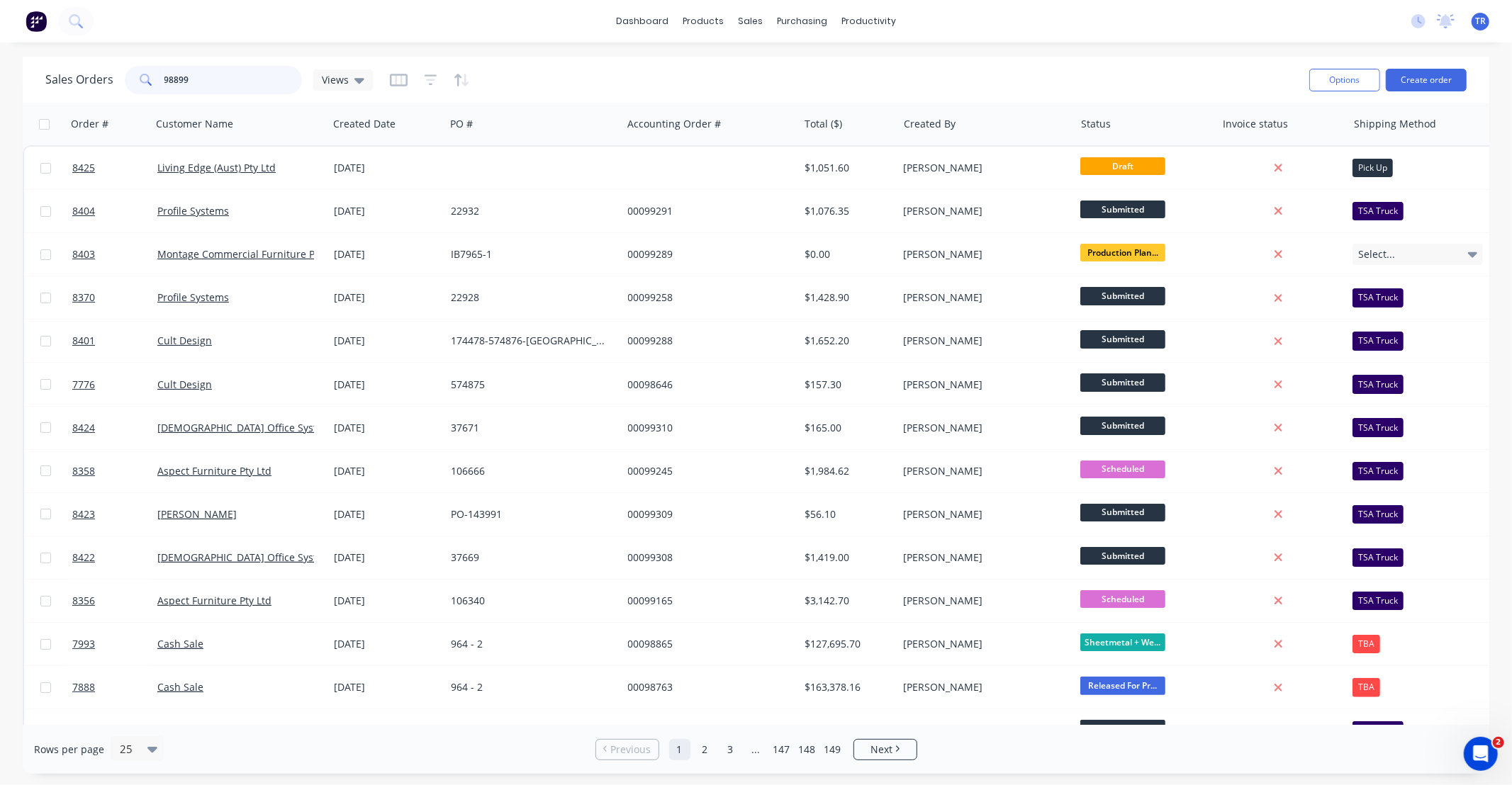
type input "98899"
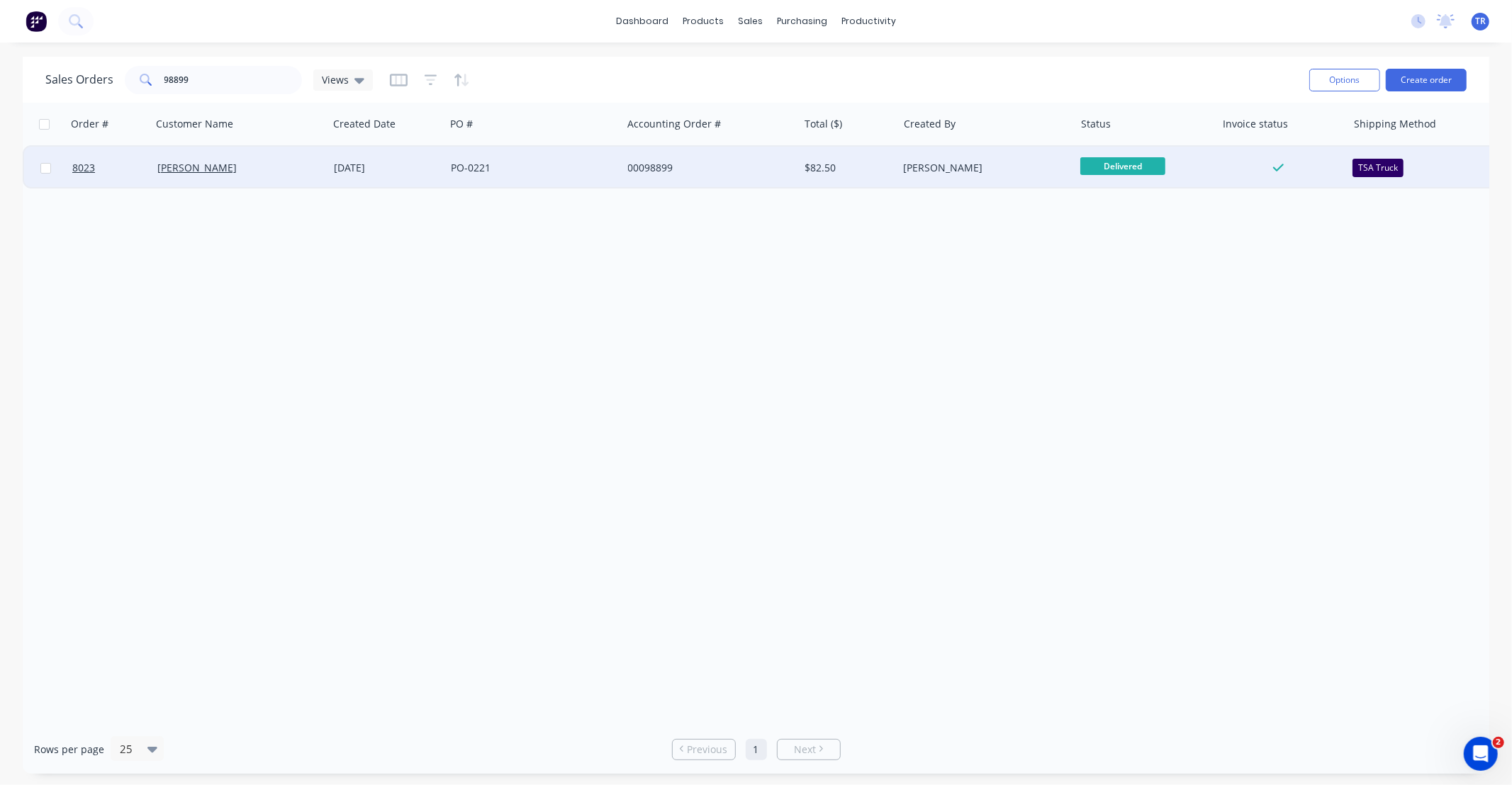
click at [279, 168] on div "Oliver Tanner" at bounding box center [237, 168] width 158 height 14
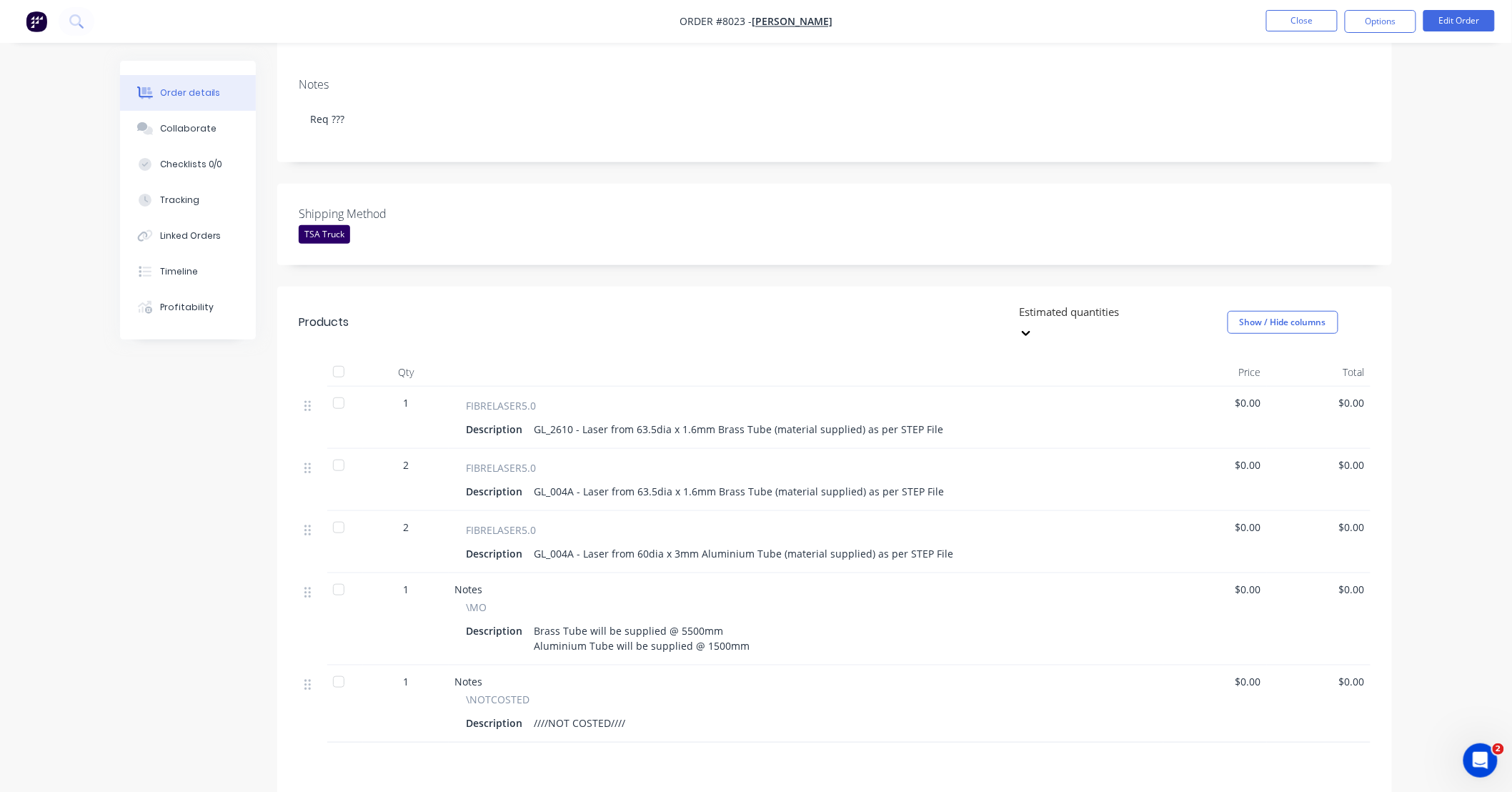
scroll to position [81, 0]
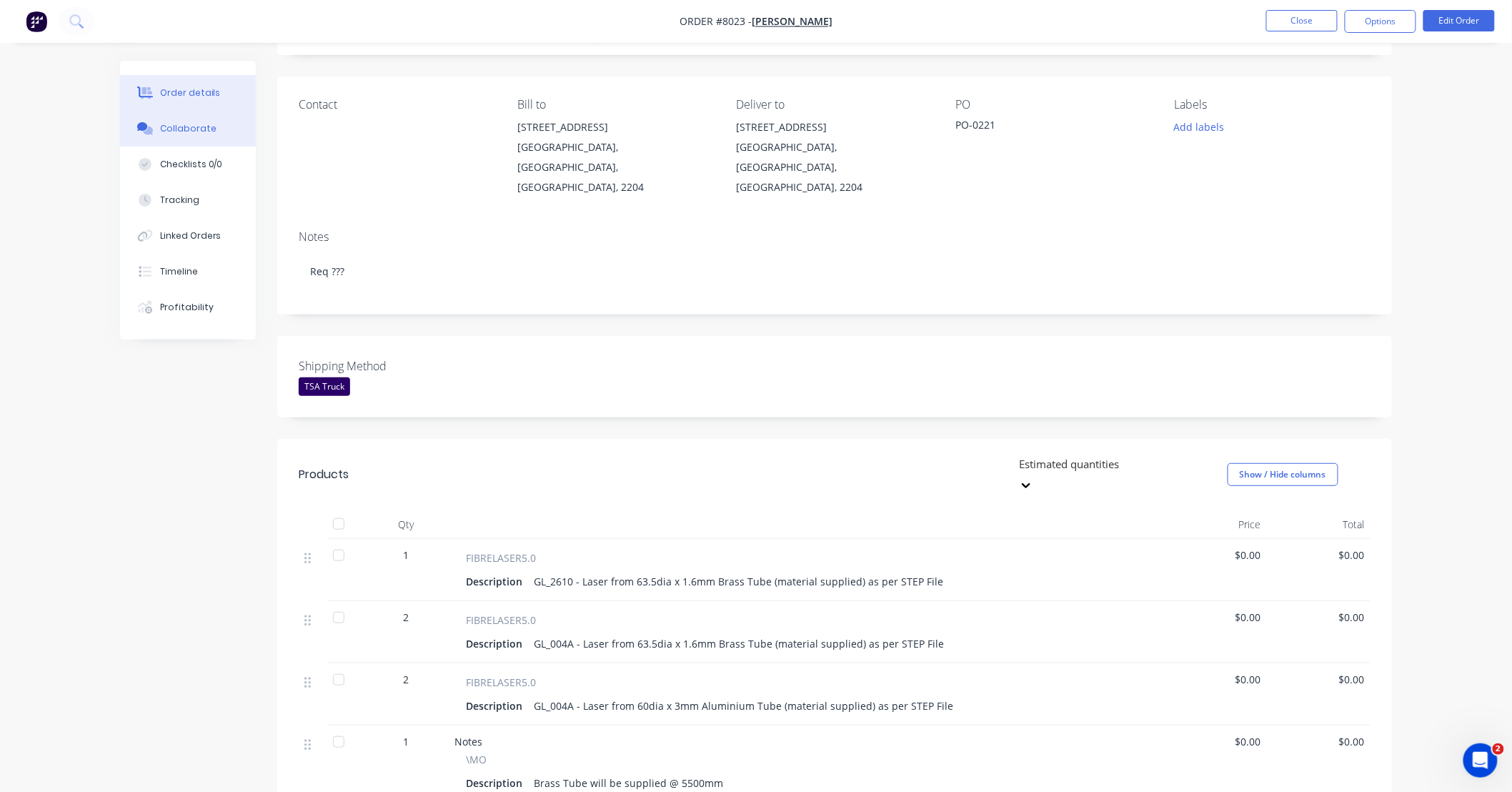
click at [204, 131] on div "Collaborate" at bounding box center [188, 129] width 56 height 13
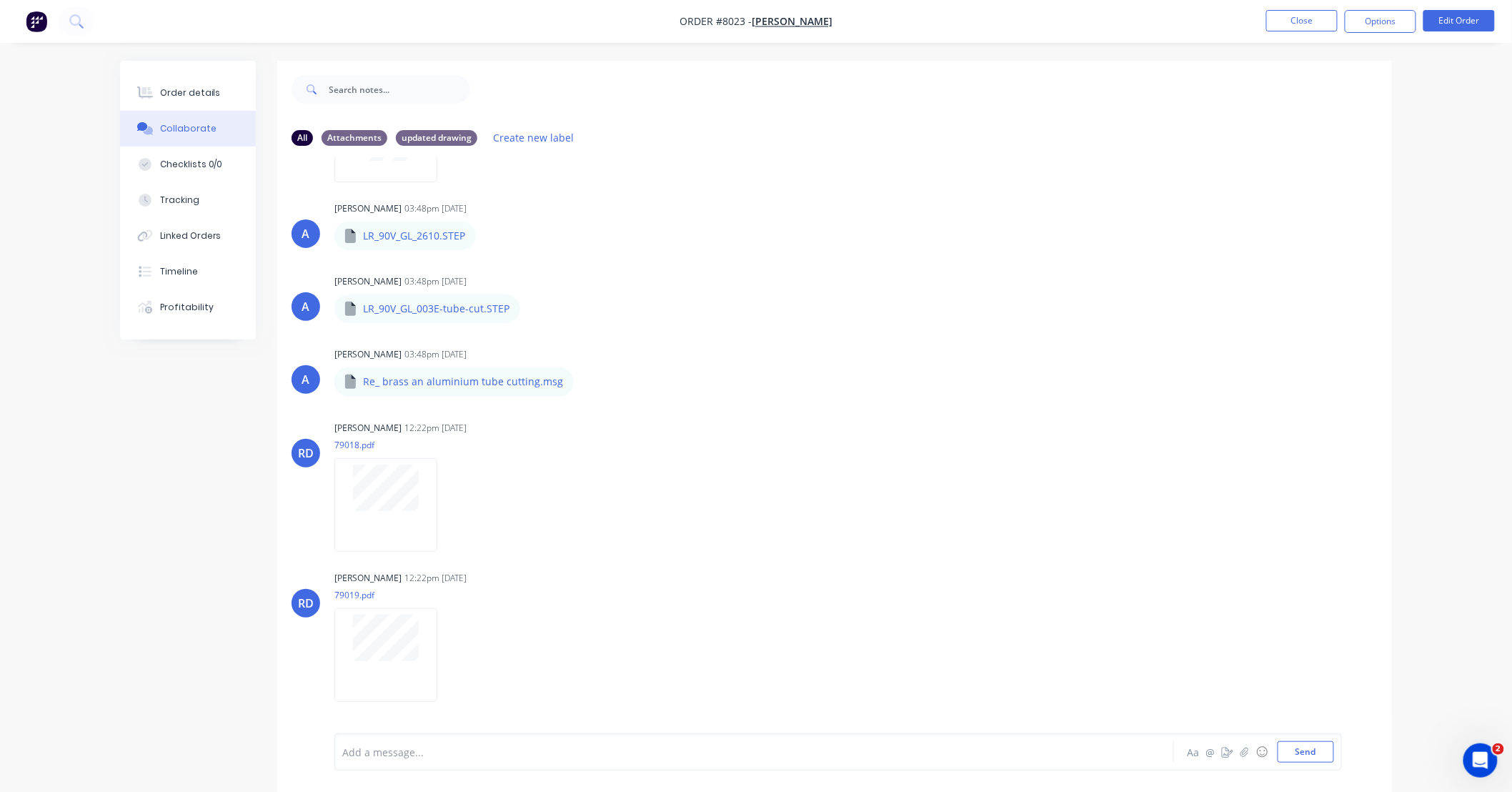
scroll to position [212, 0]
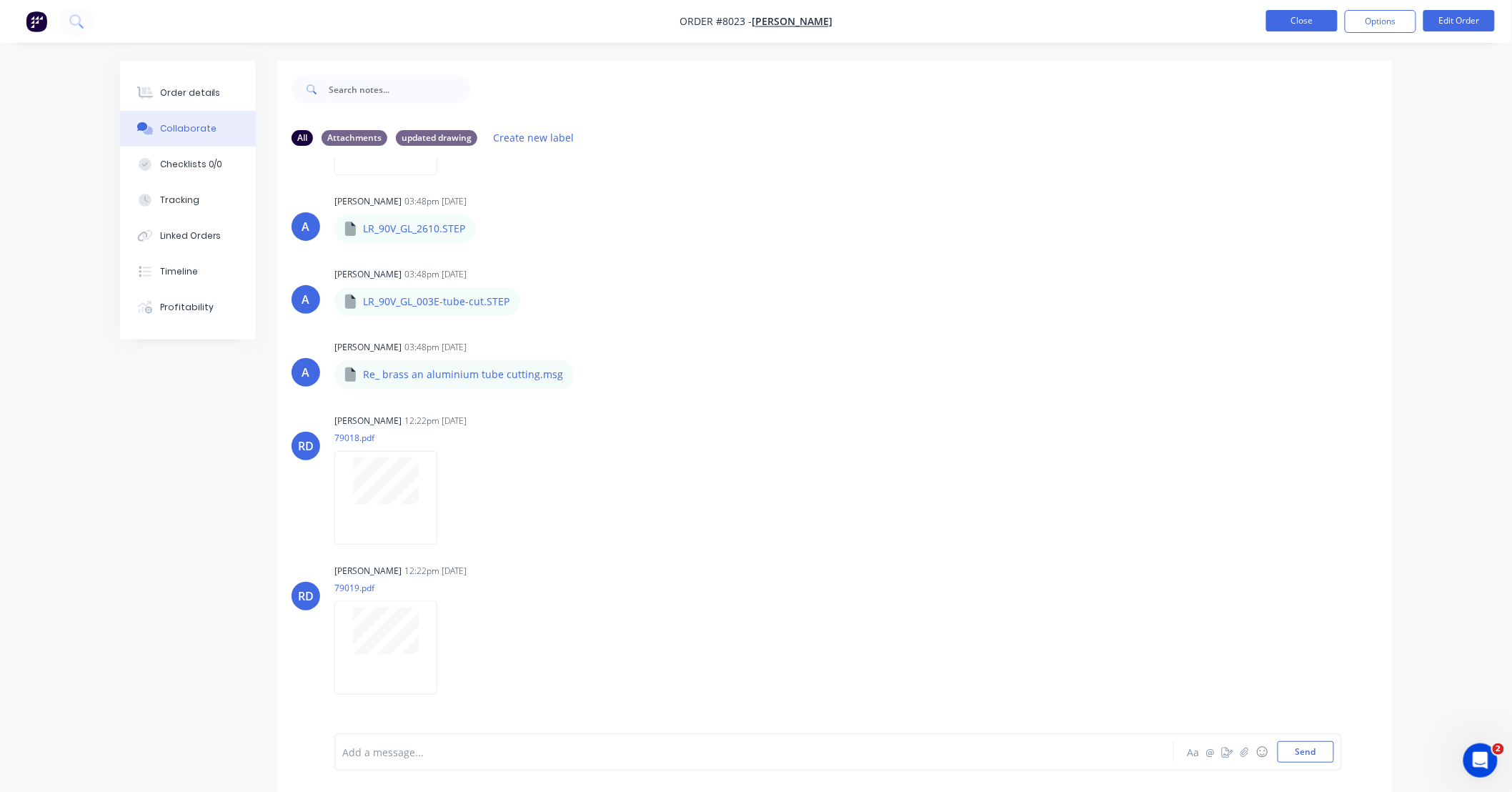
click at [1314, 15] on button "Close" at bounding box center [1302, 21] width 71 height 21
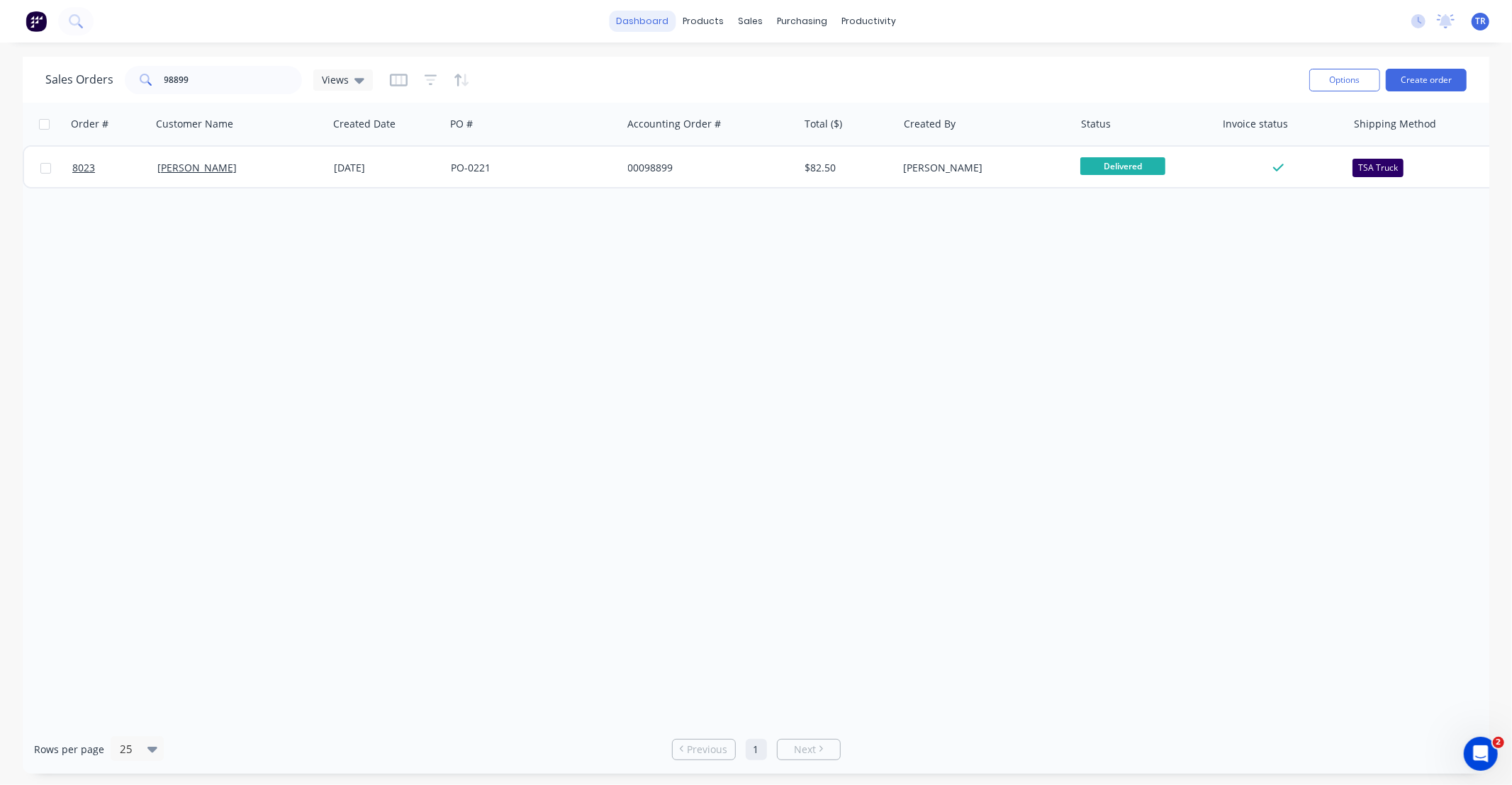
click at [639, 22] on link "dashboard" at bounding box center [642, 21] width 66 height 21
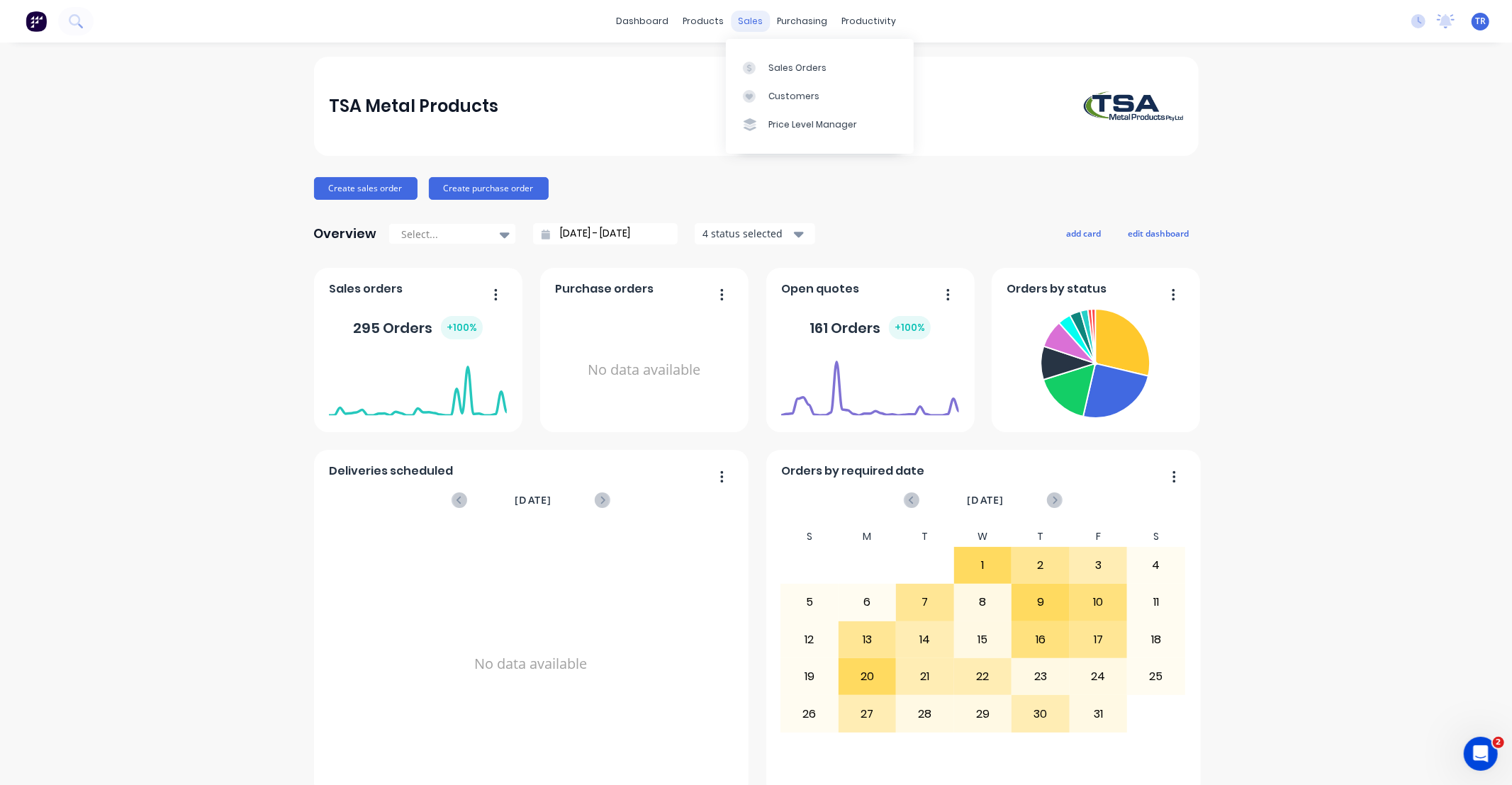
click at [741, 23] on div "sales" at bounding box center [751, 21] width 39 height 21
click at [780, 62] on div "Sales Orders" at bounding box center [798, 68] width 58 height 12
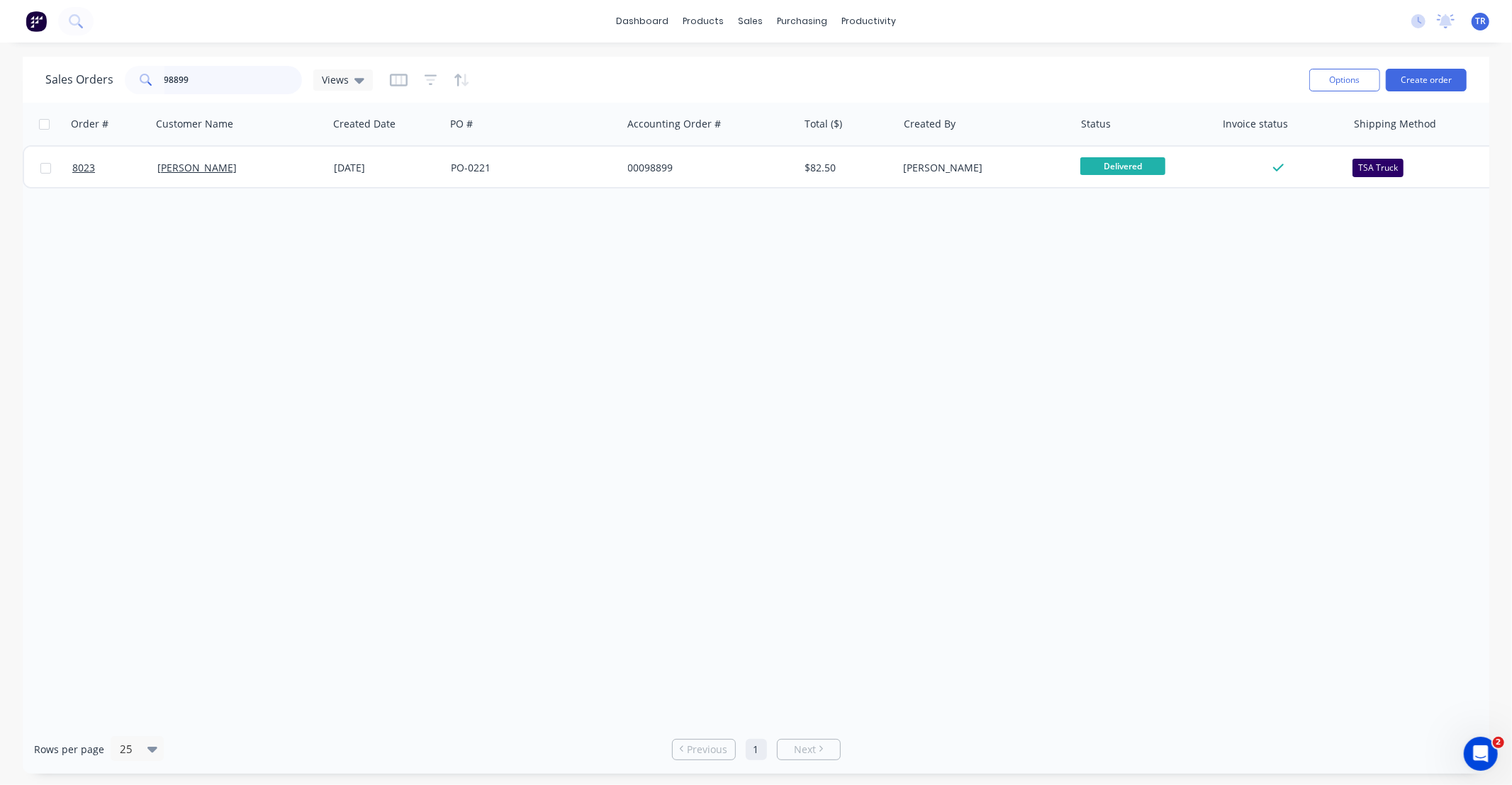
click at [232, 67] on input "98899" at bounding box center [234, 80] width 138 height 28
drag, startPoint x: 232, startPoint y: 69, endPoint x: 119, endPoint y: 82, distance: 113.7
click at [119, 82] on div "Sales Orders 98899 Views" at bounding box center [209, 80] width 328 height 28
type input "99055"
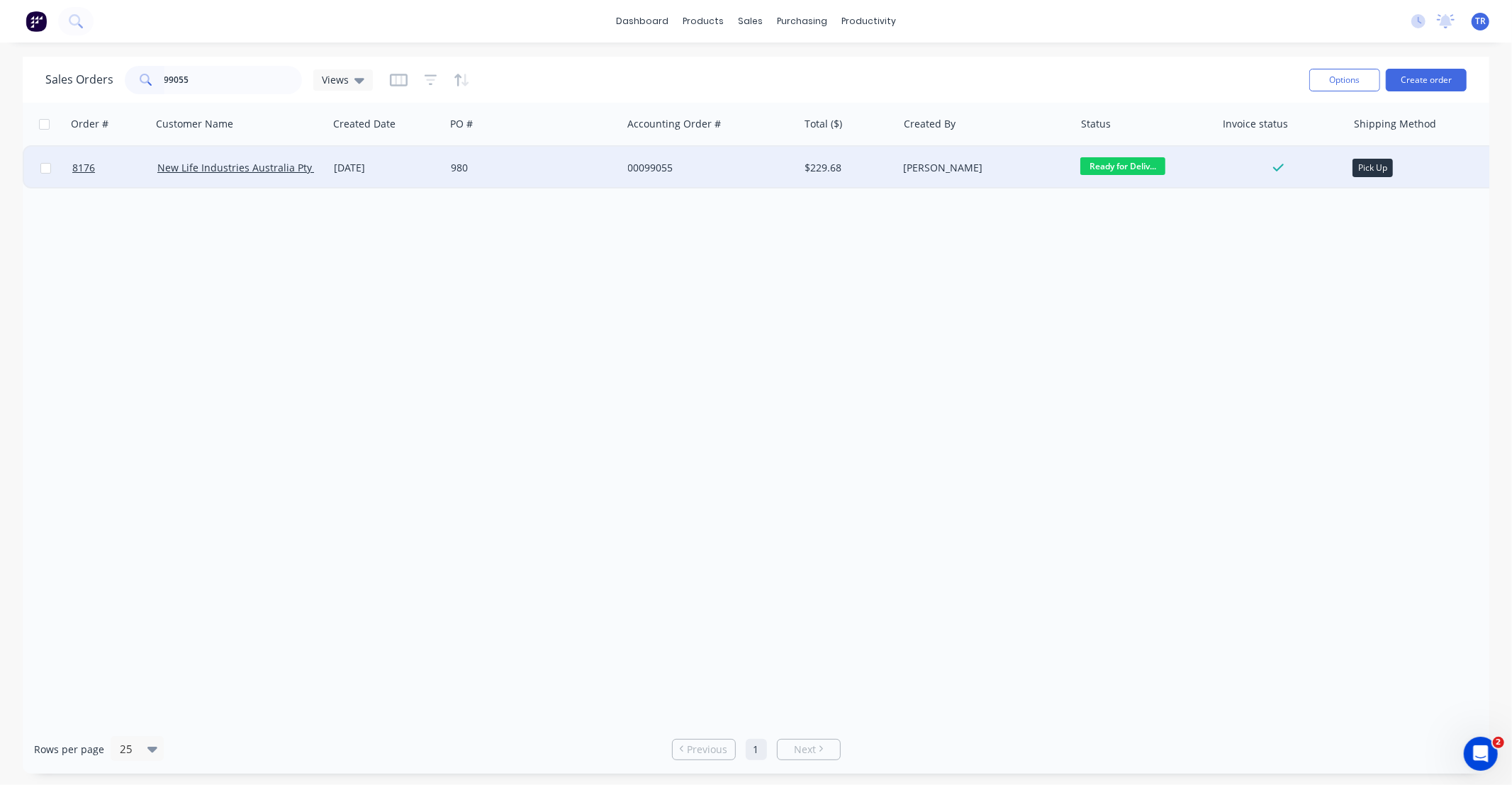
click at [420, 167] on div "[DATE]" at bounding box center [386, 168] width 105 height 14
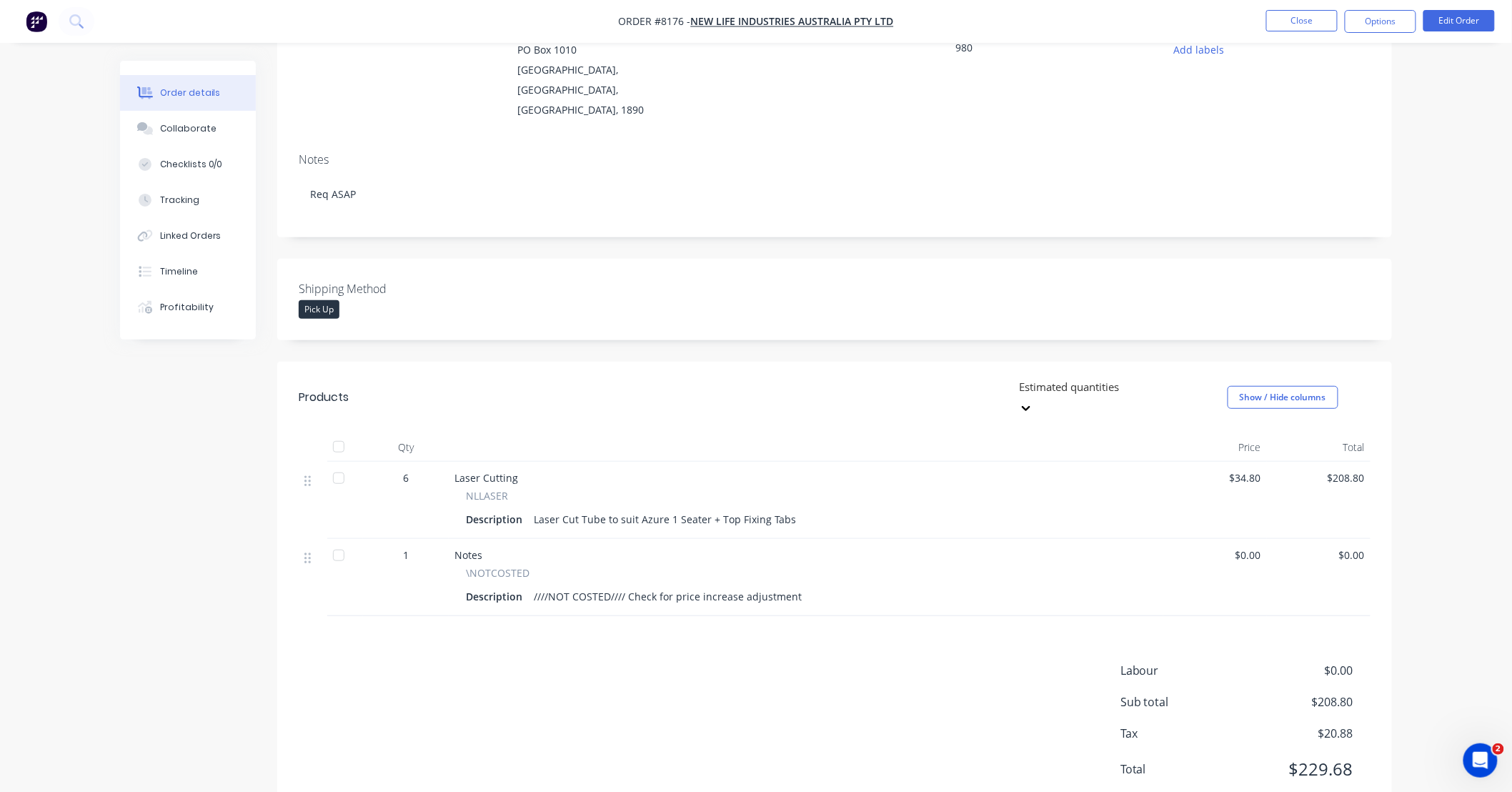
scroll to position [166, 0]
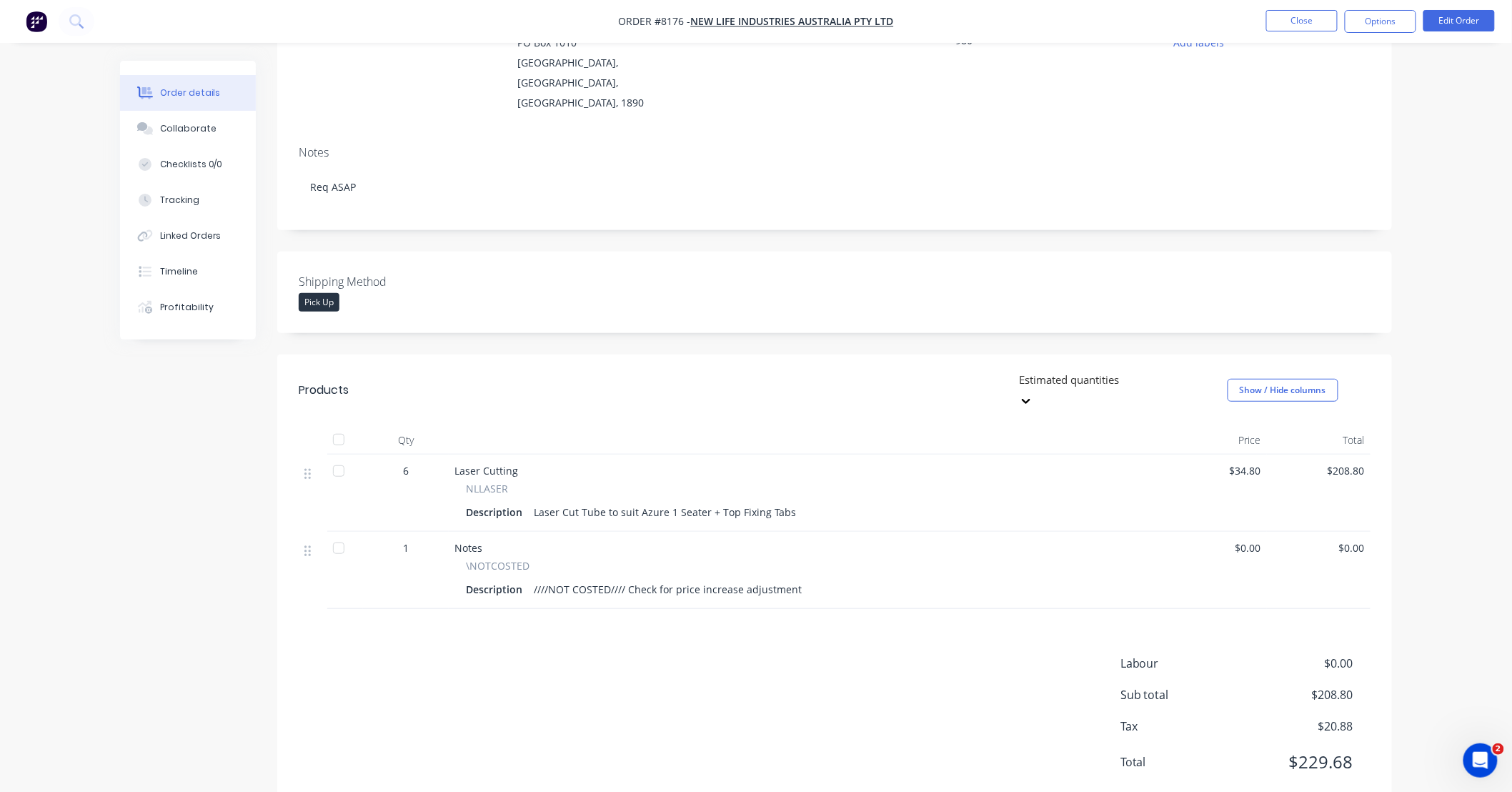
click at [1421, 348] on div "Order details Collaborate Checklists 0/0 Tracking Linked Orders Timeline Profit…" at bounding box center [756, 333] width 1512 height 998
click at [1452, 23] on button "Edit Order" at bounding box center [1459, 21] width 71 height 21
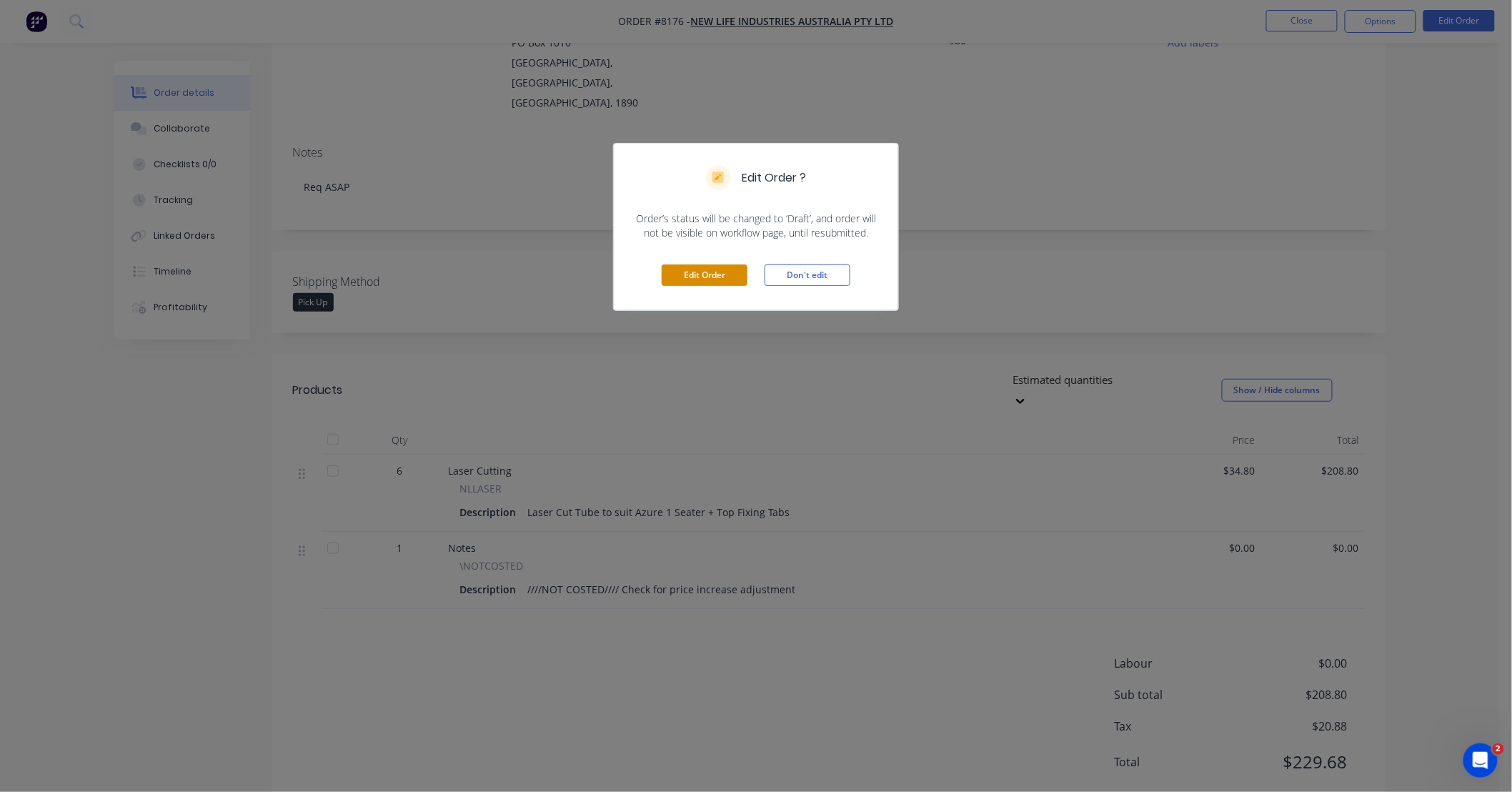
click at [719, 269] on button "Edit Order" at bounding box center [705, 275] width 86 height 21
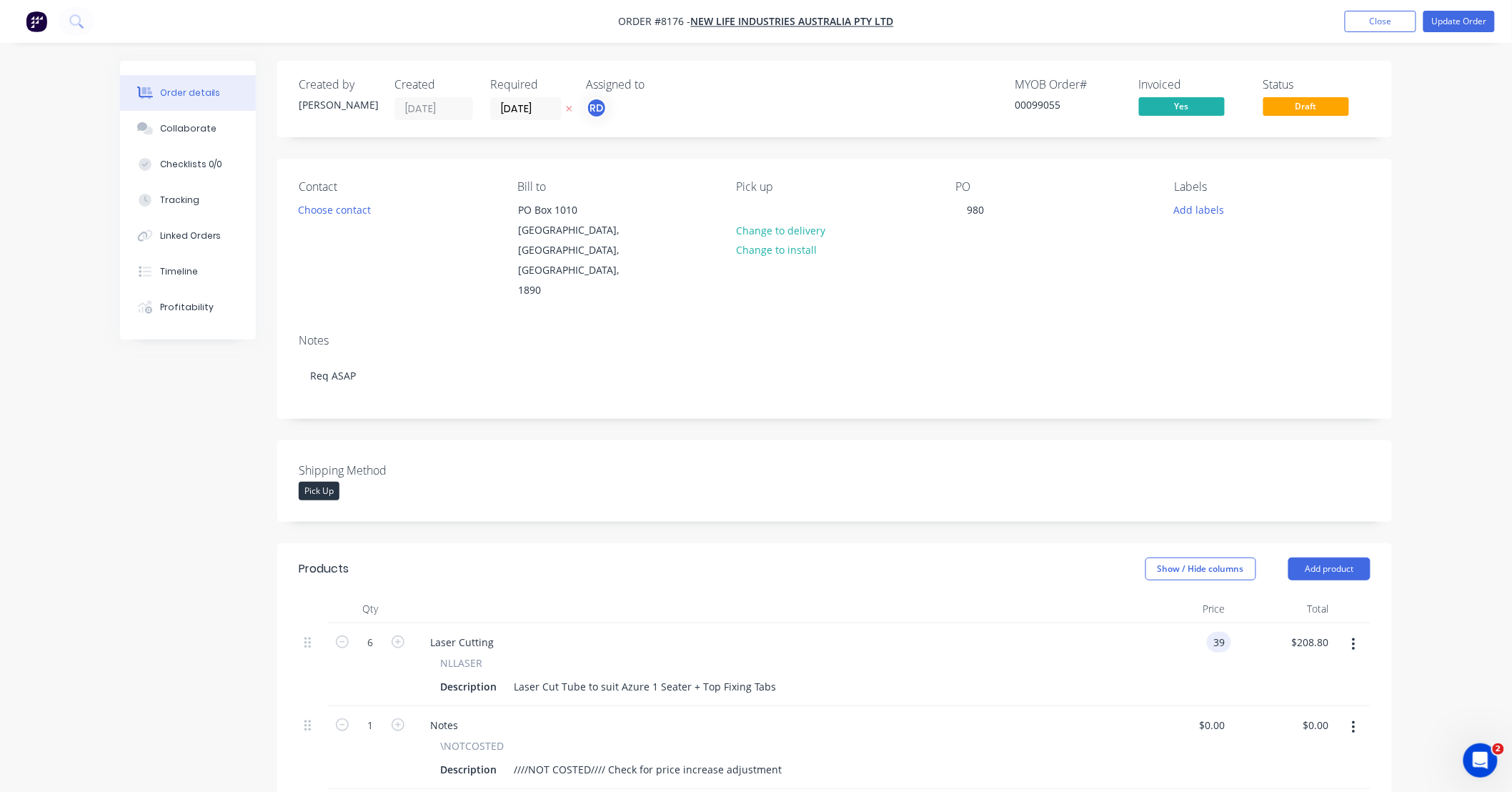
type input "$39.00"
type input "$234.00"
click at [1447, 642] on div "Order details Collaborate Checklists 0/0 Tracking Linked Orders Timeline Profit…" at bounding box center [756, 585] width 1512 height 1169
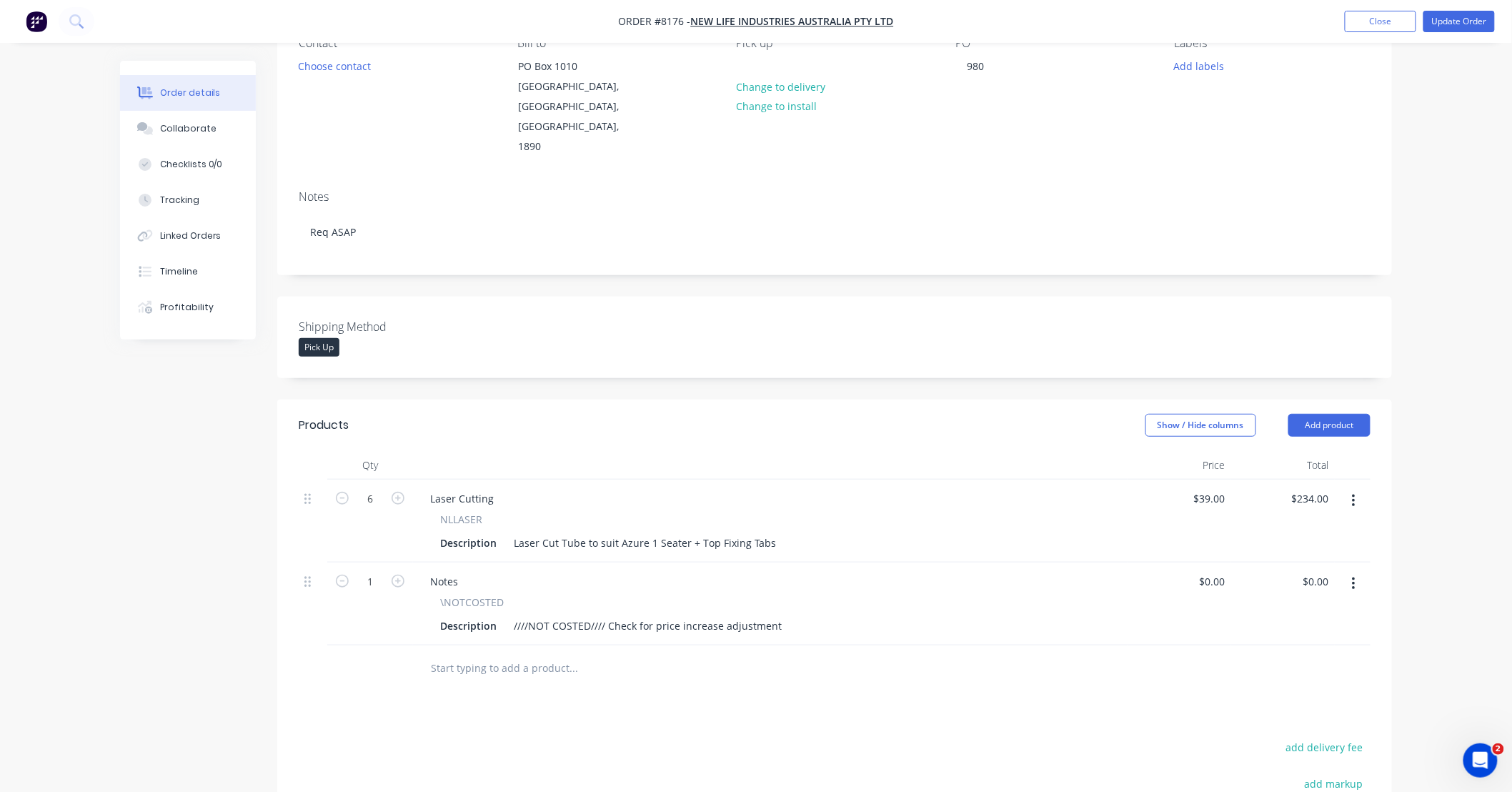
scroll to position [212, 0]
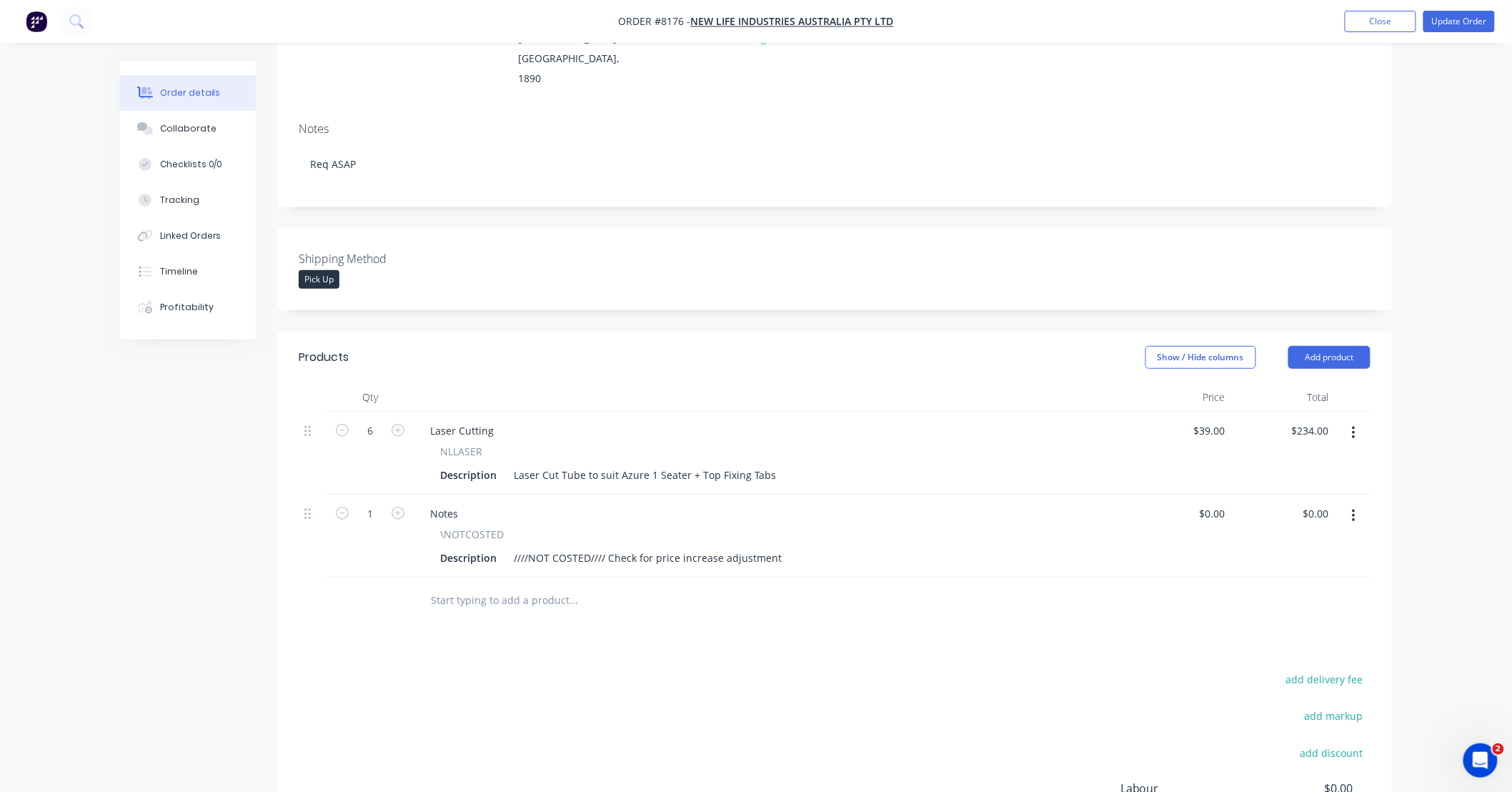
click at [1177, 584] on div "Products Show / Hide columns Add product Qty Price Total 6 Laser Cutting NLLASE…" at bounding box center [835, 634] width 1115 height 604
click at [1359, 503] on button "button" at bounding box center [1354, 516] width 34 height 26
click at [1308, 629] on div "Delete" at bounding box center [1303, 639] width 110 height 21
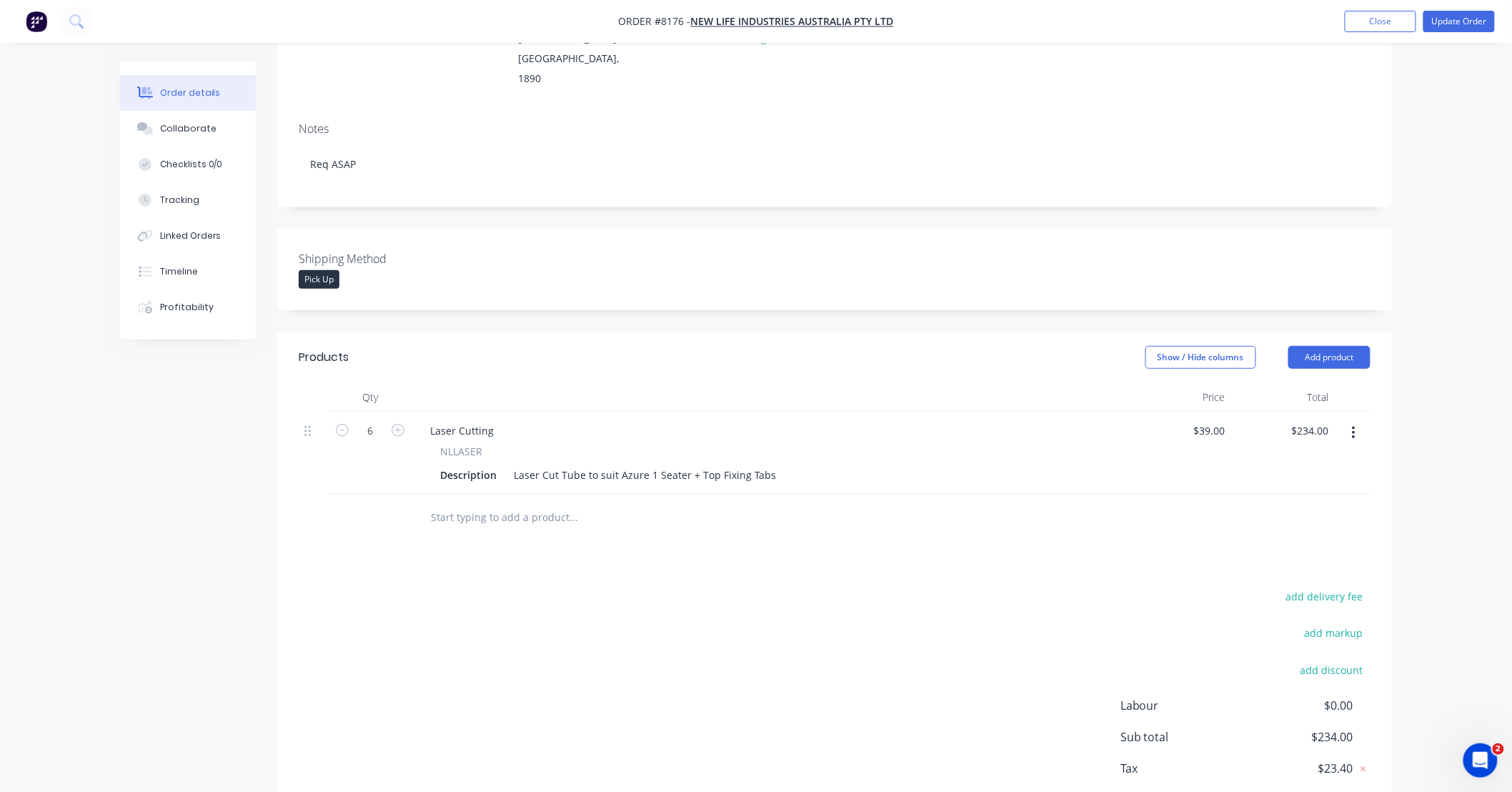
click at [1415, 431] on div "Order details Collaborate Checklists 0/0 Tracking Linked Orders Timeline Profit…" at bounding box center [756, 331] width 1512 height 1086
click at [1448, 20] on button "Update Order" at bounding box center [1459, 21] width 71 height 21
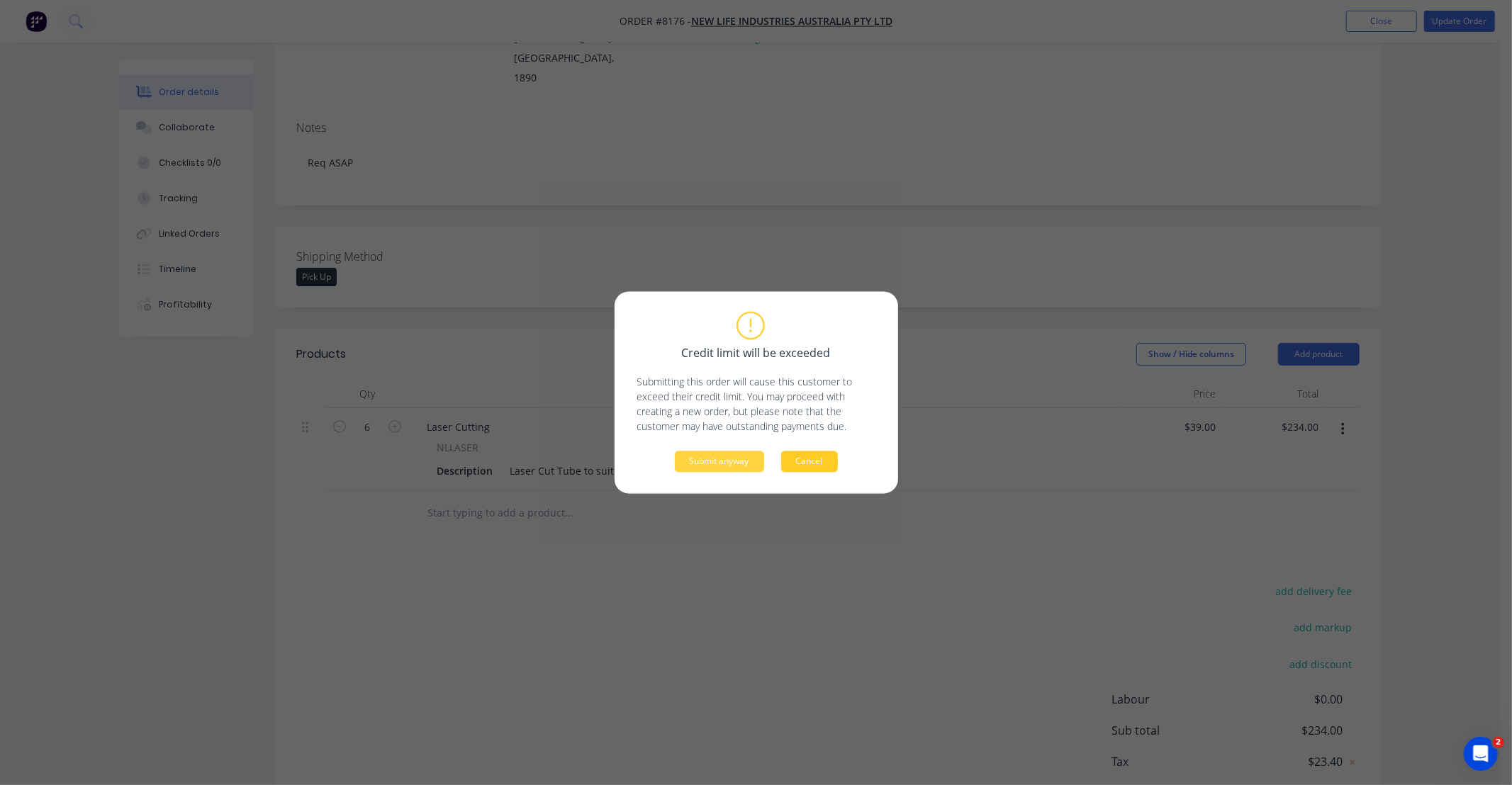
click at [813, 464] on button "Cancel" at bounding box center [809, 462] width 57 height 21
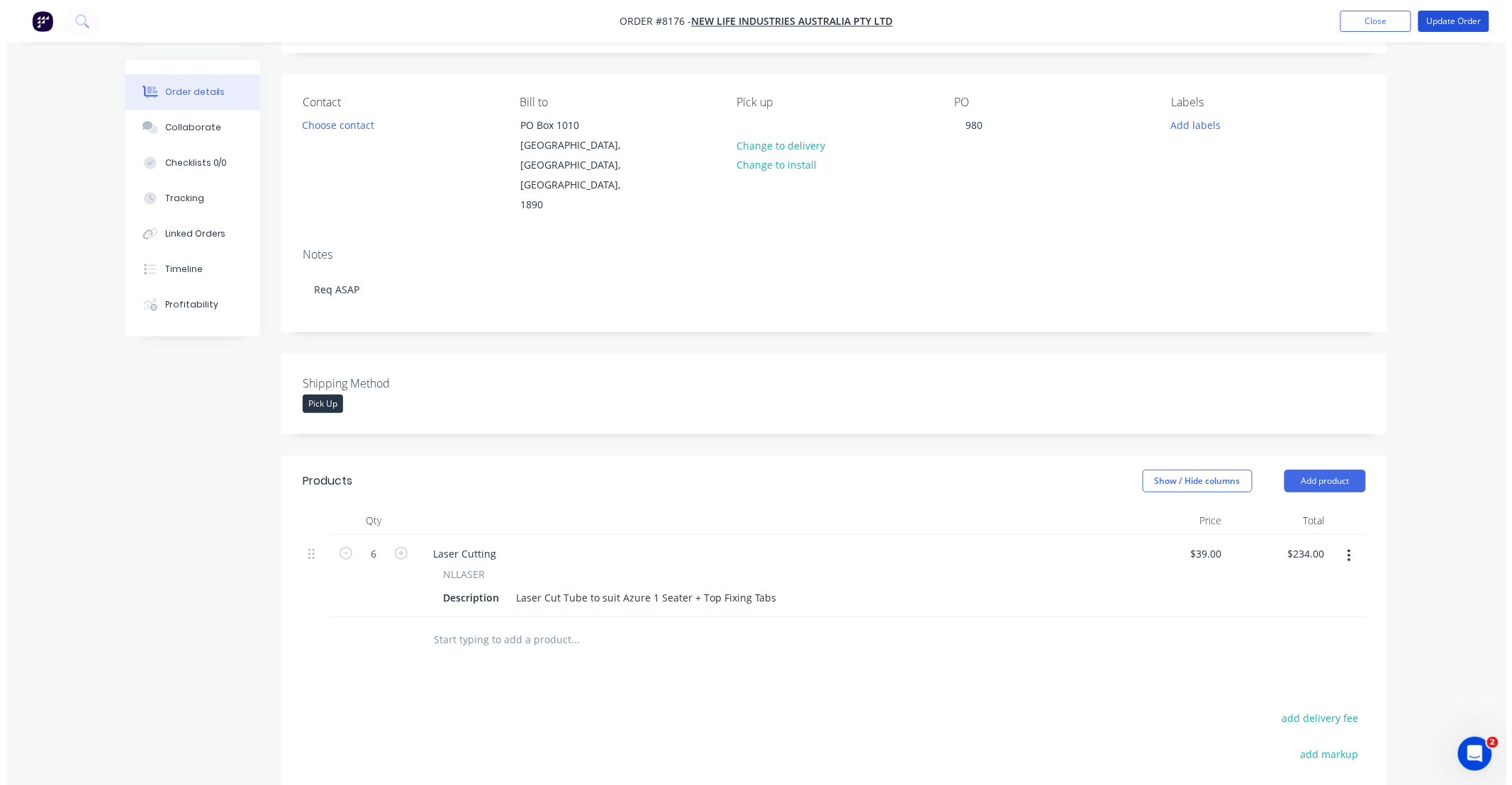
scroll to position [0, 0]
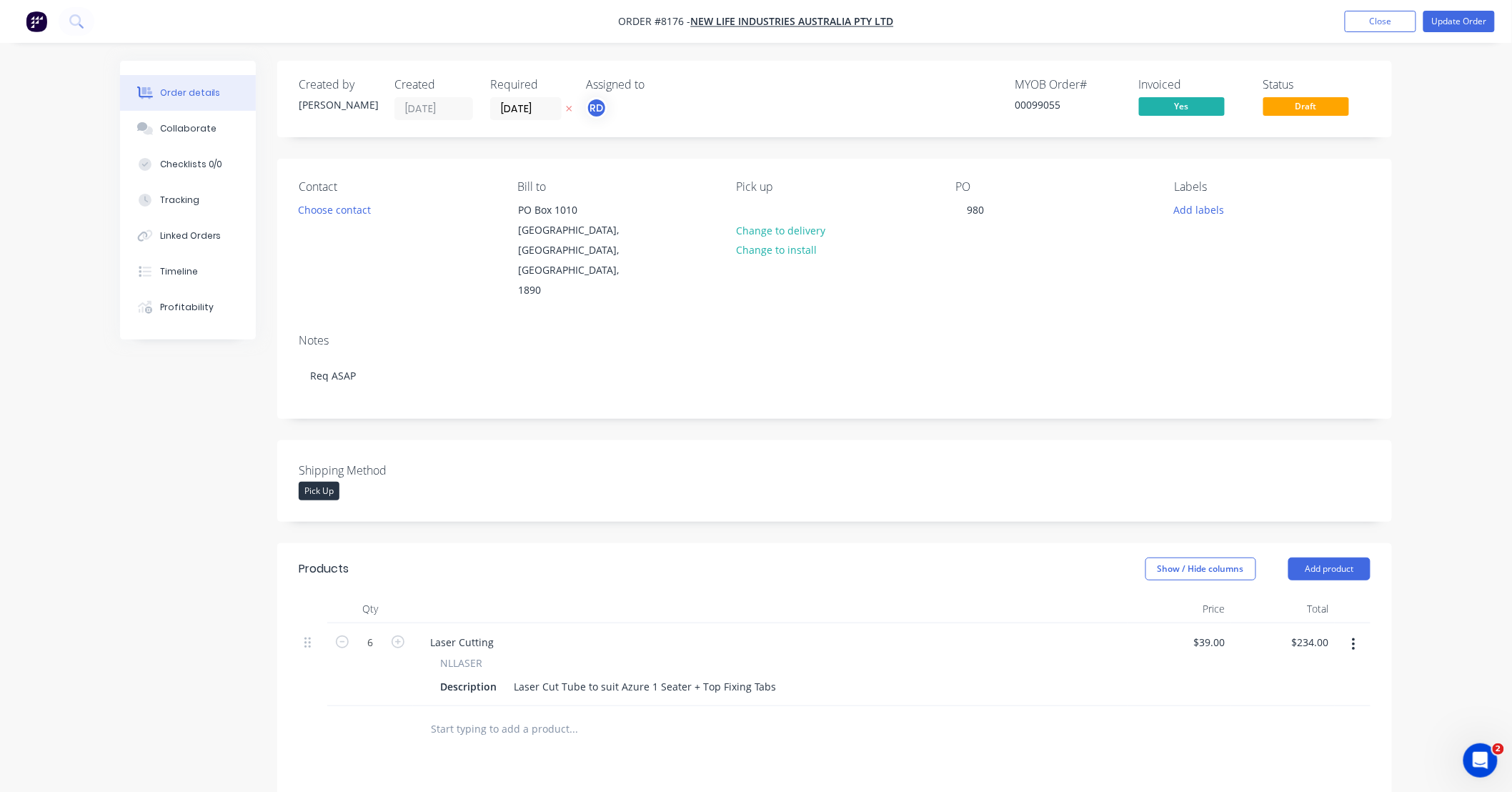
click at [1430, 206] on div "Order details Collaborate Checklists 0/0 Tracking Linked Orders Timeline Profit…" at bounding box center [756, 543] width 1512 height 1086
click at [1448, 21] on button "Update Order" at bounding box center [1459, 21] width 71 height 21
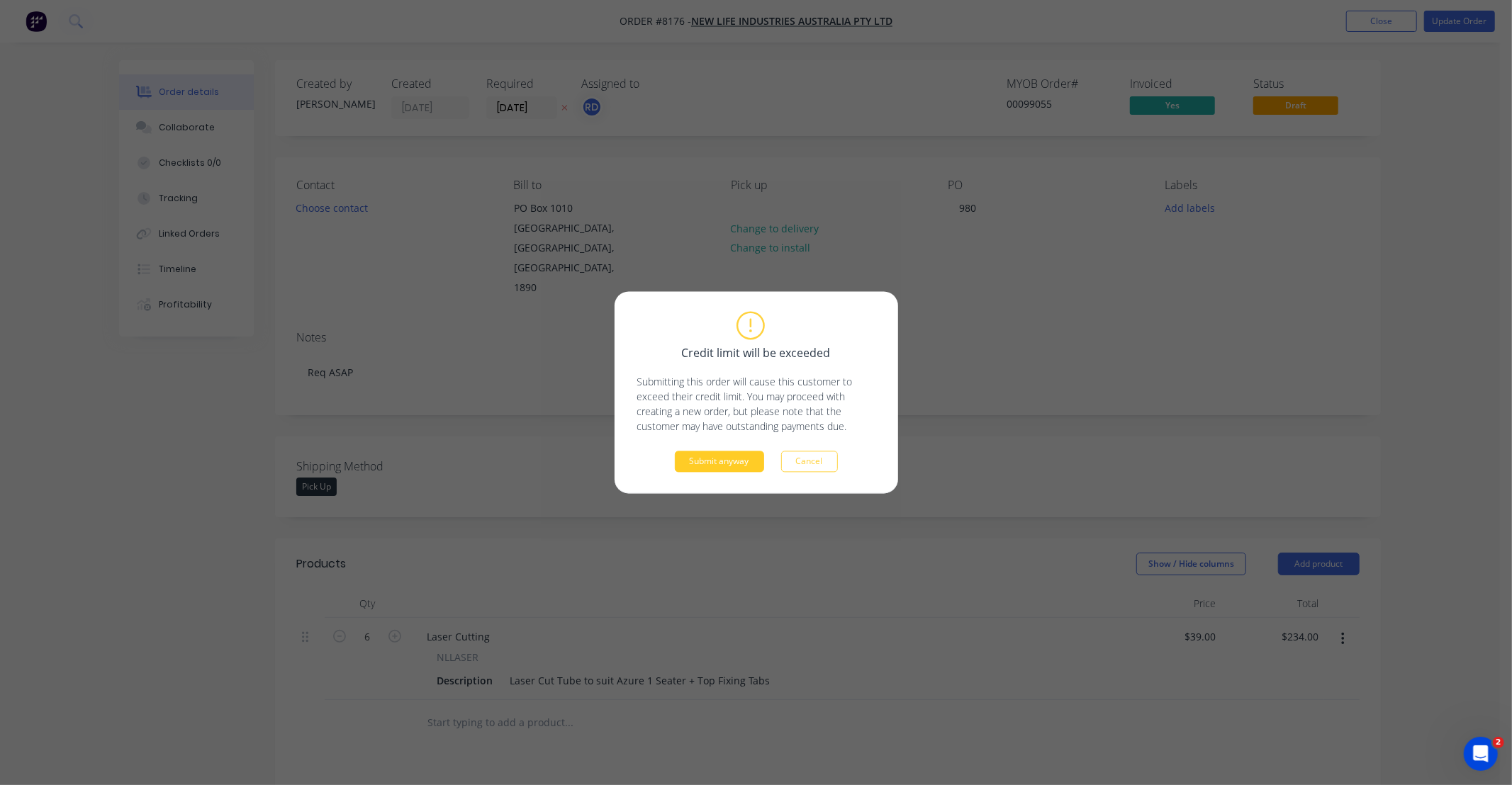
click at [720, 455] on button "Submit anyway" at bounding box center [719, 462] width 90 height 21
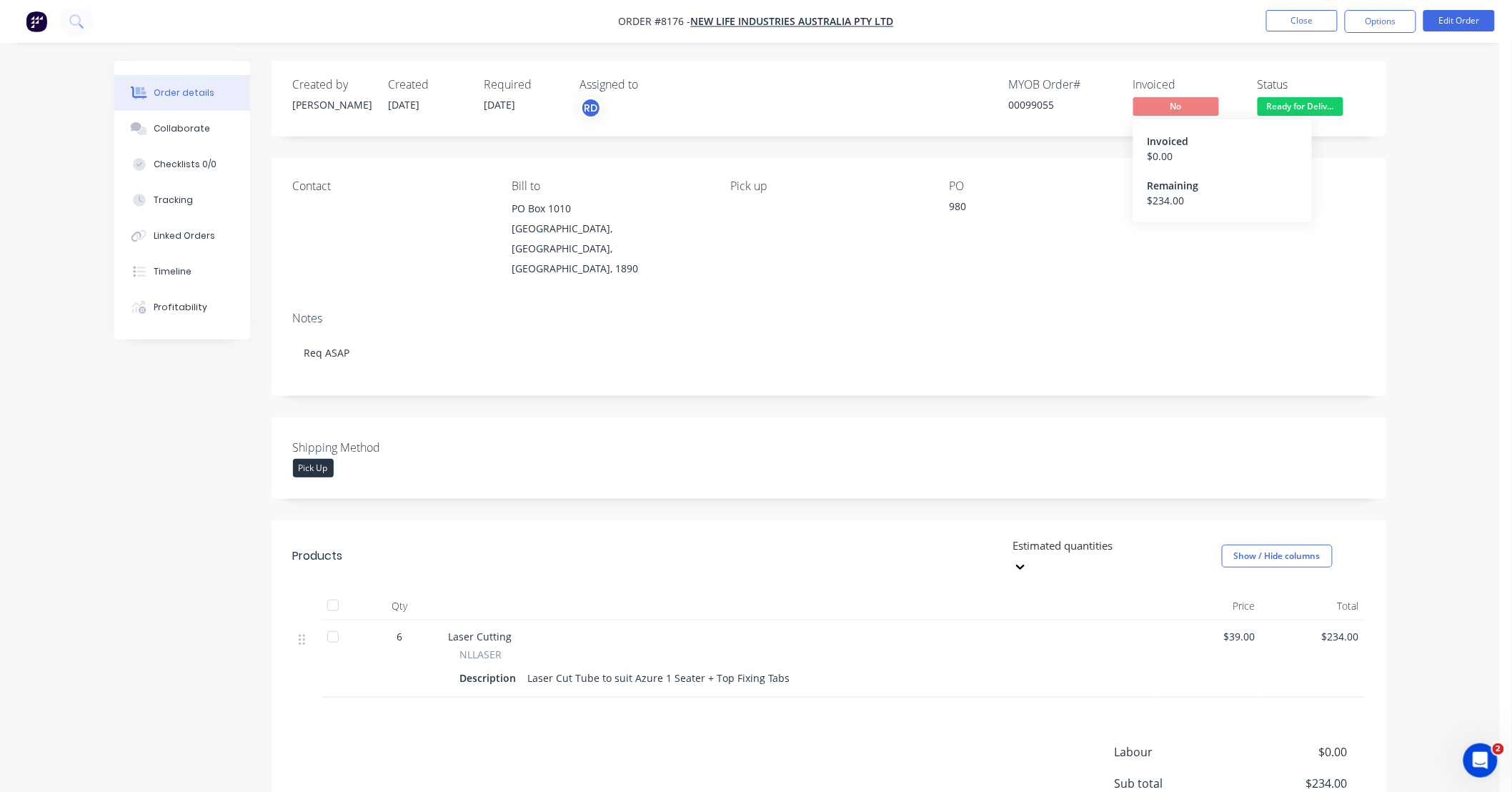
click at [1208, 103] on span "No" at bounding box center [1177, 106] width 86 height 18
click at [1376, 23] on button "Options" at bounding box center [1381, 21] width 71 height 23
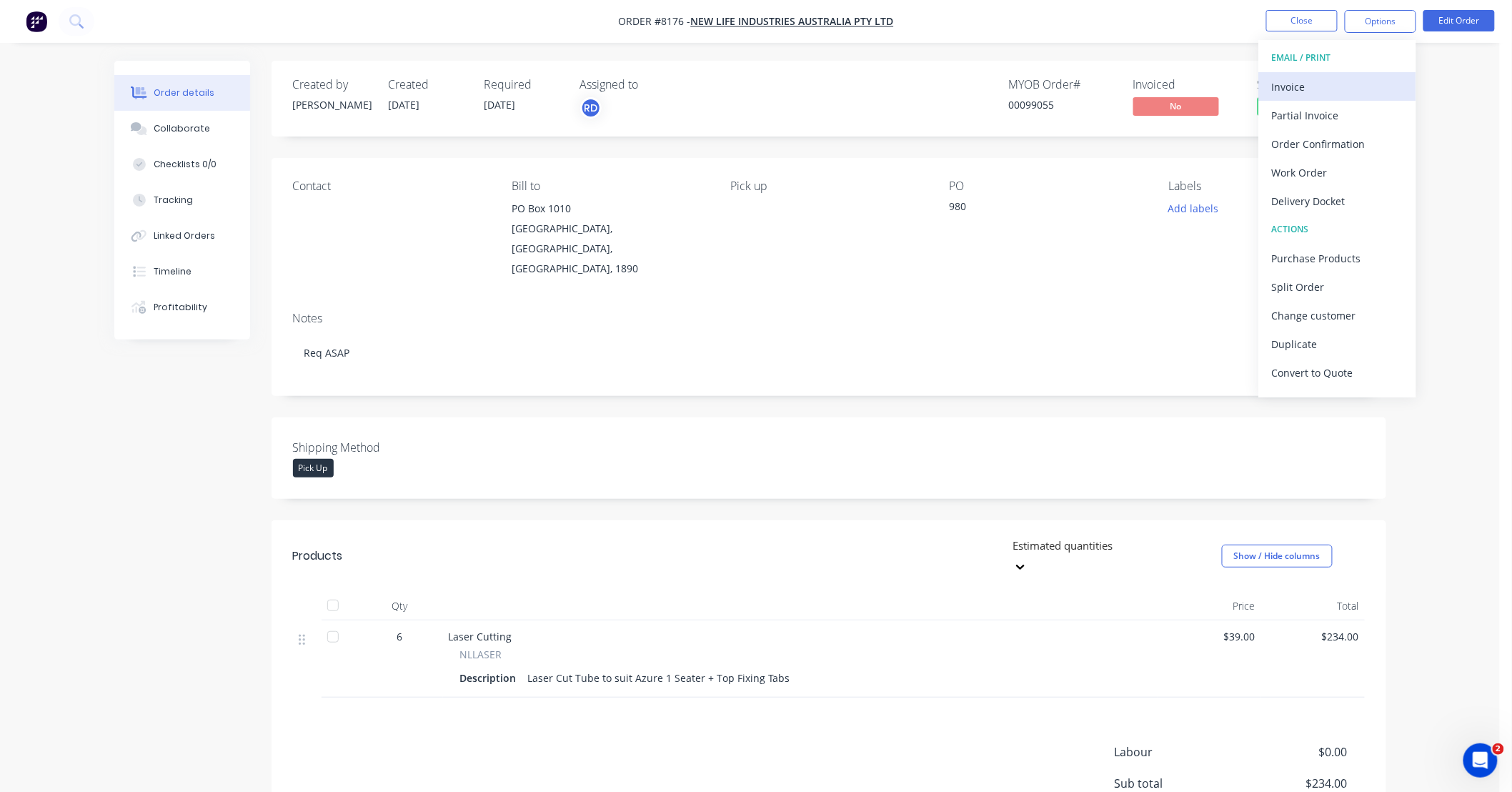
click at [1363, 80] on div "Invoice" at bounding box center [1338, 87] width 131 height 21
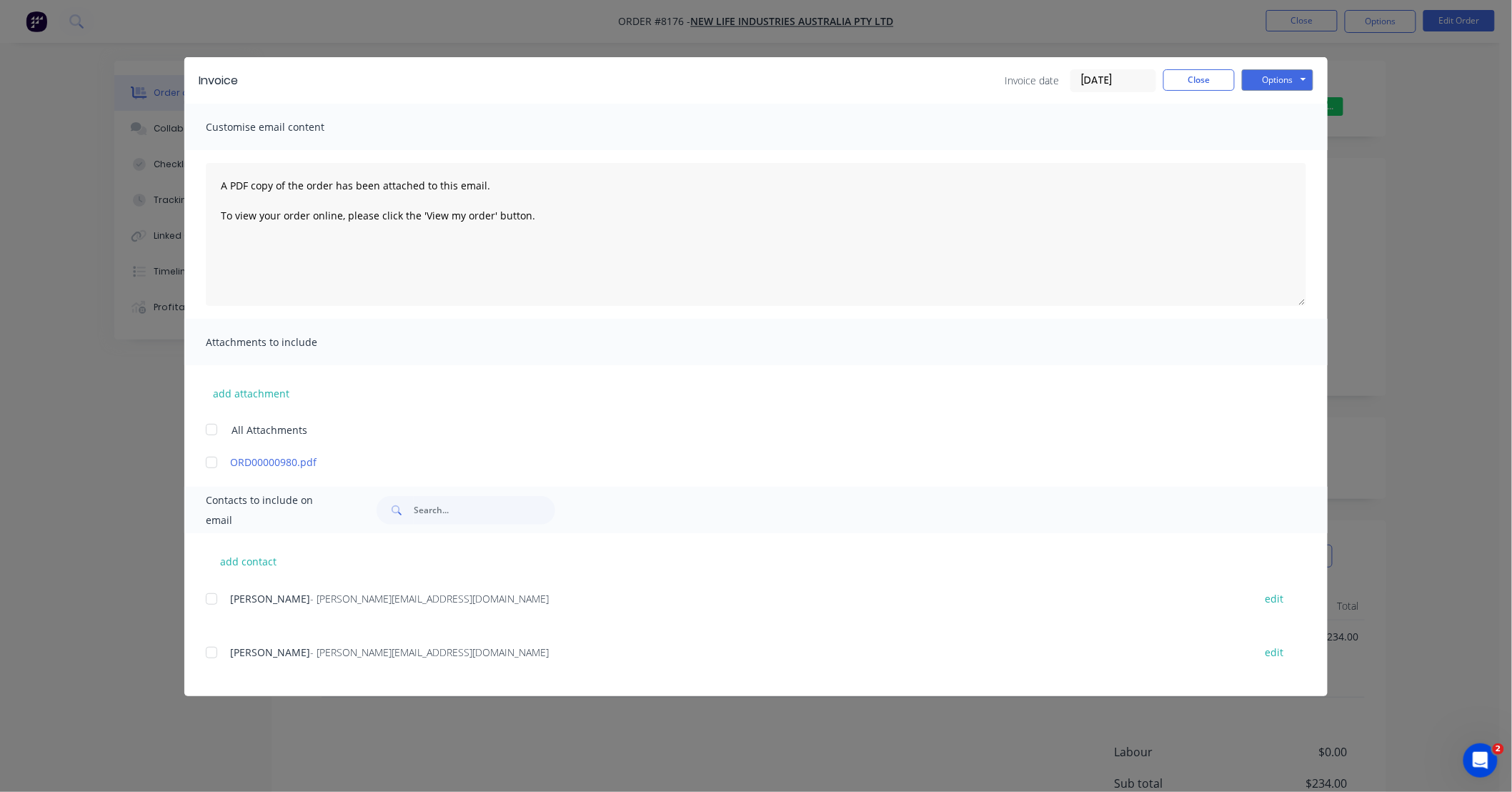
drag, startPoint x: 1121, startPoint y: 77, endPoint x: 987, endPoint y: 81, distance: 134.1
click at [987, 81] on div "Invoice date 08/10/25 Close Options Preview Print Email" at bounding box center [783, 81] width 1062 height 23
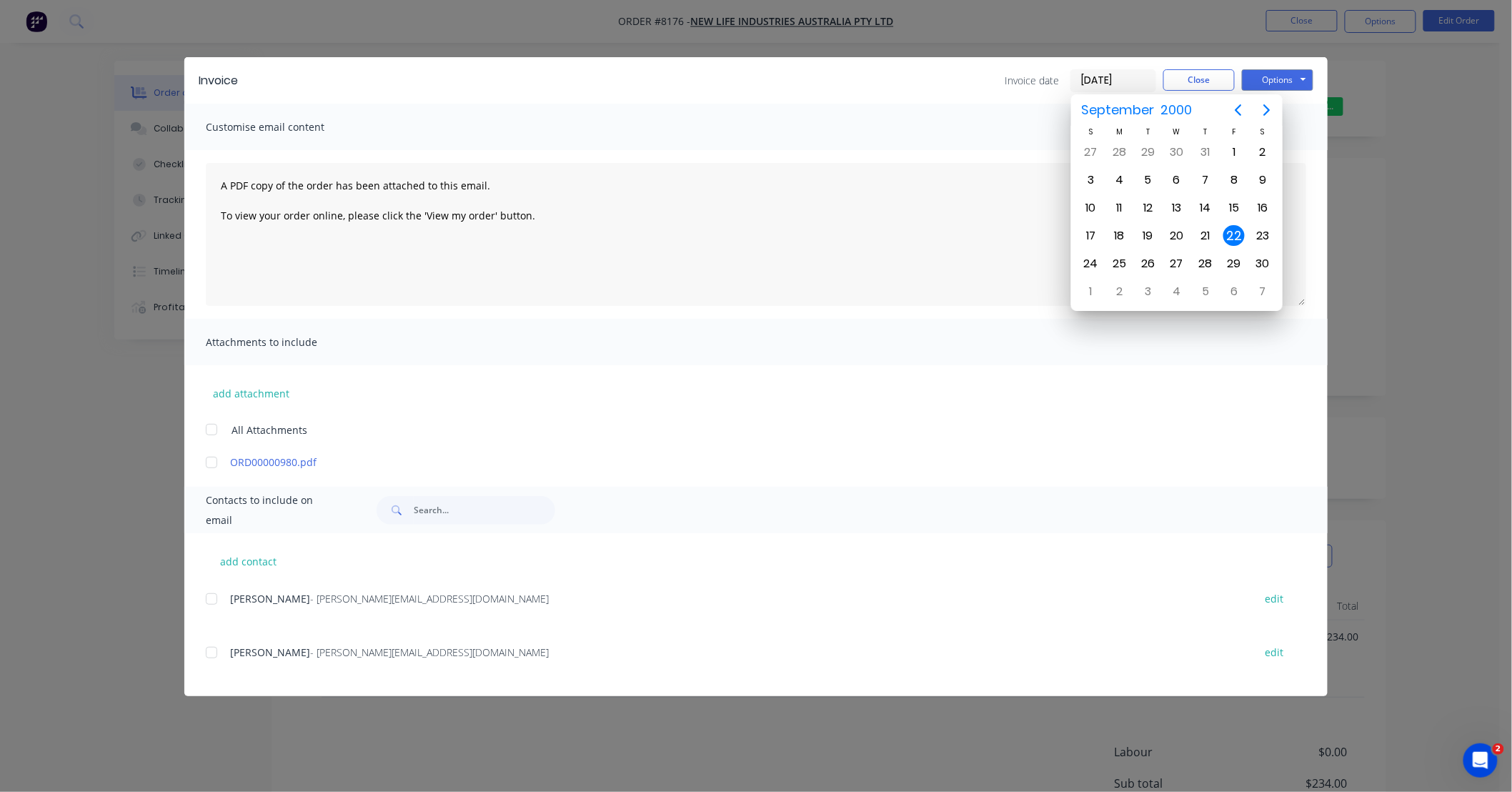
type input "22/09/25"
click at [1122, 225] on div "22" at bounding box center [1120, 236] width 21 height 21
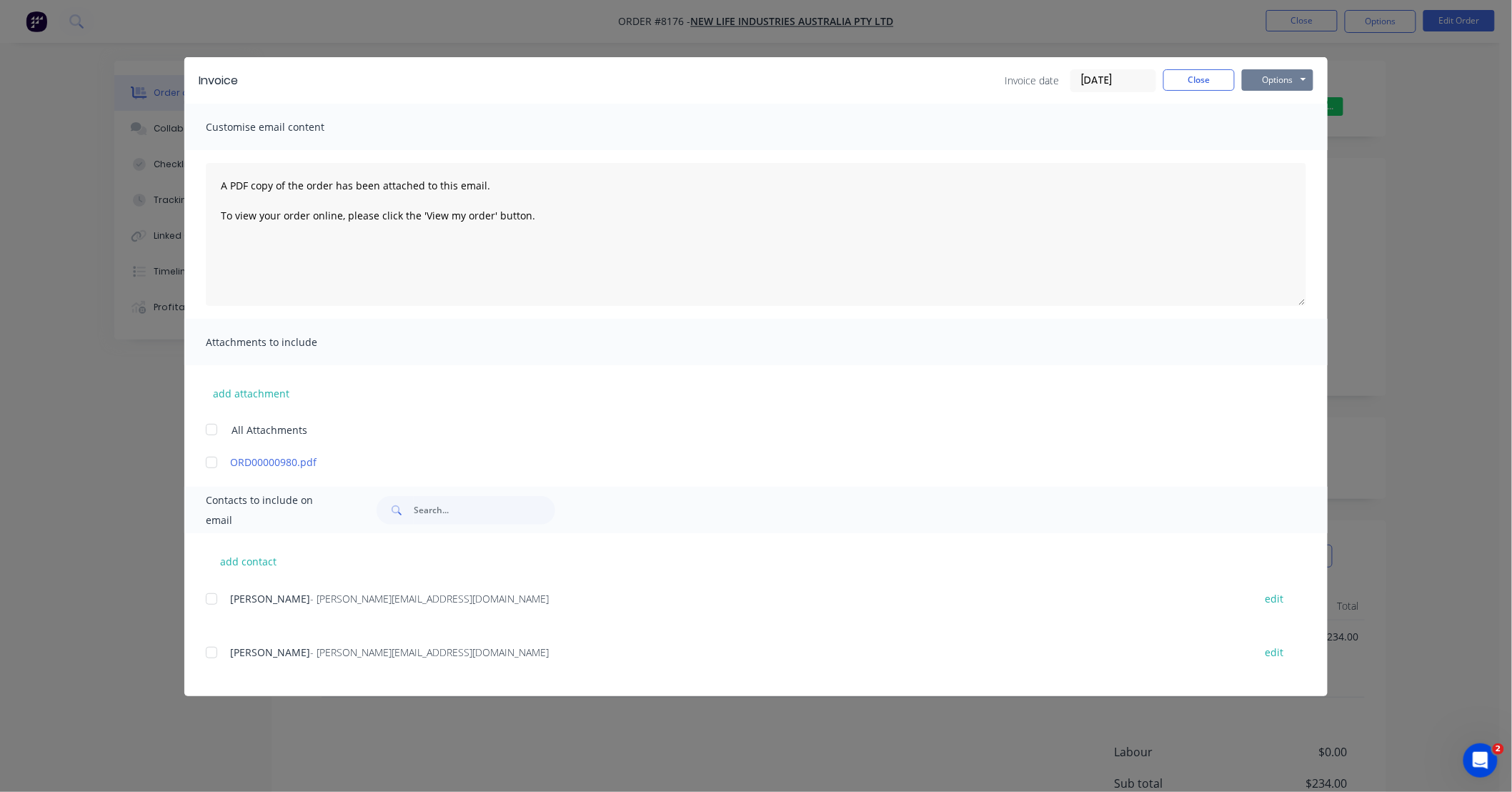
click at [1263, 73] on button "Options" at bounding box center [1278, 80] width 71 height 21
click at [1292, 130] on button "Print" at bounding box center [1288, 129] width 91 height 23
click at [1419, 105] on div "Invoice Invoice date 22/09/25 Close Options Preview Print Email Customise email…" at bounding box center [756, 396] width 1512 height 792
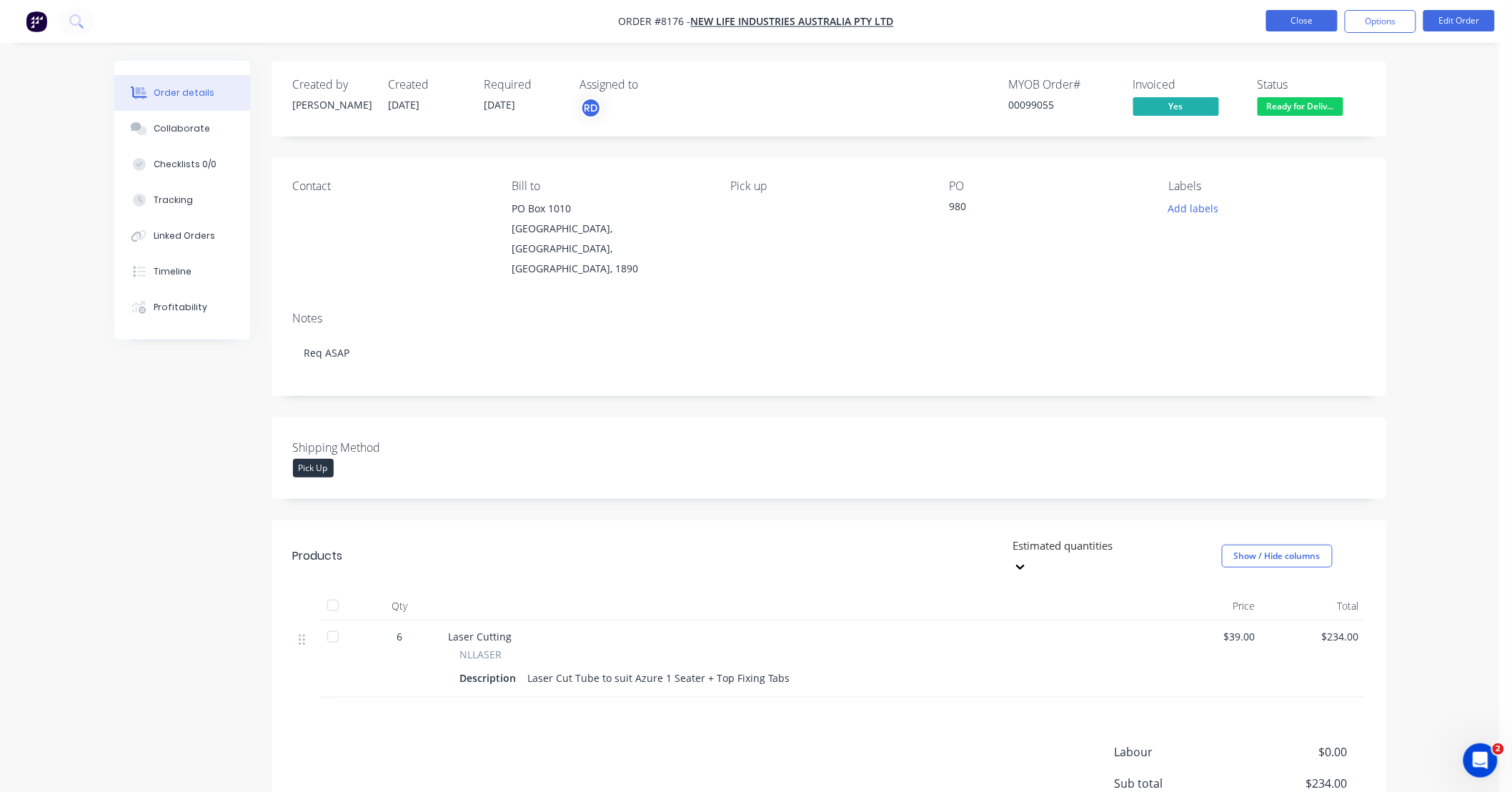
click at [1298, 21] on button "Close" at bounding box center [1302, 21] width 71 height 21
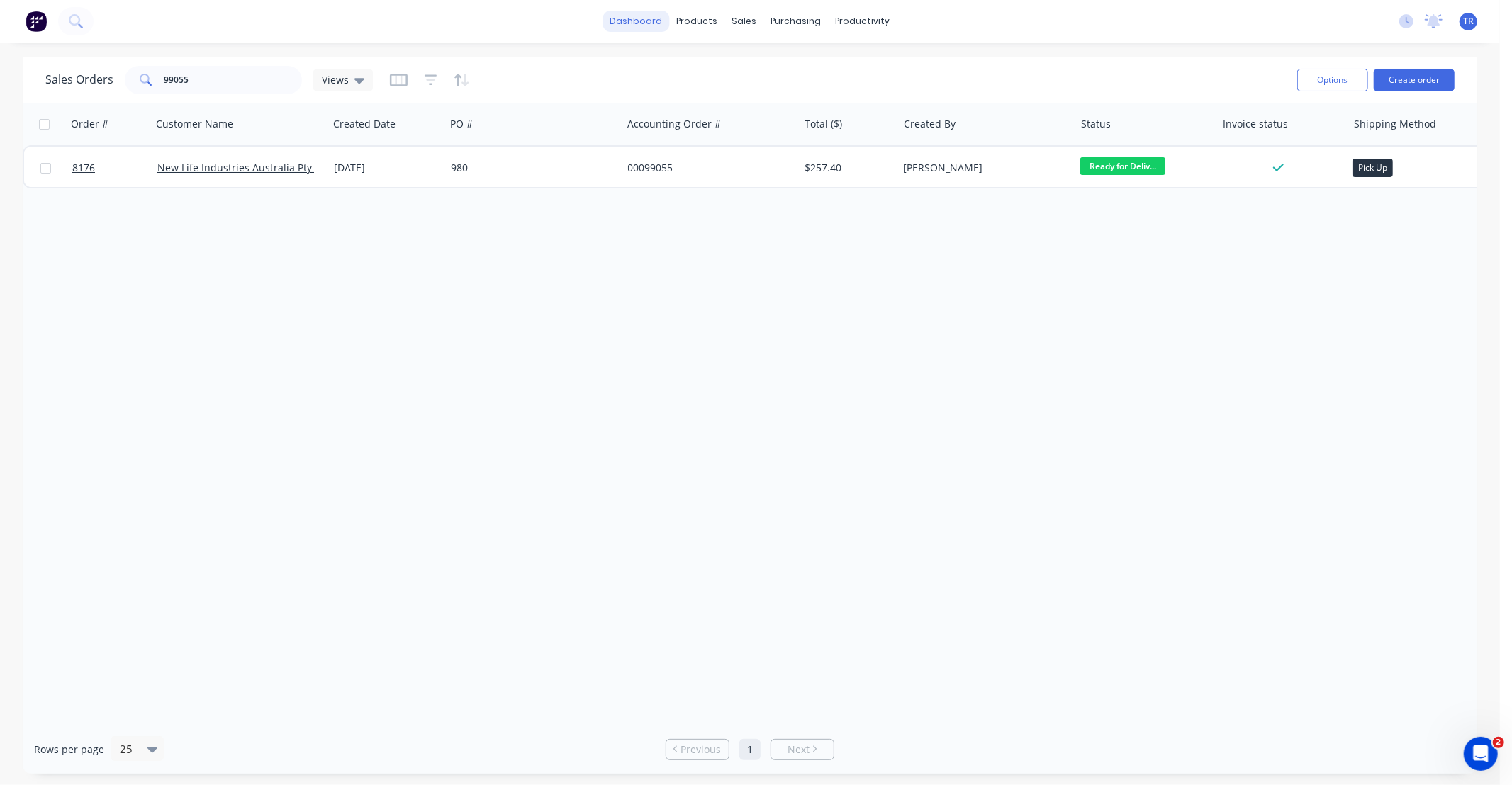
click at [636, 16] on link "dashboard" at bounding box center [636, 21] width 66 height 21
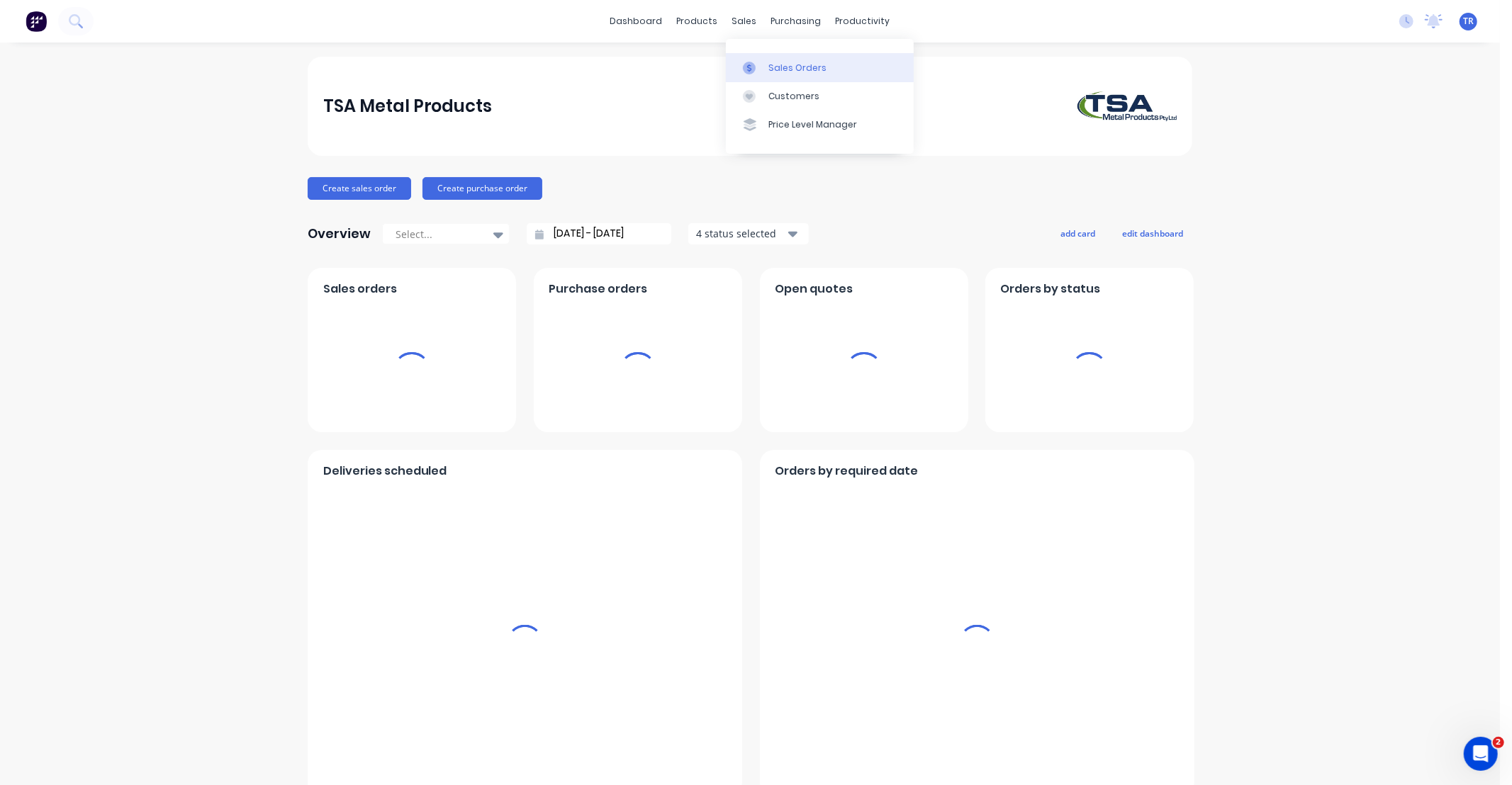
drag, startPoint x: 636, startPoint y: 16, endPoint x: 777, endPoint y: 60, distance: 147.7
click at [738, 15] on div "sales" at bounding box center [744, 21] width 39 height 21
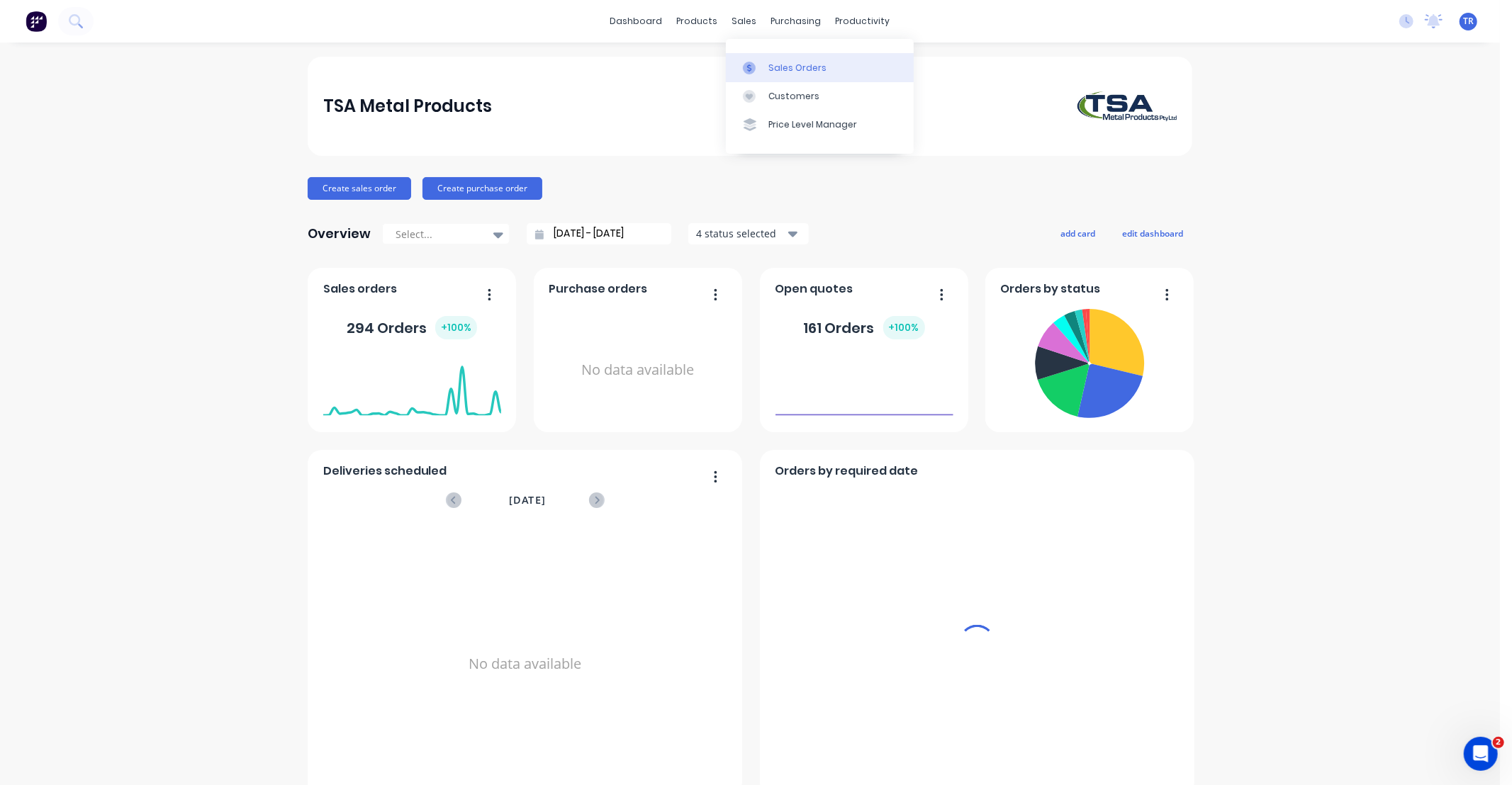
click at [781, 62] on div "Sales Orders" at bounding box center [798, 68] width 58 height 12
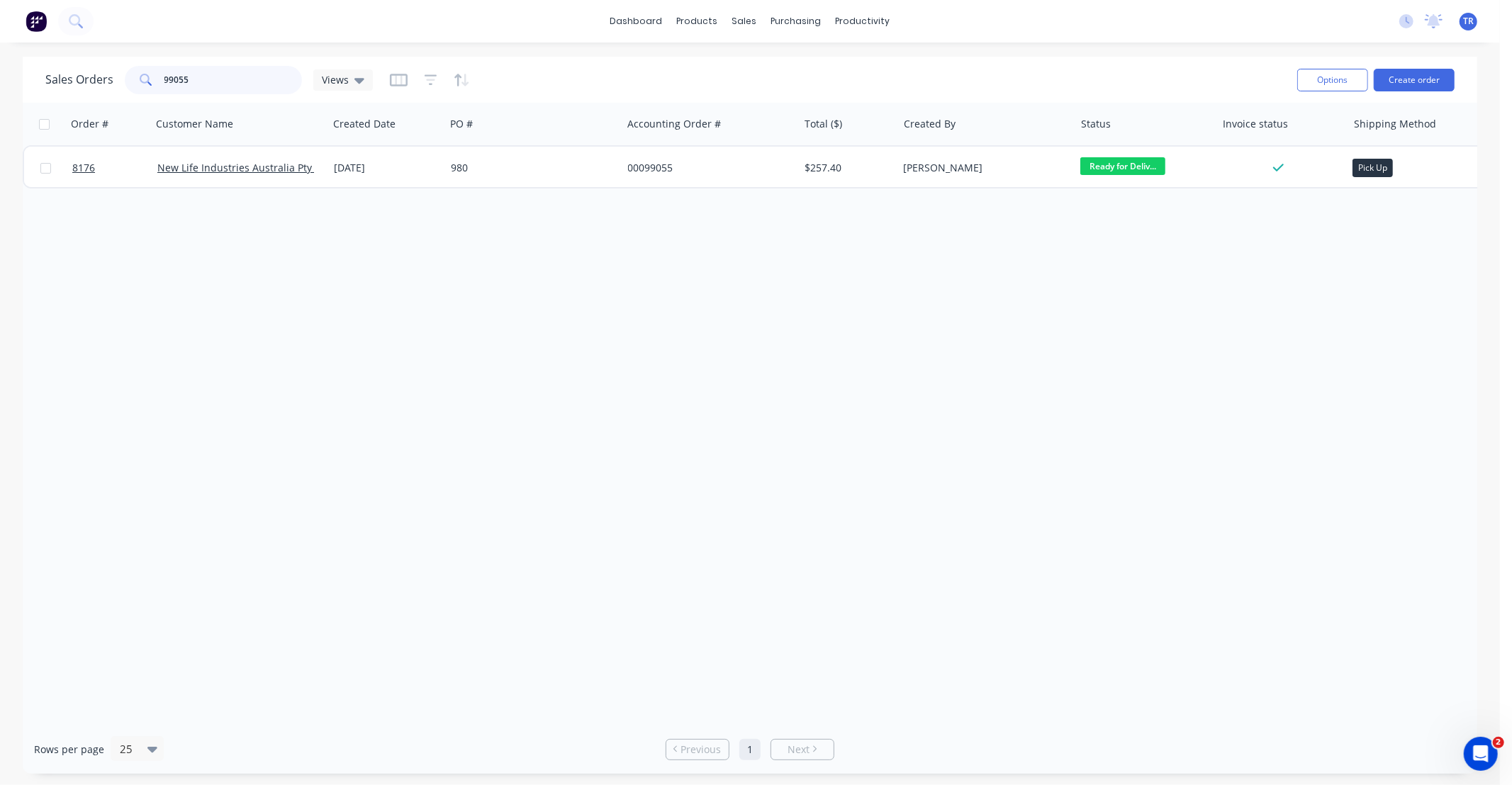
drag, startPoint x: 168, startPoint y: 82, endPoint x: 45, endPoint y: 87, distance: 123.1
click at [45, 87] on div "Sales Orders 99055 Views" at bounding box center [209, 80] width 328 height 28
type input "a"
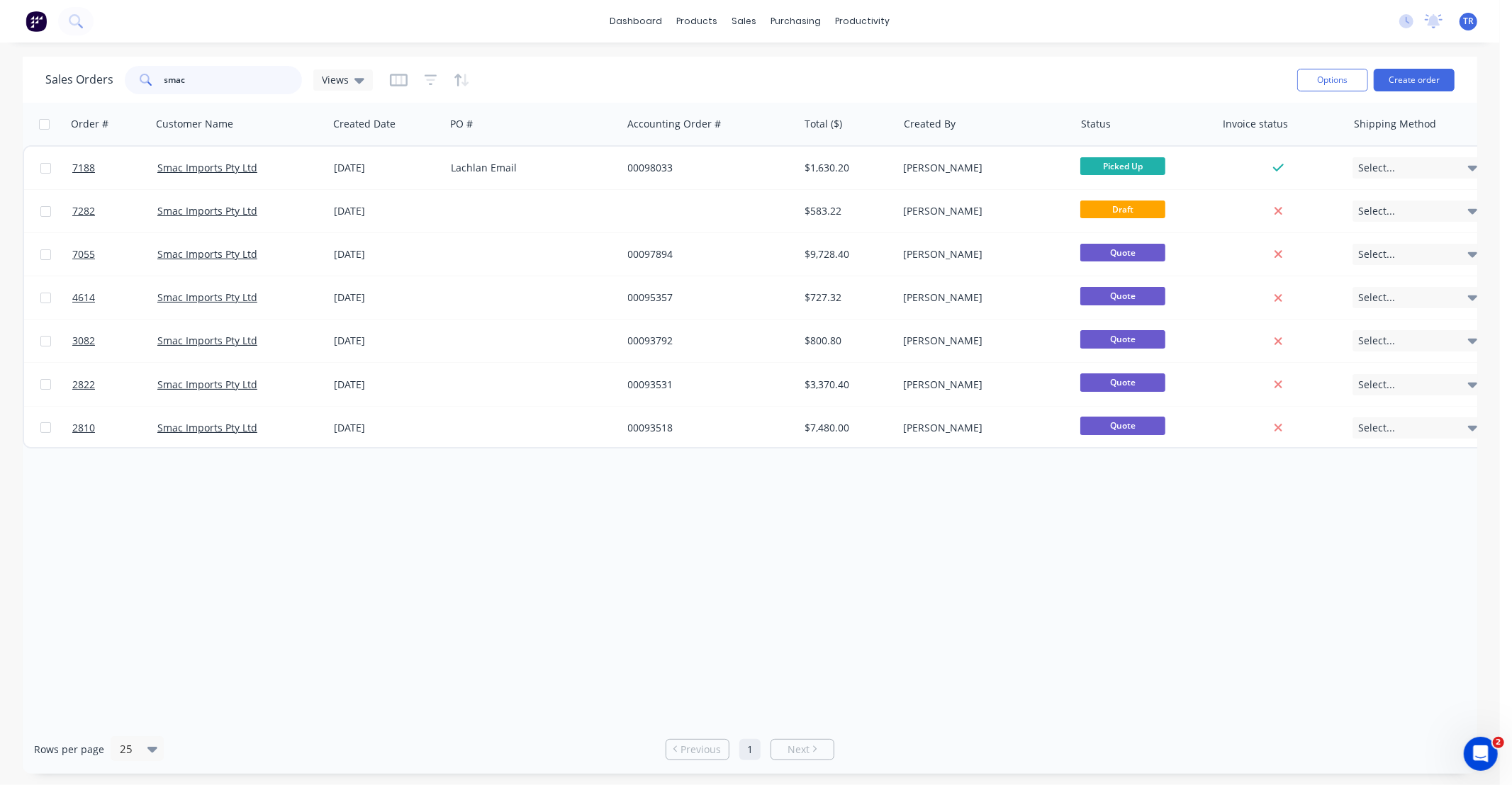
type input "smac"
click at [1055, 546] on div "Order # Customer Name Created Date PO # Accounting Order # Total ($) Created By…" at bounding box center [750, 414] width 1454 height 622
click at [937, 554] on div "Order # Customer Name Created Date PO # Accounting Order # Total ($) Created By…" at bounding box center [750, 414] width 1454 height 622
click at [937, 553] on div "Order # Customer Name Created Date PO # Accounting Order # Total ($) Created By…" at bounding box center [750, 414] width 1454 height 622
click at [984, 611] on div "Order # Customer Name Created Date PO # Accounting Order # Total ($) Created By…" at bounding box center [750, 414] width 1454 height 622
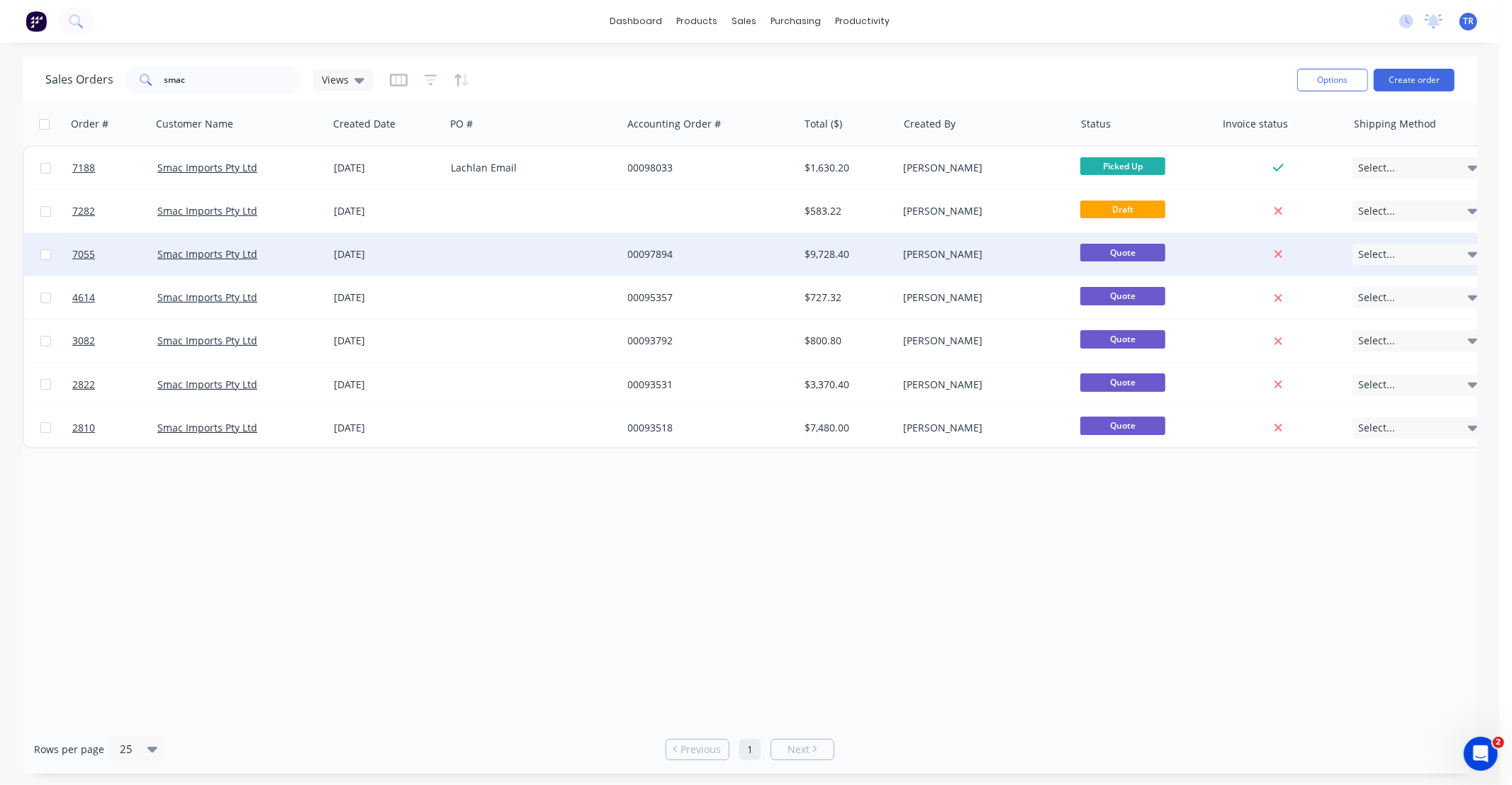
click at [1124, 483] on div "Order # Customer Name Created Date PO # Accounting Order # Total ($) Created By…" at bounding box center [750, 414] width 1454 height 622
